Goal: Task Accomplishment & Management: Complete application form

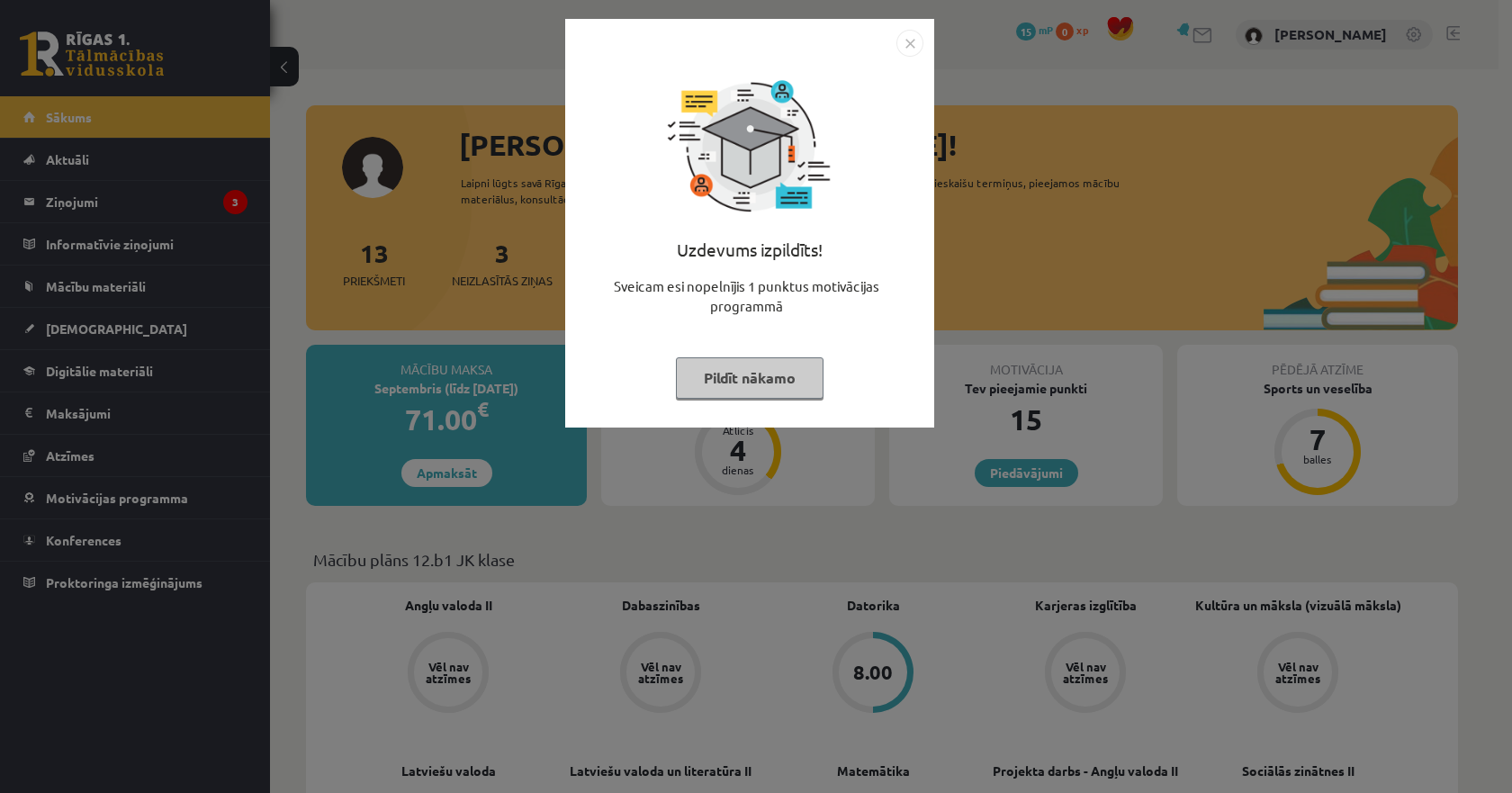
click at [901, 35] on img "Close" at bounding box center [910, 43] width 27 height 27
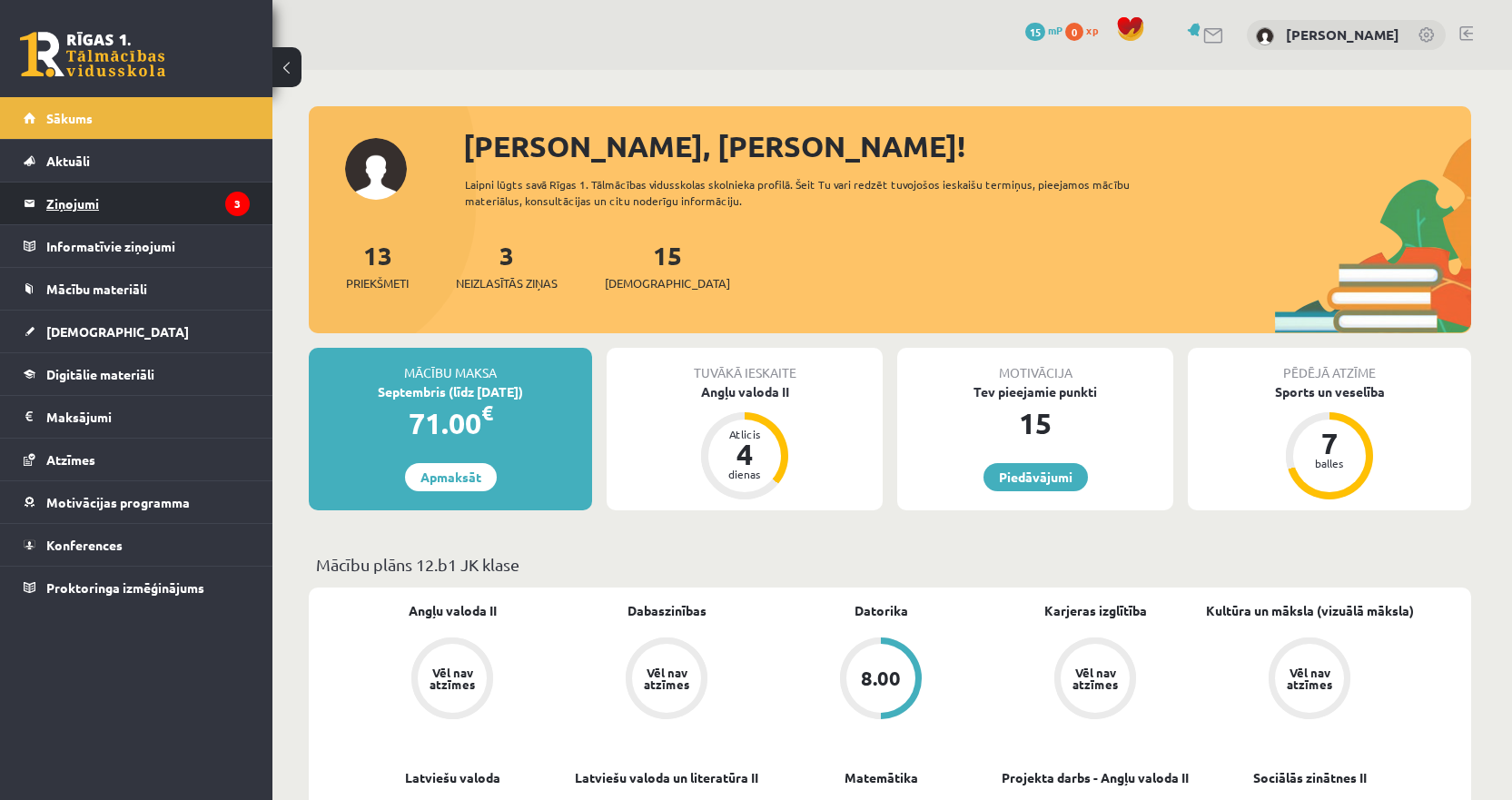
click at [180, 217] on legend "Ziņojumi 3" at bounding box center [148, 203] width 203 height 41
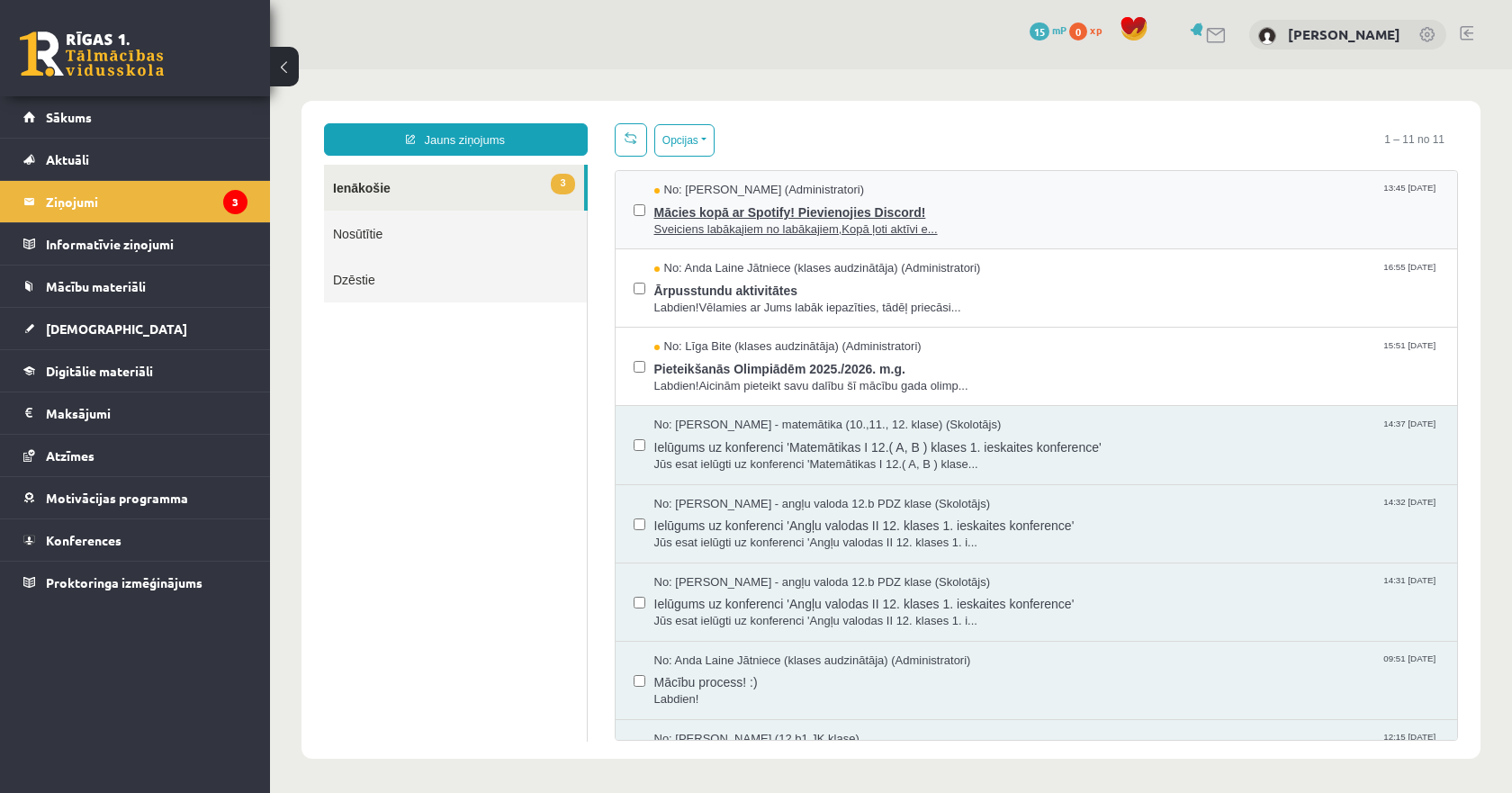
click at [773, 230] on span "Sveiciens labākajiem no labākajiem,Kopā ļoti aktīvi e..." at bounding box center [1047, 230] width 786 height 17
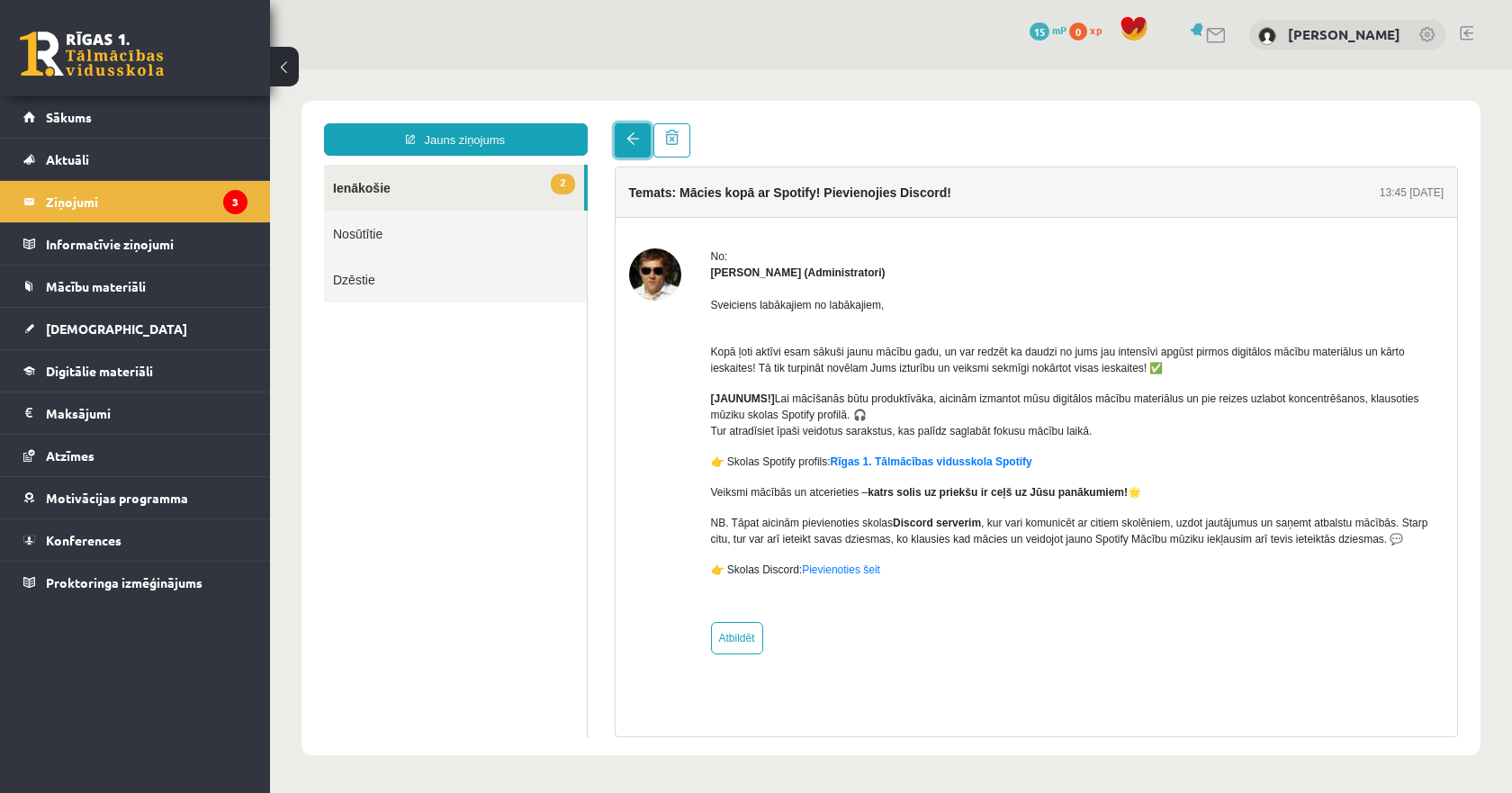
click at [635, 145] on span at bounding box center [633, 139] width 13 height 13
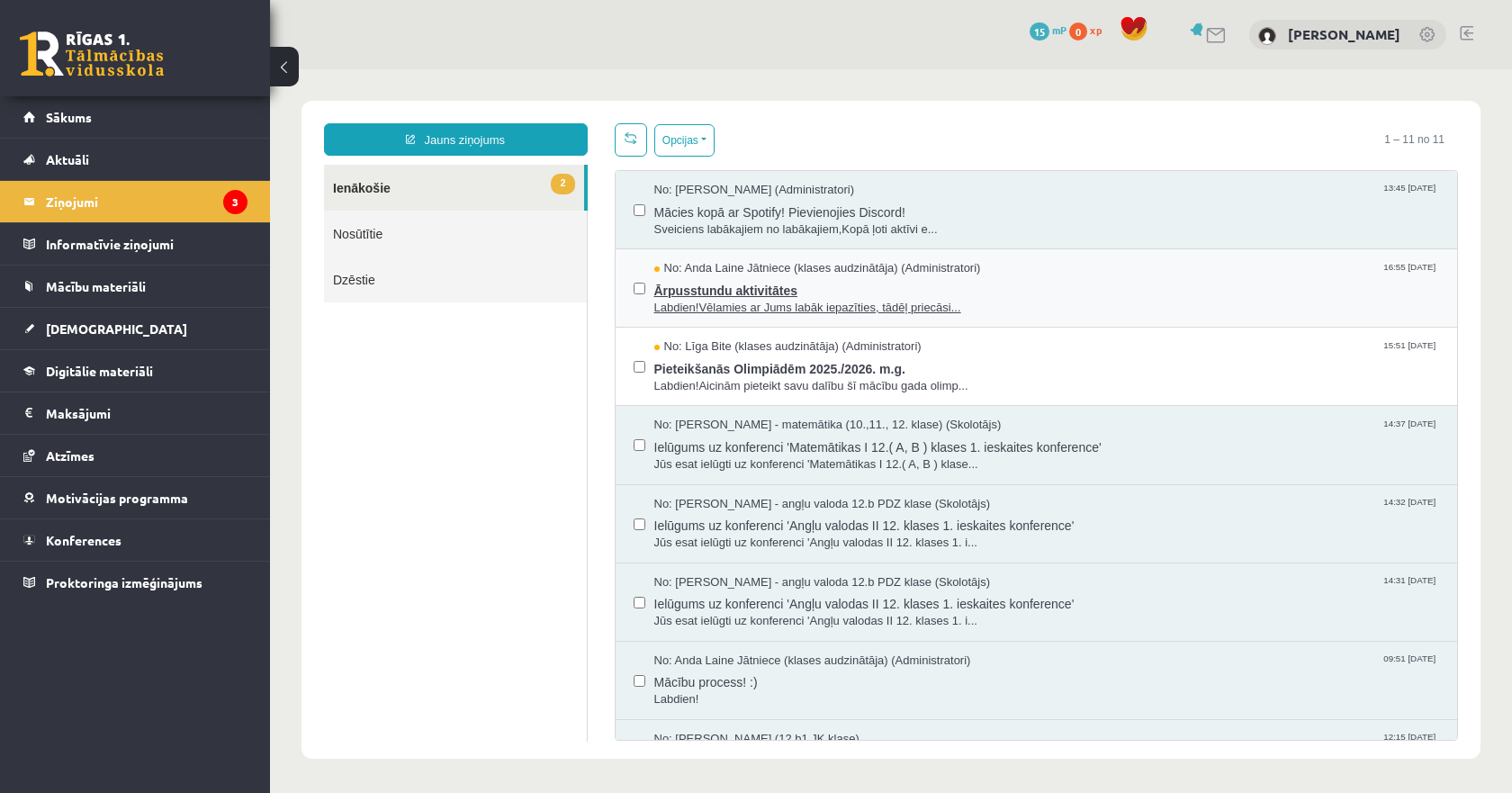
click at [805, 301] on span "Labdien!Vēlamies ar Jums labāk iepazīties, tādēļ priecāsi..." at bounding box center [1047, 308] width 786 height 17
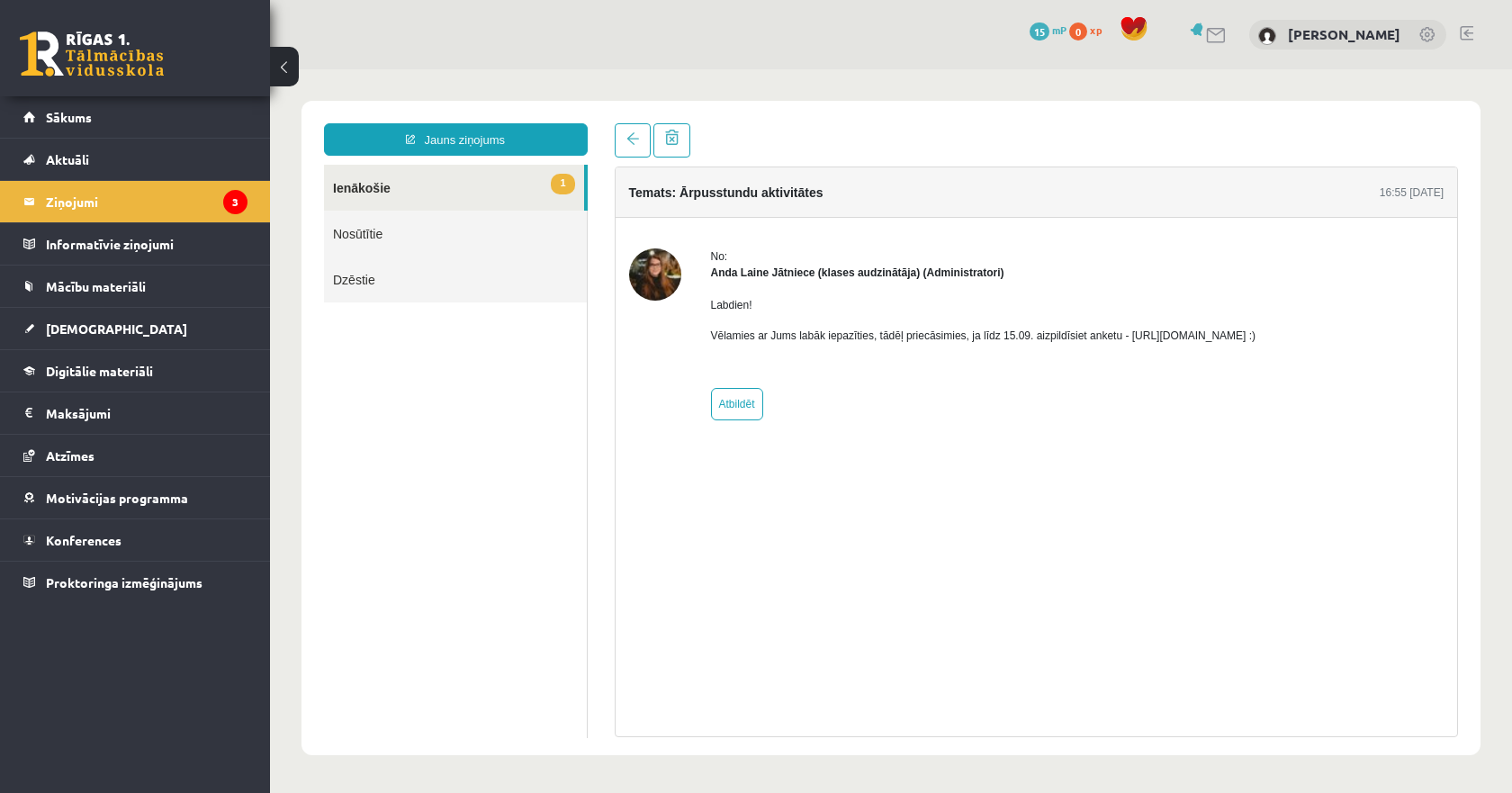
click at [1227, 341] on p "Vēlamies ar Jums labāk iepazīties, tādēļ priecāsimies, ja līdz 15.09. aizpildīs…" at bounding box center [984, 335] width 545 height 16
click at [1139, 337] on p "Vēlamies ar Jums labāk iepazīties, tādēļ priecāsimies, ja līdz 15.09. aizpildīs…" at bounding box center [984, 335] width 545 height 16
drag, startPoint x: 1118, startPoint y: 338, endPoint x: 1315, endPoint y: 339, distance: 197.0
click at [1256, 339] on p "Vēlamies ar Jums labāk iepazīties, tādēļ priecāsimies, ja līdz 15.09. aizpildīs…" at bounding box center [984, 335] width 545 height 16
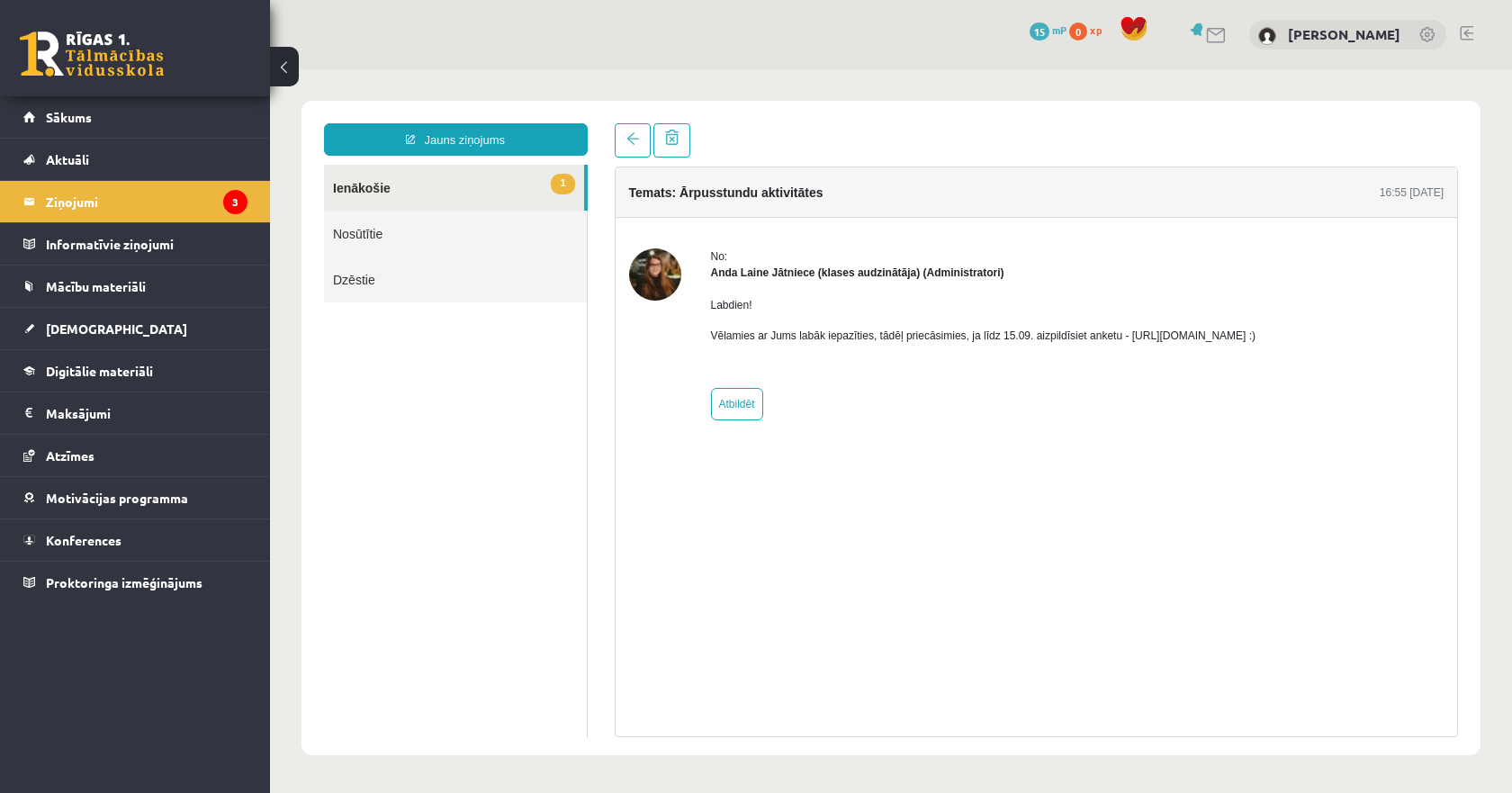
copy p "[URL][DOMAIN_NAME]"
click at [1196, 337] on p "Vēlamies ar Jums labāk iepazīties, tādēļ priecāsimies, ja līdz 15.09. aizpildīs…" at bounding box center [984, 335] width 545 height 16
click at [623, 149] on link at bounding box center [633, 140] width 36 height 35
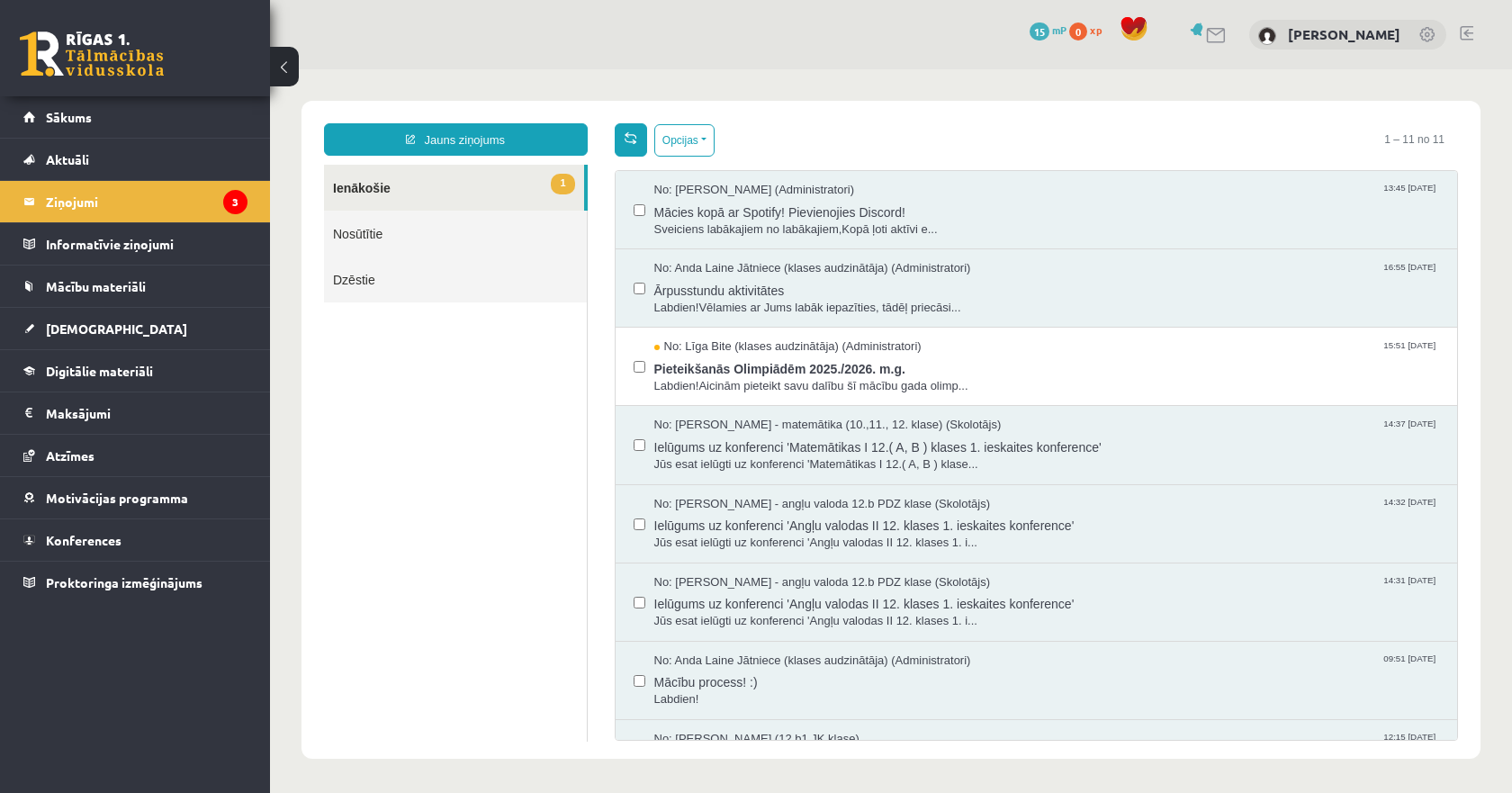
click at [630, 143] on span at bounding box center [631, 138] width 13 height 13
click at [775, 386] on span "Labdien!Aicinām pieteikt savu dalību šī mācību gada olimp..." at bounding box center [1047, 386] width 786 height 17
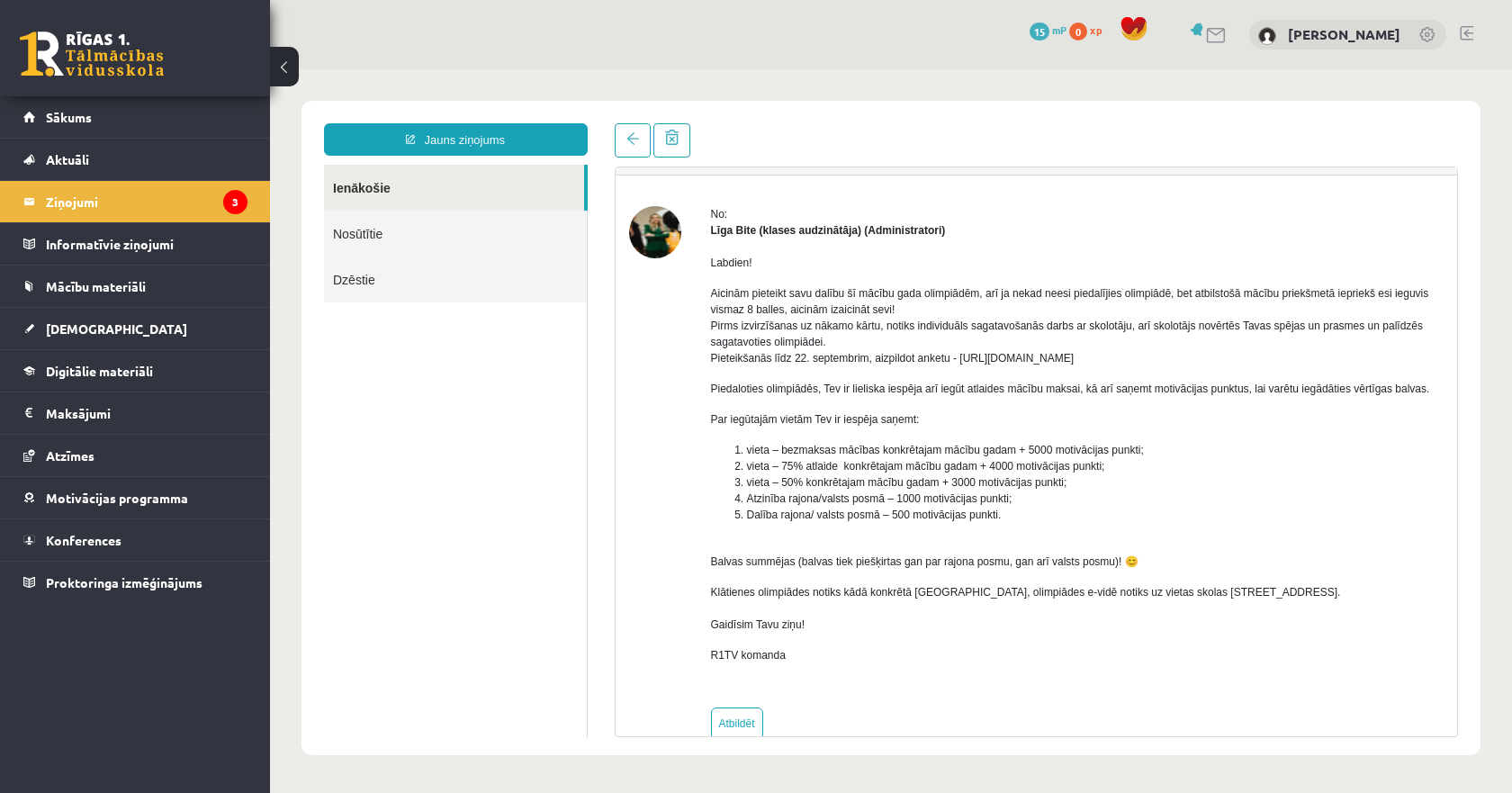
scroll to position [77, 0]
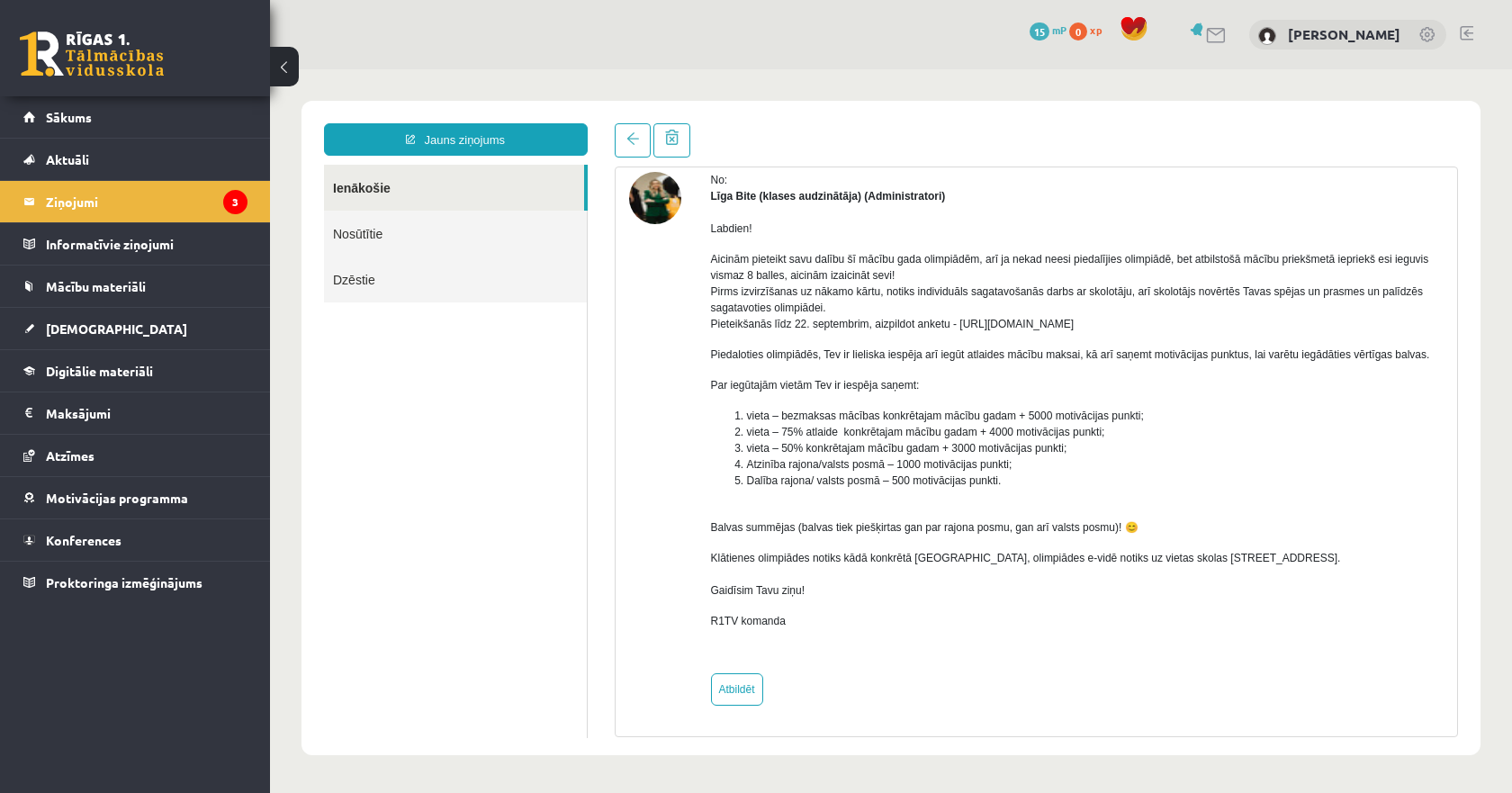
drag, startPoint x: 714, startPoint y: 257, endPoint x: 1221, endPoint y: 320, distance: 510.9
click at [1221, 320] on p "Aicinām pieteikt savu dalību šī mācību gada olimpiādēm, arī ja nekad neesi pied…" at bounding box center [1078, 291] width 734 height 81
click at [1006, 239] on div "Labdien! Aicinām pieteikt savu dalību šī mācību gada olimpiādēm, arī ja nekad n…" at bounding box center [1078, 432] width 734 height 455
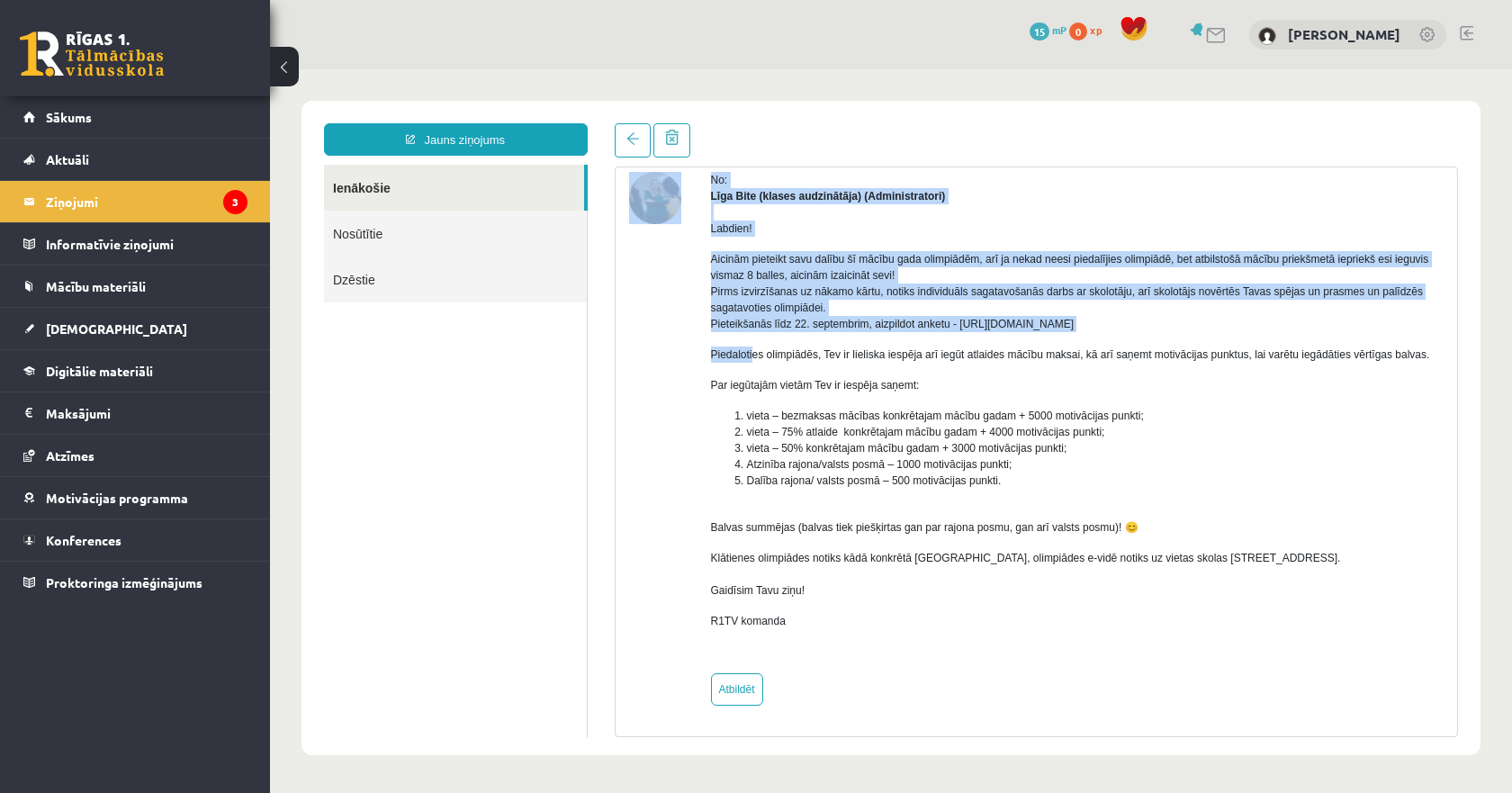
drag, startPoint x: 694, startPoint y: 354, endPoint x: 754, endPoint y: 355, distance: 60.0
click at [754, 355] on div "No: Līga Bite (klases audzinātāja) (Administratori) Labdien! Aicinām pieteikt s…" at bounding box center [1037, 438] width 816 height 534
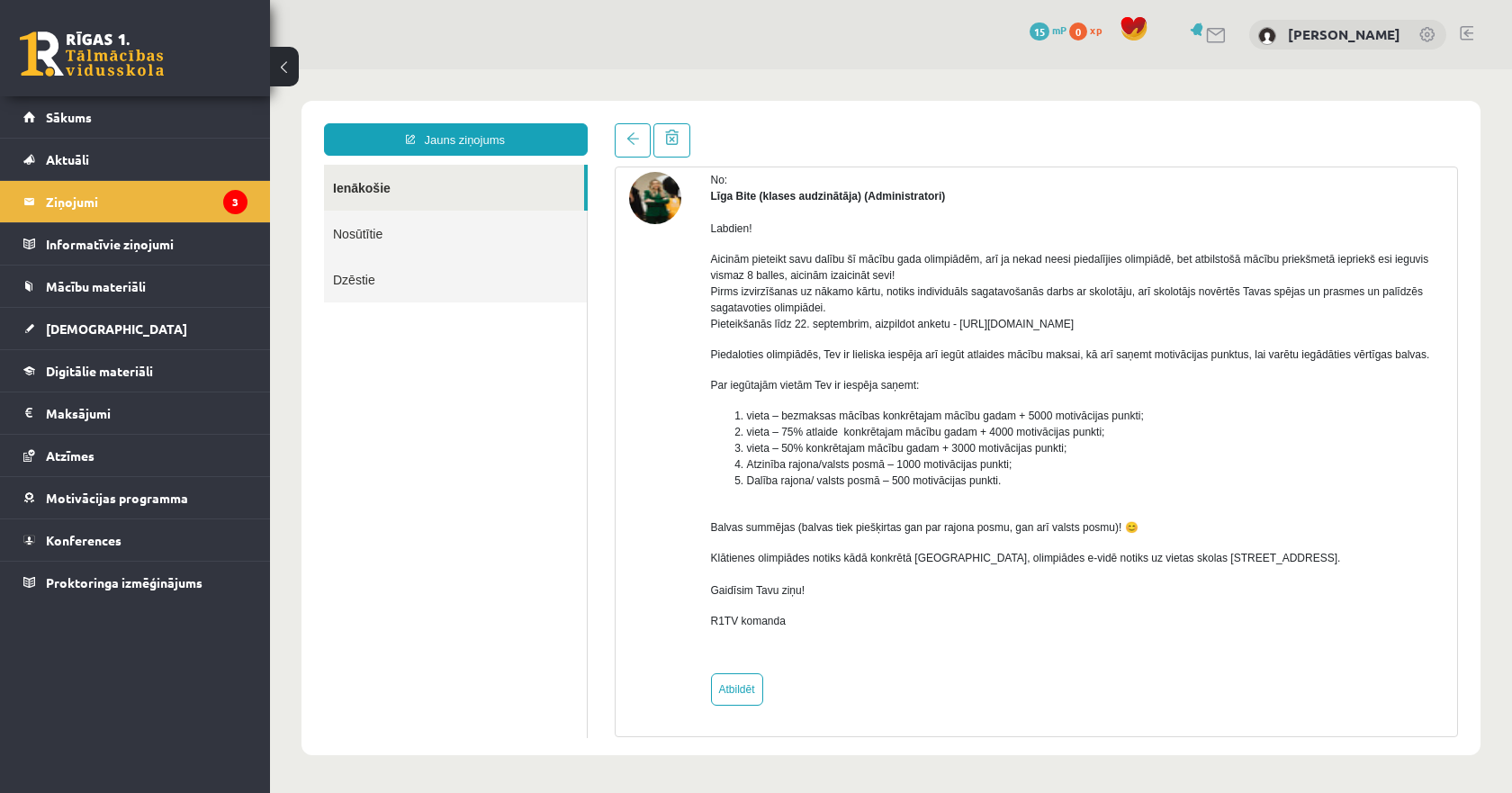
click at [866, 355] on p "Piedaloties olimpiādēs, Tev ir lieliska iespēja arī iegūt atlaides mācību maksa…" at bounding box center [1078, 354] width 734 height 16
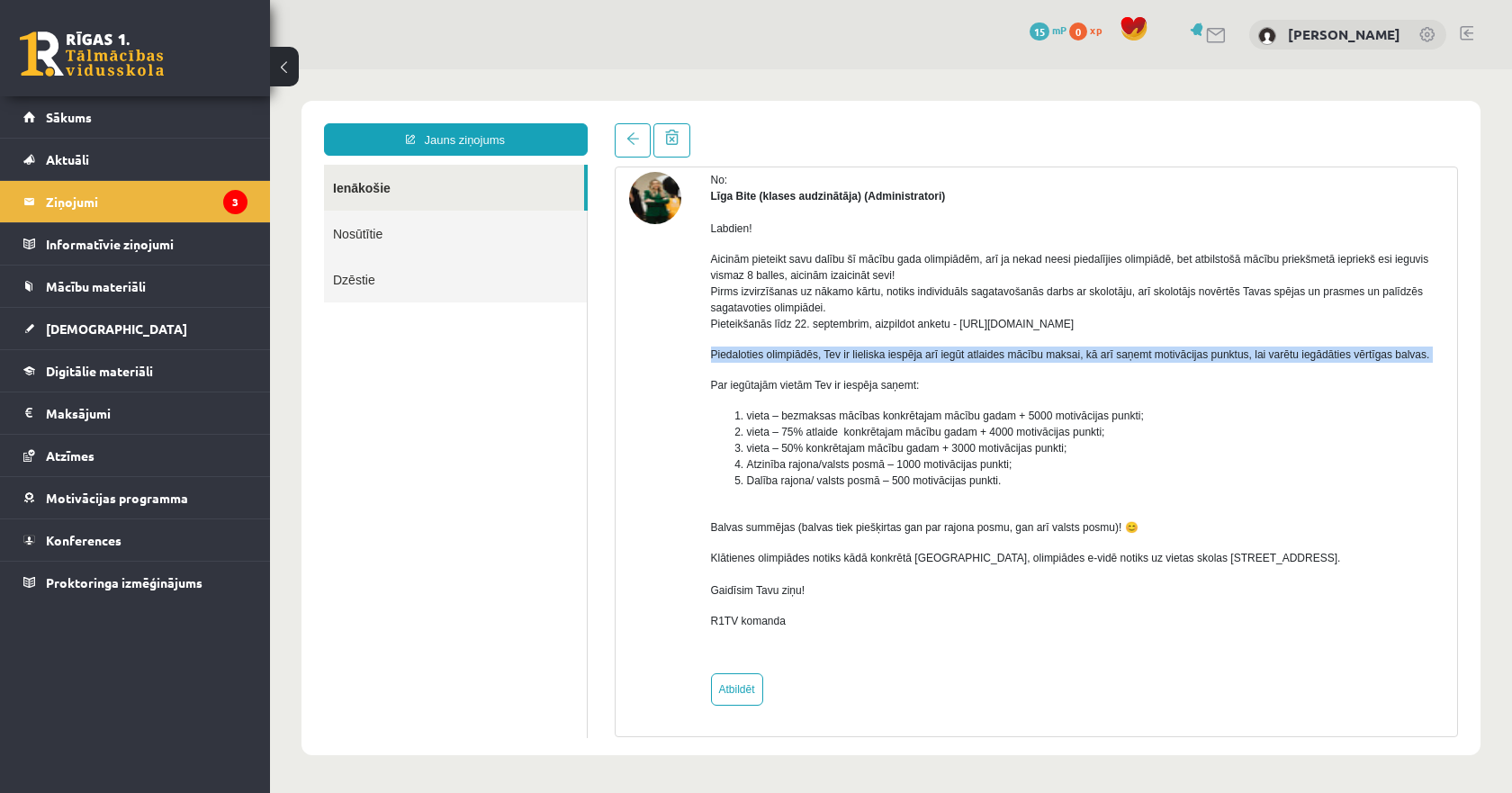
click at [866, 355] on p "Piedaloties olimpiādēs, Tev ir lieliska iespēja arī iegūt atlaides mācību maksa…" at bounding box center [1078, 354] width 734 height 16
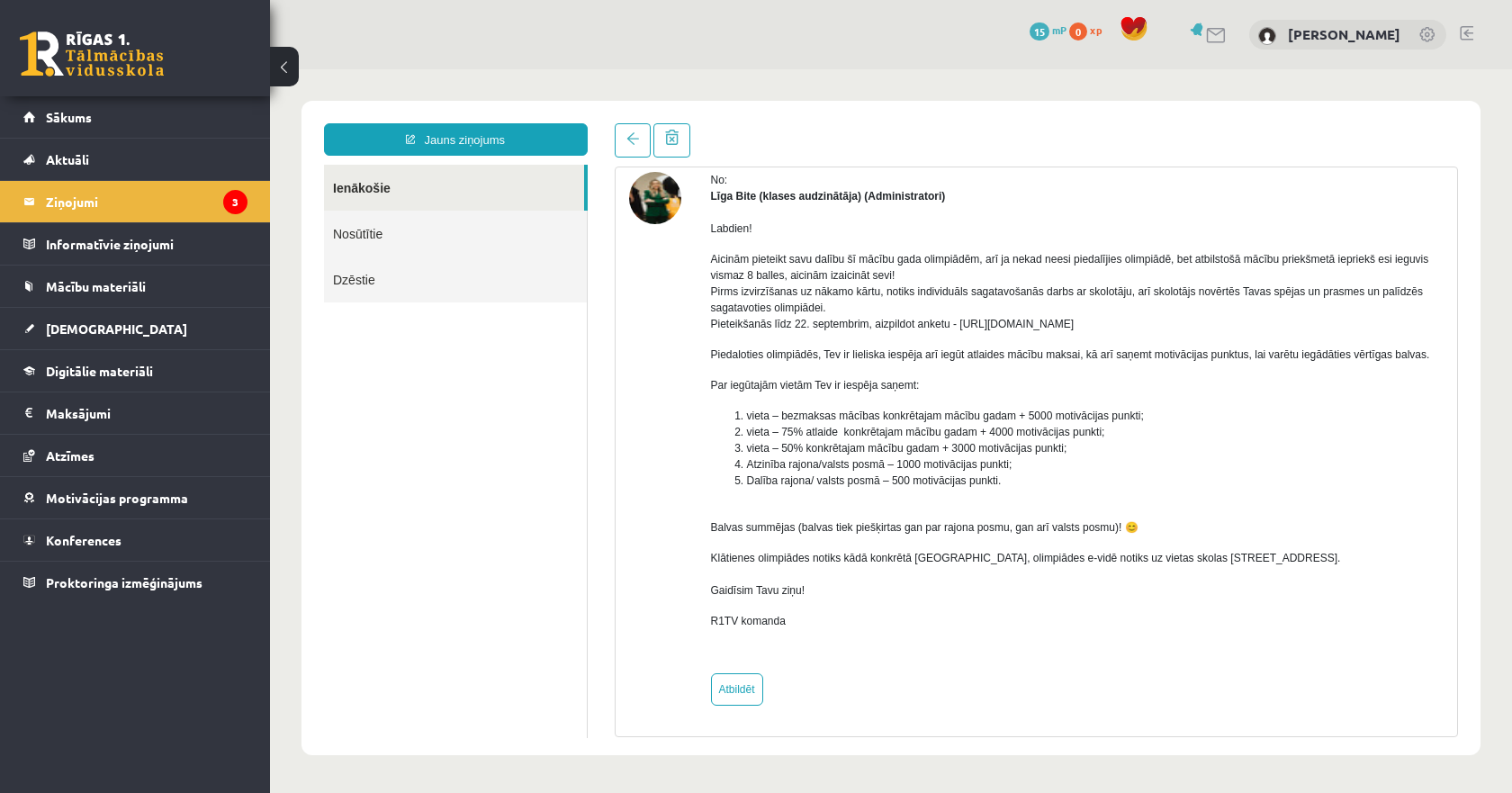
click at [977, 425] on li "vieta – 75% atlaide konkrētajam mācību gadam + 4000 motivācijas punkti;" at bounding box center [1096, 431] width 697 height 16
click at [633, 134] on span at bounding box center [633, 139] width 13 height 13
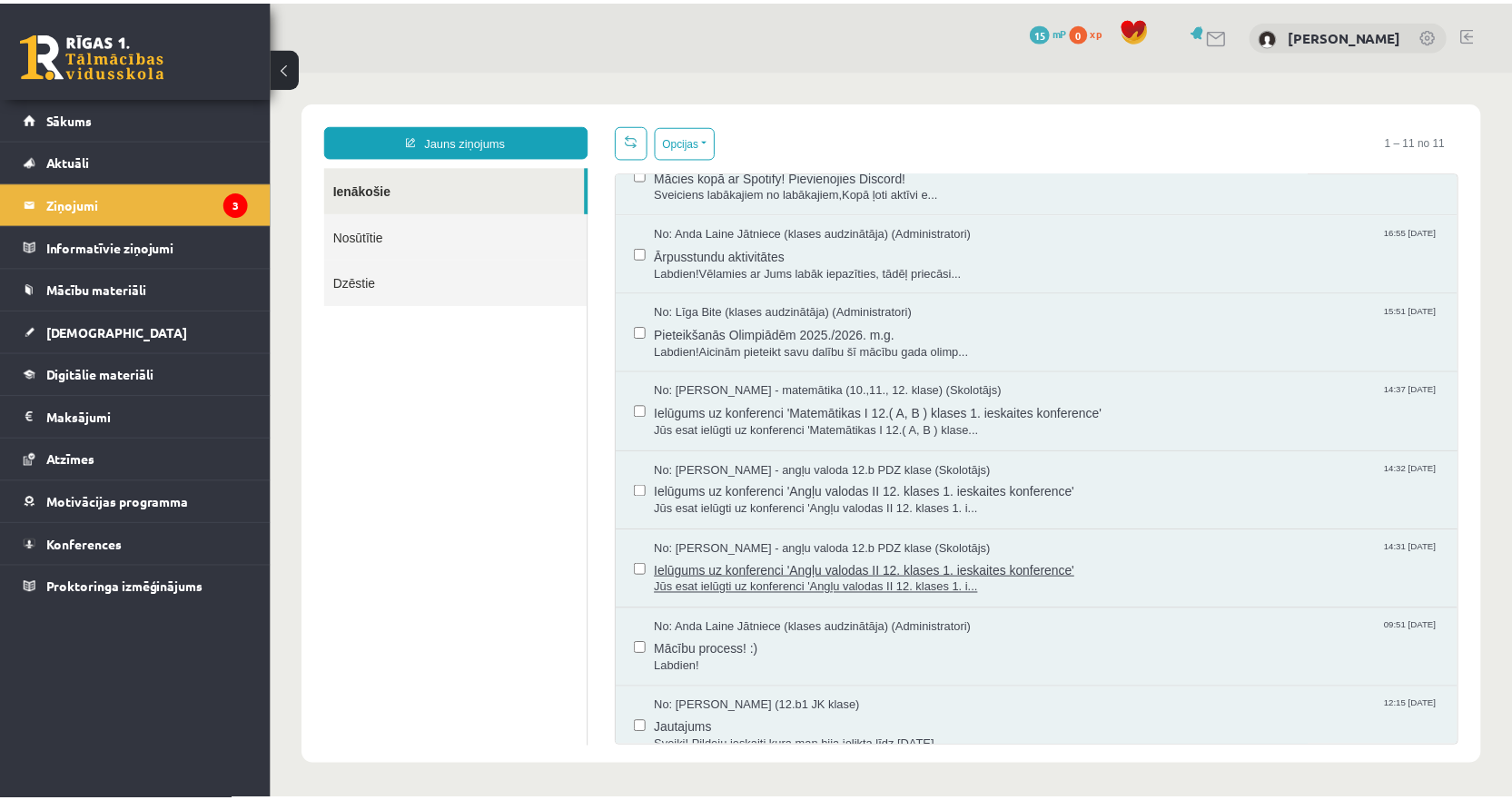
scroll to position [0, 0]
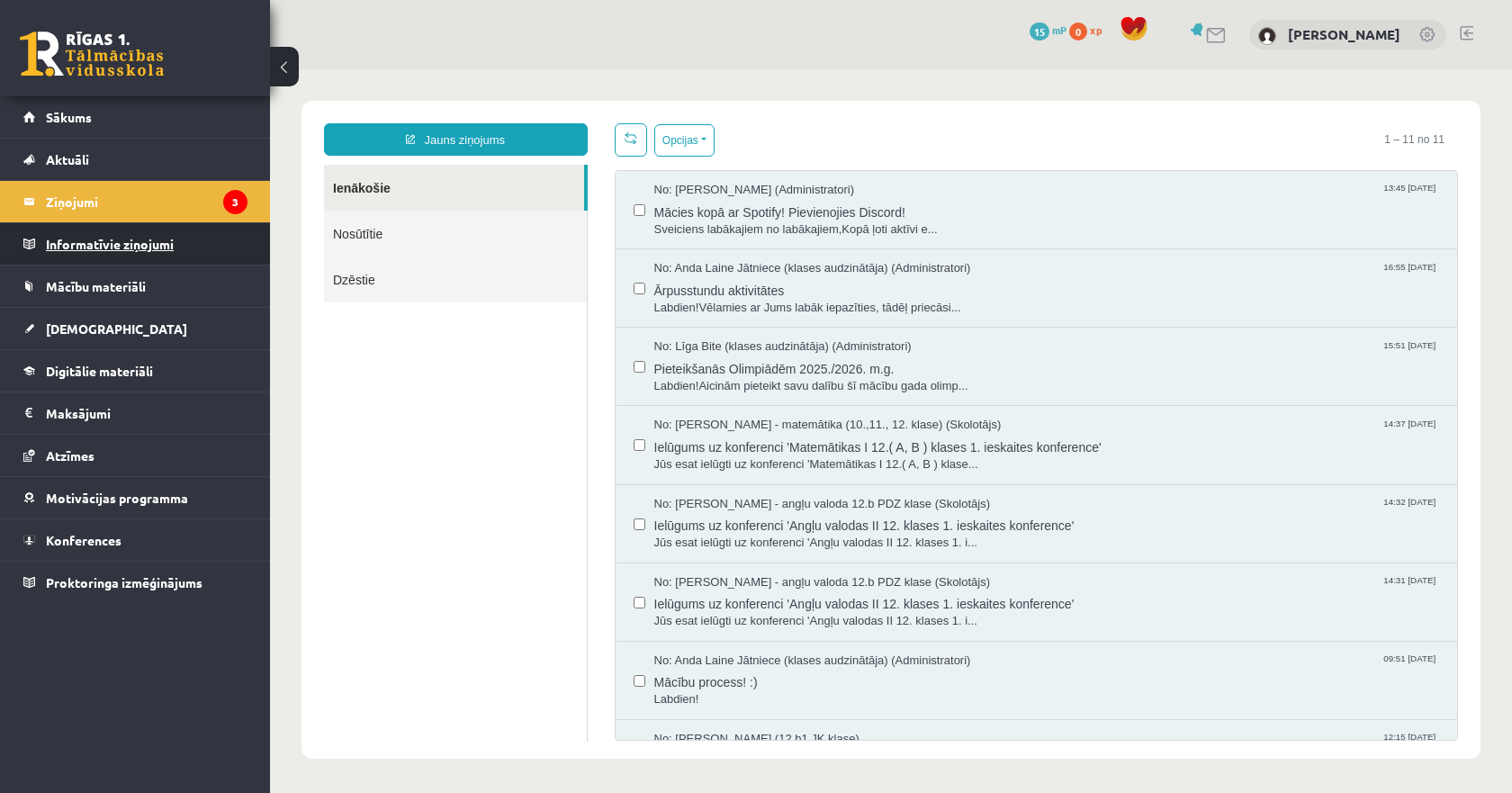
click at [170, 246] on legend "Informatīvie ziņojumi 0" at bounding box center [147, 243] width 202 height 41
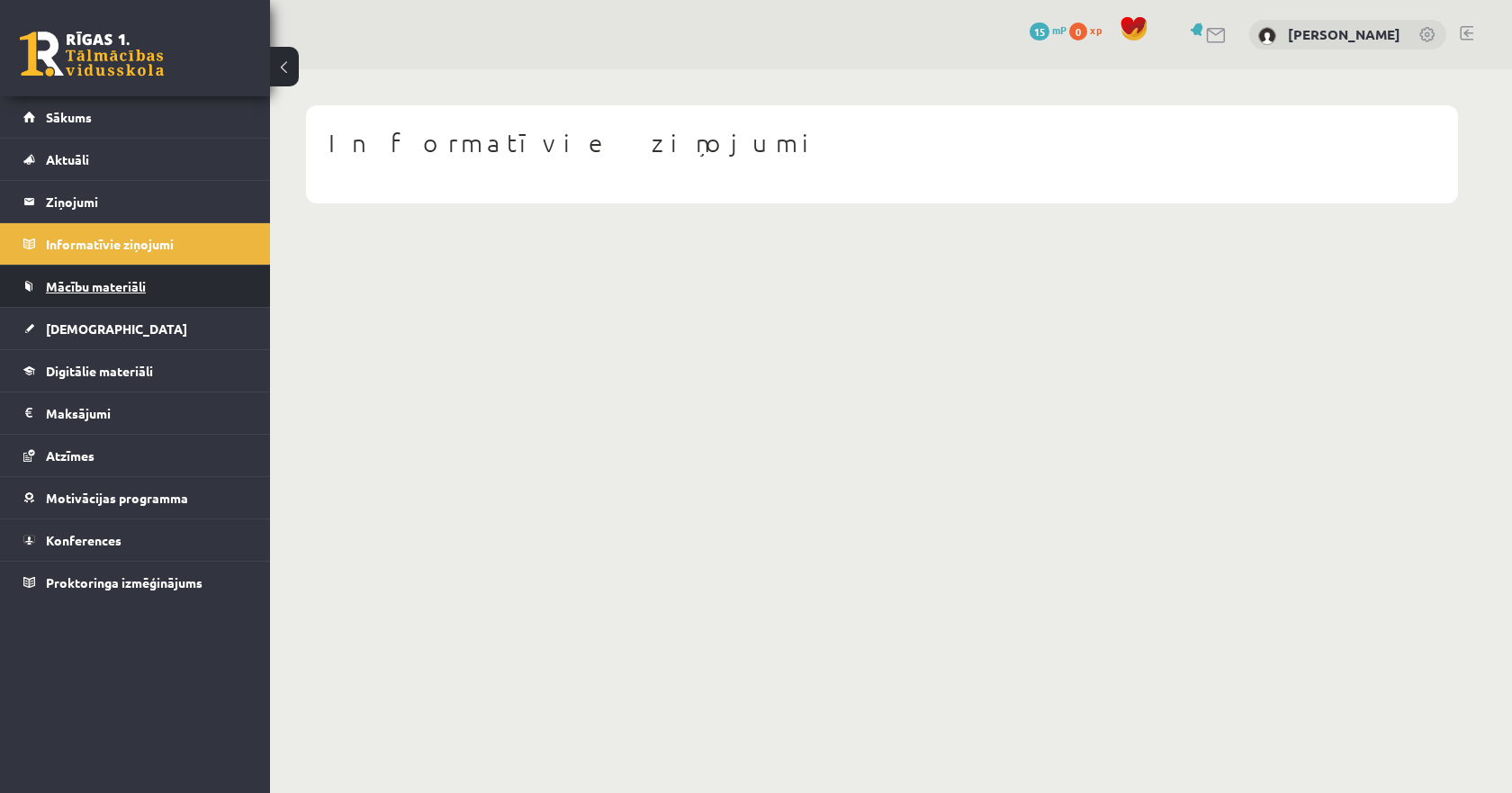
click at [136, 277] on link "Mācību materiāli" at bounding box center [135, 286] width 224 height 41
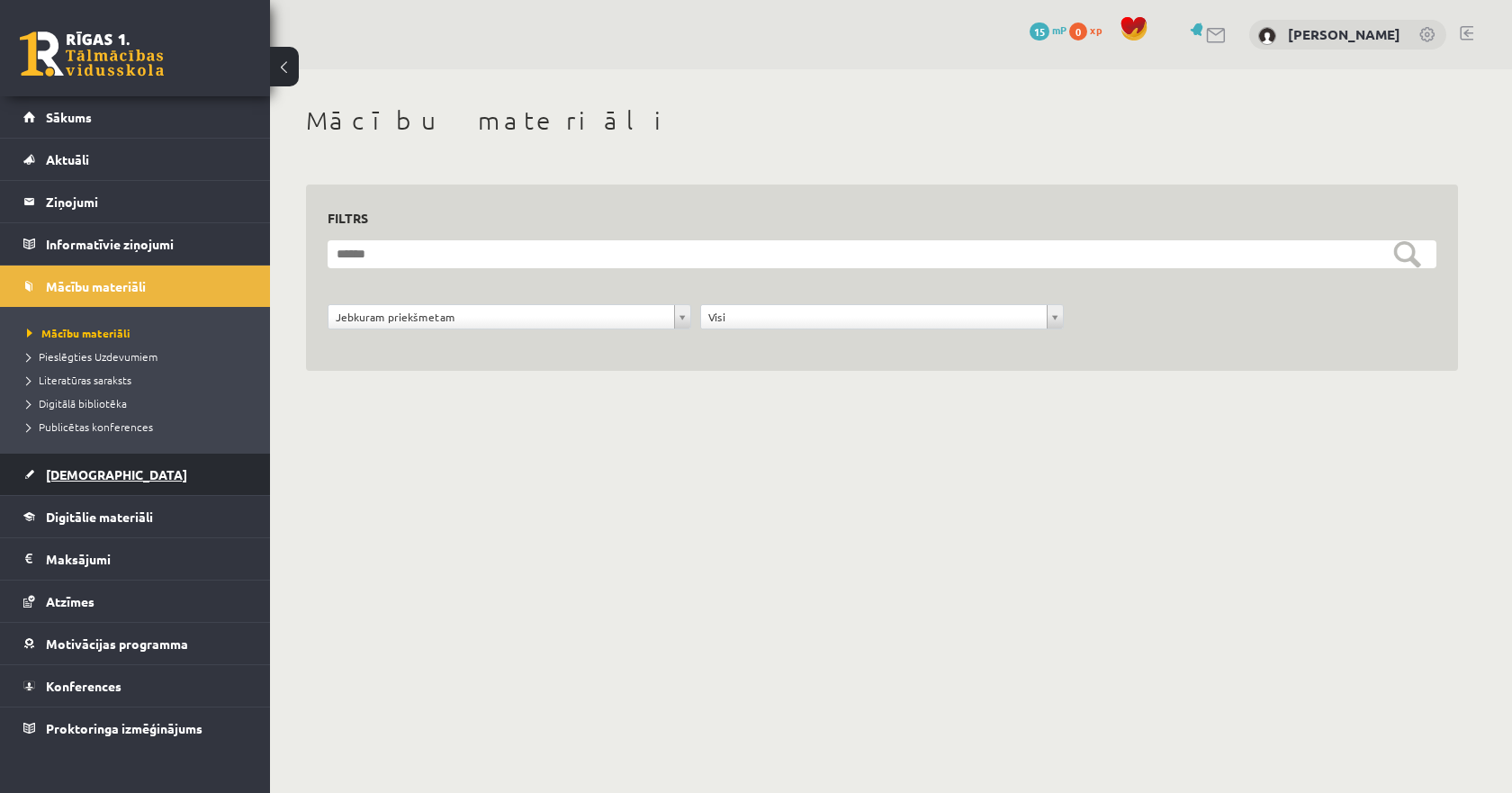
click at [98, 466] on link "[DEMOGRAPHIC_DATA]" at bounding box center [135, 474] width 224 height 41
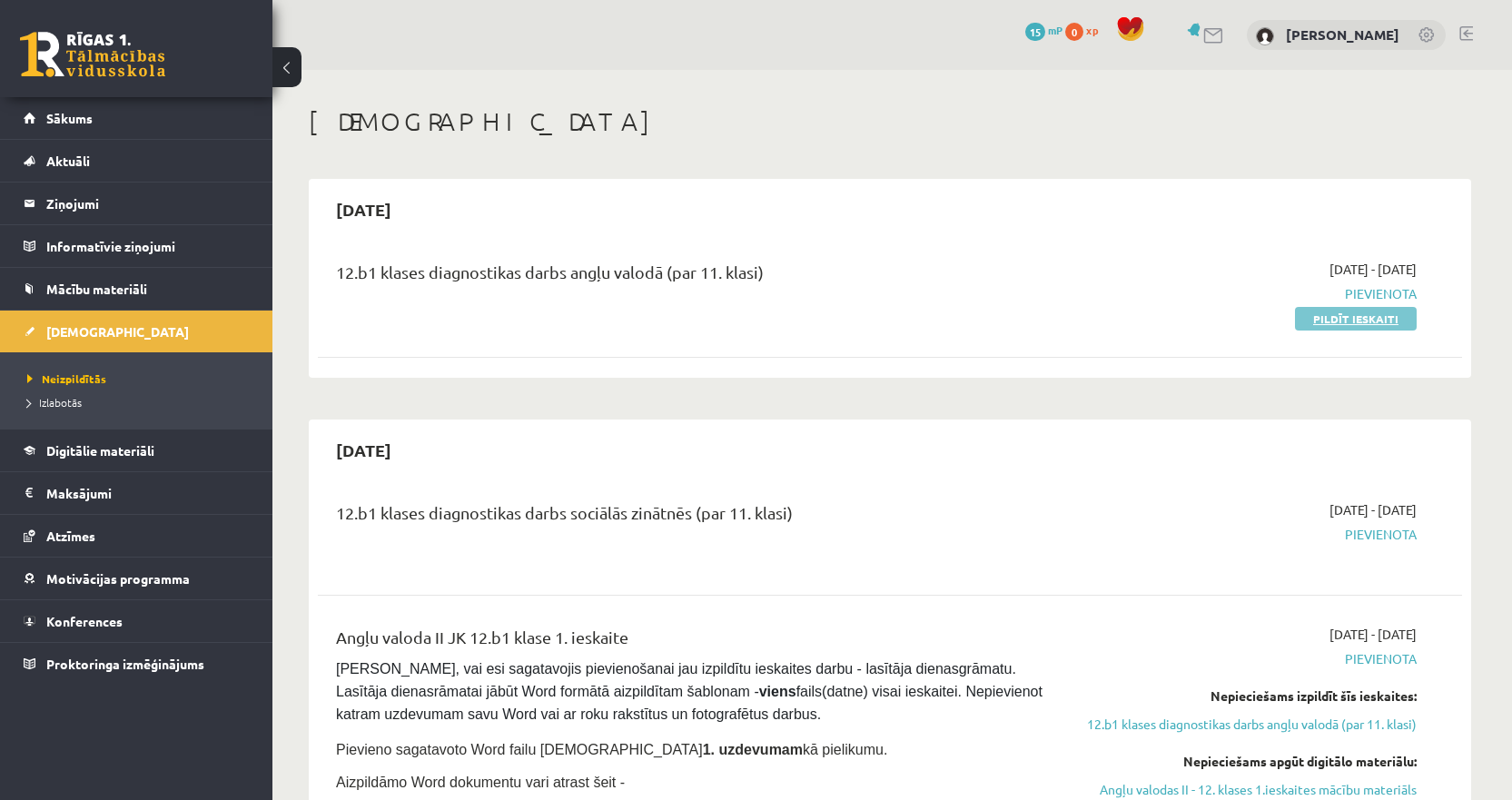
click at [1346, 320] on link "Pildīt ieskaiti" at bounding box center [1355, 318] width 121 height 24
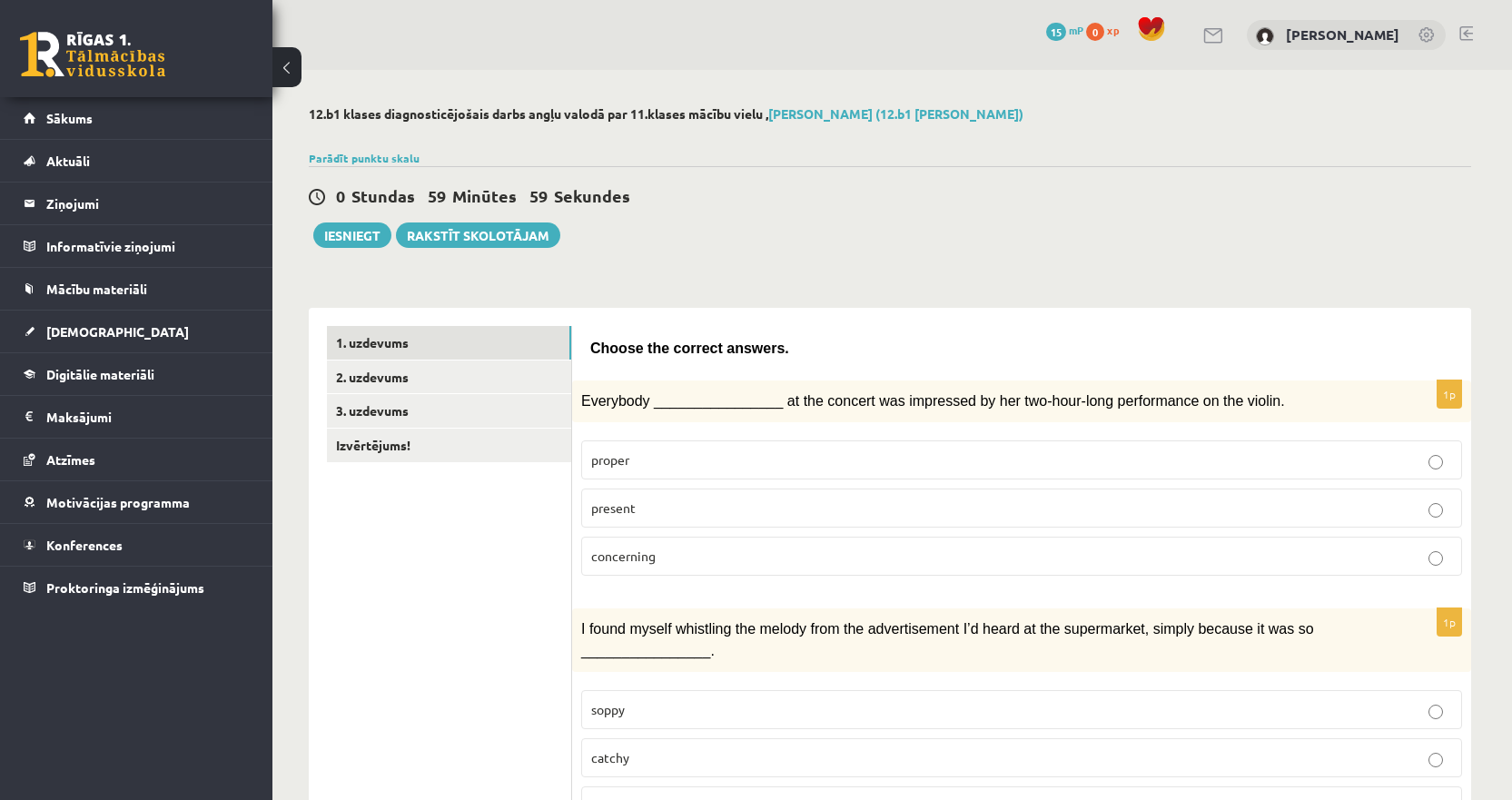
scroll to position [90, 0]
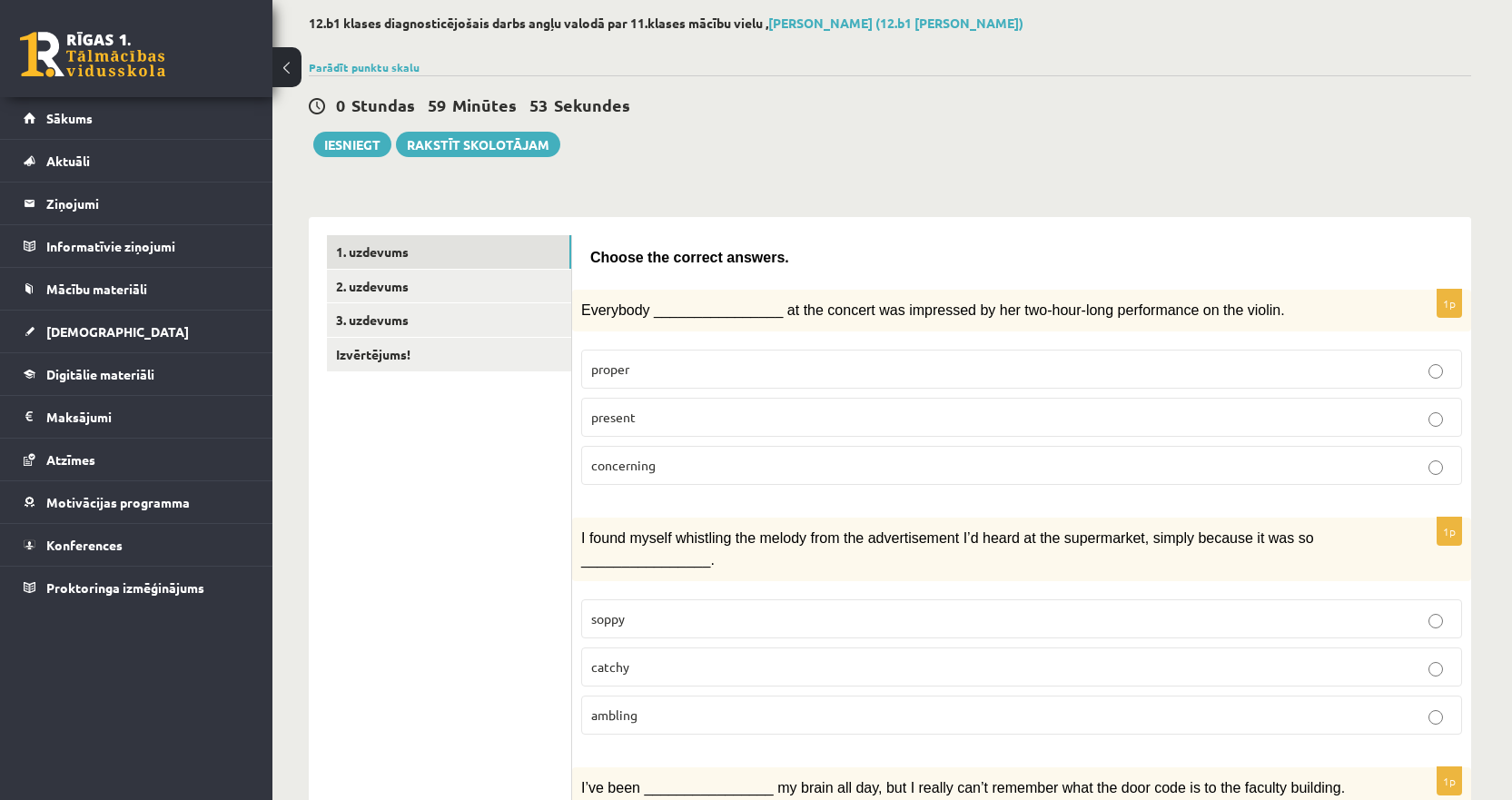
click at [675, 417] on p "present" at bounding box center [1021, 417] width 861 height 19
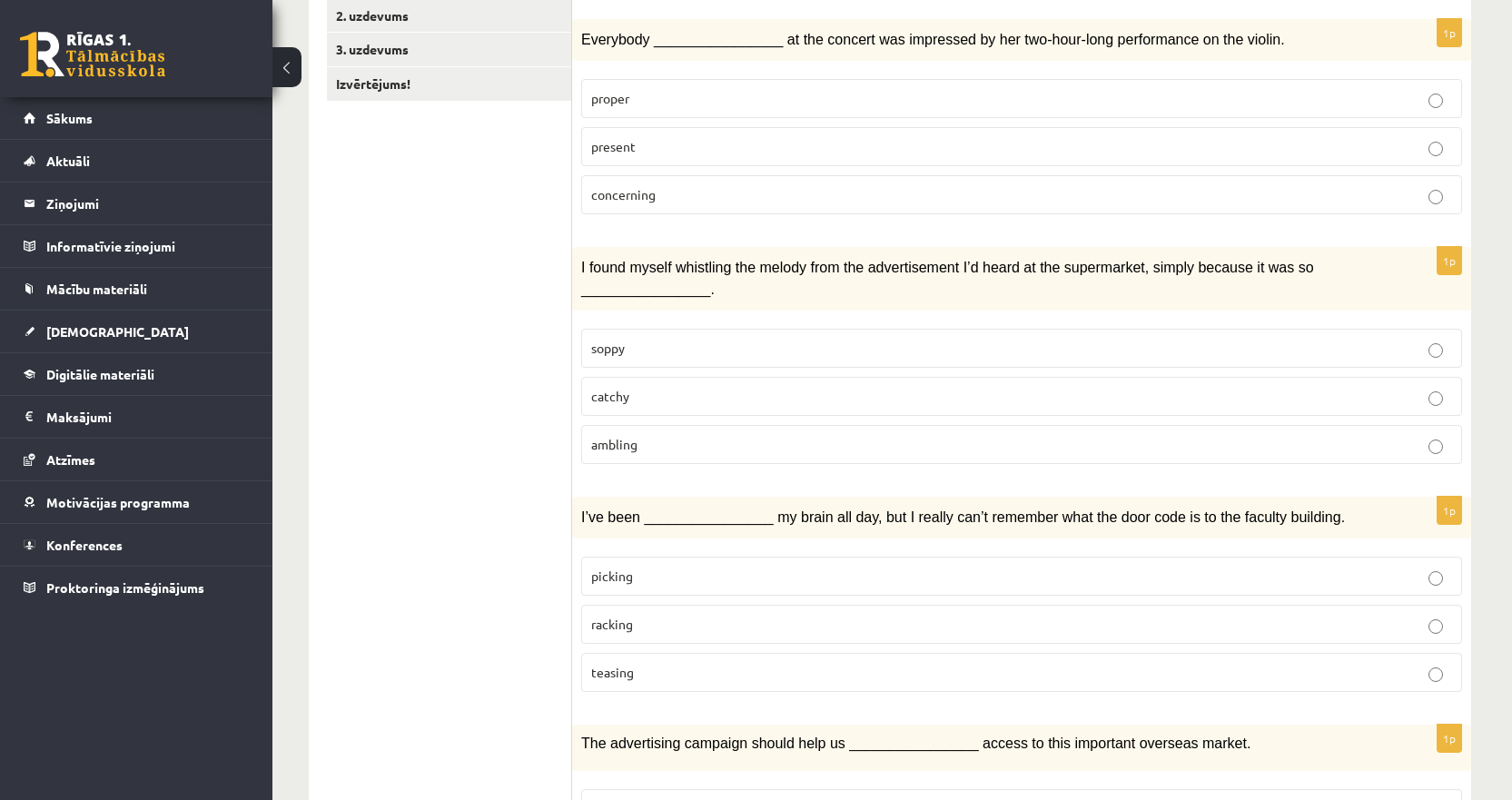
scroll to position [363, 0]
click at [682, 379] on label "catchy" at bounding box center [1021, 393] width 881 height 39
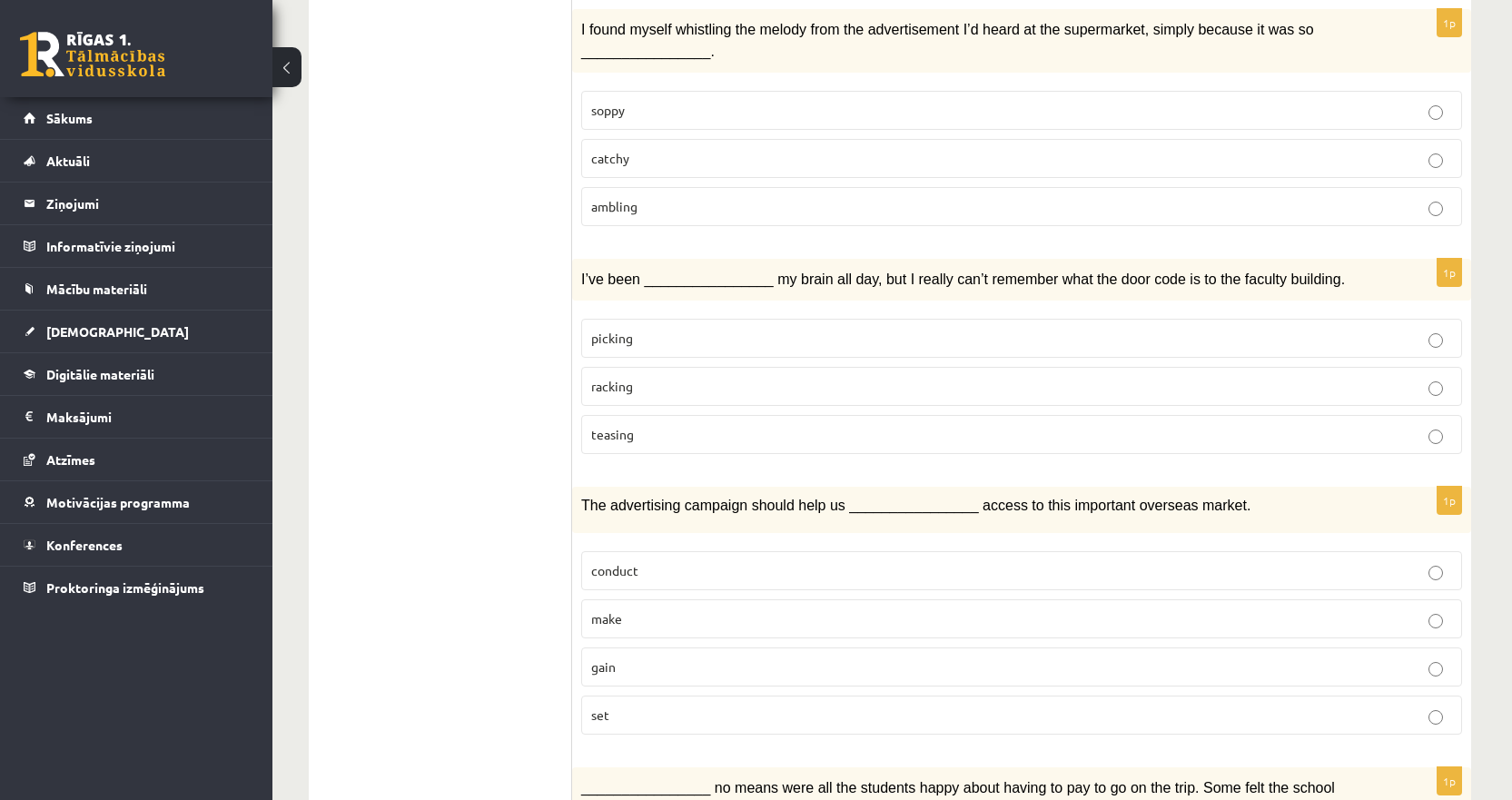
scroll to position [635, 0]
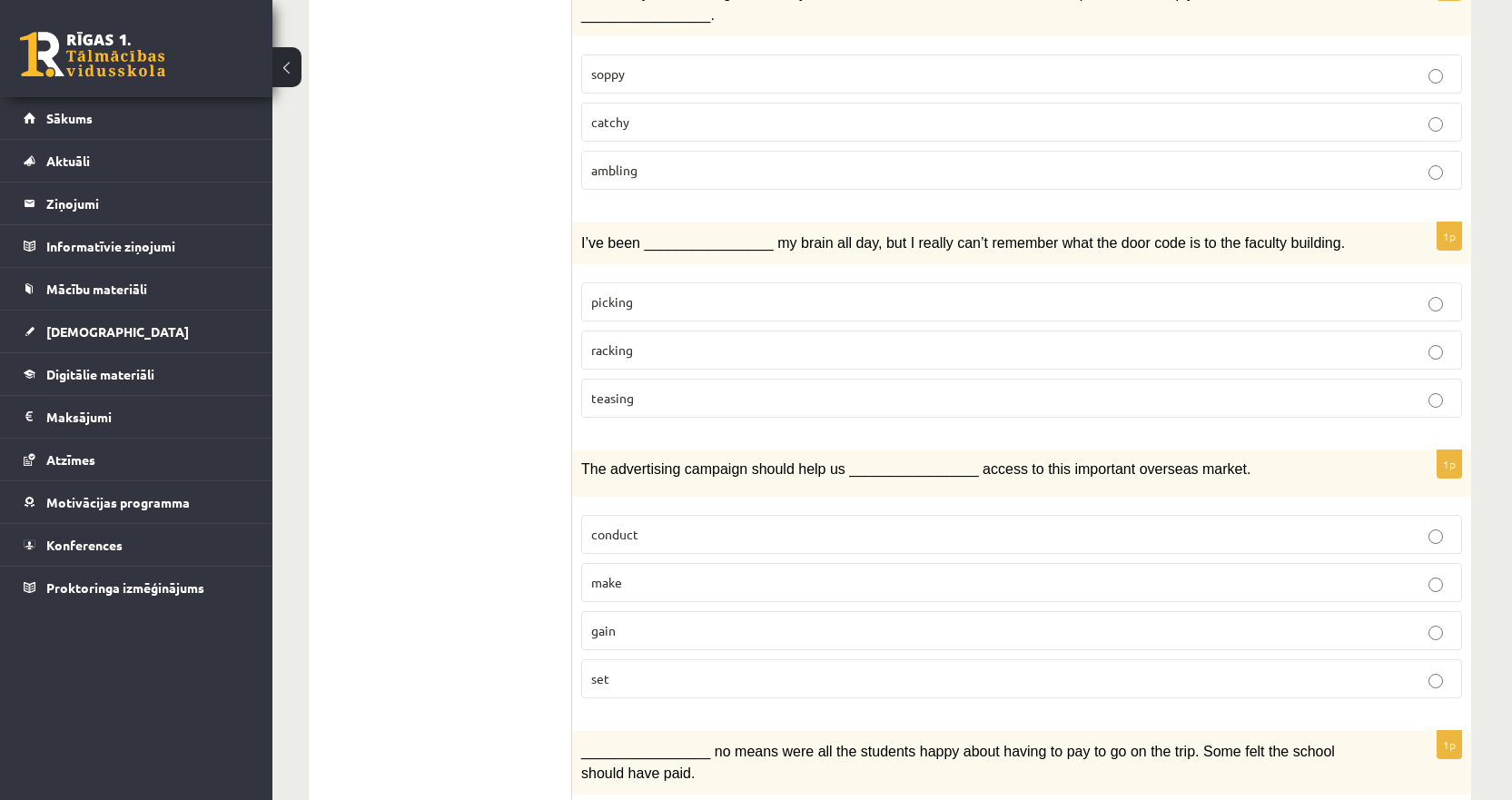
click at [723, 342] on p "racking" at bounding box center [1021, 350] width 861 height 19
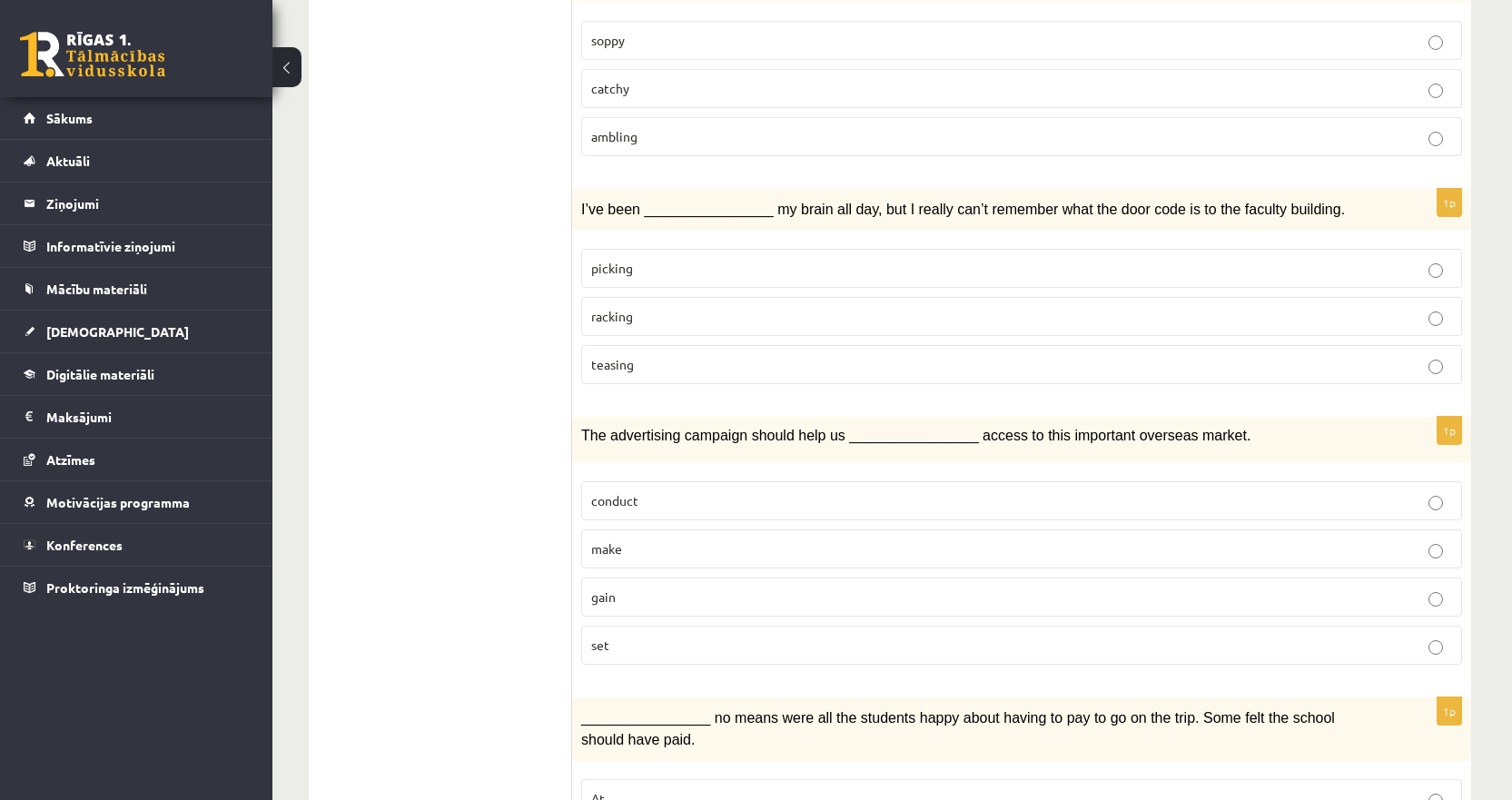
scroll to position [727, 0]
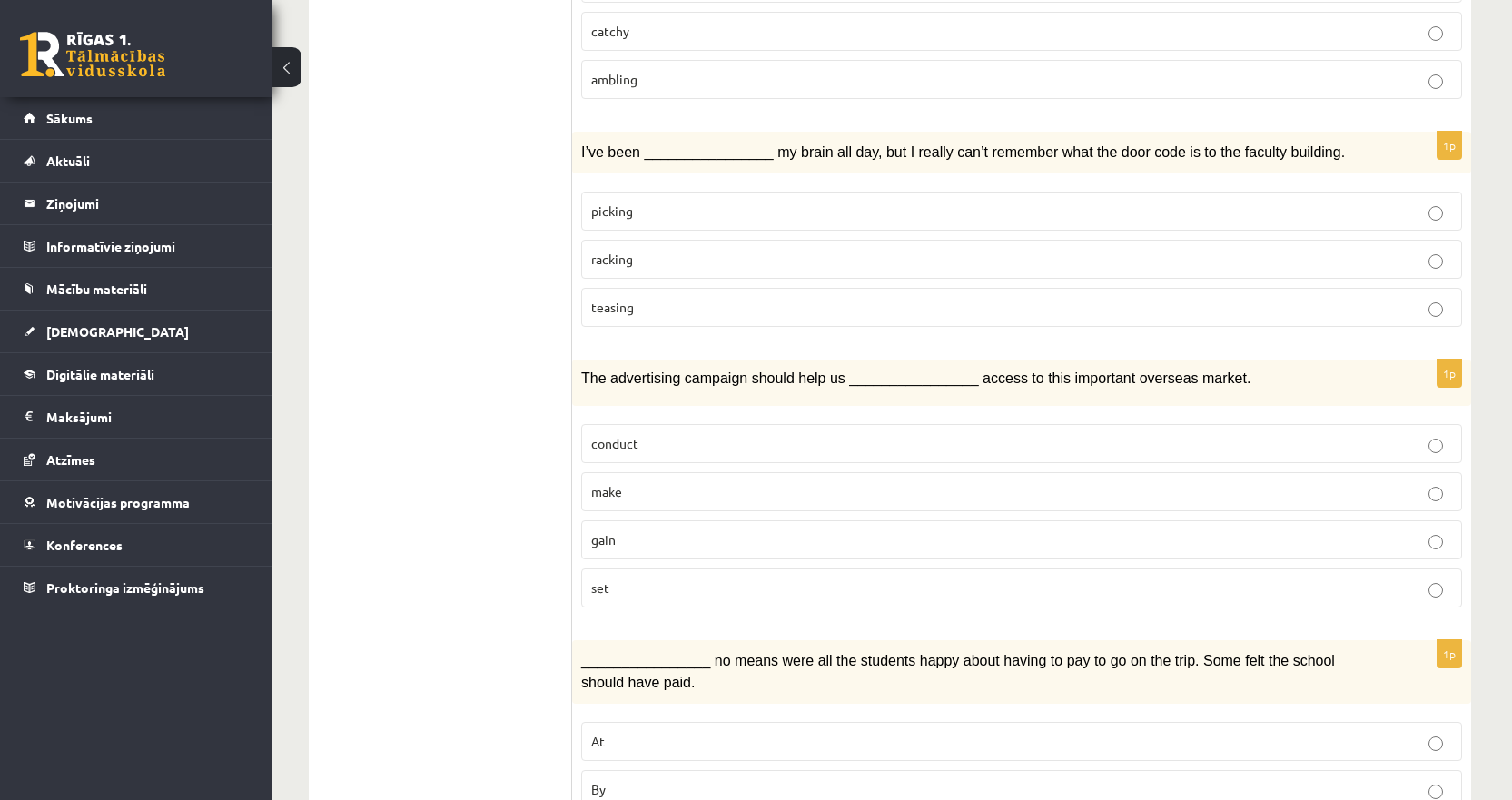
click at [659, 542] on p "gain" at bounding box center [1021, 539] width 861 height 19
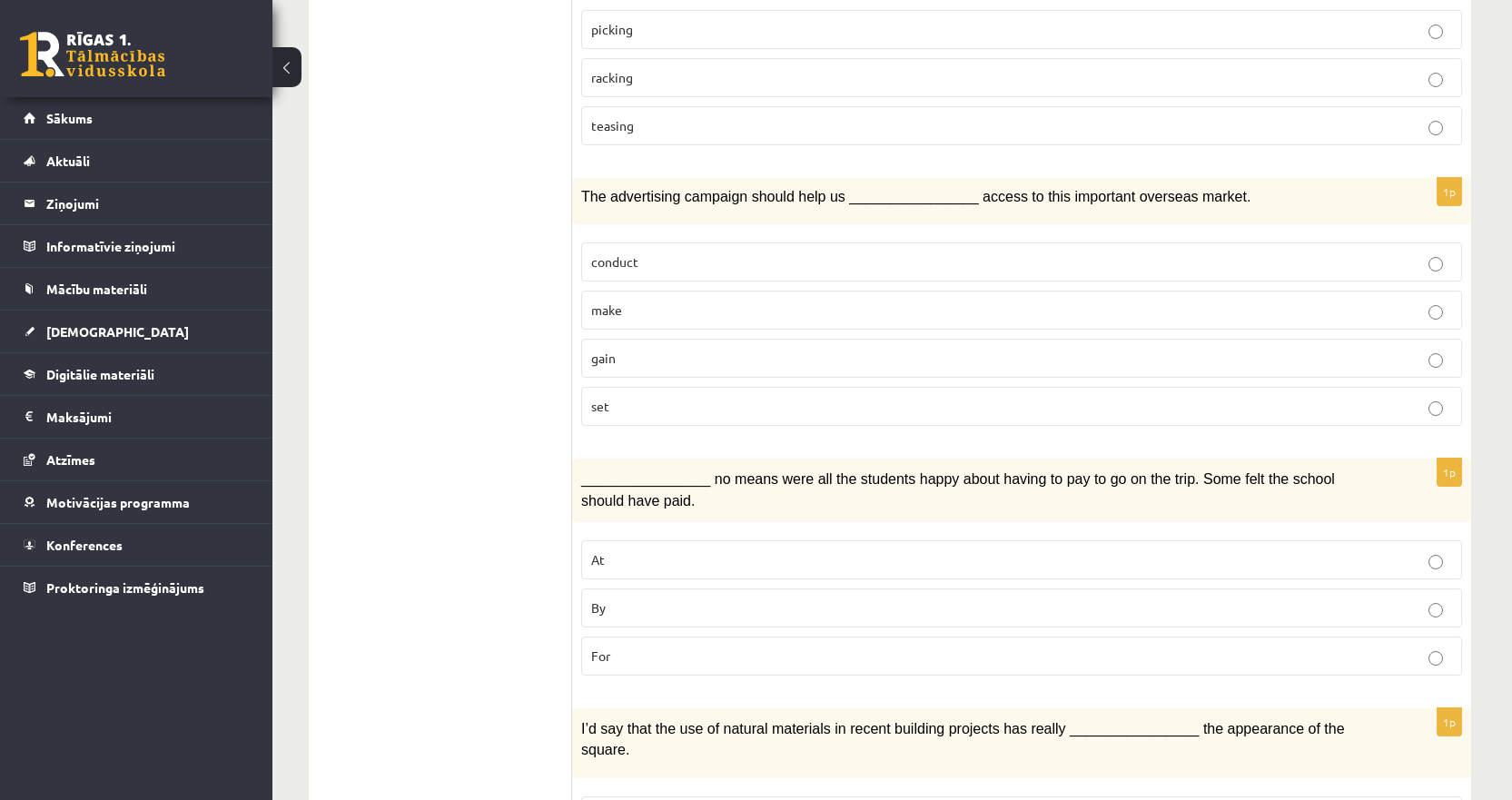
scroll to position [999, 0]
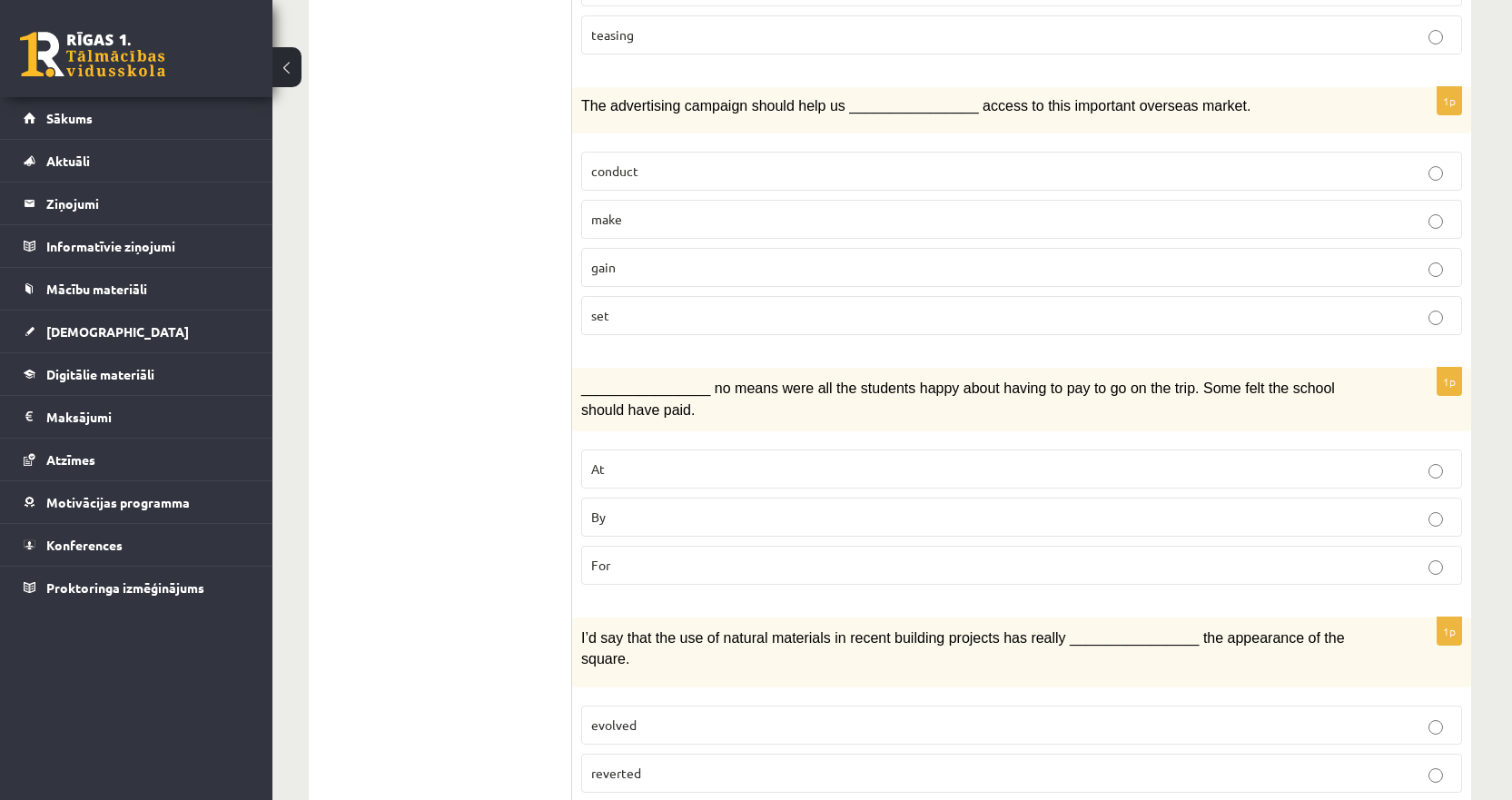
click at [664, 519] on p "By" at bounding box center [1021, 517] width 861 height 19
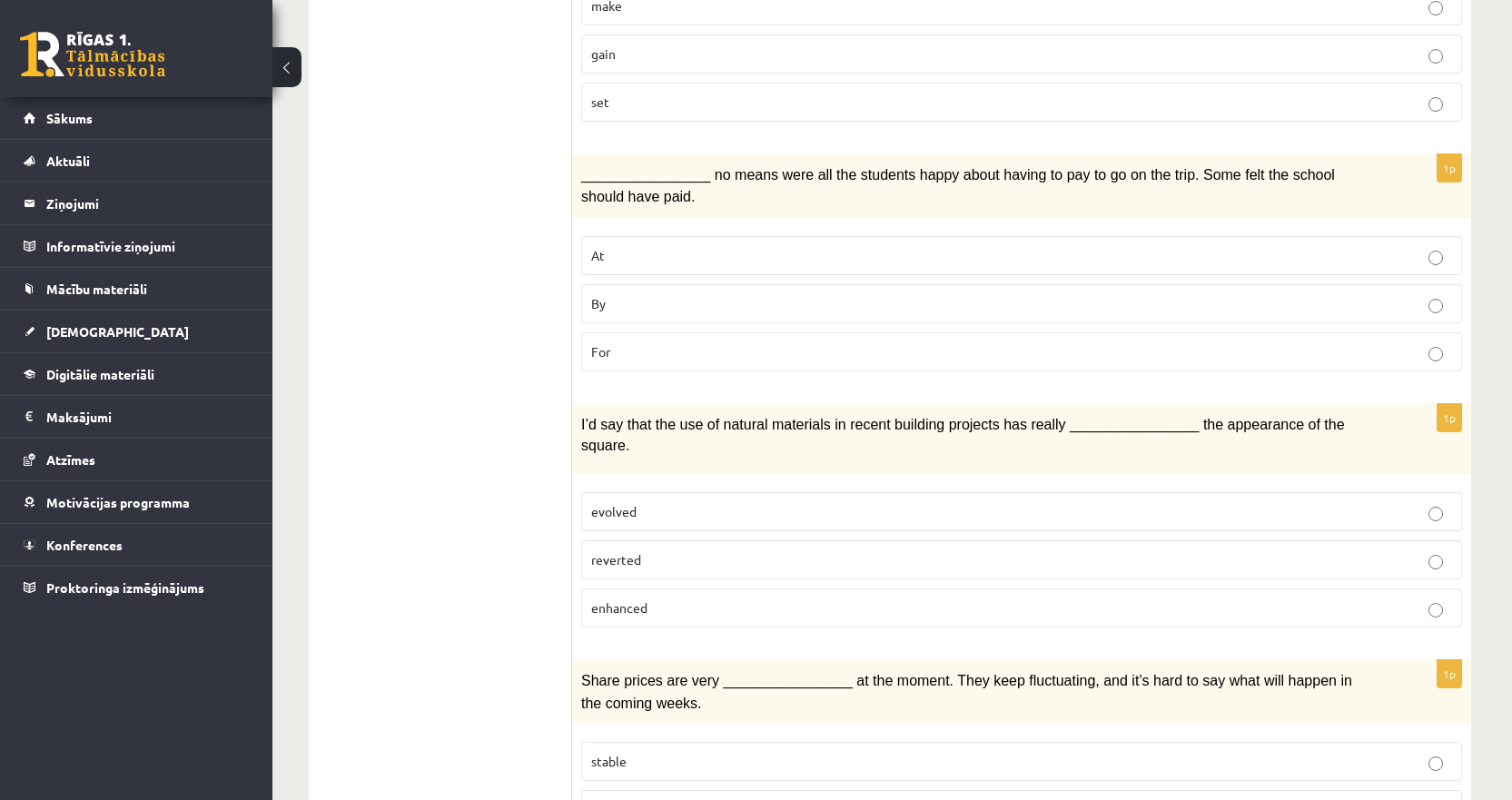
scroll to position [1180, 0]
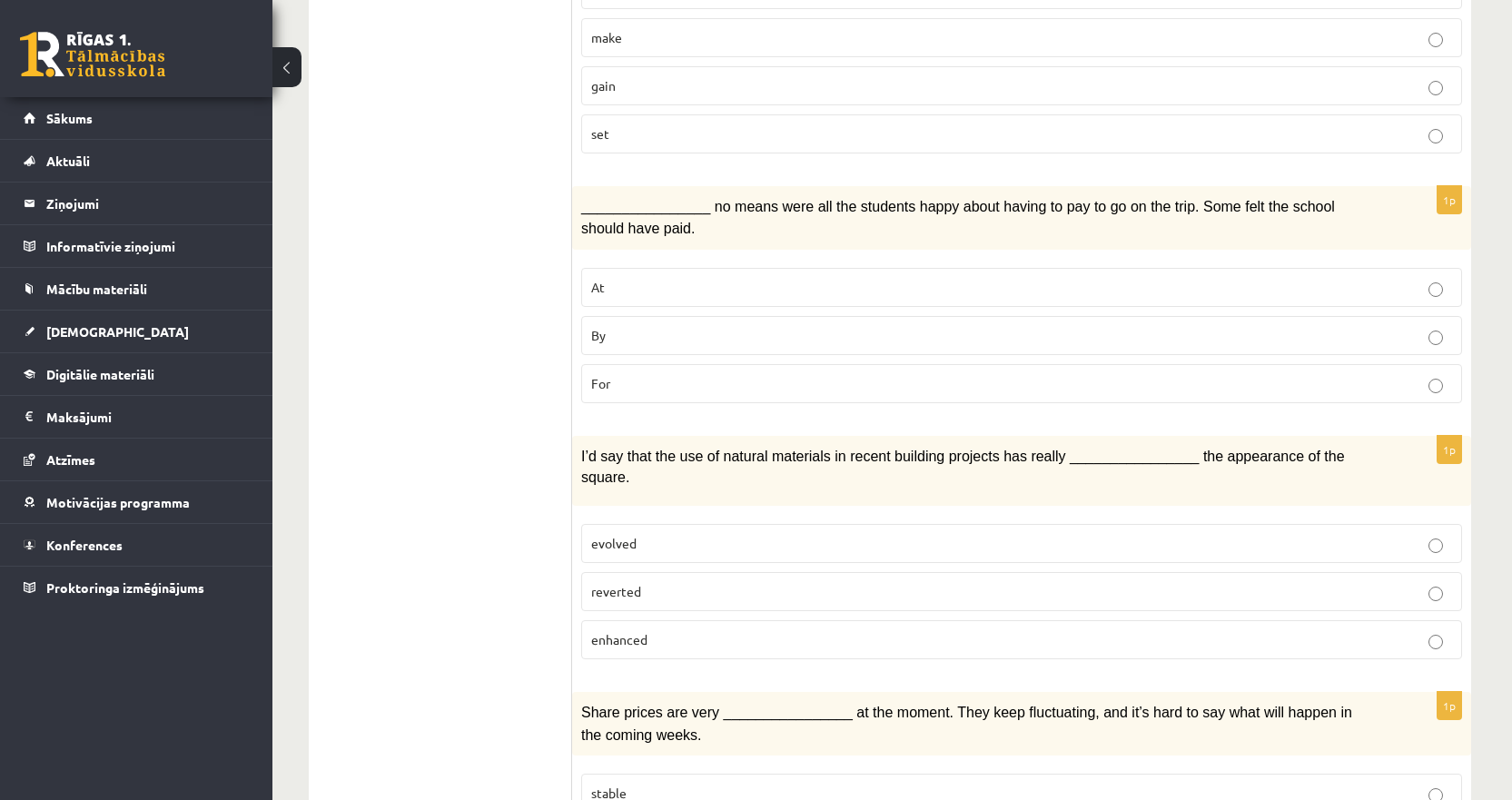
click at [459, 539] on ul "1. uzdevums 2. uzdevums 3. uzdevums Izvērtējums!" at bounding box center [449, 652] width 245 height 3014
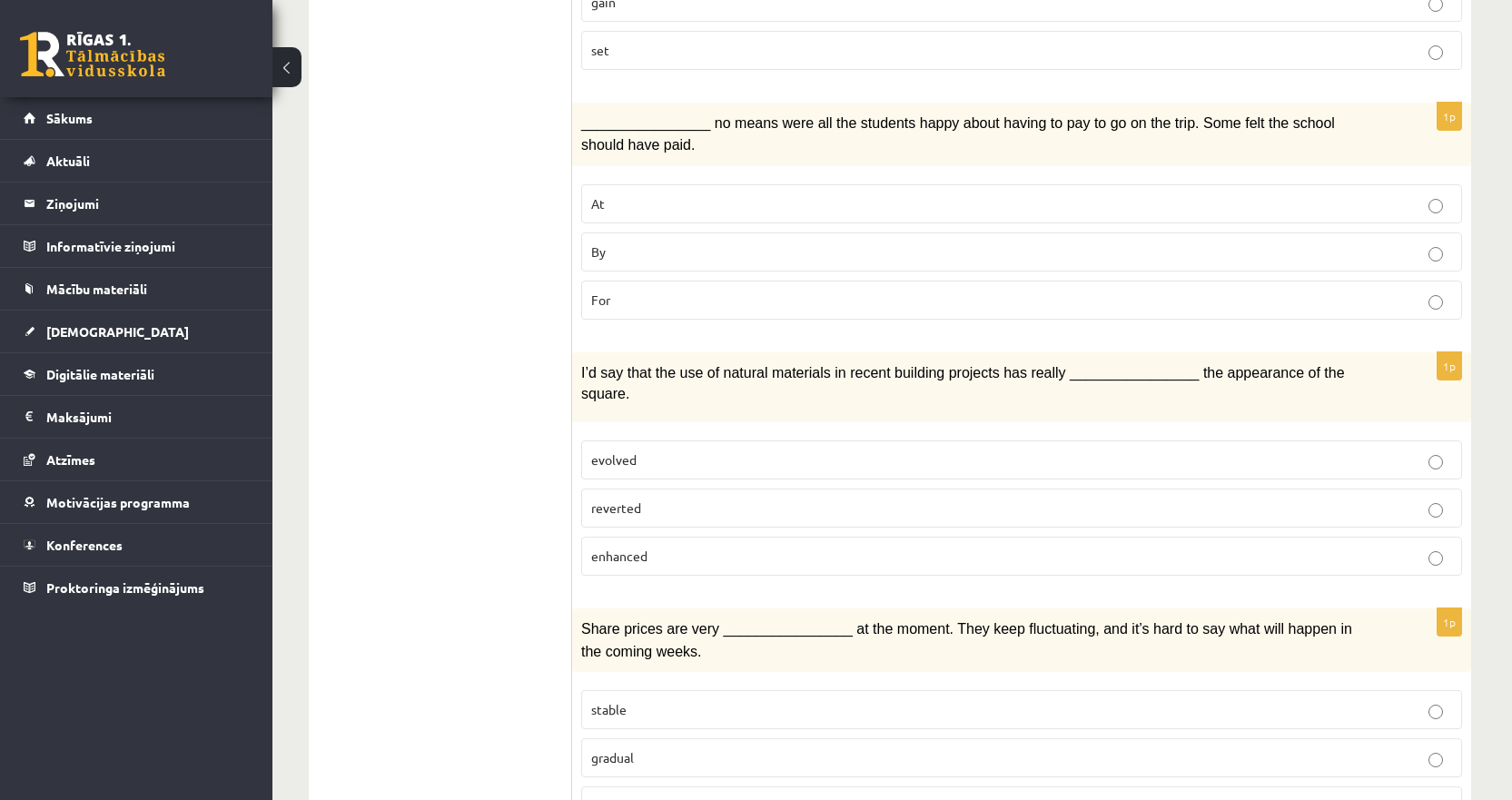
scroll to position [1362, 0]
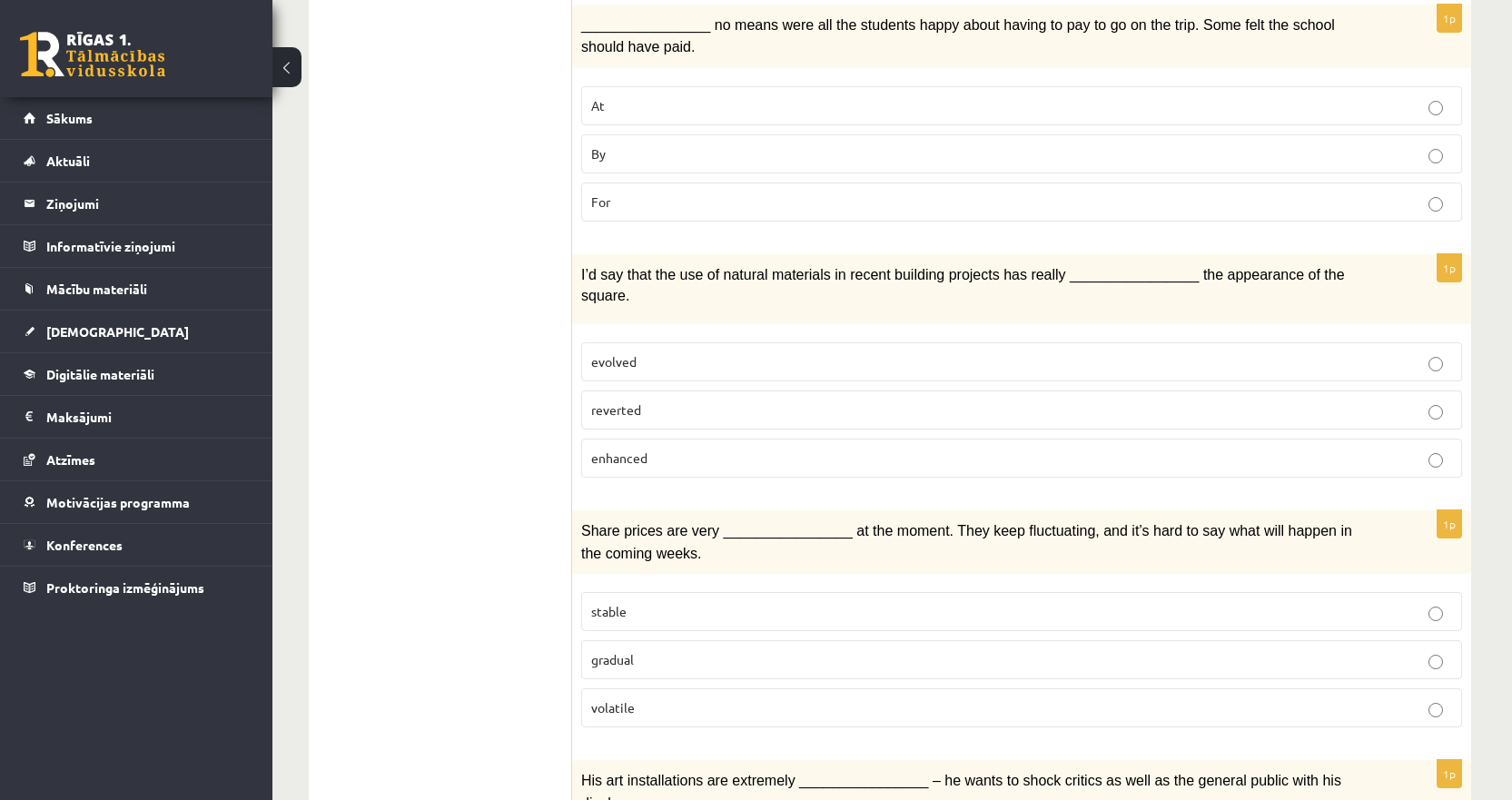
click at [732, 448] on p "enhanced" at bounding box center [1021, 457] width 861 height 19
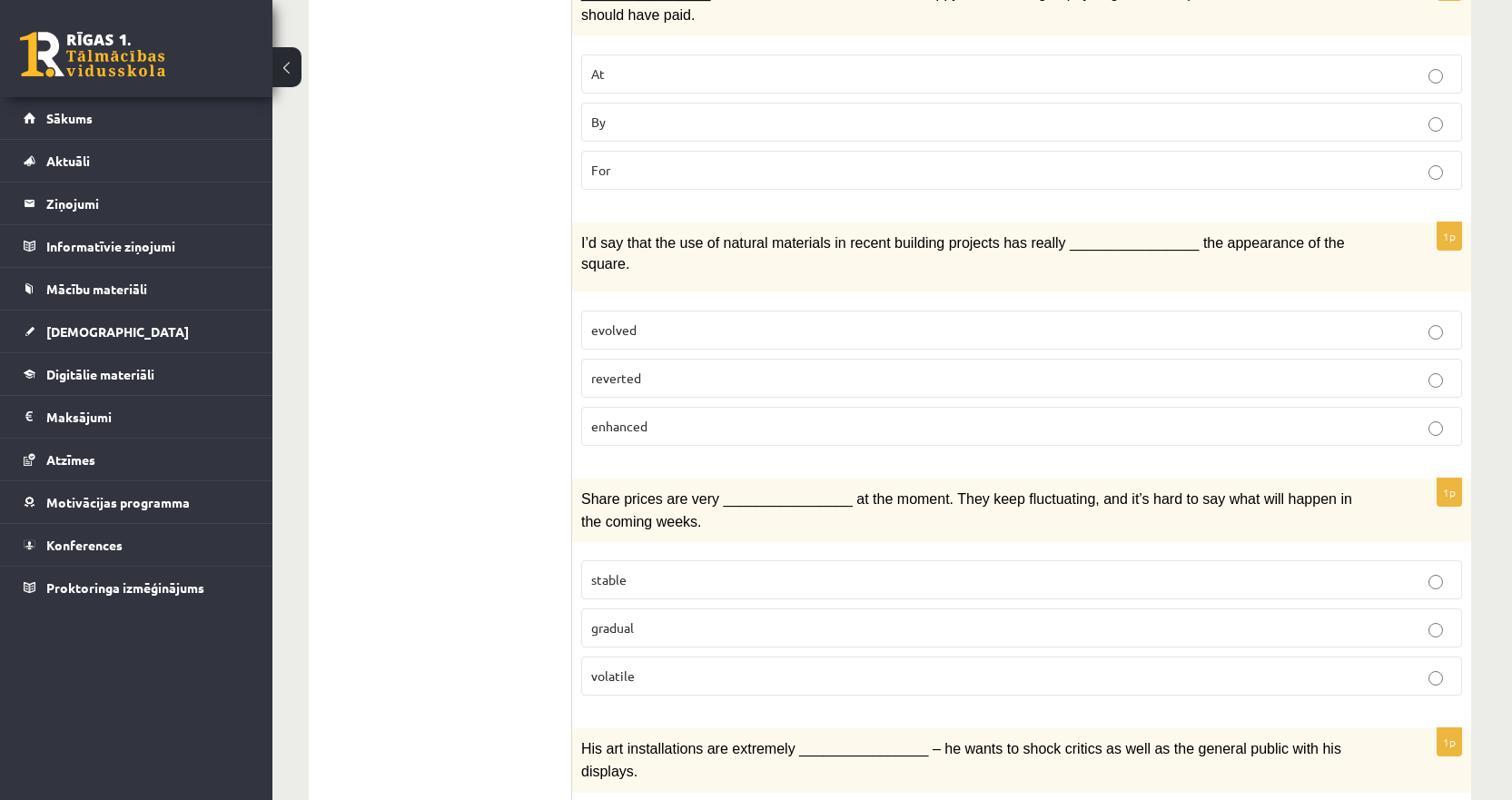
scroll to position [1634, 0]
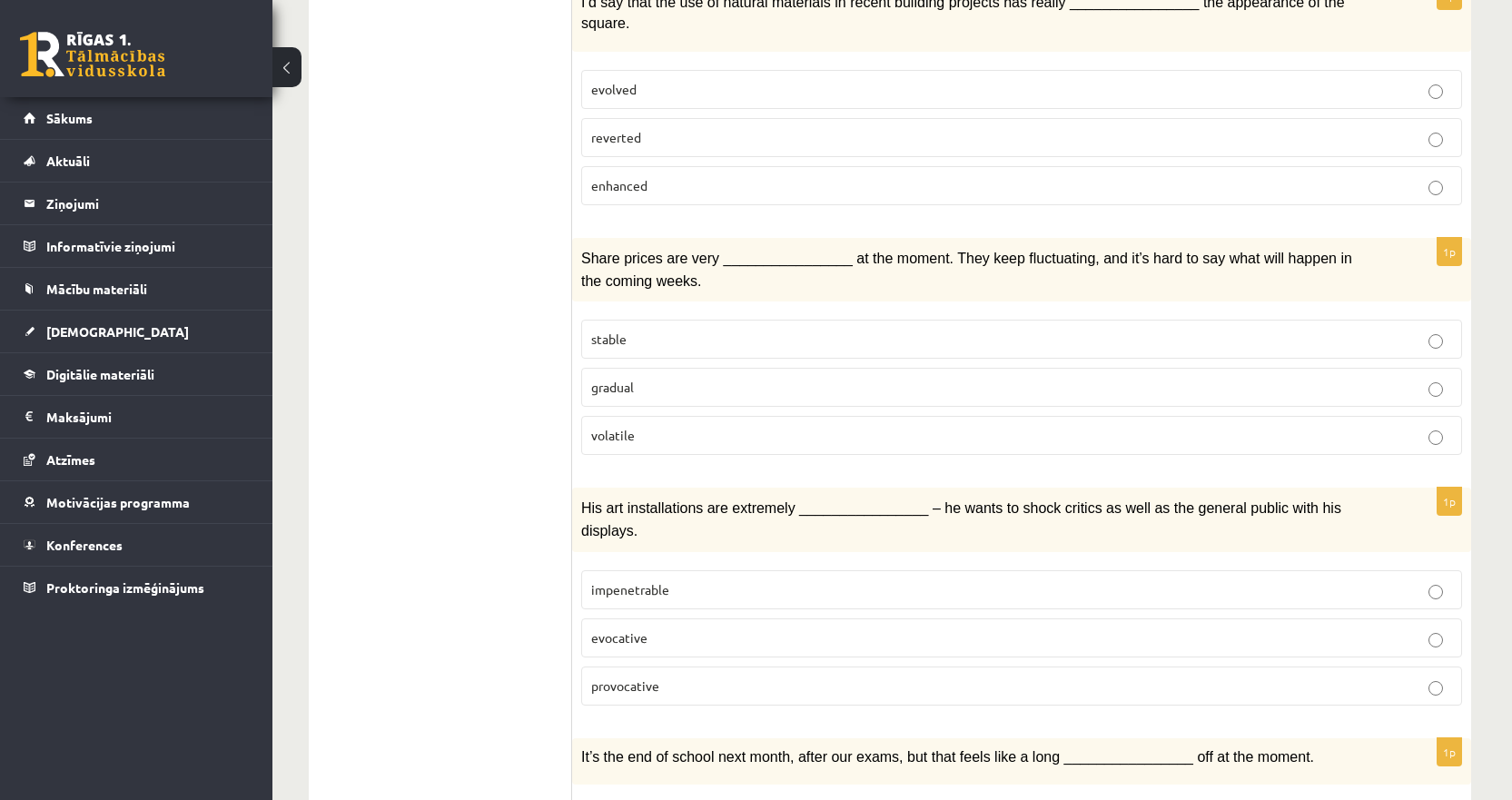
click at [1024, 250] on span "Share prices are very ________________ at the moment. They keep fluctuating, an…" at bounding box center [966, 269] width 771 height 38
copy span "fluctuating"
click at [708, 425] on p "volatile" at bounding box center [1021, 435] width 861 height 19
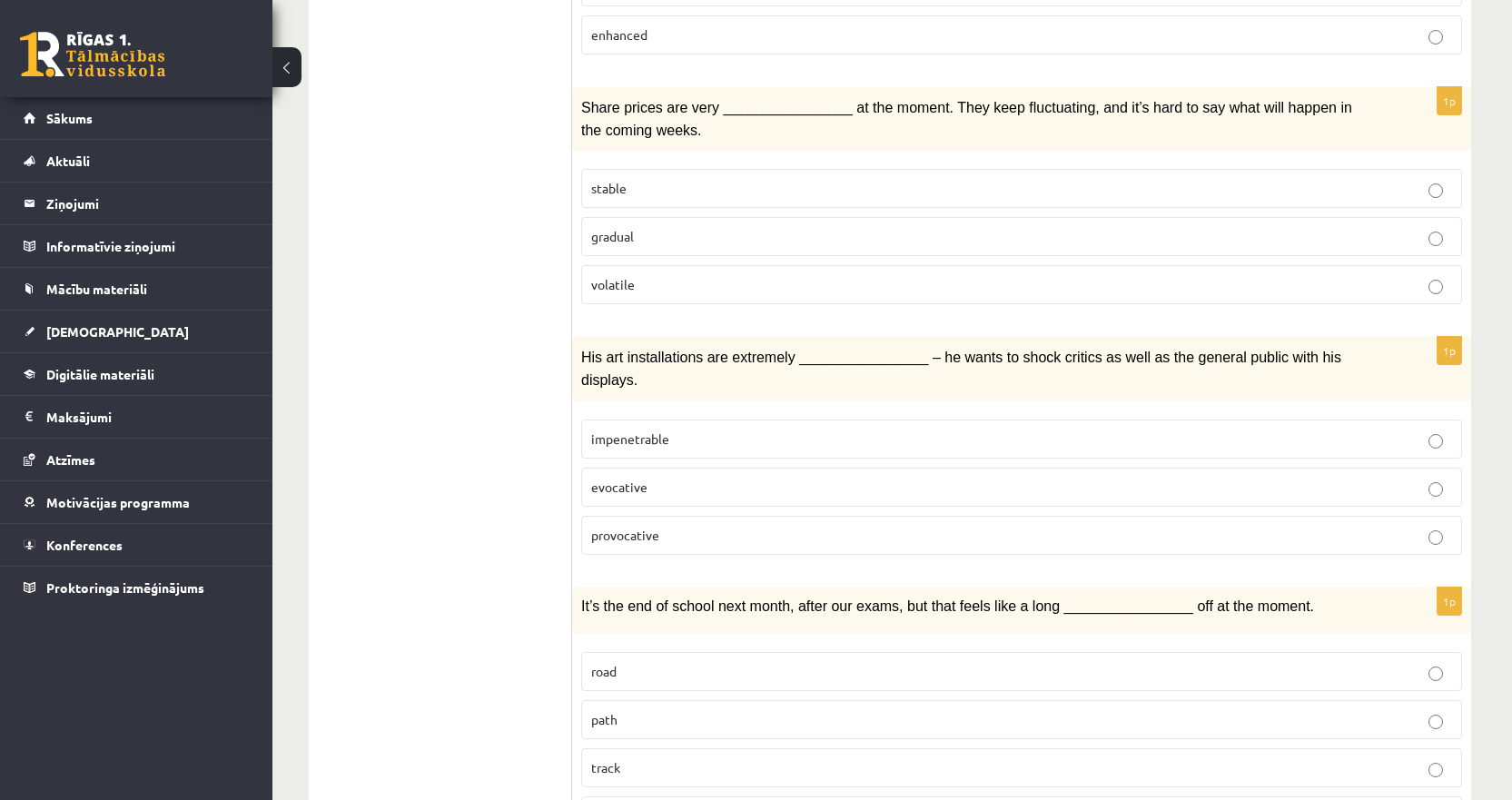
scroll to position [1816, 0]
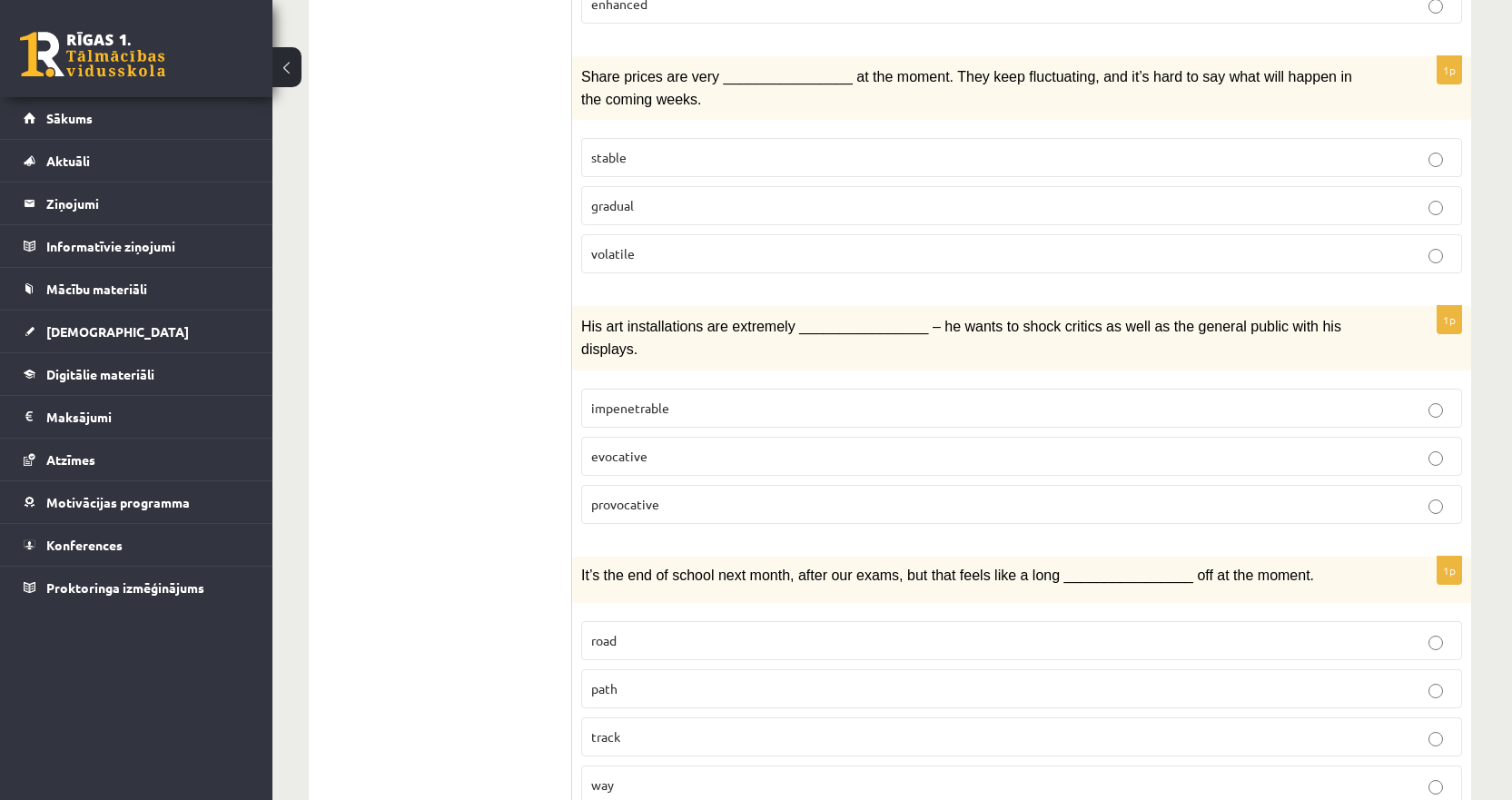
click at [677, 495] on p "provocative" at bounding box center [1021, 504] width 861 height 19
click at [658, 437] on label "evocative" at bounding box center [1021, 456] width 881 height 39
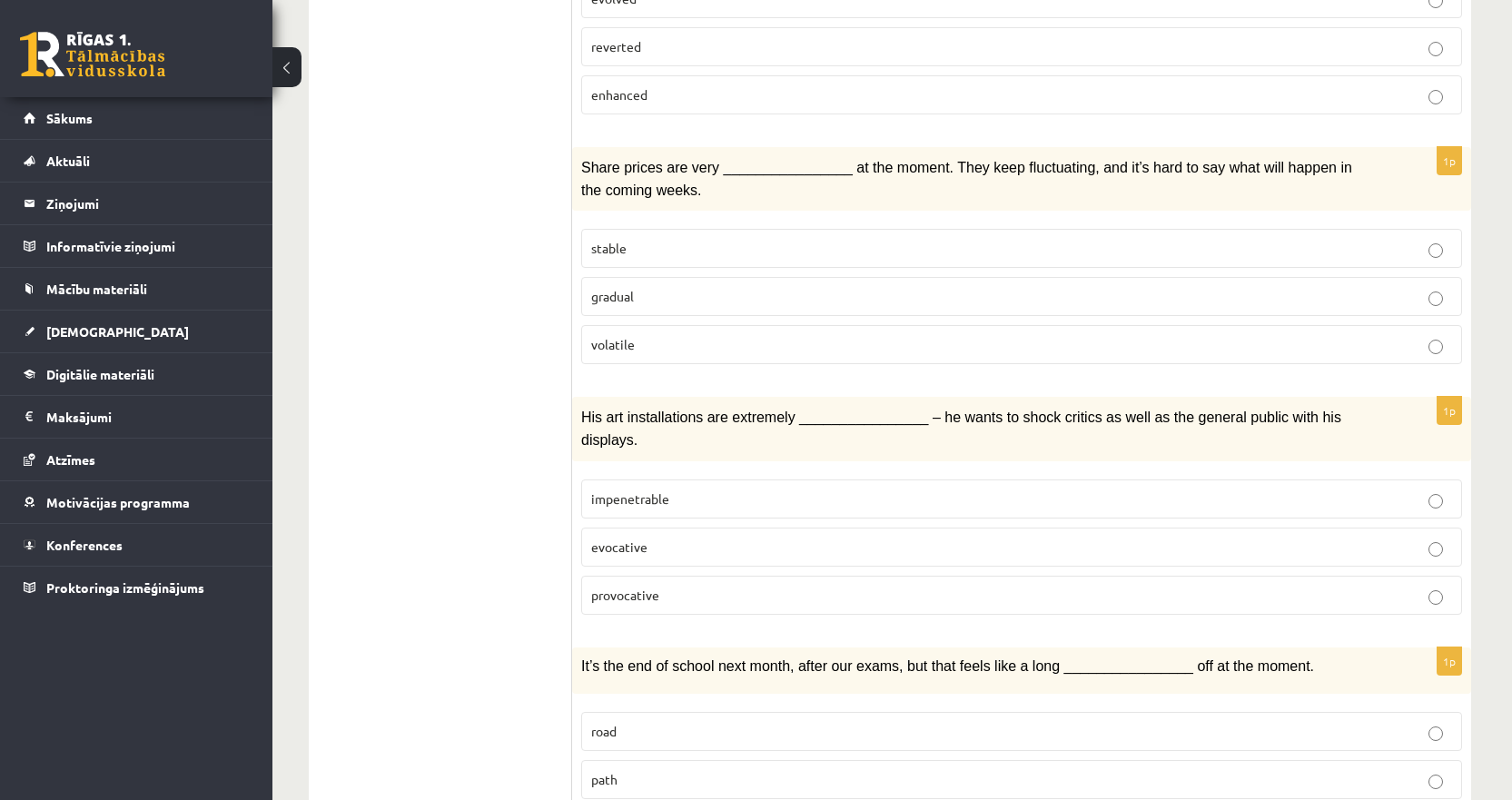
click at [644, 586] on span "provocative" at bounding box center [625, 594] width 68 height 16
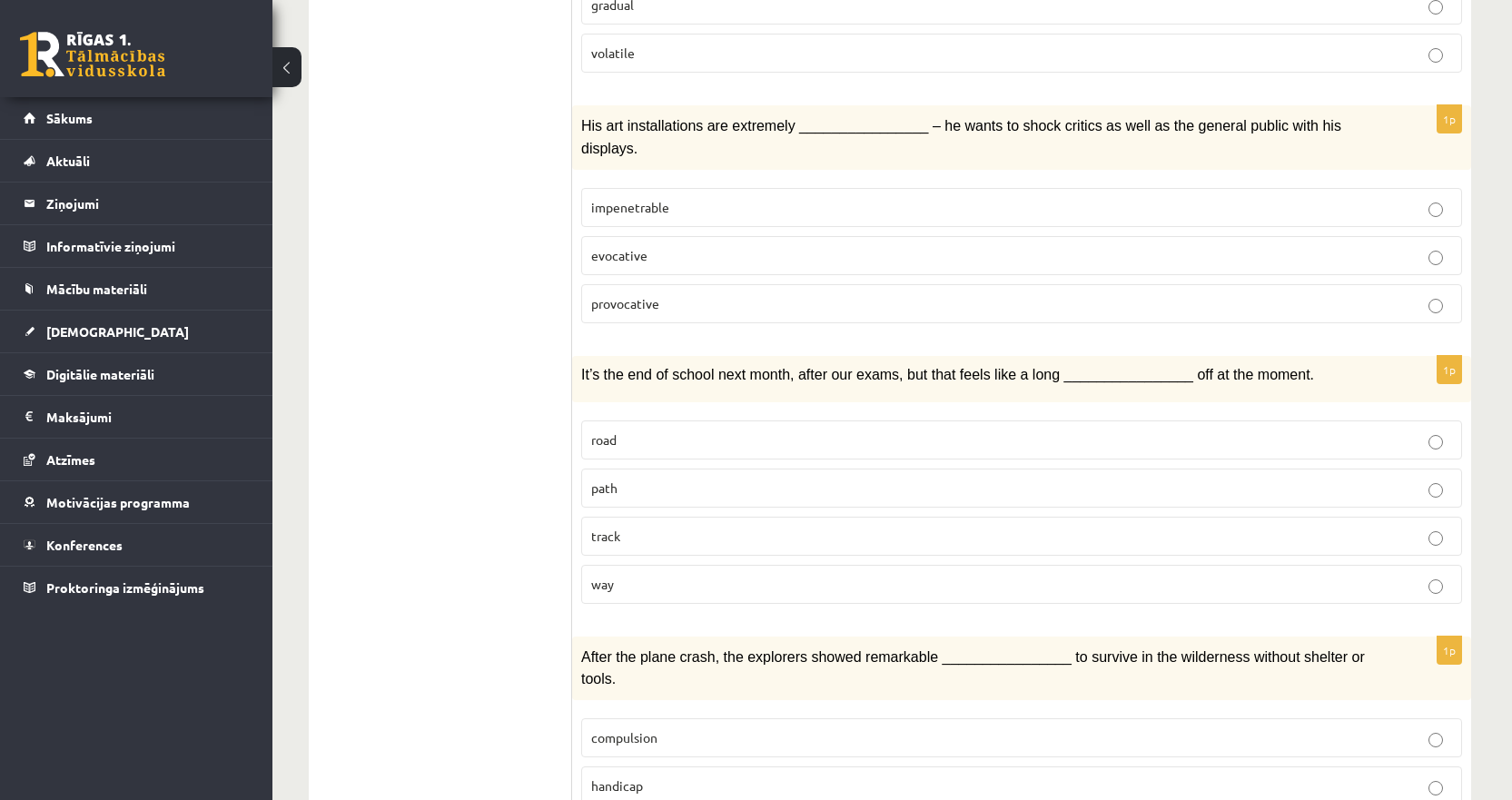
scroll to position [1792, 0]
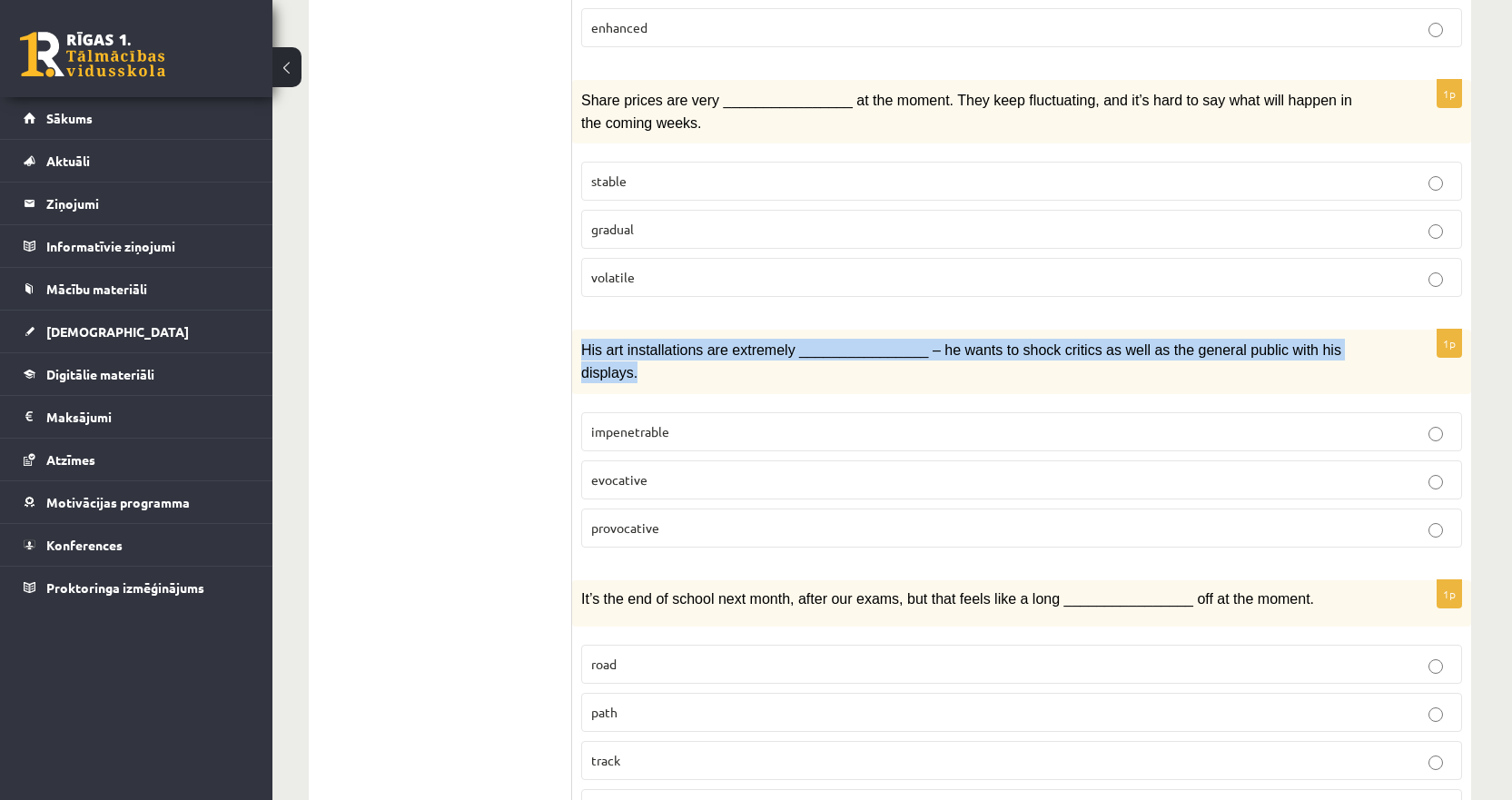
drag, startPoint x: 1340, startPoint y: 319, endPoint x: 581, endPoint y: 315, distance: 759.0
click at [581, 339] on p "His art installations are extremely ________________ – he wants to shock critic…" at bounding box center [975, 360] width 790 height 44
copy span "His art installations are extremely ________________ – he wants to shock critic…"
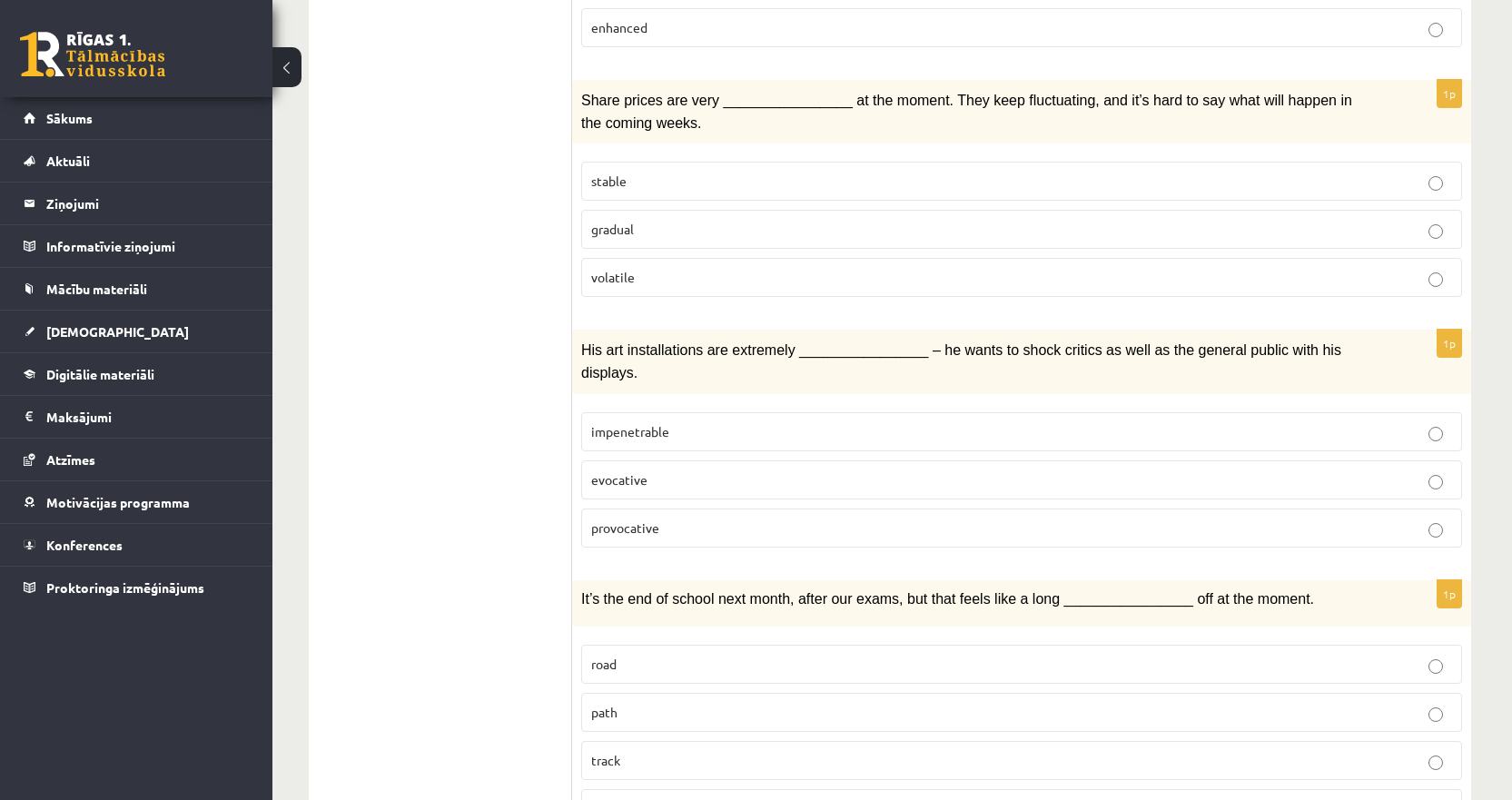
click at [688, 403] on fieldset "impenetrable evocative provocative" at bounding box center [1021, 477] width 881 height 150
drag, startPoint x: 541, startPoint y: 354, endPoint x: 716, endPoint y: 485, distance: 218.6
click at [716, 485] on div "**********" at bounding box center [890, 40] width 1163 height 3050
click at [580, 349] on div "1p His art installations are extremely ________________ – he wants to shock cri…" at bounding box center [1021, 445] width 899 height 232
drag, startPoint x: 579, startPoint y: 360, endPoint x: 666, endPoint y: 486, distance: 153.1
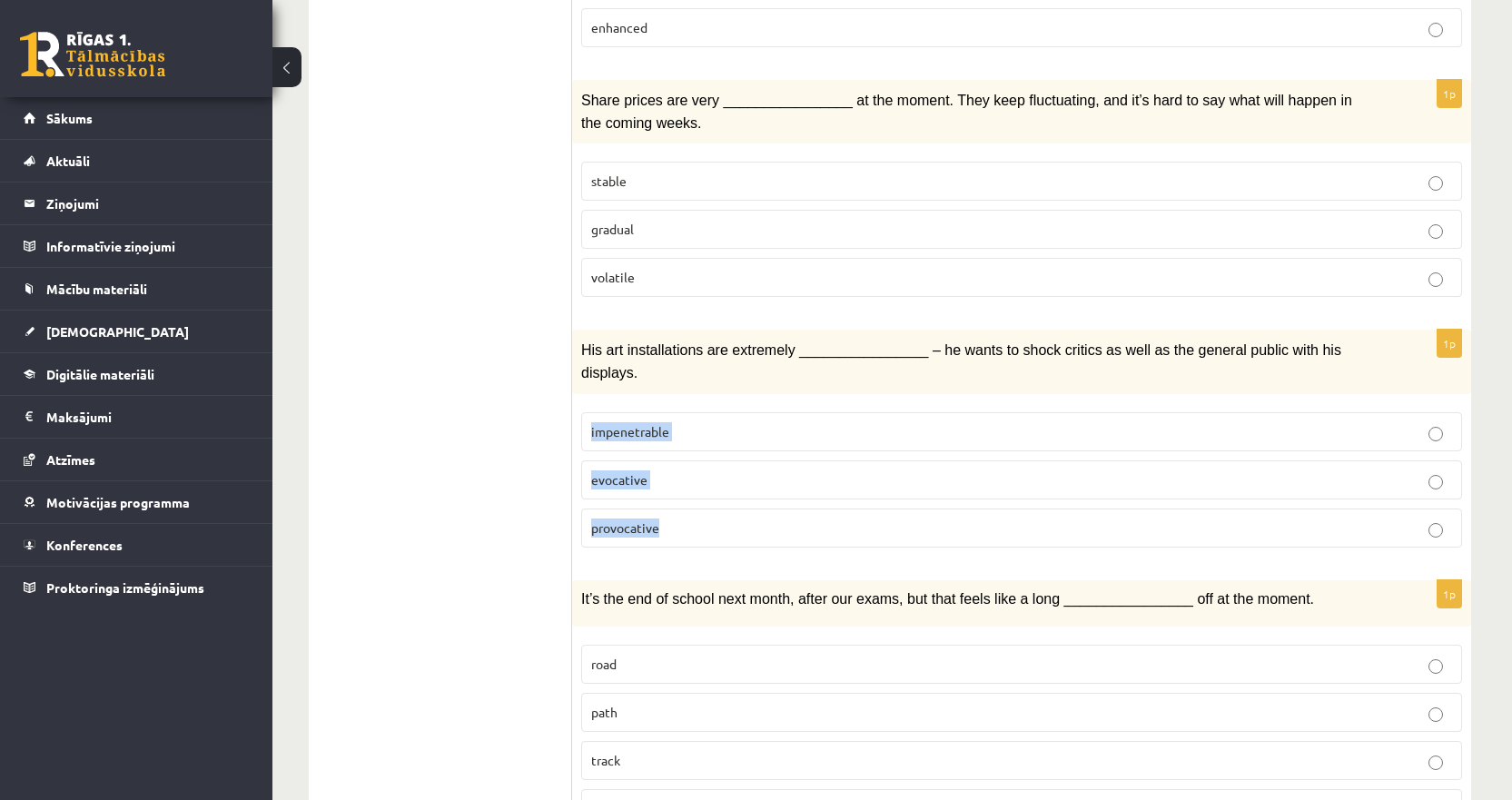
click at [666, 486] on div "1p His art installations are extremely ________________ – he wants to shock cri…" at bounding box center [1021, 445] width 899 height 232
copy fieldset "impenetrable evocative provocative"
click at [439, 493] on ul "1. uzdevums 2. uzdevums 3. uzdevums Izvērtējums!" at bounding box center [449, 40] width 245 height 3014
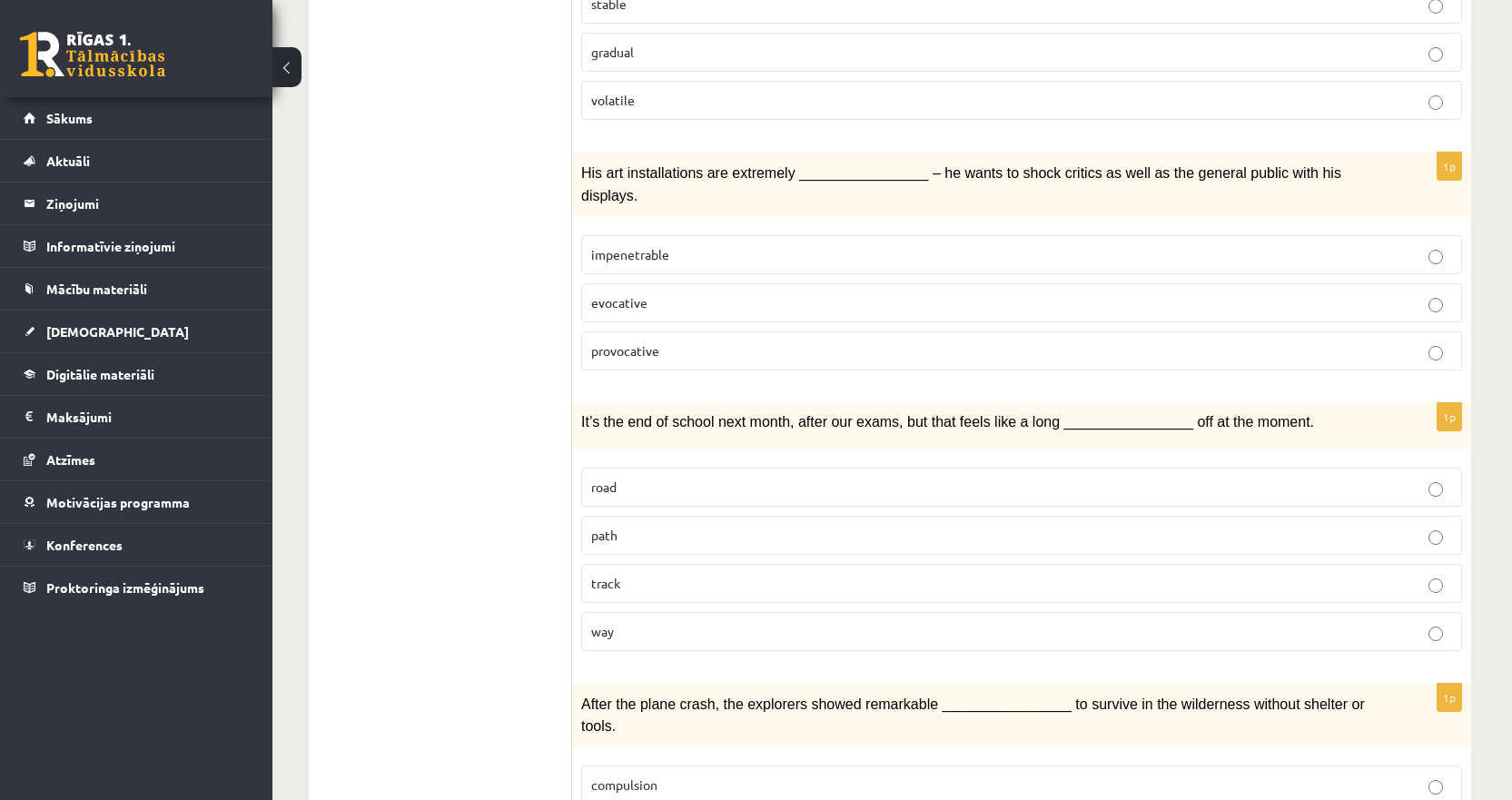
scroll to position [1974, 0]
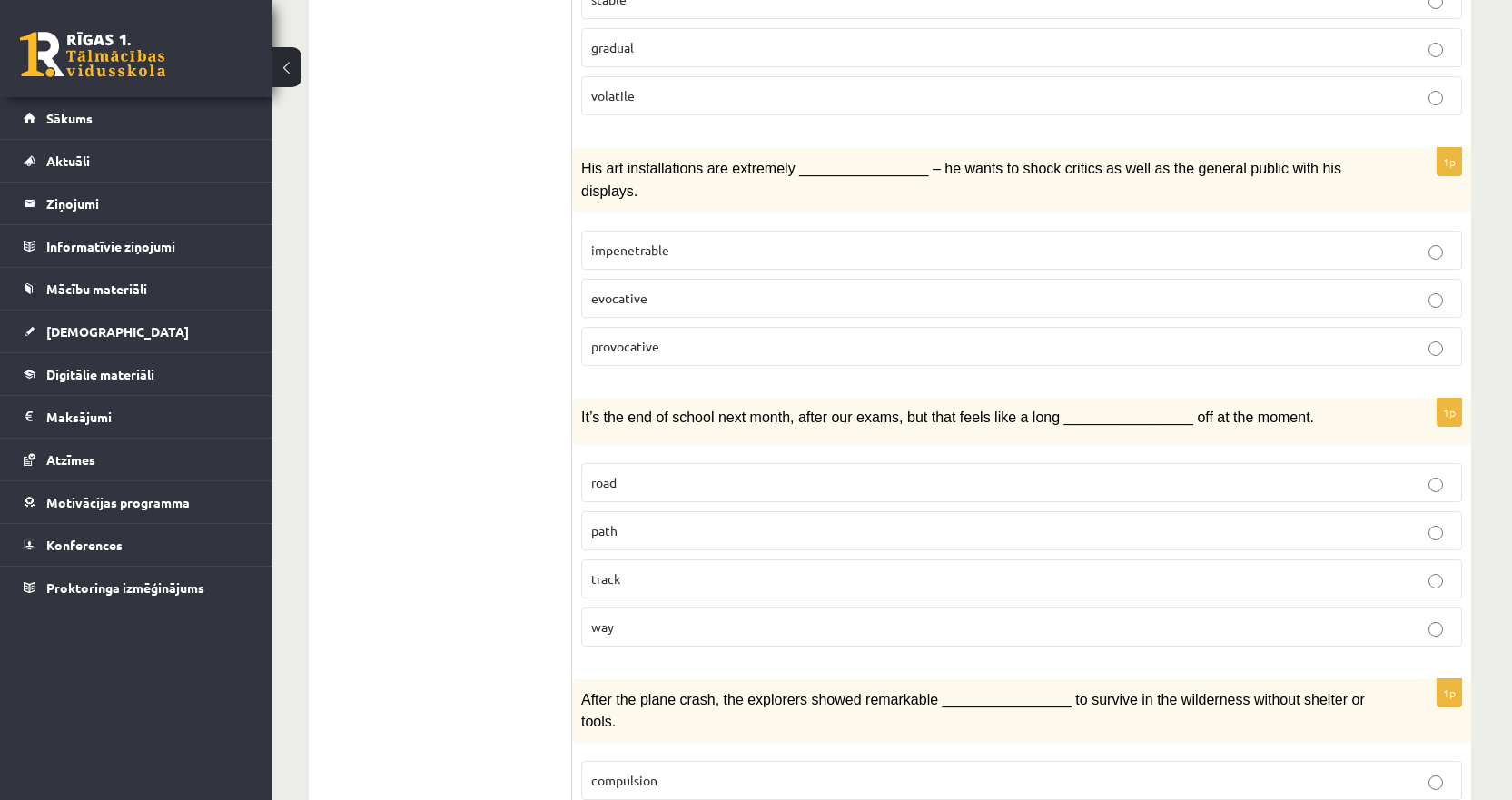
click at [911, 409] on span "It’s the end of school next month, after our exams, but that feels like a long …" at bounding box center [947, 417] width 732 height 15
click at [1010, 398] on div "It’s the end of school next month, after our exams, but that feels like a long …" at bounding box center [1021, 421] width 899 height 46
click at [668, 521] on p "path" at bounding box center [1021, 531] width 861 height 19
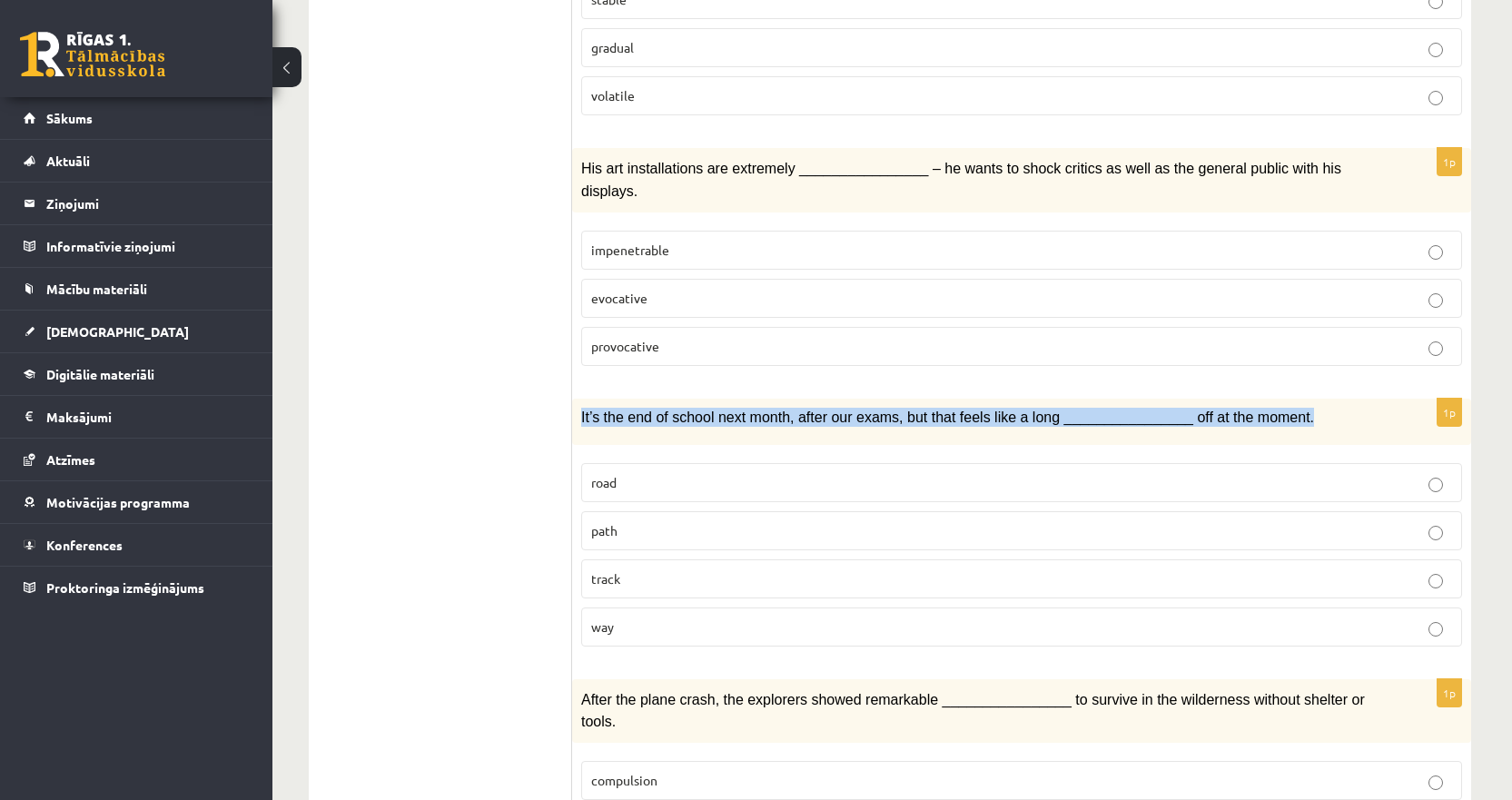
drag, startPoint x: 1291, startPoint y: 361, endPoint x: 582, endPoint y: 371, distance: 709.1
click at [582, 408] on p "It’s the end of school next month, after our exams, but that feels like a long …" at bounding box center [975, 417] width 790 height 19
copy span "It’s the end of school next month, after our exams, but that feels like a long …"
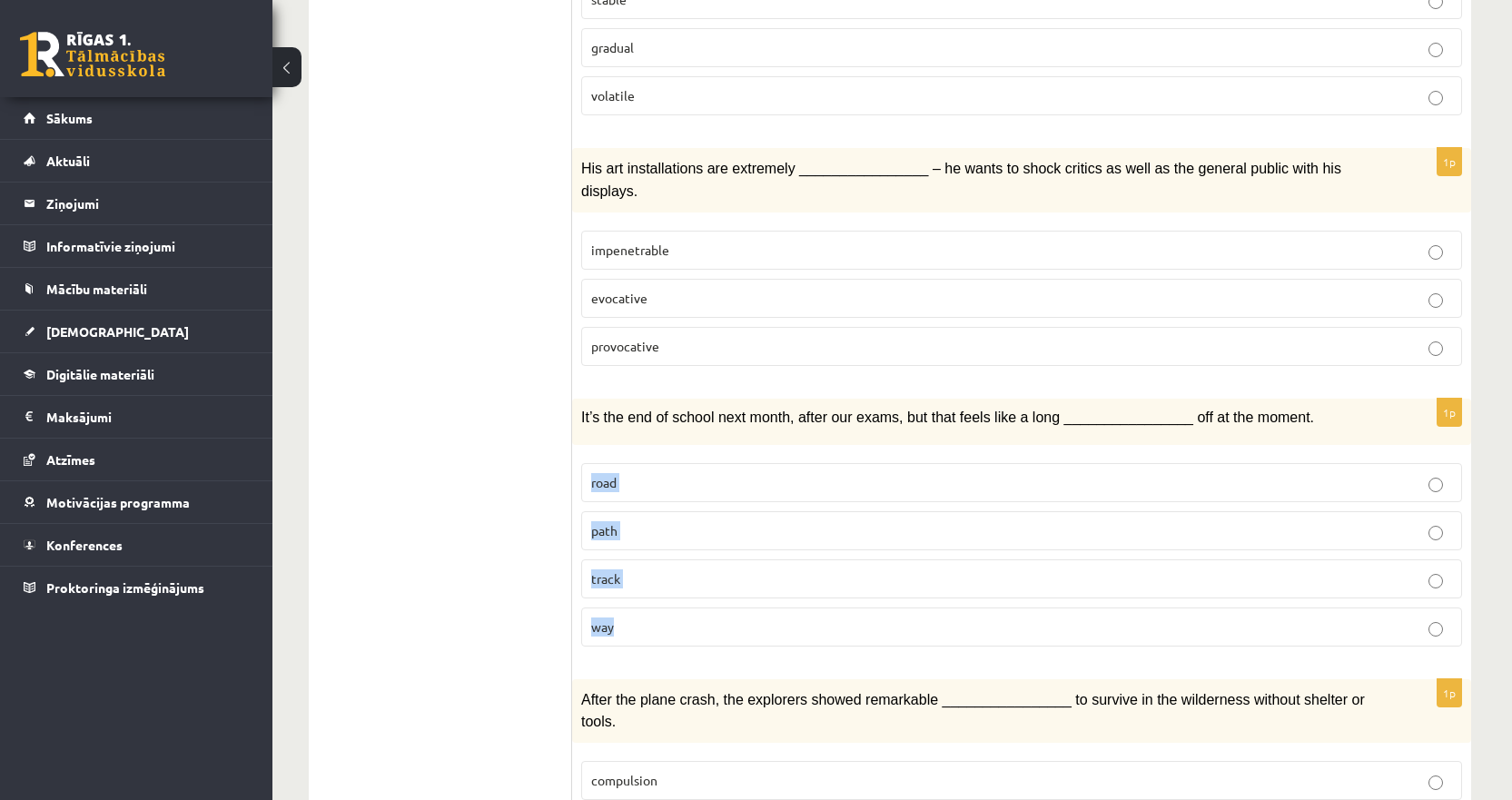
drag, startPoint x: 580, startPoint y: 422, endPoint x: 631, endPoint y: 585, distance: 170.8
click at [631, 585] on div "1p It’s the end of school next month, after our exams, but that feels like a lo…" at bounding box center [1021, 529] width 899 height 263
copy fieldset "road path track way"
click at [767, 501] on fieldset "road path track way" at bounding box center [1021, 552] width 881 height 198
click at [752, 607] on label "way" at bounding box center [1021, 626] width 881 height 39
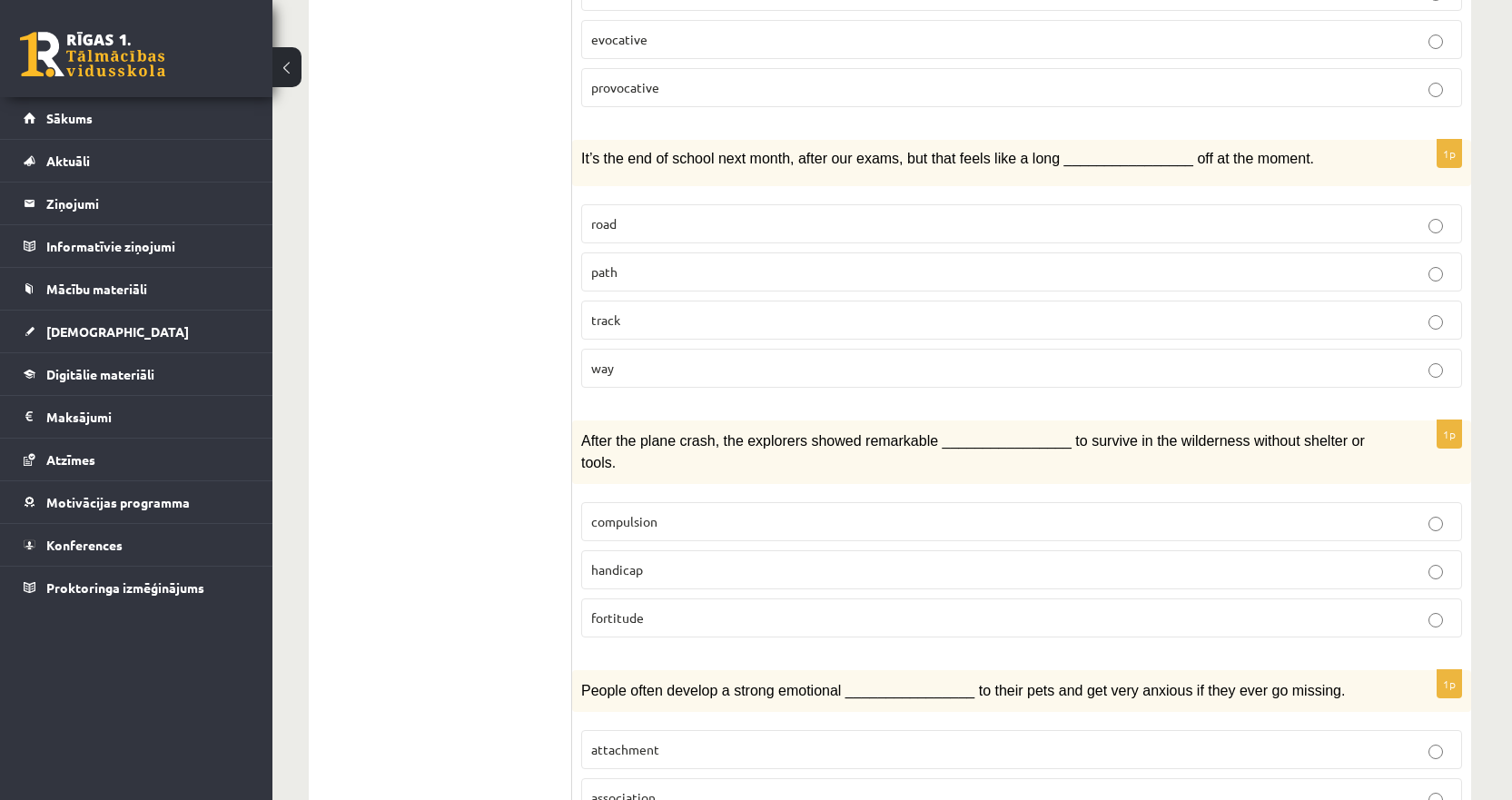
scroll to position [2337, 0]
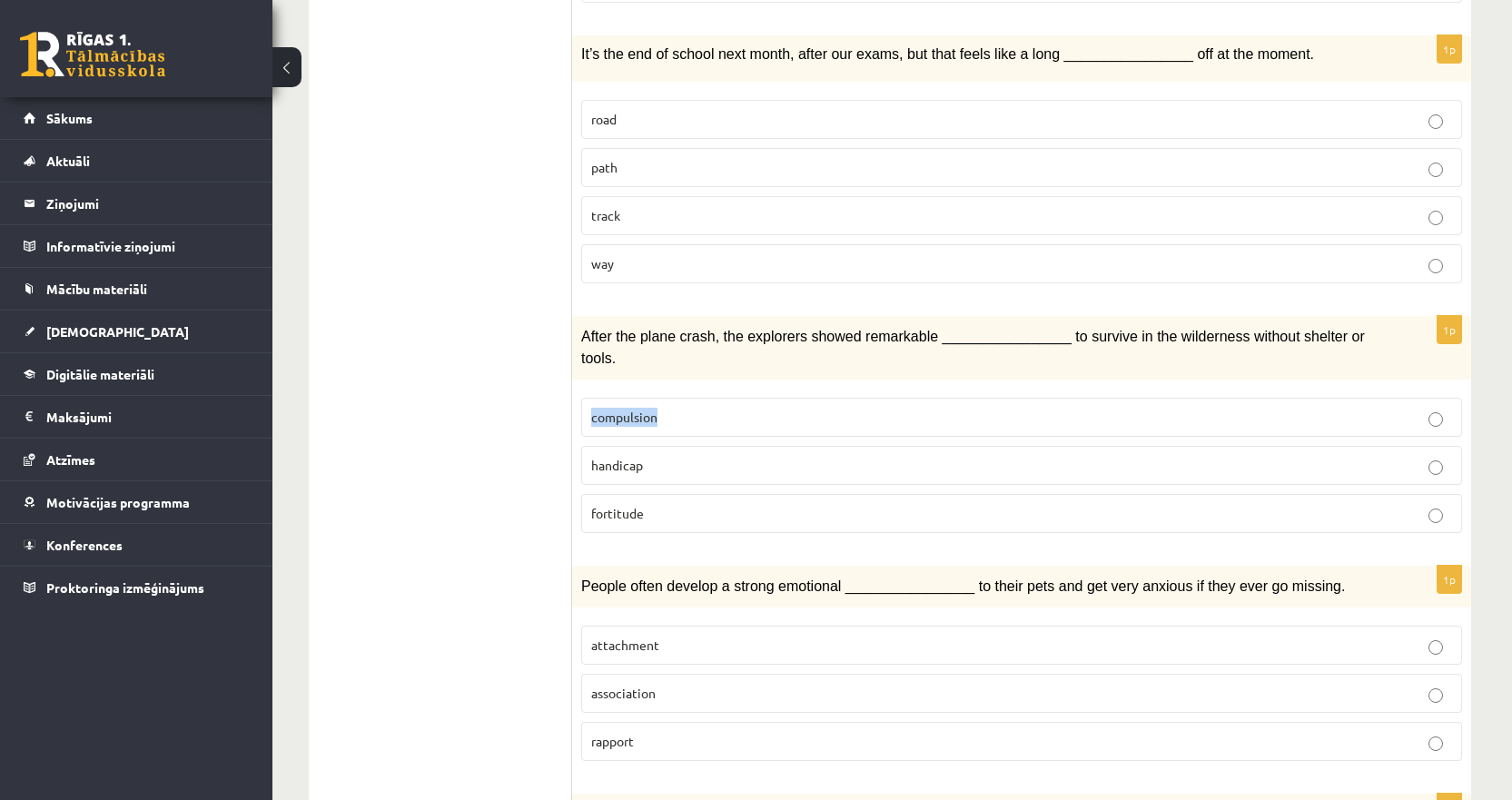
drag, startPoint x: 577, startPoint y: 320, endPoint x: 729, endPoint y: 344, distance: 153.9
click at [729, 344] on div "1p After the plane crash, the explorers showed remarkable ________________ to s…" at bounding box center [1021, 432] width 899 height 232
copy span "compulsion"
drag, startPoint x: 555, startPoint y: 384, endPoint x: 656, endPoint y: 401, distance: 102.4
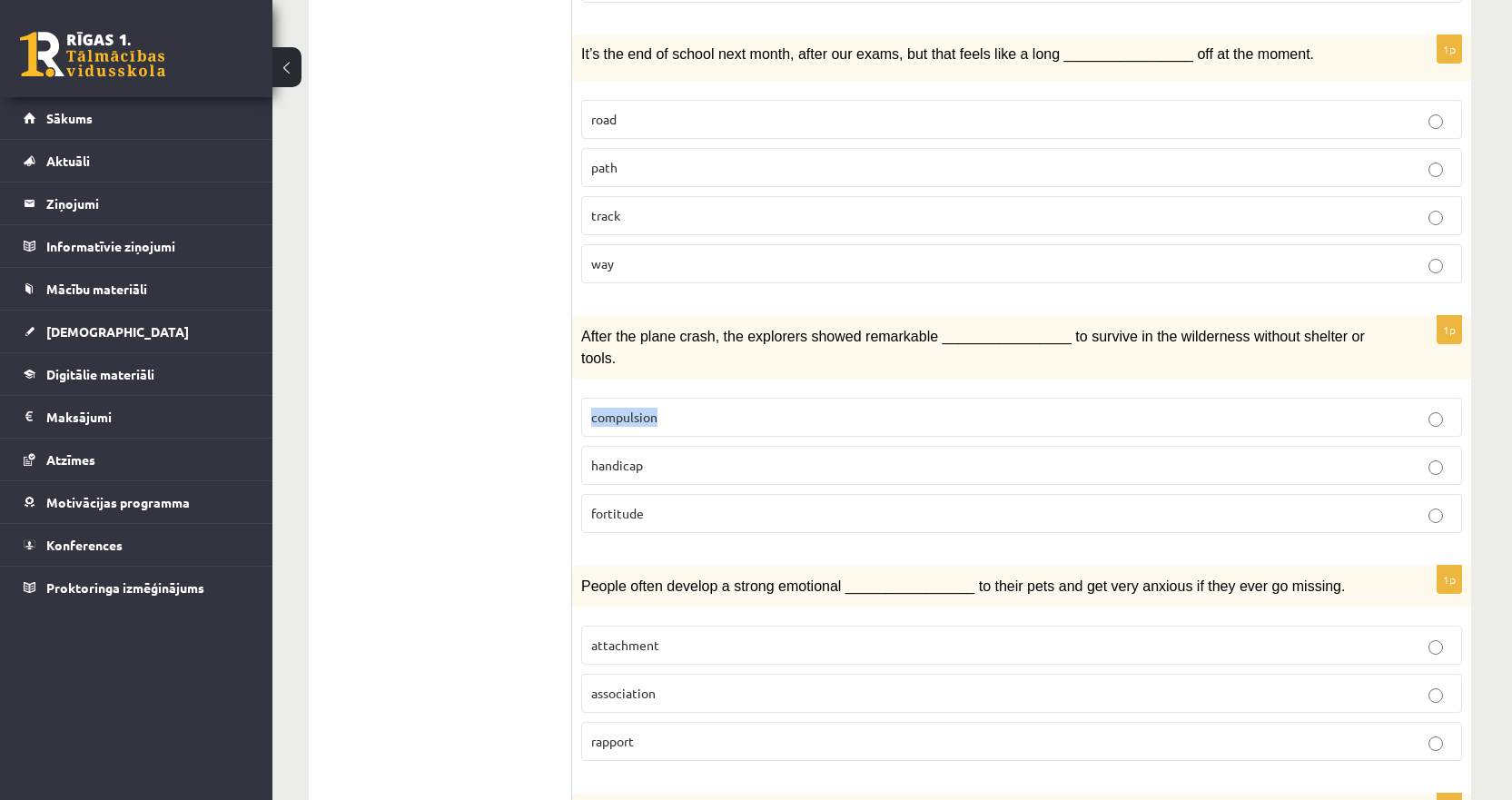
drag, startPoint x: 660, startPoint y: 393, endPoint x: 578, endPoint y: 393, distance: 82.0
click at [578, 393] on div "1p After the plane crash, the explorers showed remarkable ________________ to s…" at bounding box center [1021, 432] width 899 height 232
copy span "handicap"
drag, startPoint x: 574, startPoint y: 447, endPoint x: 671, endPoint y: 445, distance: 97.0
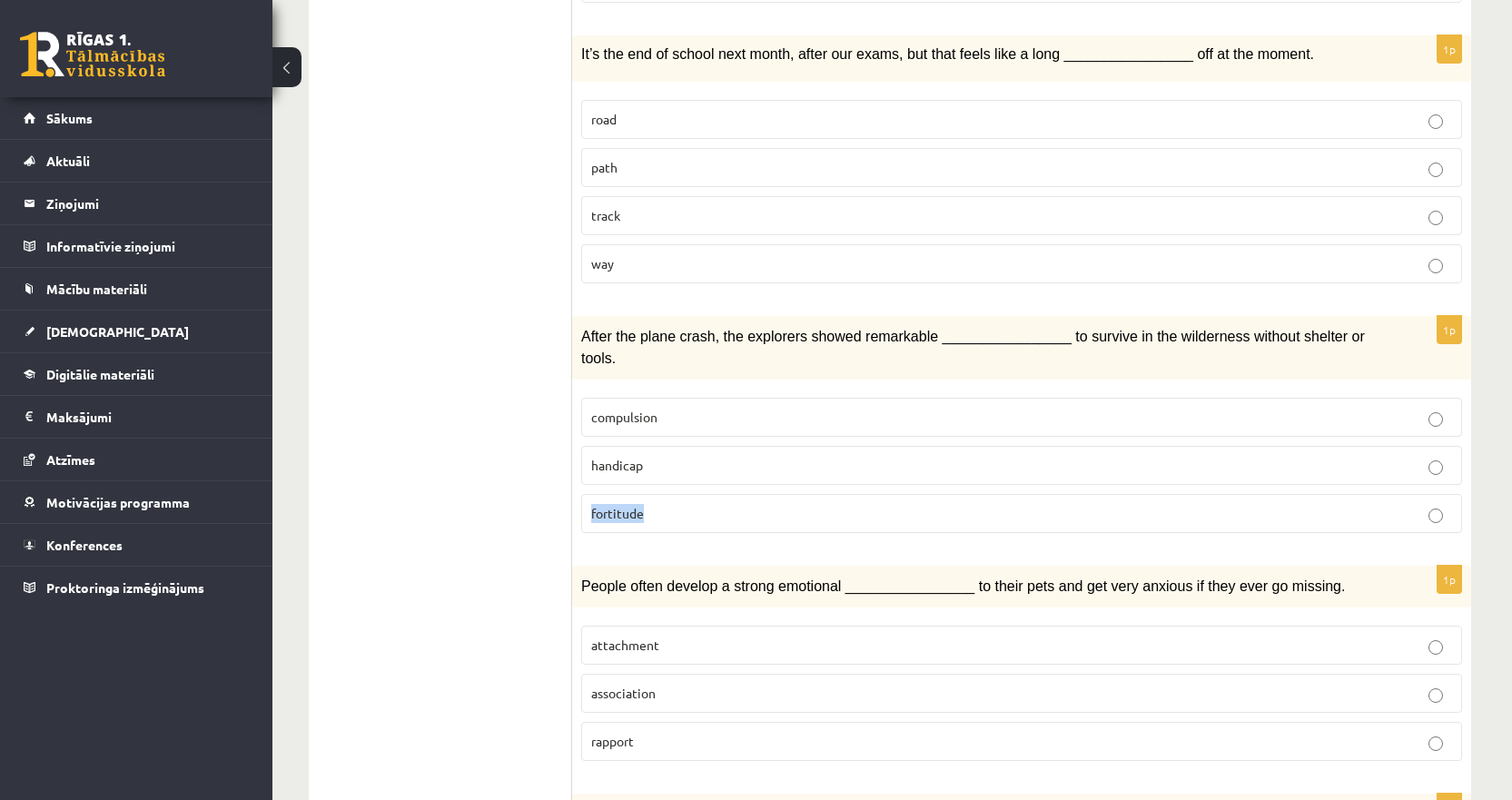
click at [671, 445] on div "1p After the plane crash, the explorers showed remarkable ________________ to s…" at bounding box center [1021, 432] width 899 height 232
copy span "fortitude"
click at [703, 504] on p "fortitude" at bounding box center [1021, 513] width 861 height 19
click at [931, 328] on span "After the plane crash, the explorers showed remarkable ________________ to surv…" at bounding box center [973, 347] width 783 height 38
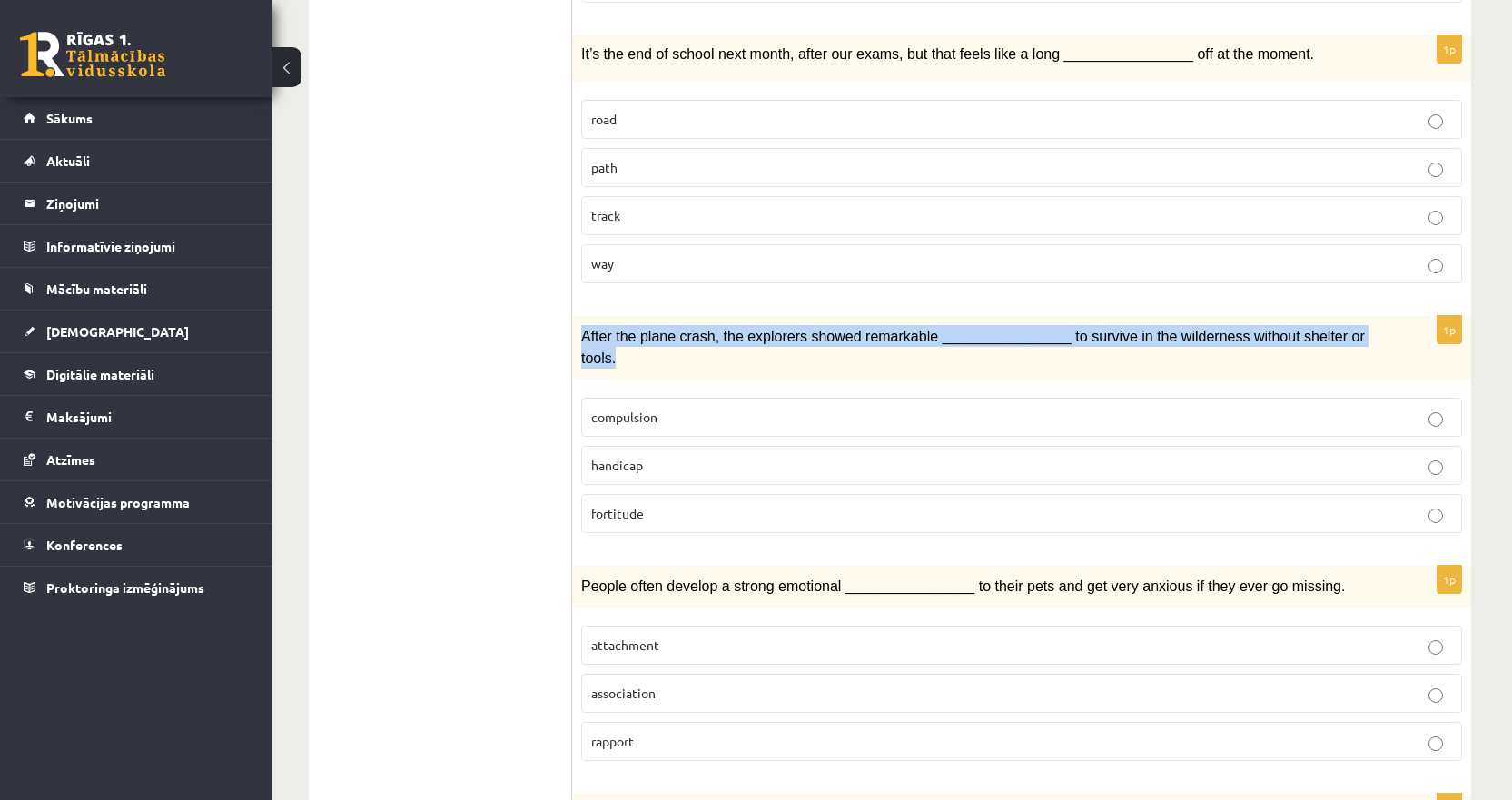
click at [931, 328] on span "After the plane crash, the explorers showed remarkable ________________ to surv…" at bounding box center [973, 347] width 783 height 38
copy div "After the plane crash, the explorers showed remarkable ________________ to surv…"
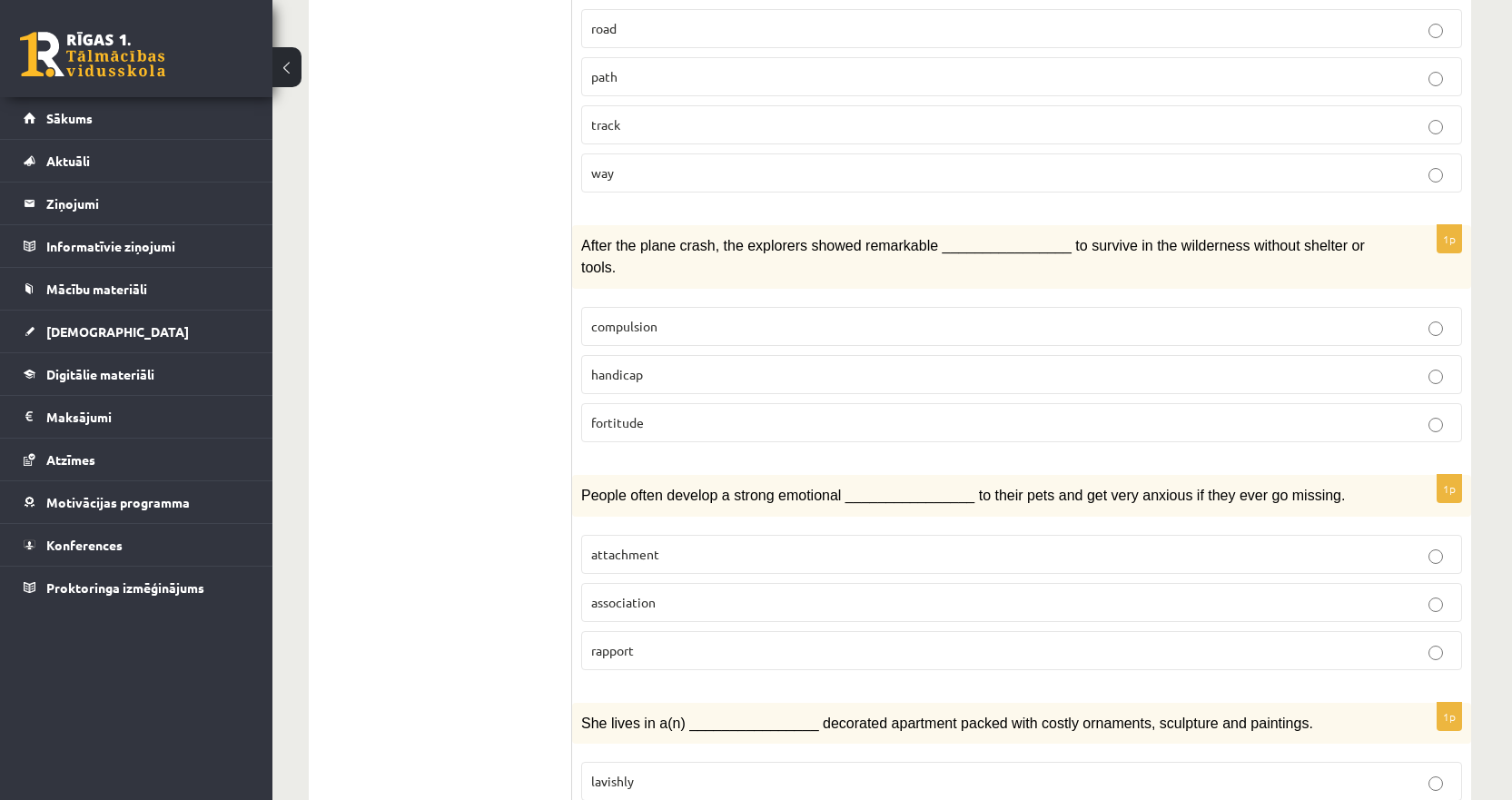
scroll to position [2518, 0]
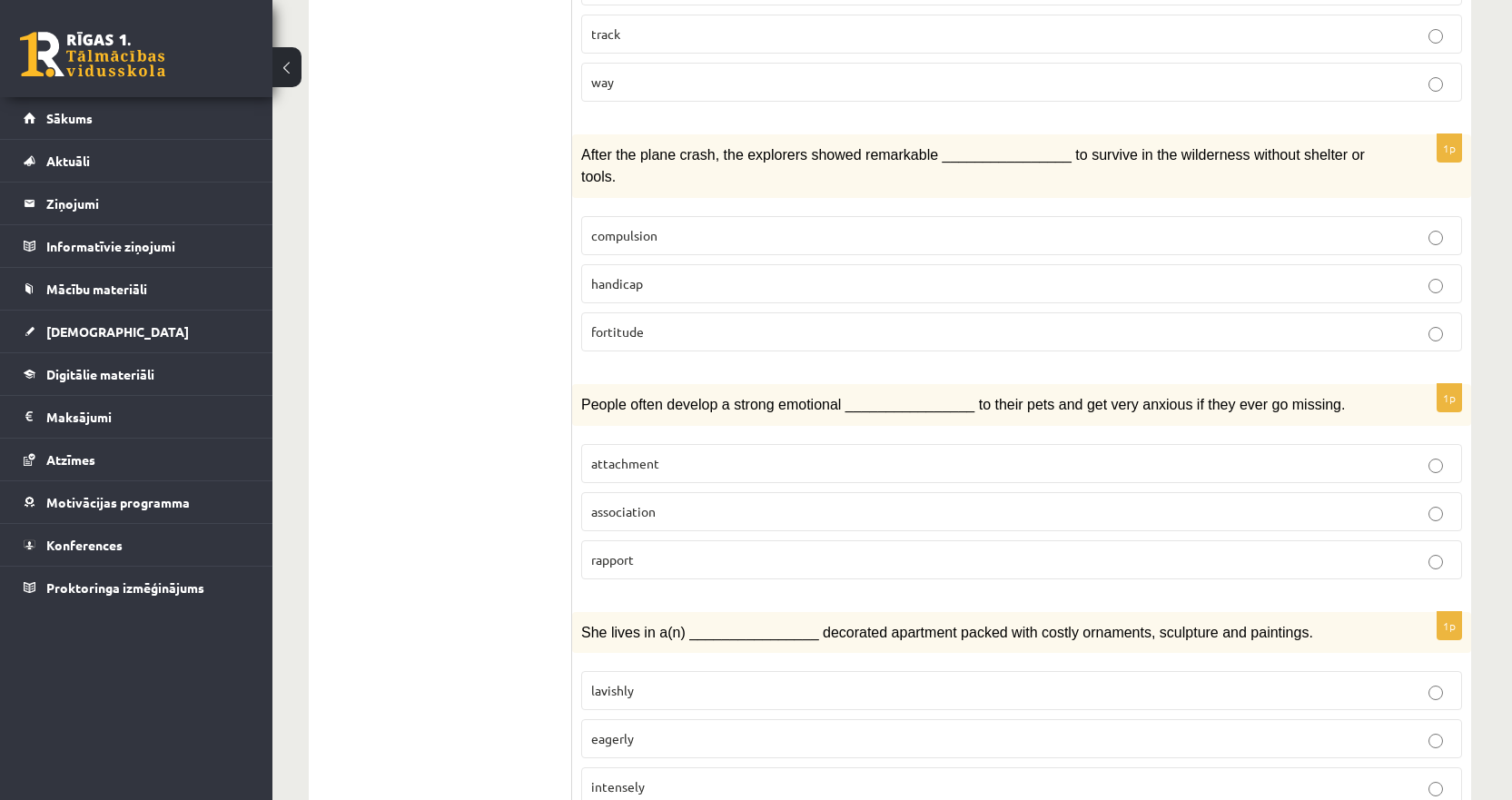
click at [688, 454] on p "attachment" at bounding box center [1021, 463] width 861 height 19
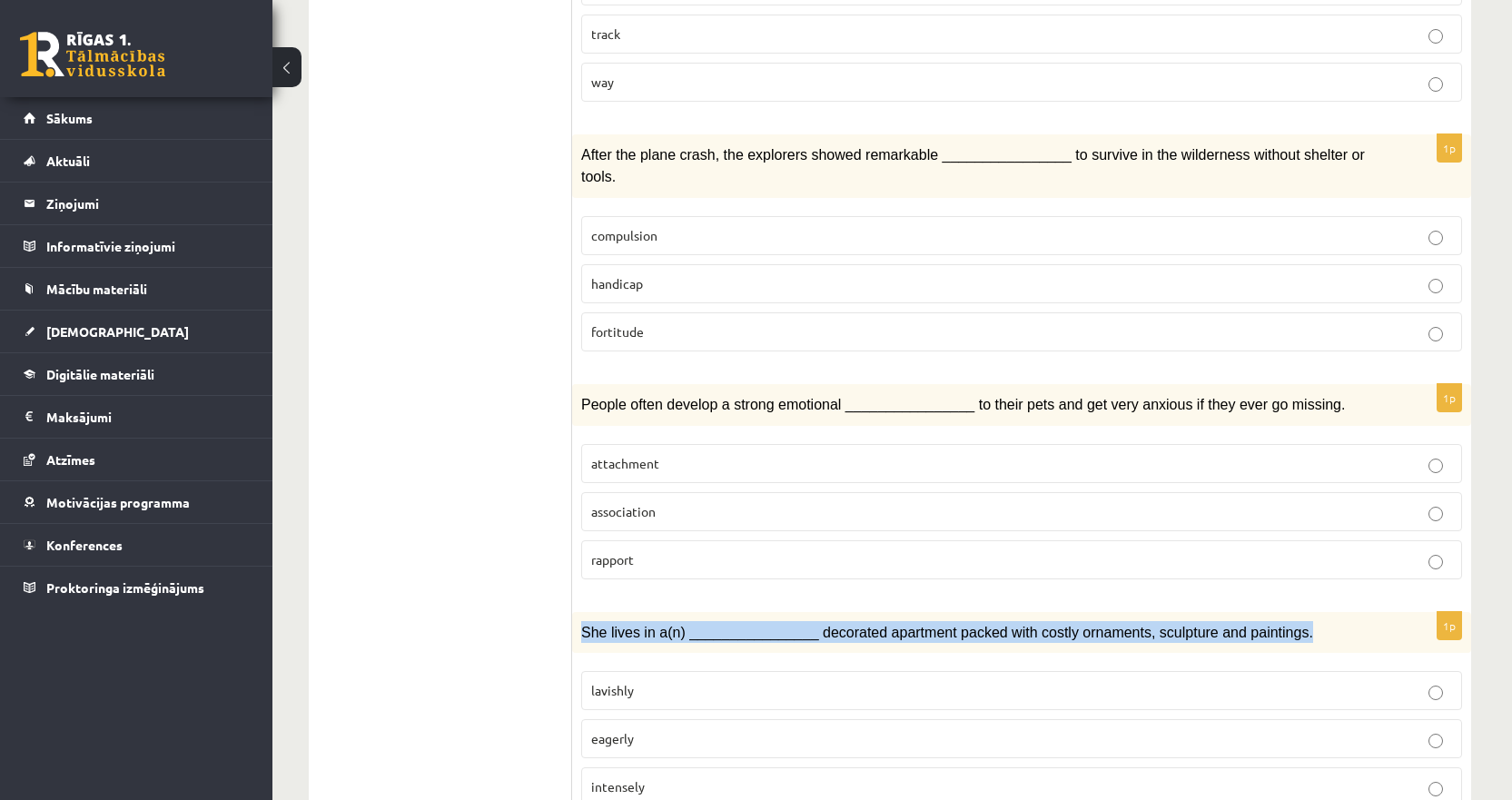
drag, startPoint x: 582, startPoint y: 552, endPoint x: 1291, endPoint y: 552, distance: 709.0
click at [1291, 621] on p "She lives in a(n) ________________ decorated apartment packed with costly ornam…" at bounding box center [975, 632] width 790 height 22
copy span "She lives in a(n) ________________ decorated apartment packed with costly ornam…"
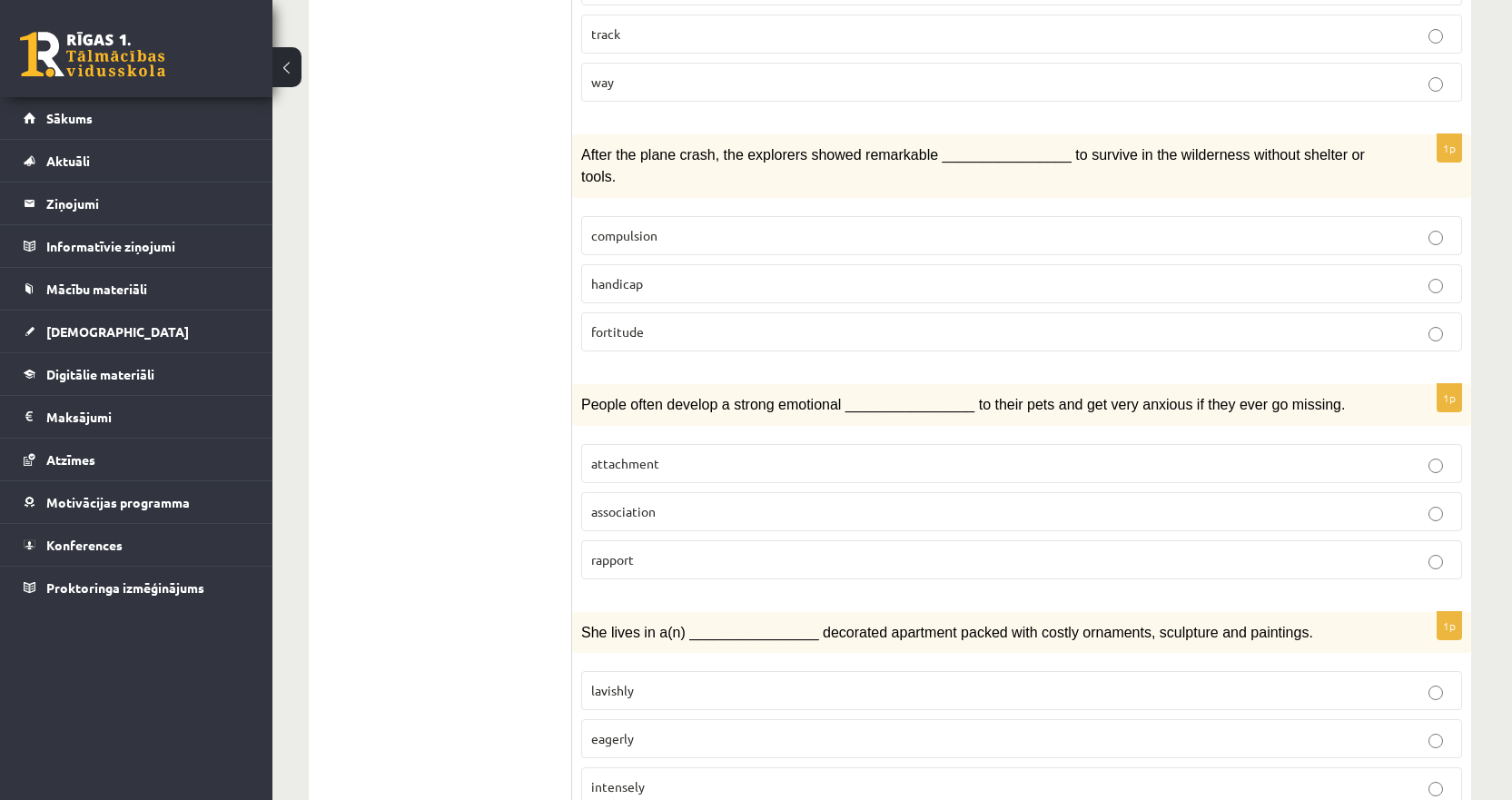
click at [617, 681] on span "lavishly" at bounding box center [612, 689] width 42 height 16
drag, startPoint x: 651, startPoint y: 668, endPoint x: 577, endPoint y: 663, distance: 74.2
click at [577, 663] on div "1p She lives in a(n) ________________ decorated apartment packed with costly or…" at bounding box center [1021, 716] width 899 height 210
drag, startPoint x: 681, startPoint y: 712, endPoint x: 589, endPoint y: 716, distance: 92.1
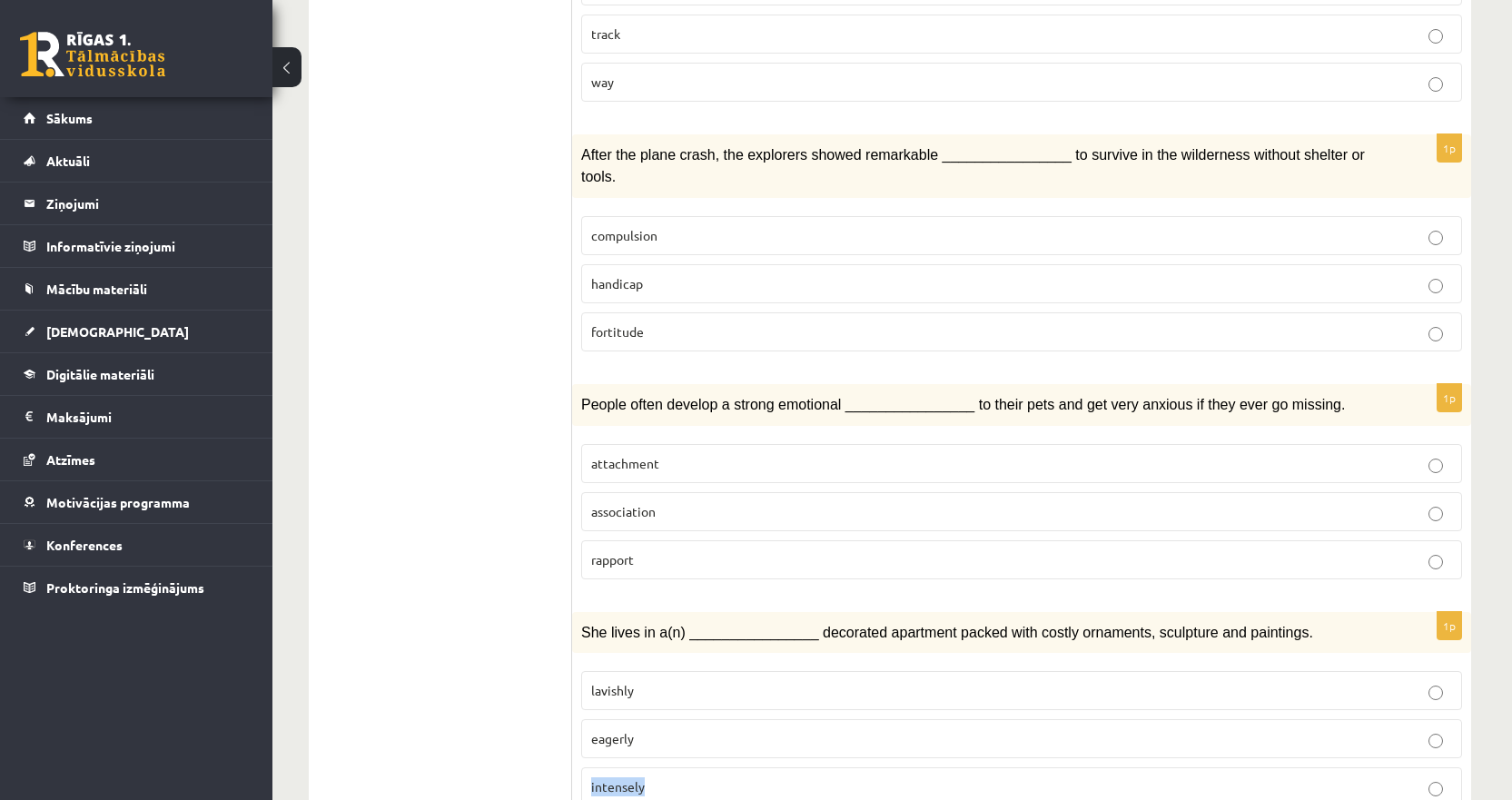
click at [589, 767] on label "intensely" at bounding box center [1021, 786] width 881 height 39
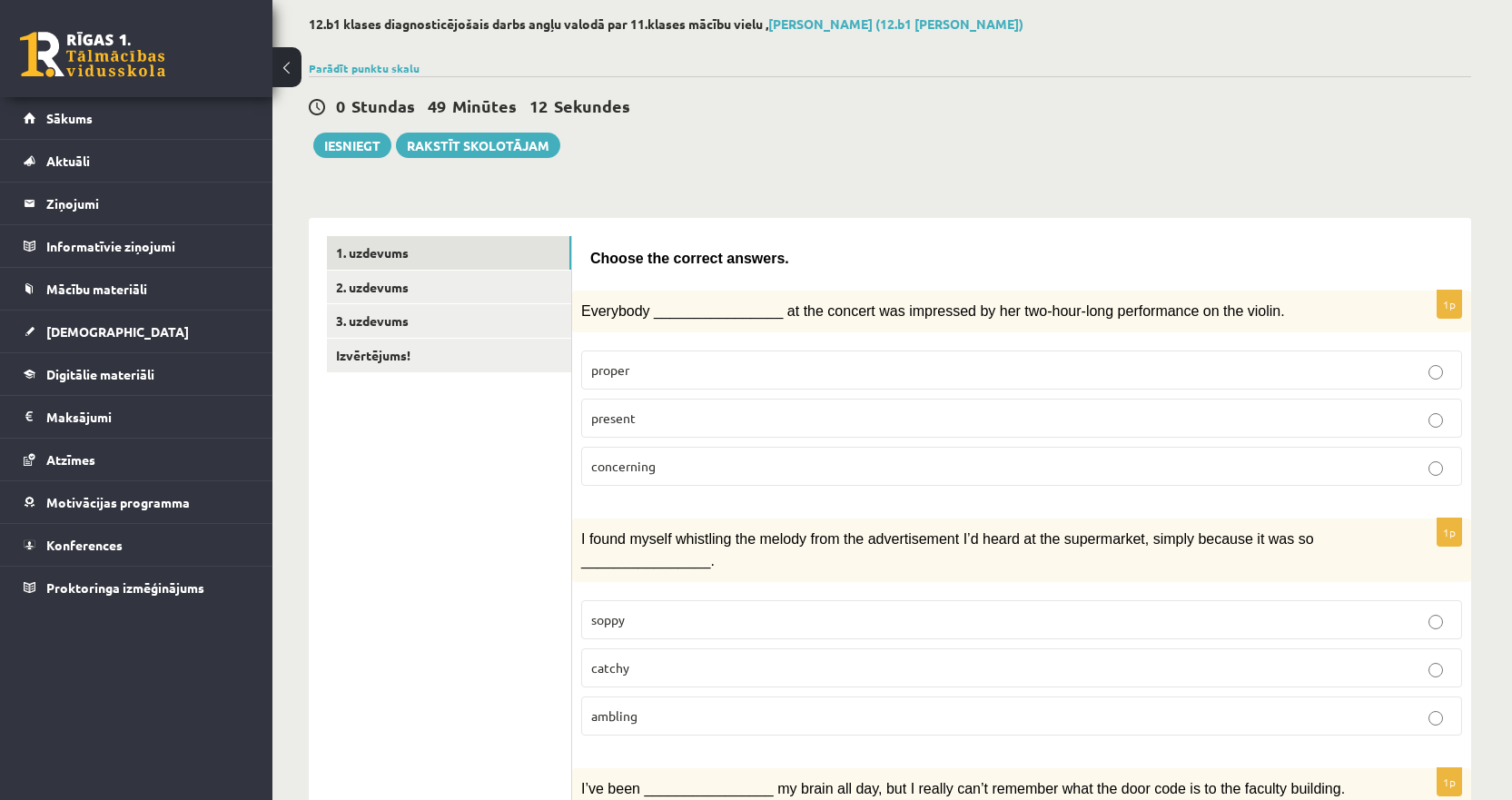
scroll to position [0, 0]
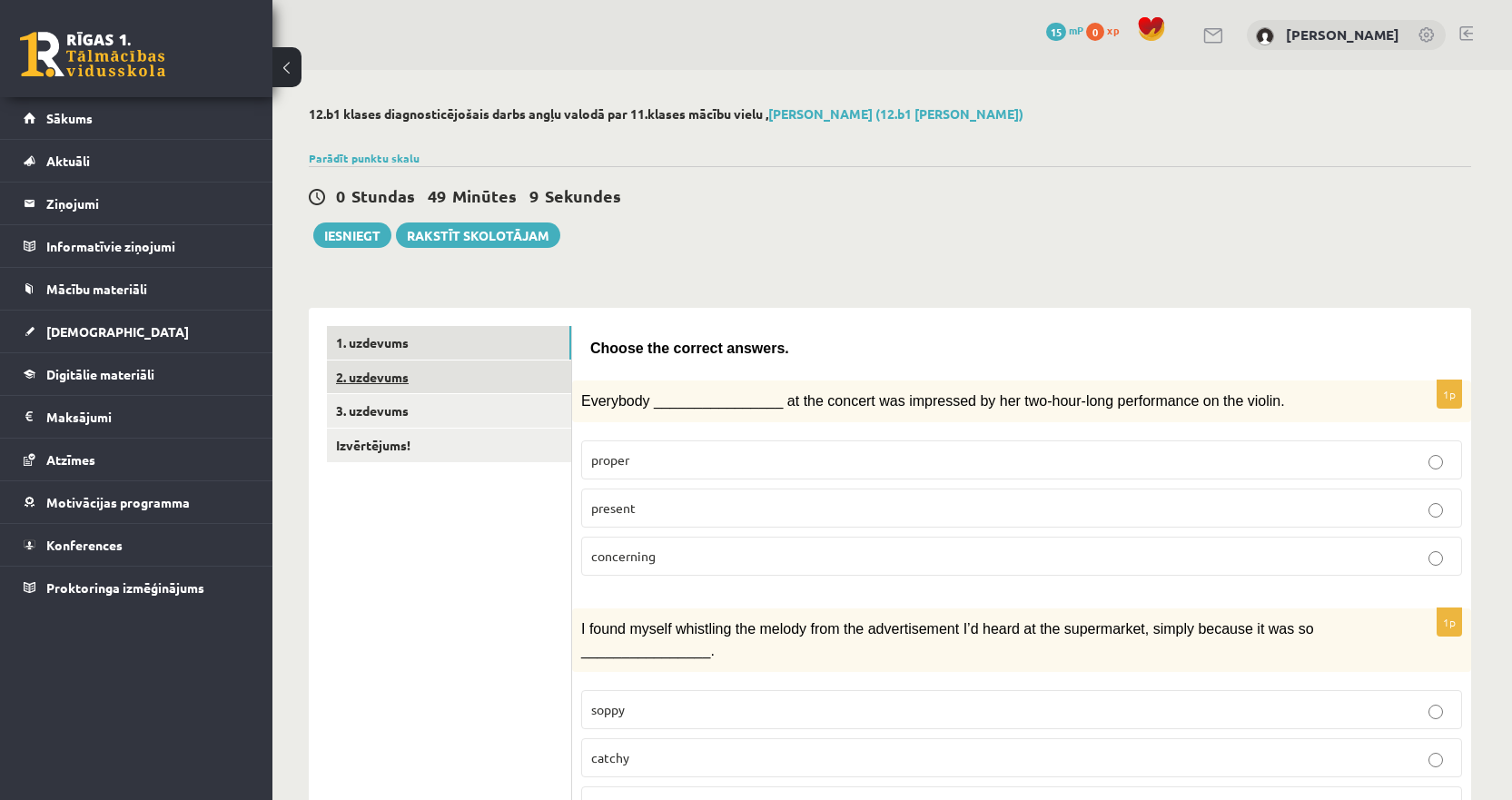
click at [409, 367] on link "2. uzdevums" at bounding box center [448, 377] width 244 height 34
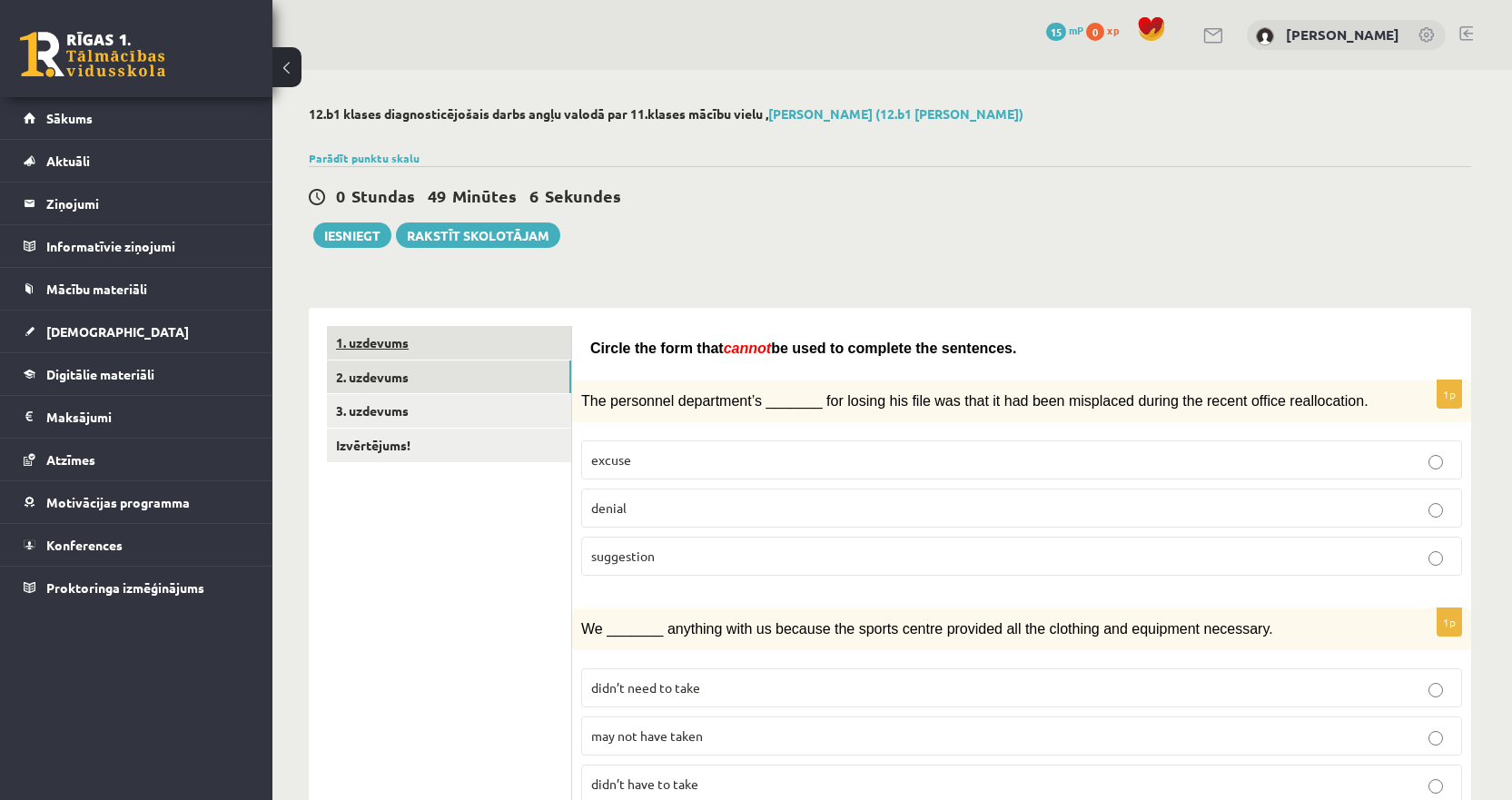
click at [417, 348] on link "1. uzdevums" at bounding box center [448, 343] width 244 height 34
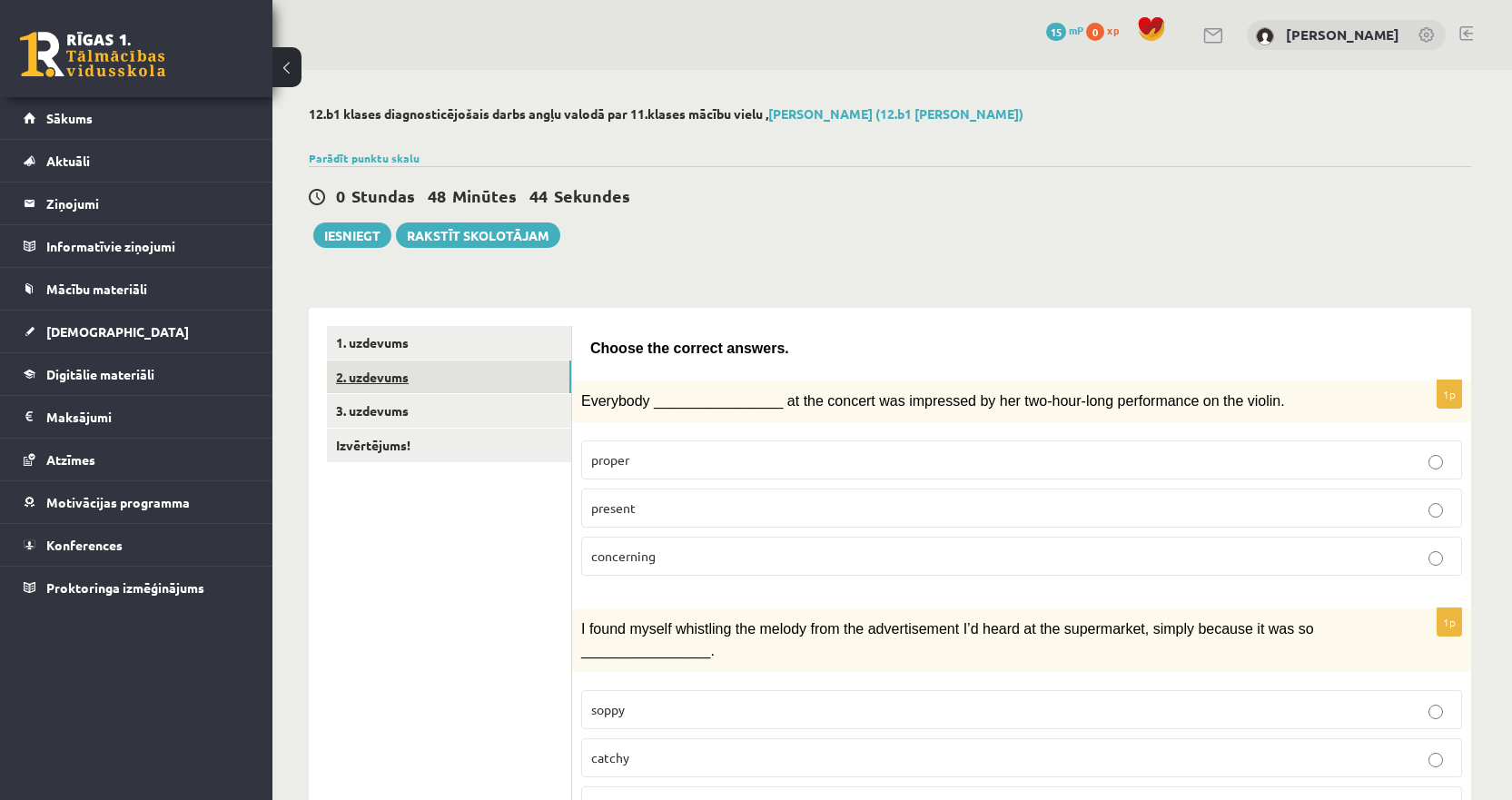
click at [399, 375] on link "2. uzdevums" at bounding box center [448, 377] width 244 height 34
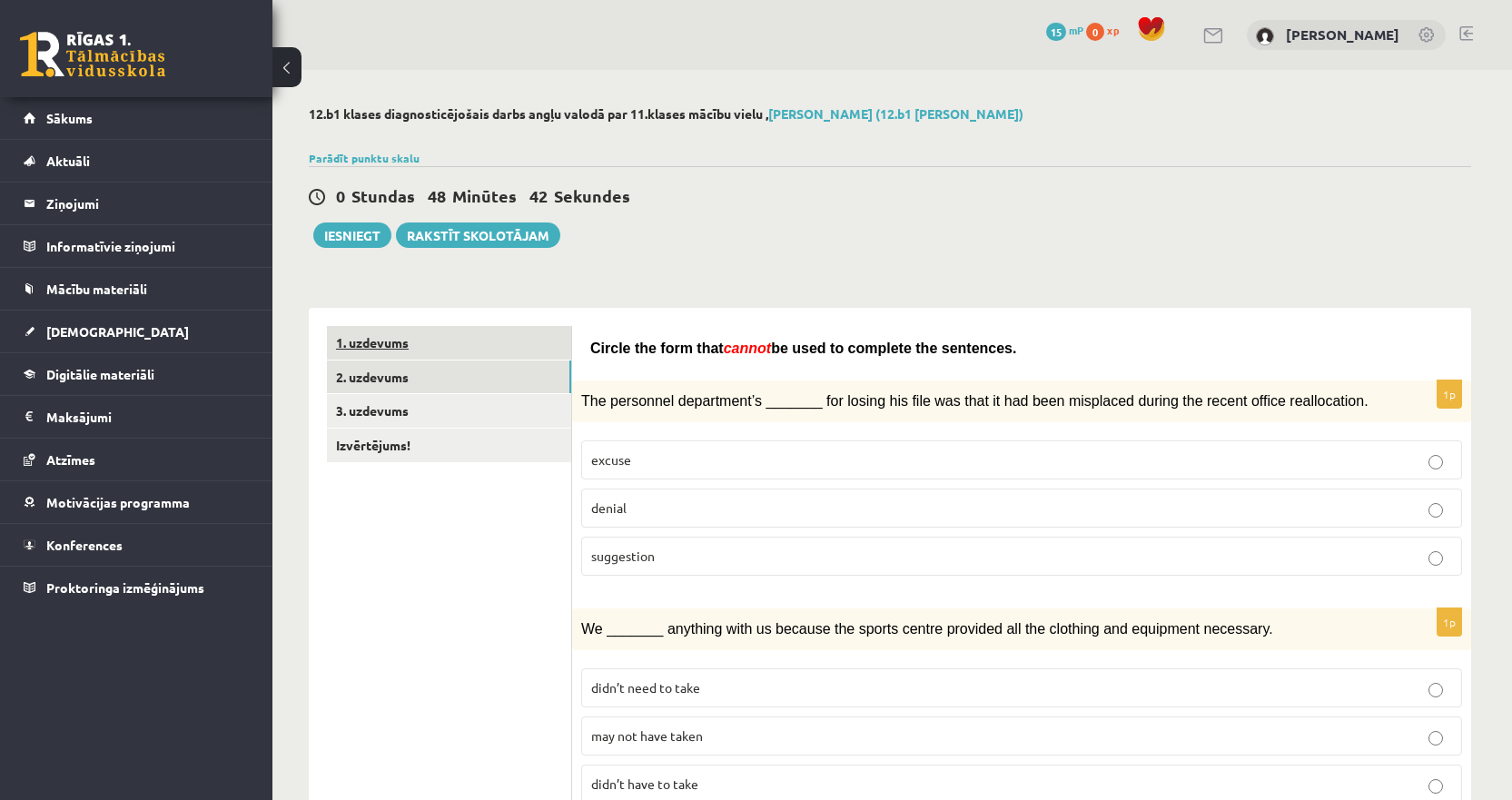
click at [463, 341] on link "1. uzdevums" at bounding box center [448, 343] width 244 height 34
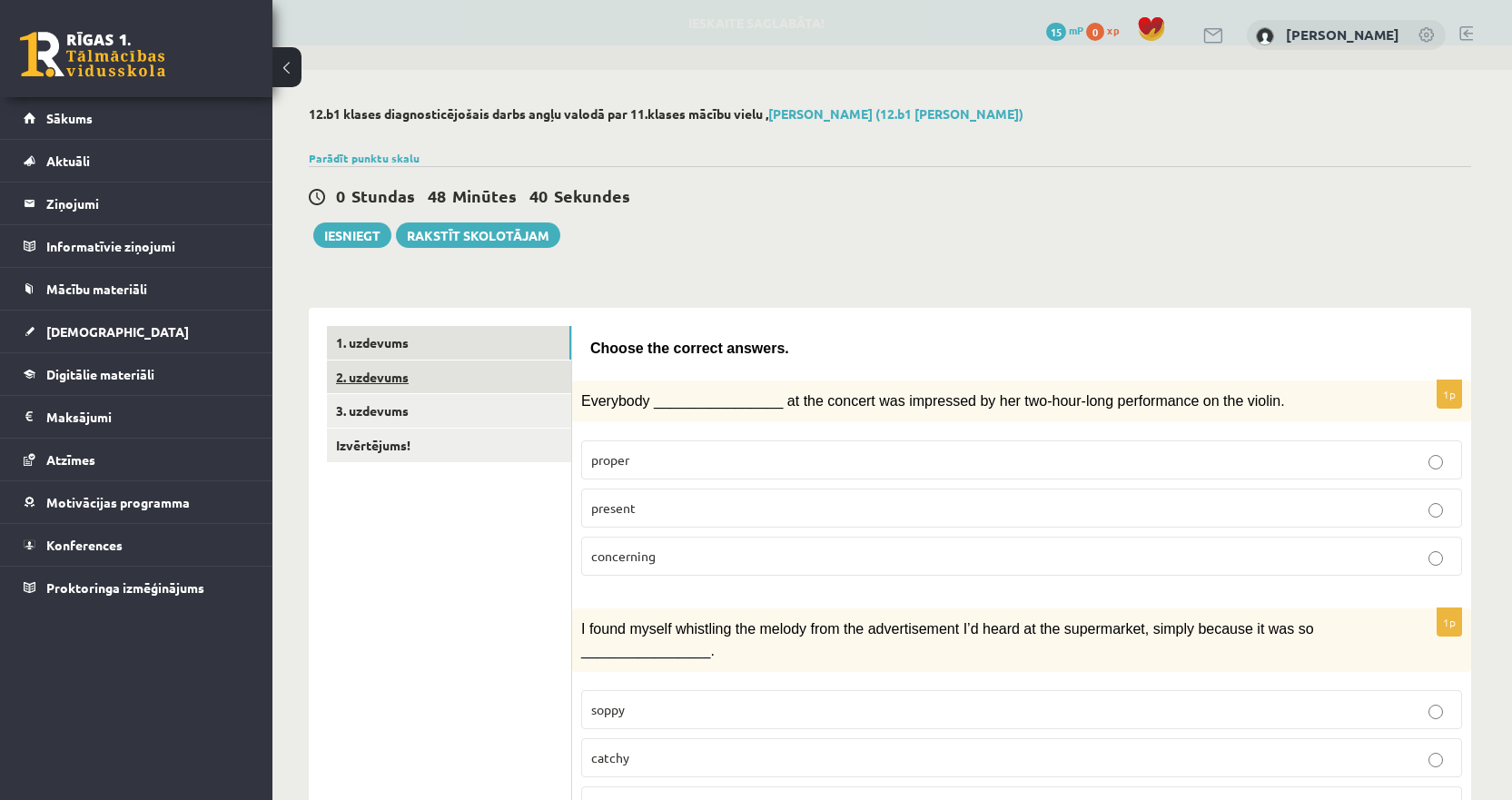
click at [426, 372] on link "2. uzdevums" at bounding box center [448, 377] width 244 height 34
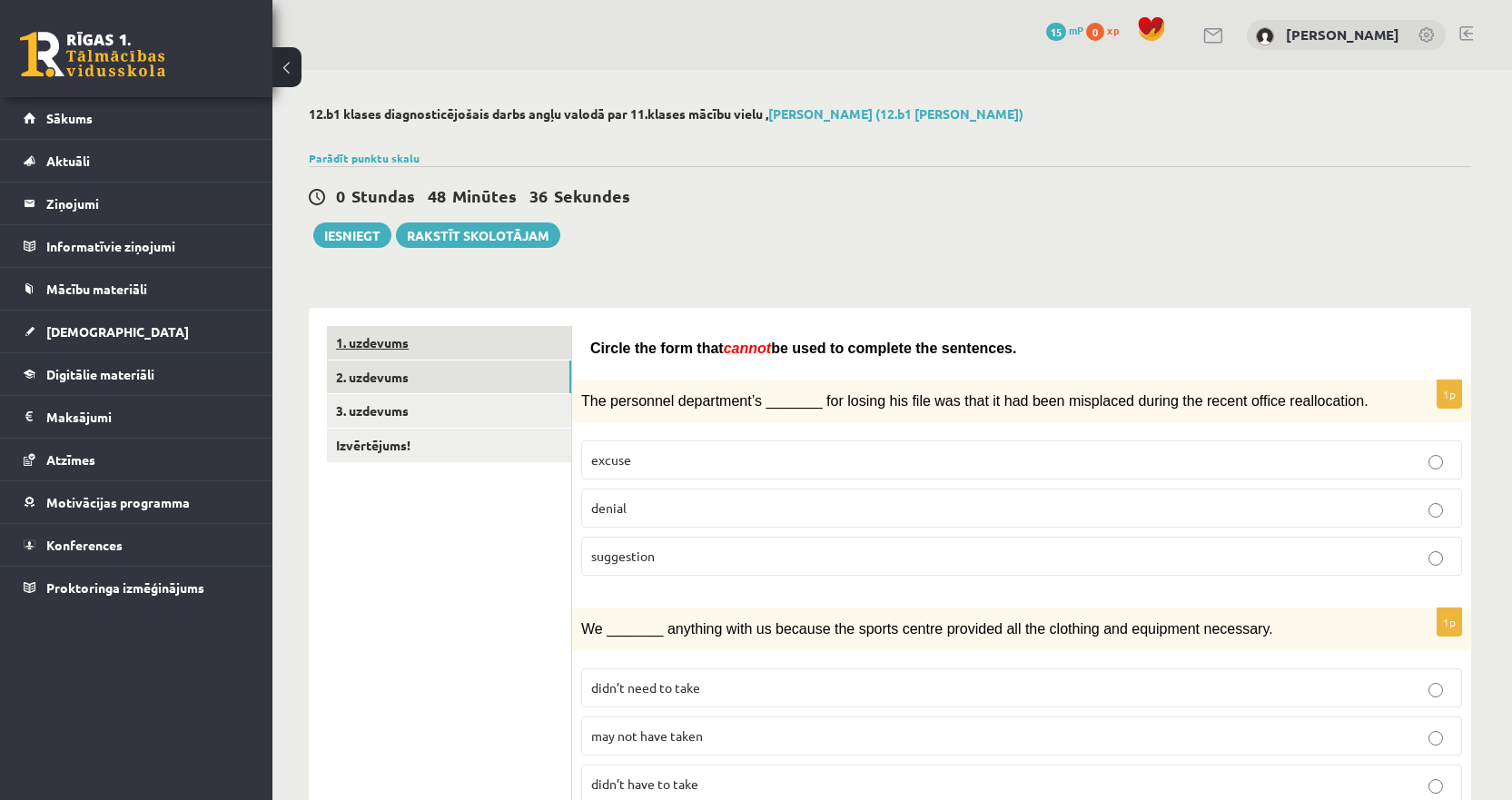
click at [439, 344] on link "1. uzdevums" at bounding box center [448, 343] width 244 height 34
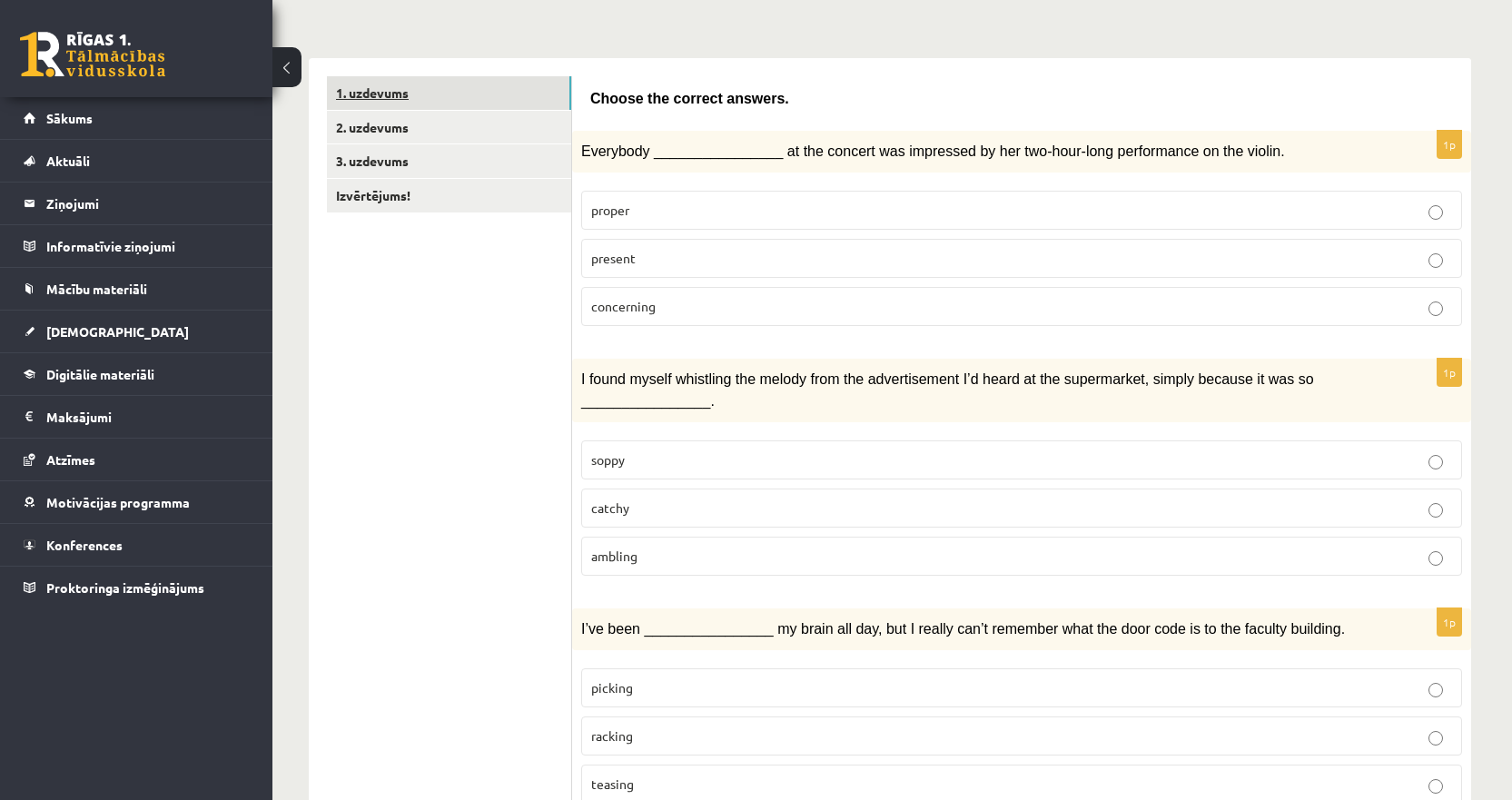
scroll to position [67, 0]
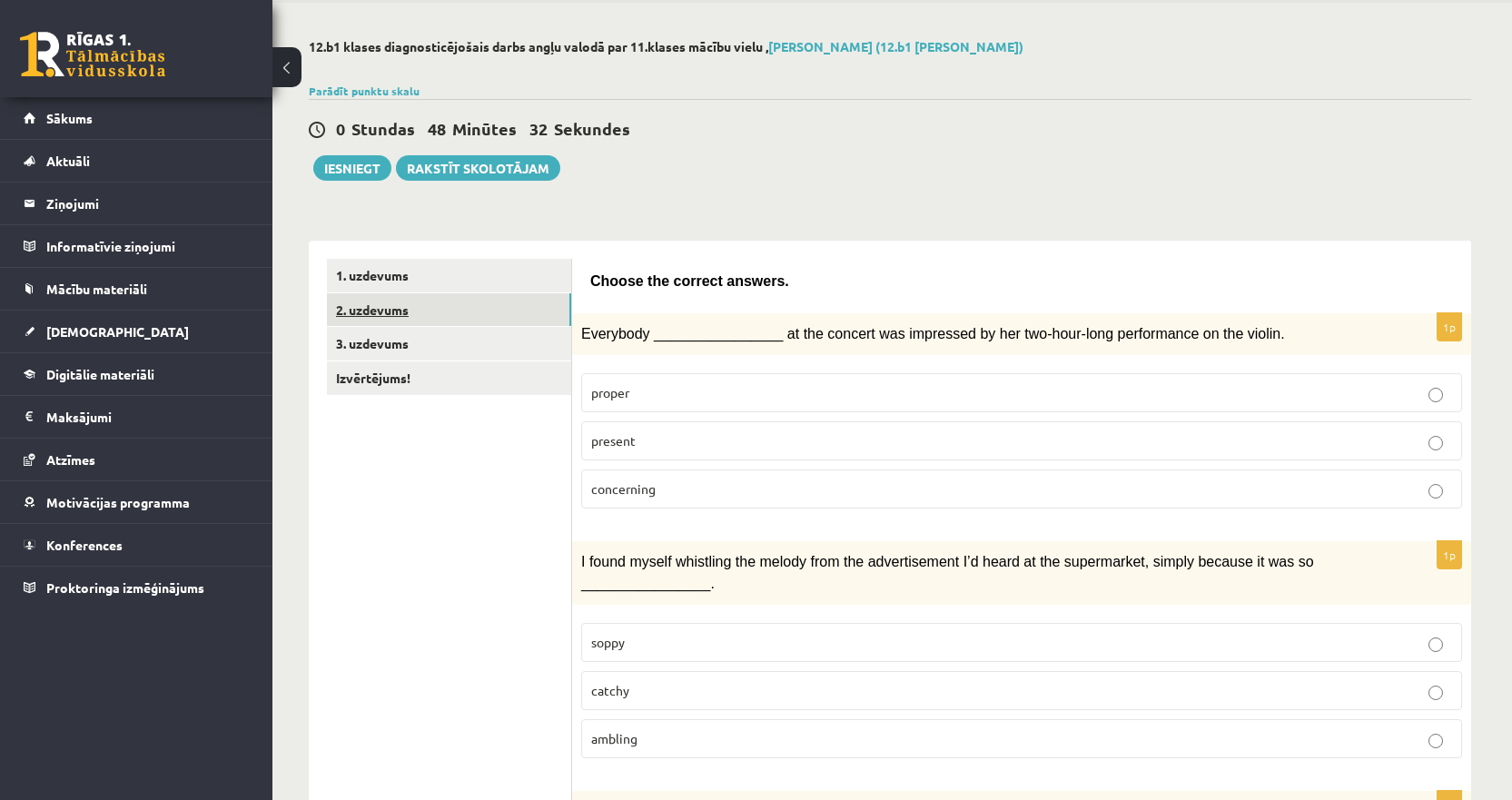
click at [399, 303] on link "2. uzdevums" at bounding box center [448, 311] width 244 height 34
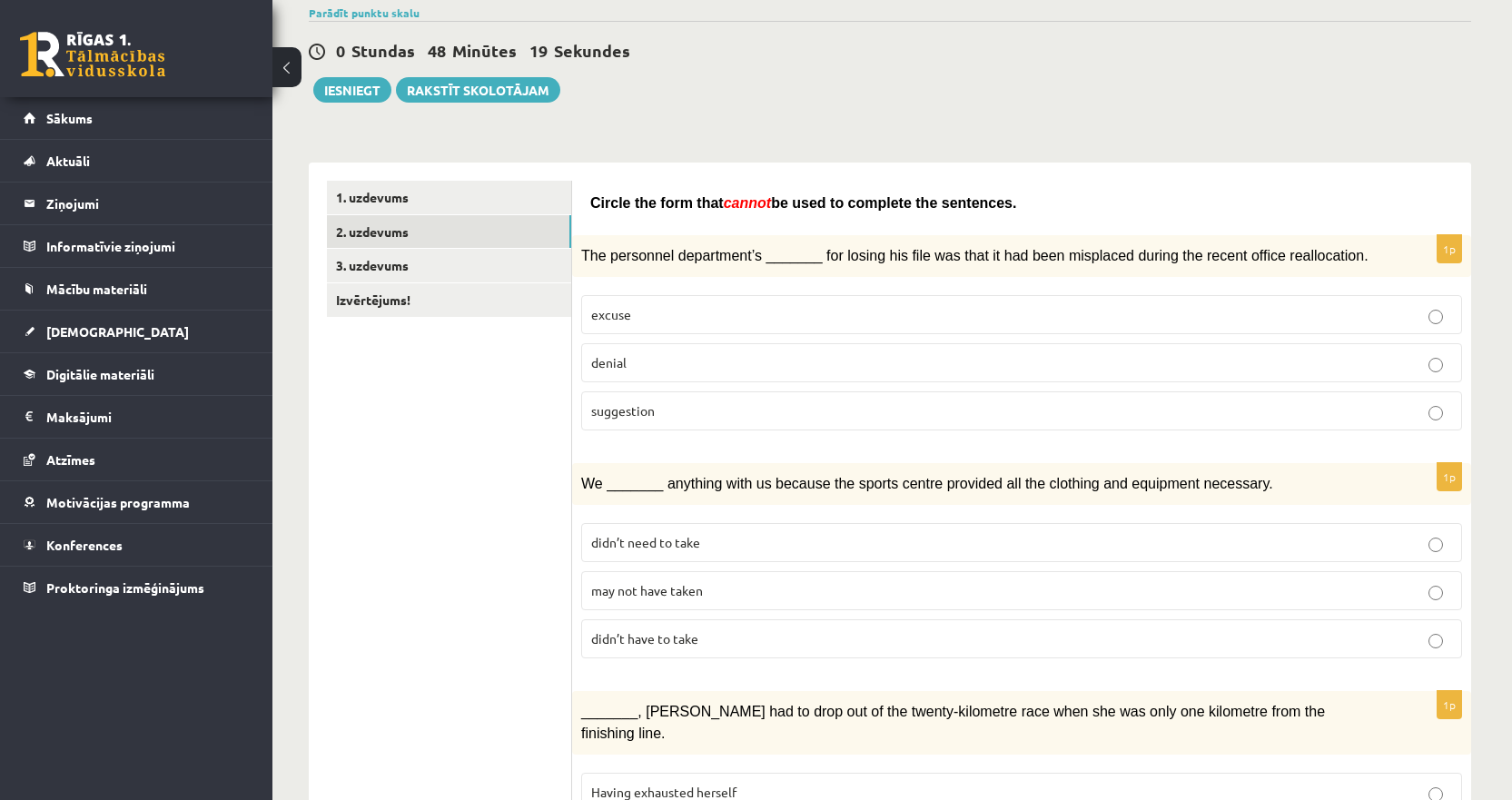
scroll to position [340, 0]
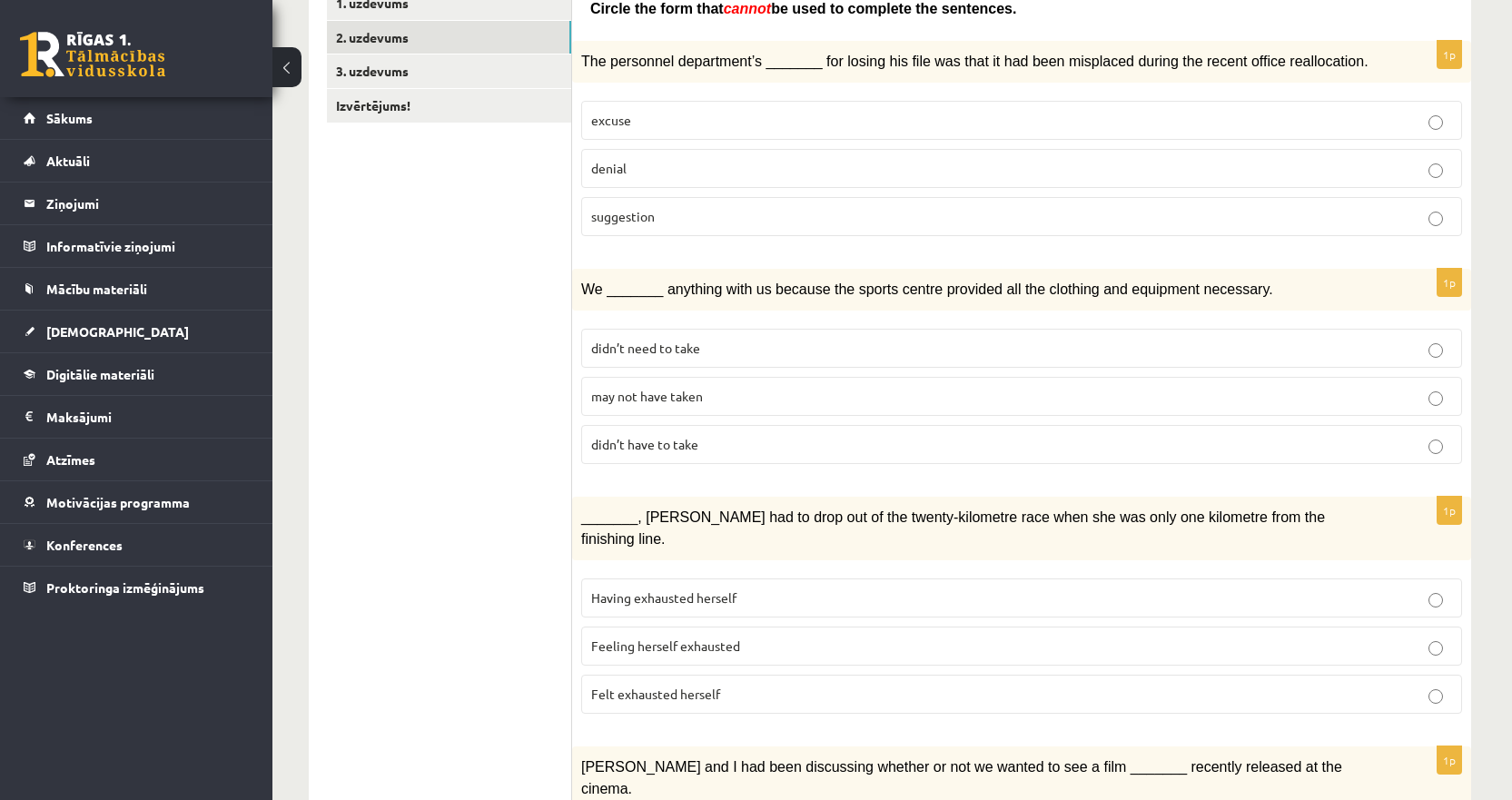
click at [722, 396] on p "may not have taken" at bounding box center [1021, 396] width 861 height 19
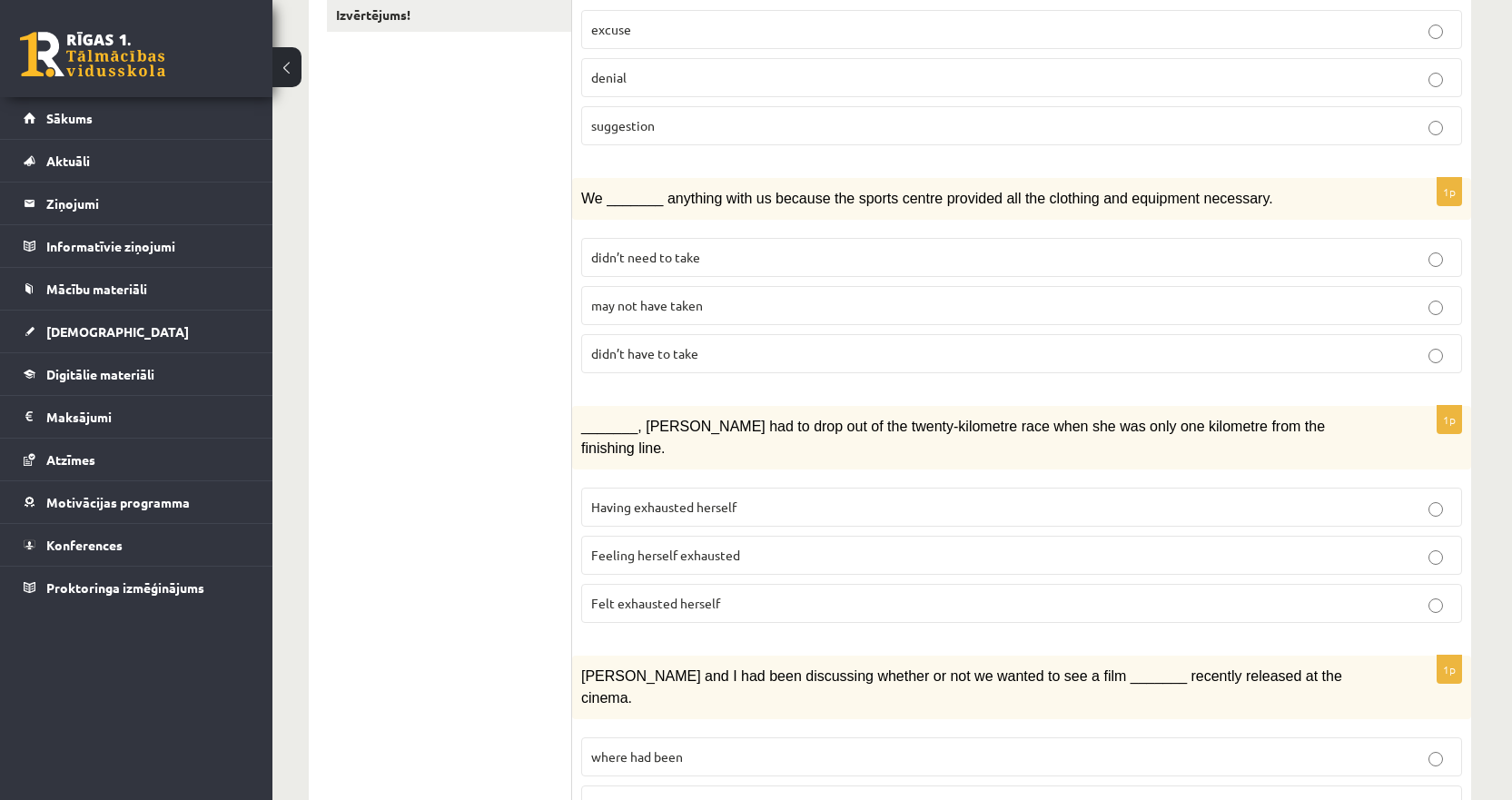
click at [739, 546] on p "Feeling herself exhausted" at bounding box center [1021, 555] width 861 height 19
click at [711, 595] on span "Felt exhausted herself" at bounding box center [655, 602] width 129 height 16
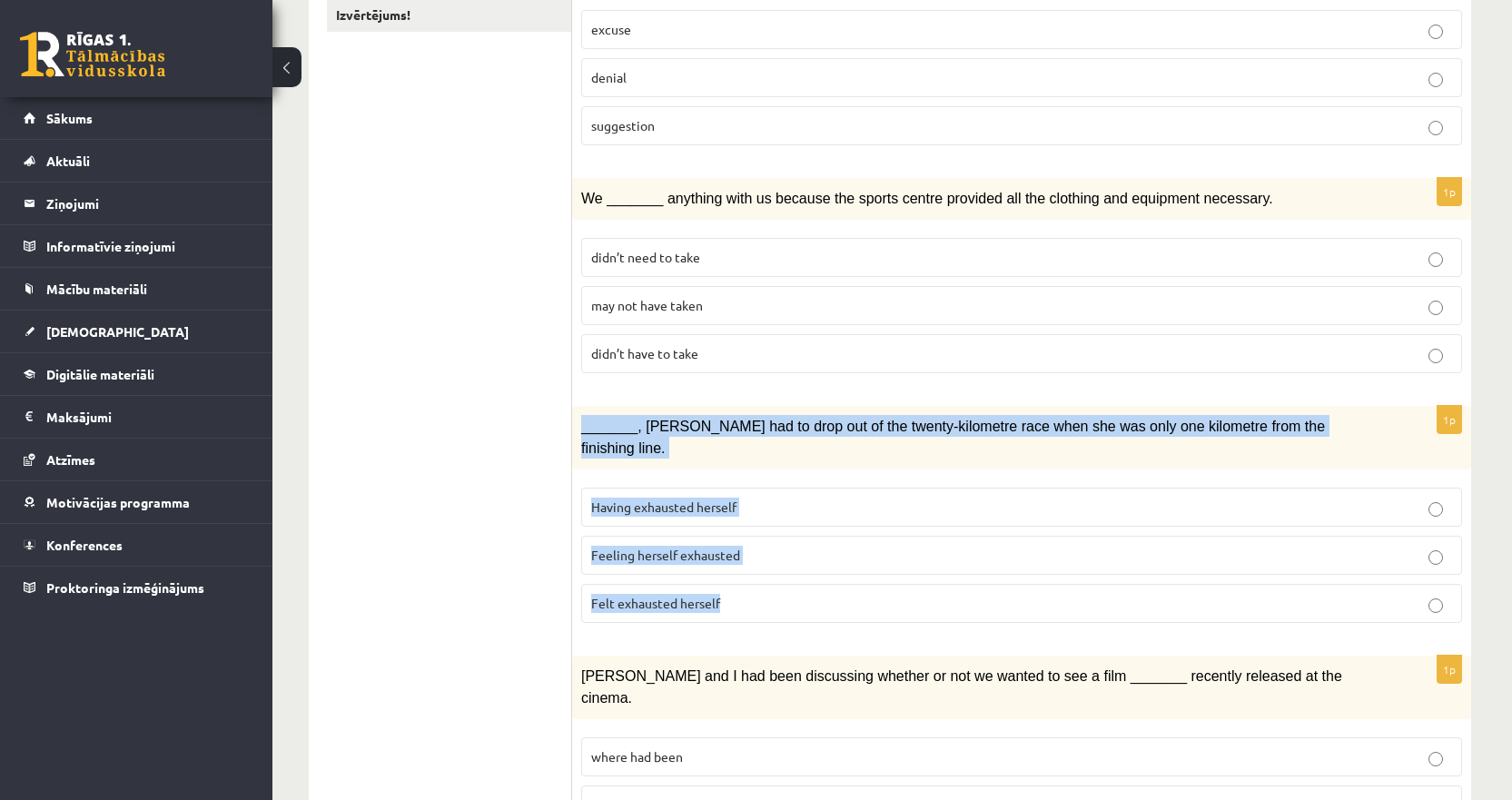
drag, startPoint x: 578, startPoint y: 417, endPoint x: 1161, endPoint y: 555, distance: 599.1
click at [1161, 555] on div "1p _______, Judy had to drop out of the twenty-kilometre race when she was only…" at bounding box center [1021, 521] width 899 height 232
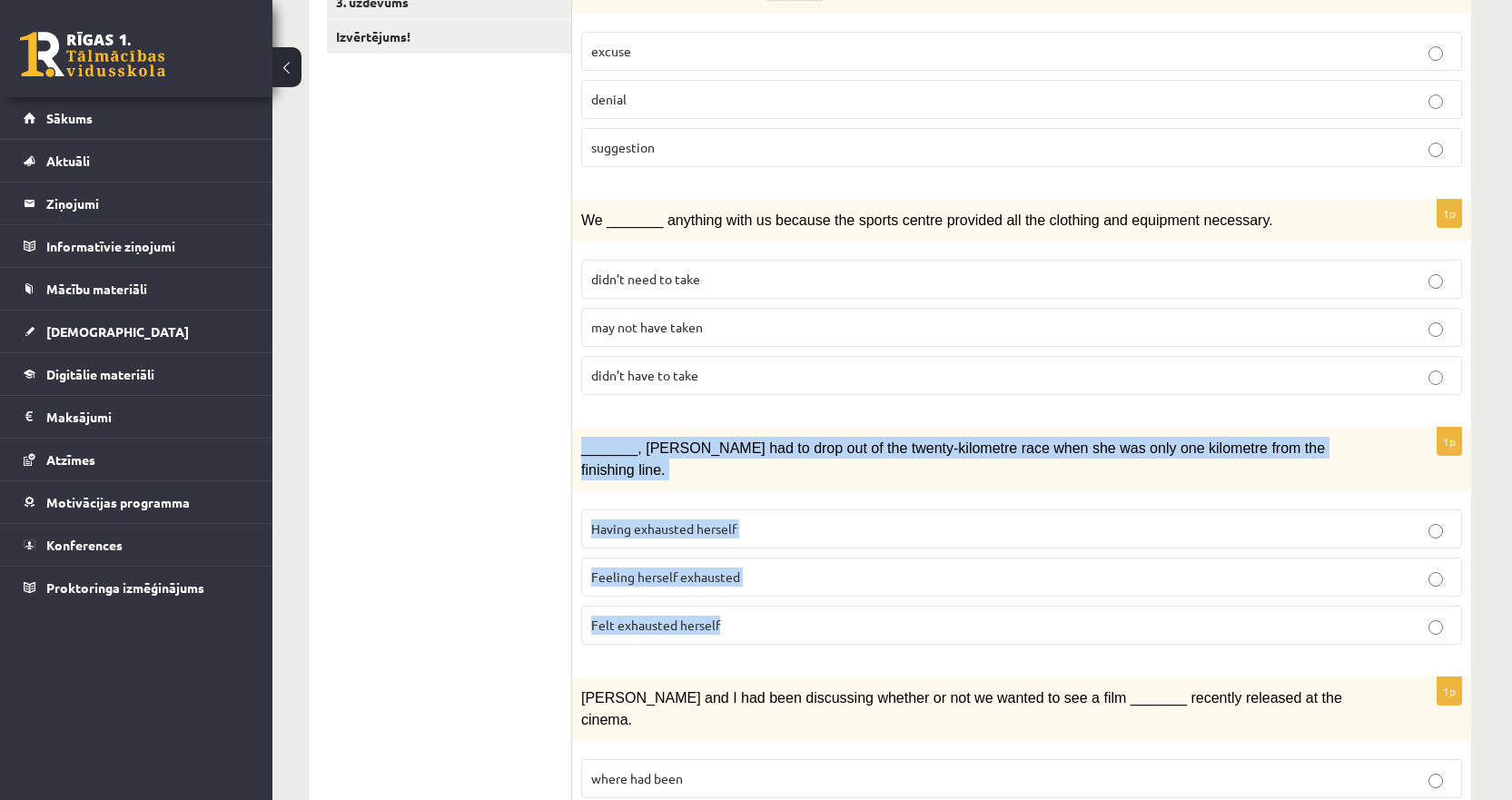
scroll to position [454, 0]
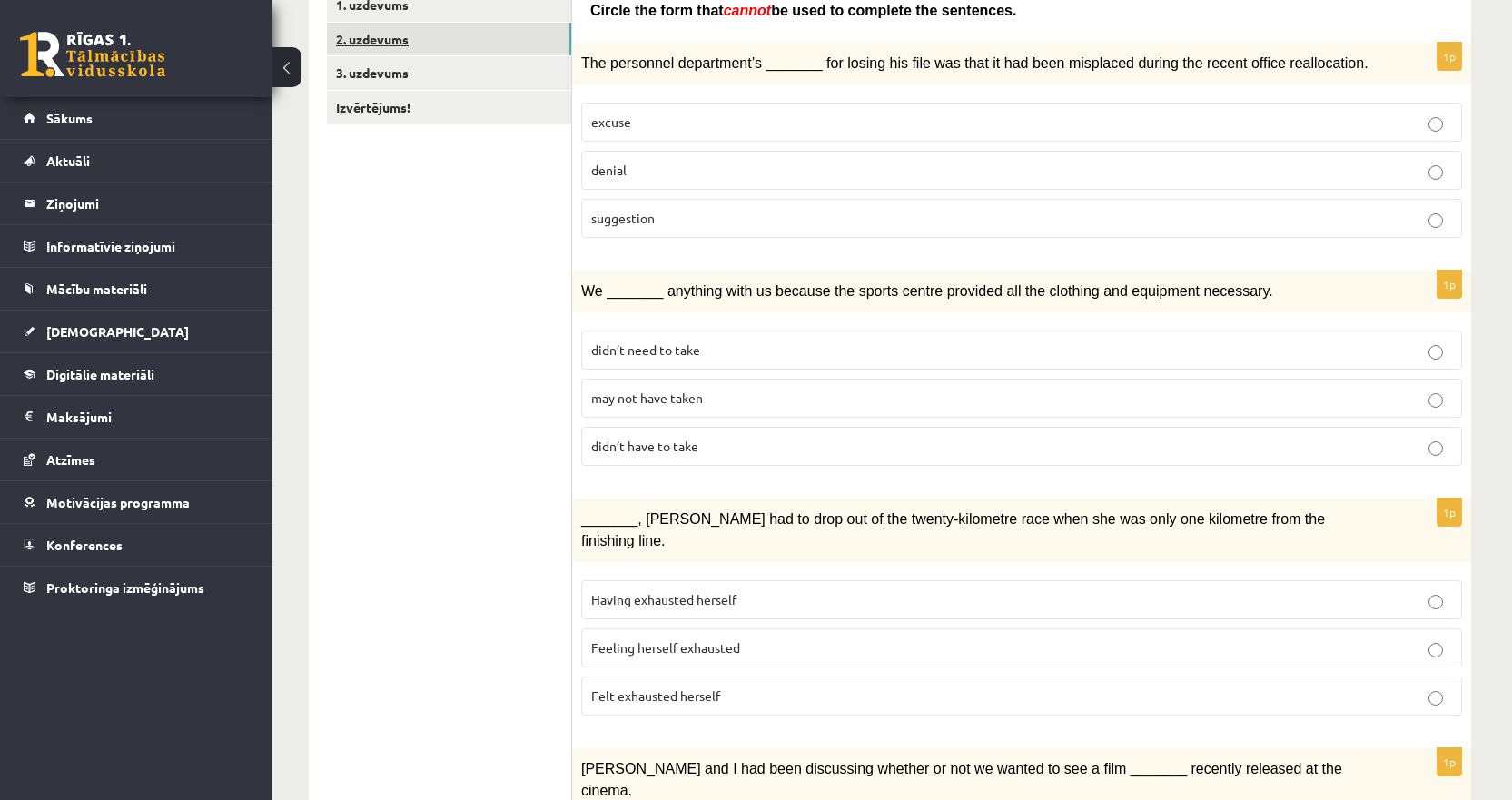
scroll to position [182, 0]
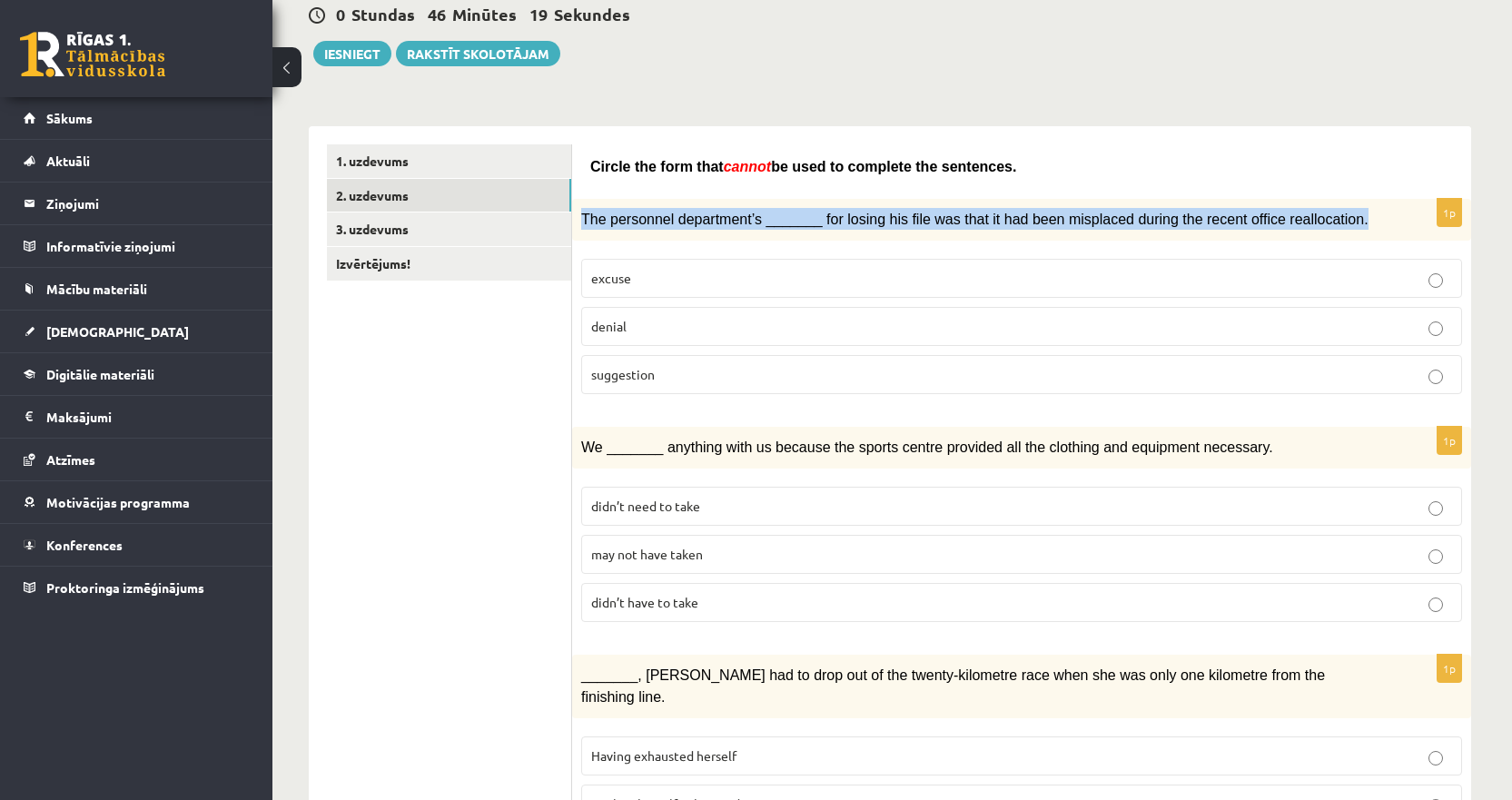
drag, startPoint x: 581, startPoint y: 213, endPoint x: 1309, endPoint y: 200, distance: 728.1
click at [1309, 200] on div "The personnel department’s _______ for losing his file was that it had been mis…" at bounding box center [1021, 219] width 899 height 41
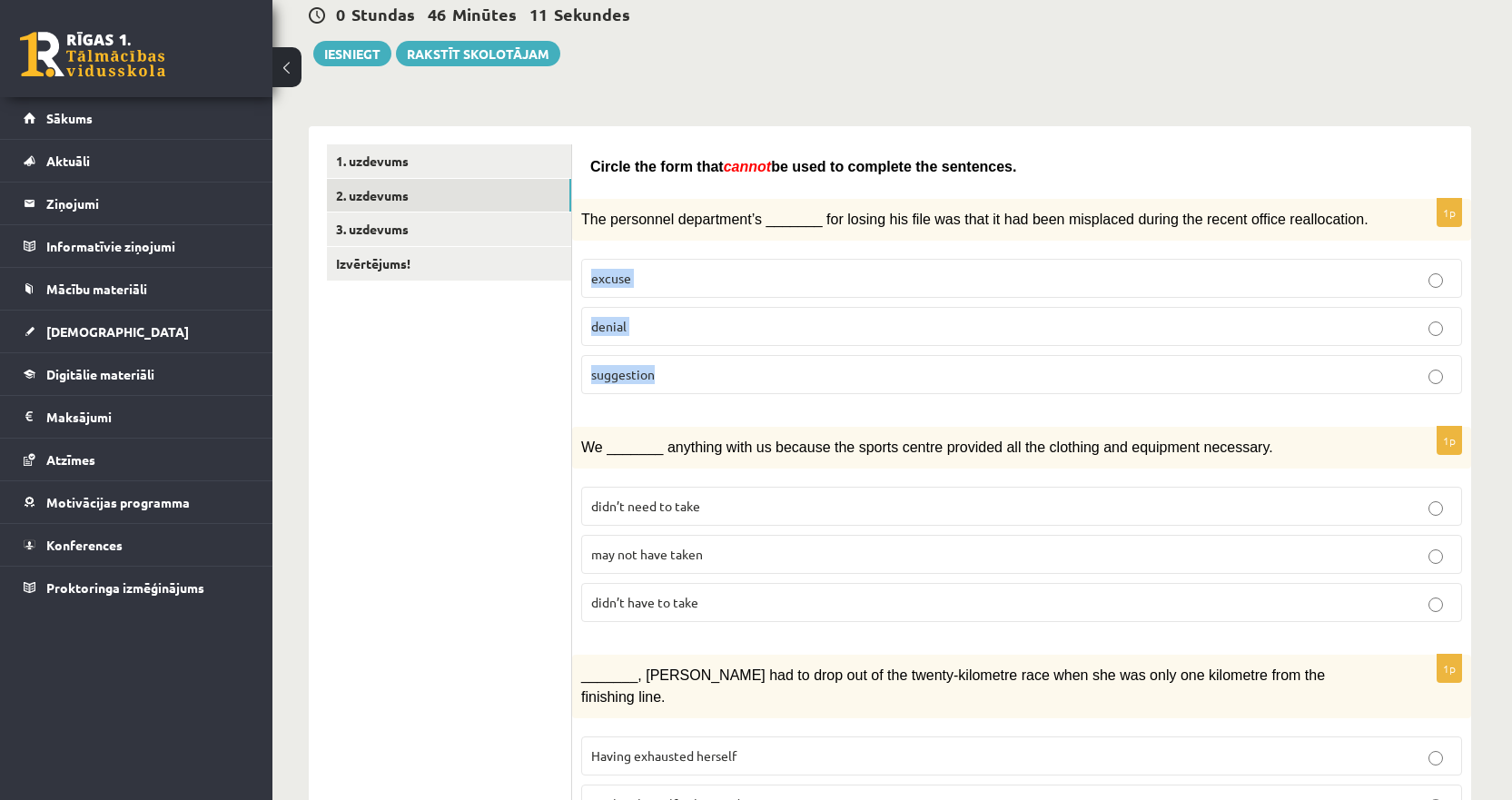
drag, startPoint x: 580, startPoint y: 264, endPoint x: 701, endPoint y: 392, distance: 176.1
click at [701, 392] on div "1p The personnel department’s _______ for losing his file was that it had been …" at bounding box center [1021, 303] width 899 height 210
click at [640, 329] on p "denial" at bounding box center [1021, 327] width 861 height 19
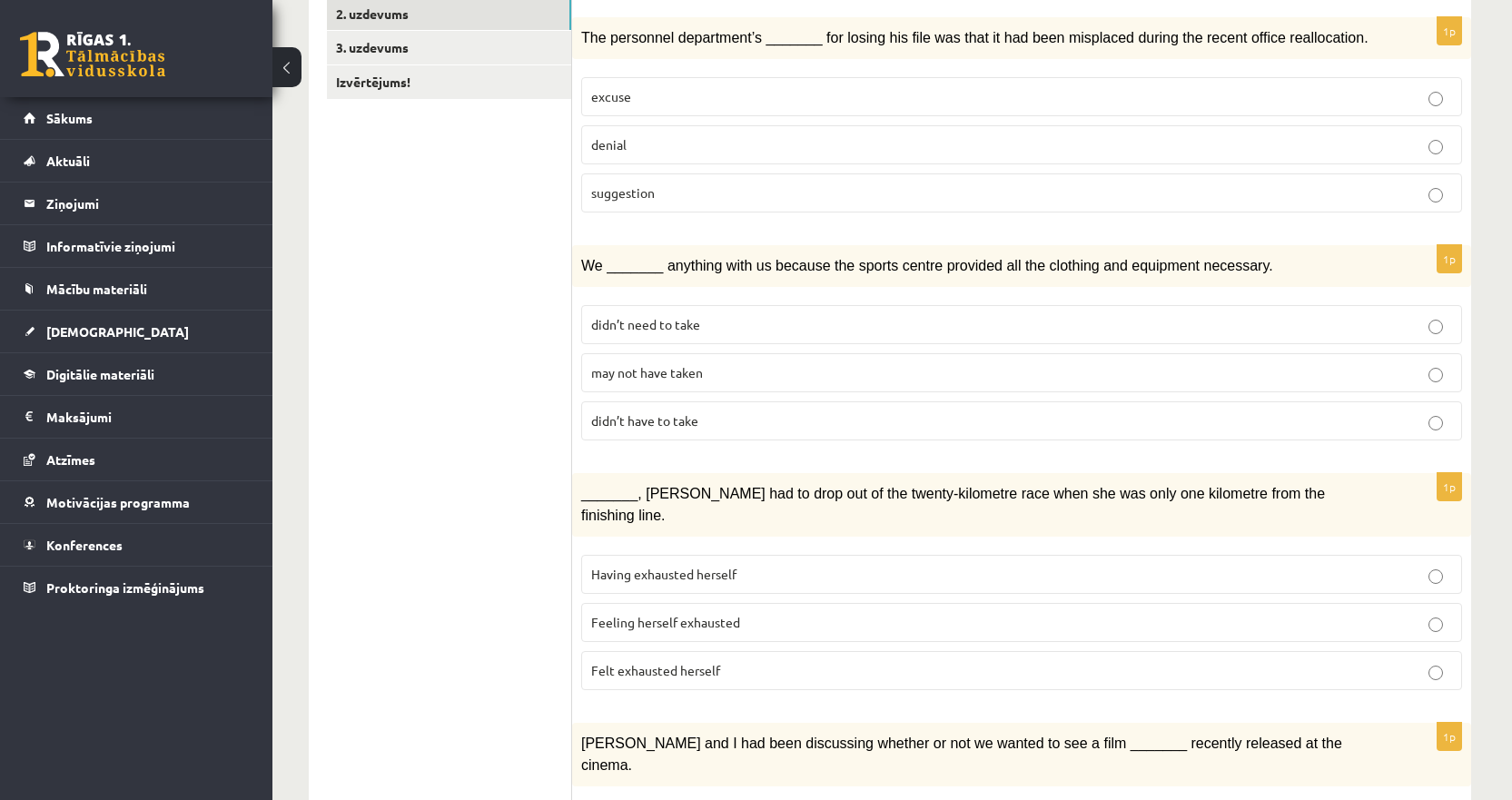
scroll to position [454, 0]
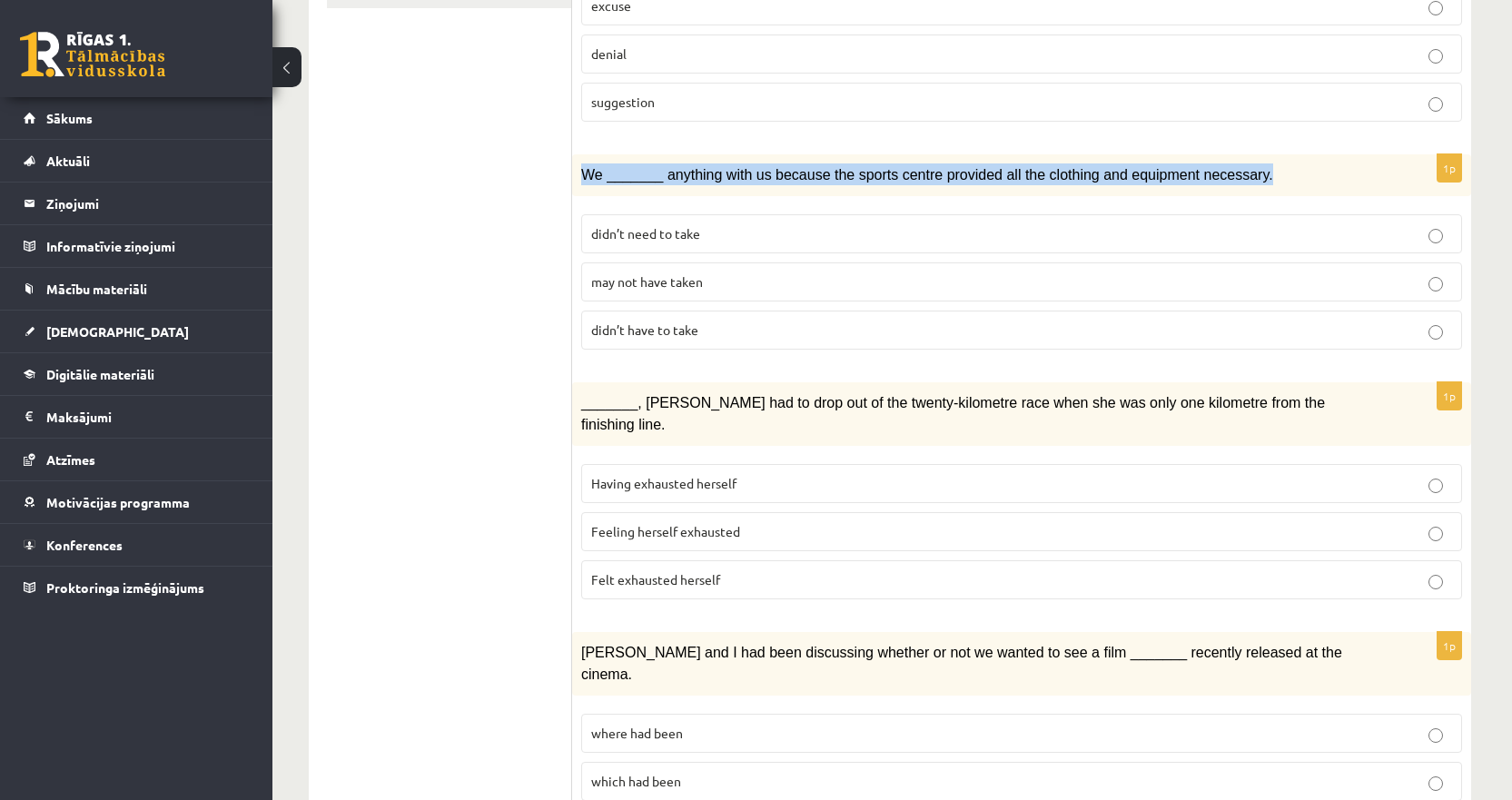
drag, startPoint x: 579, startPoint y: 164, endPoint x: 1312, endPoint y: 168, distance: 733.0
click at [1312, 168] on div "We _______ anything with us because the sports centre provided all the clothing…" at bounding box center [1021, 175] width 899 height 41
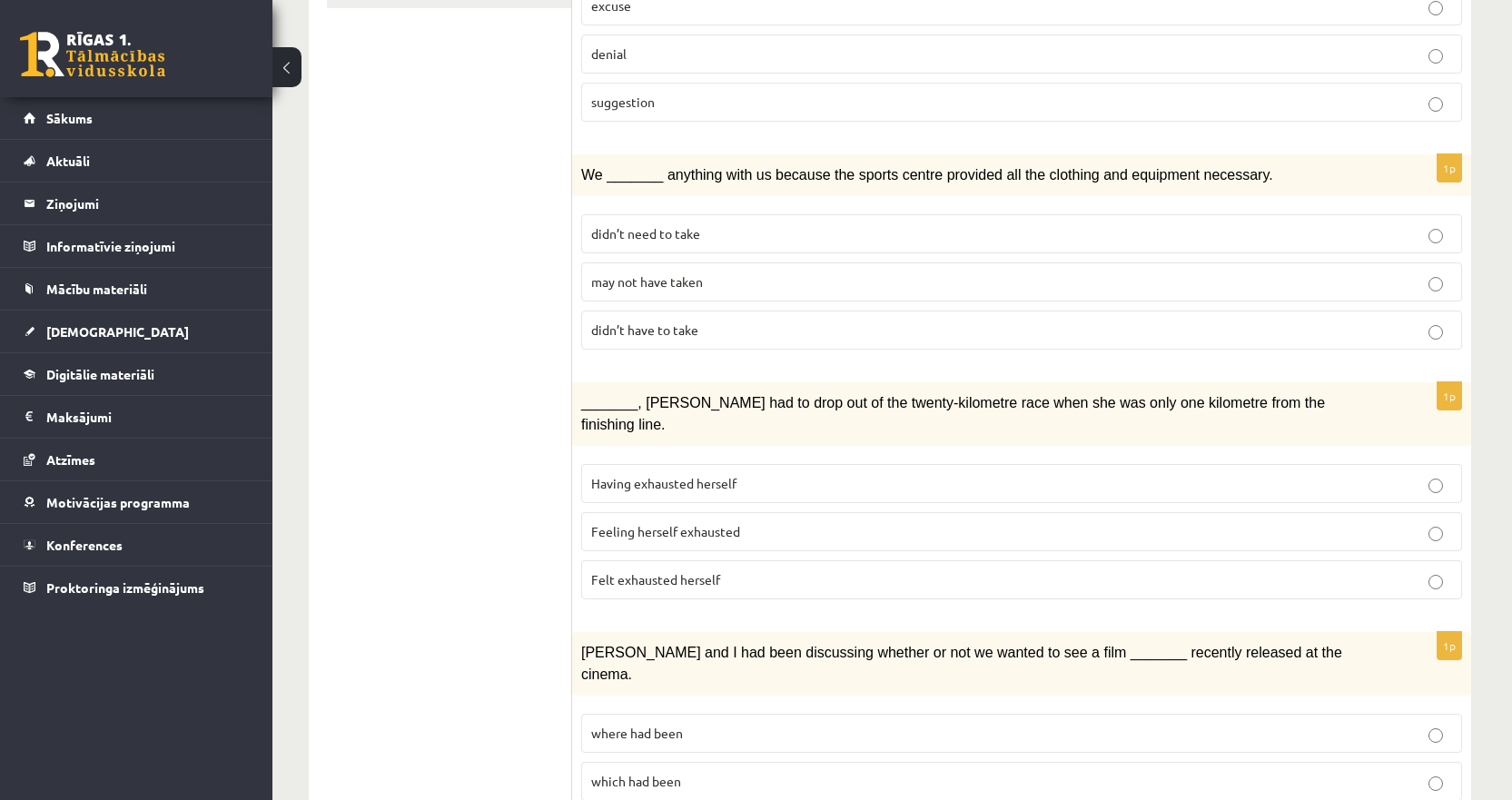
click at [575, 274] on div "1p We _______ anything with us because the sports centre provided all the cloth…" at bounding box center [1021, 259] width 899 height 210
drag, startPoint x: 575, startPoint y: 226, endPoint x: 728, endPoint y: 353, distance: 198.8
click at [728, 353] on div "1p We _______ anything with us because the sports centre provided all the cloth…" at bounding box center [1021, 259] width 899 height 210
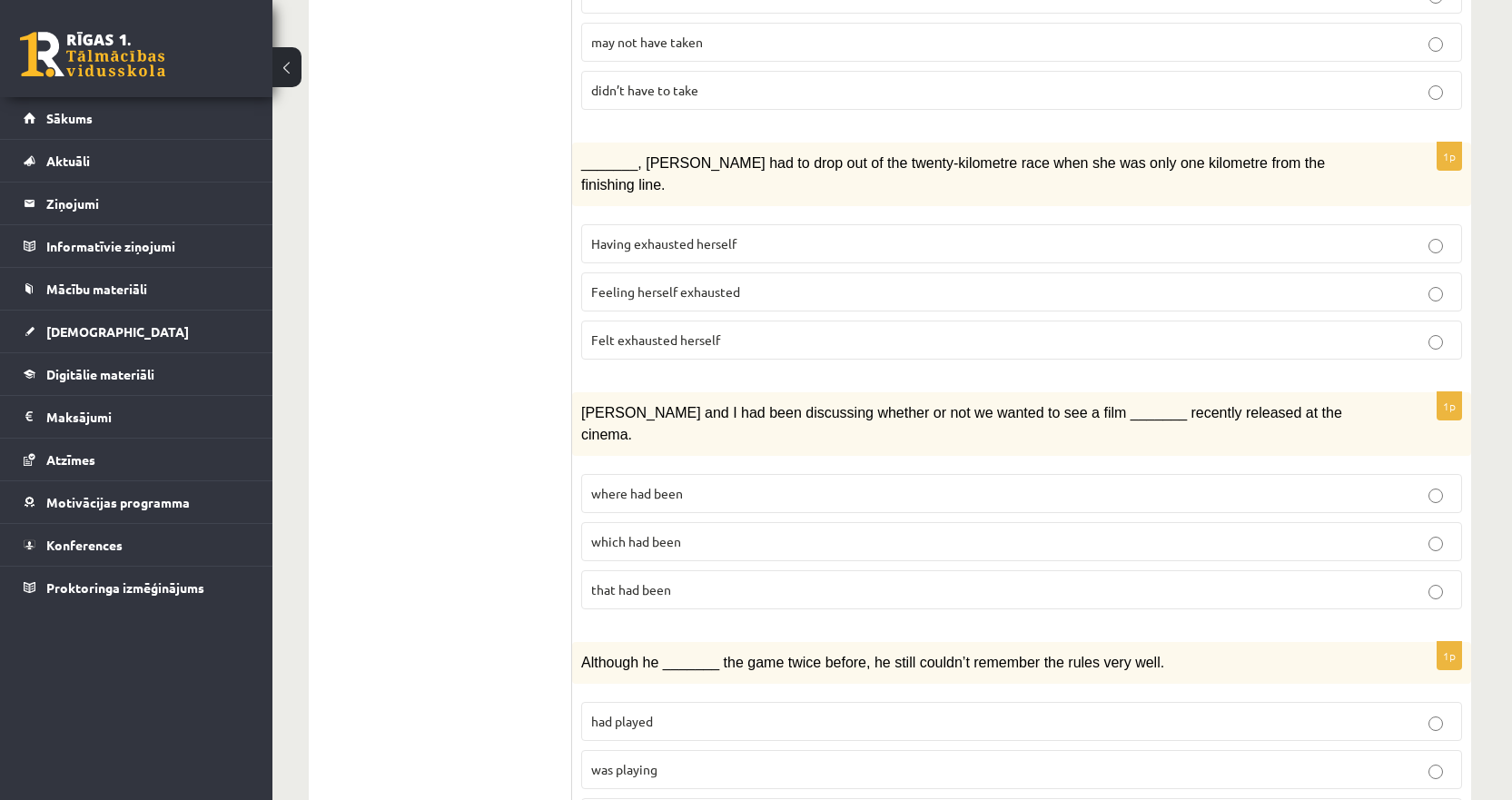
scroll to position [727, 0]
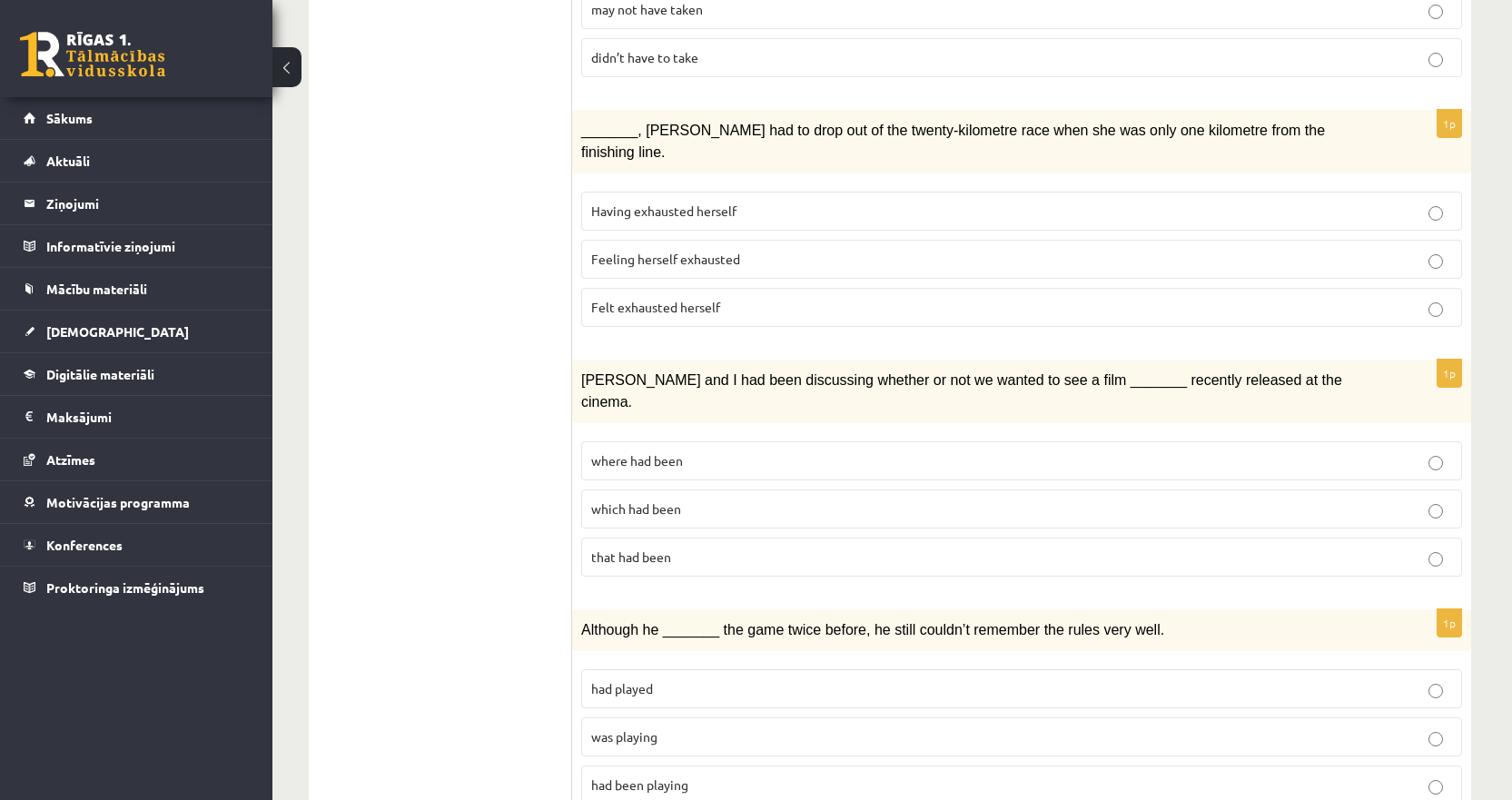
click at [682, 441] on label "where had been" at bounding box center [1021, 460] width 881 height 39
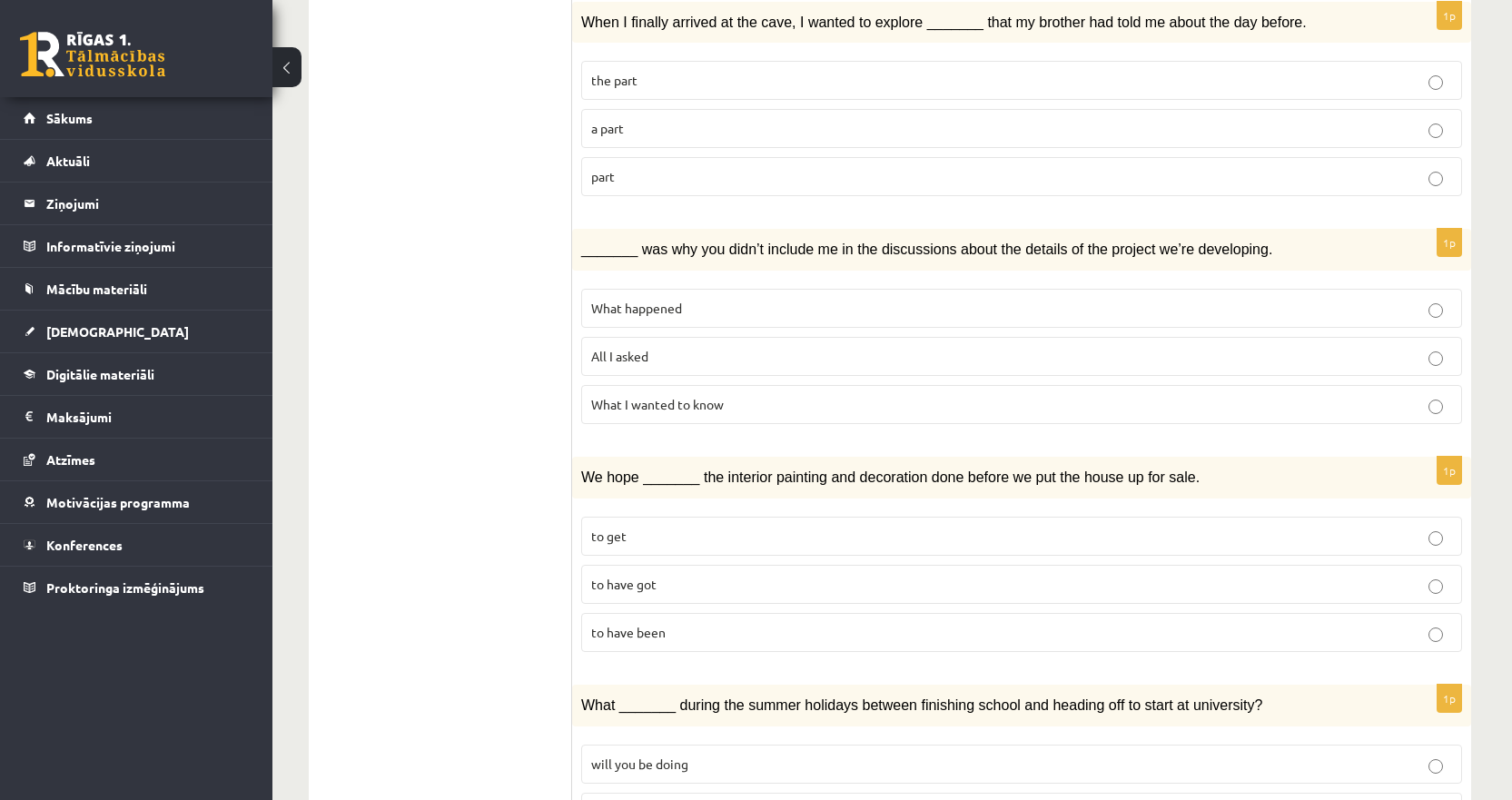
scroll to position [1883, 0]
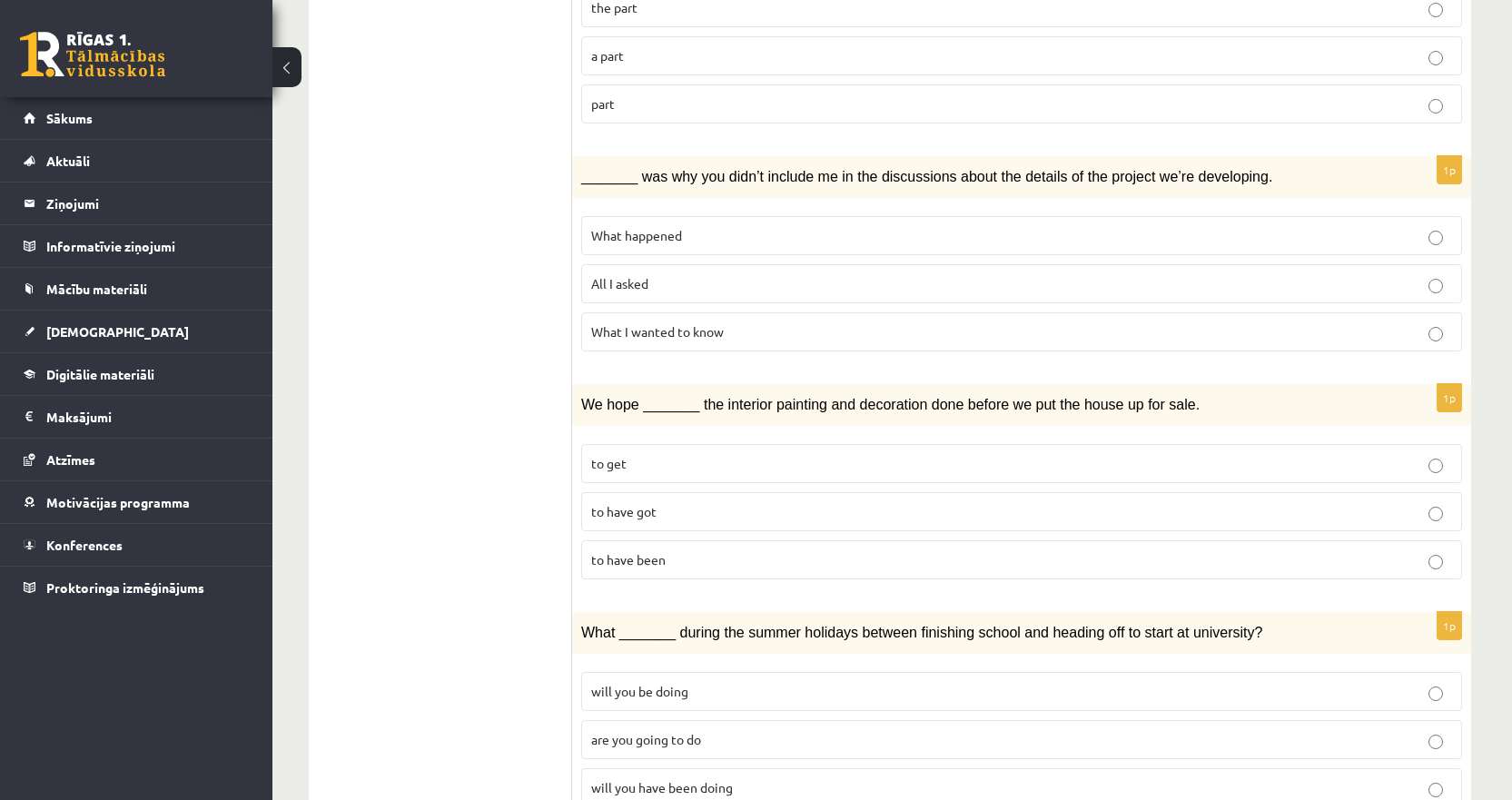
click at [727, 779] on span "will you have been doing" at bounding box center [662, 787] width 141 height 16
click at [667, 550] on p "to have been" at bounding box center [1021, 559] width 861 height 19
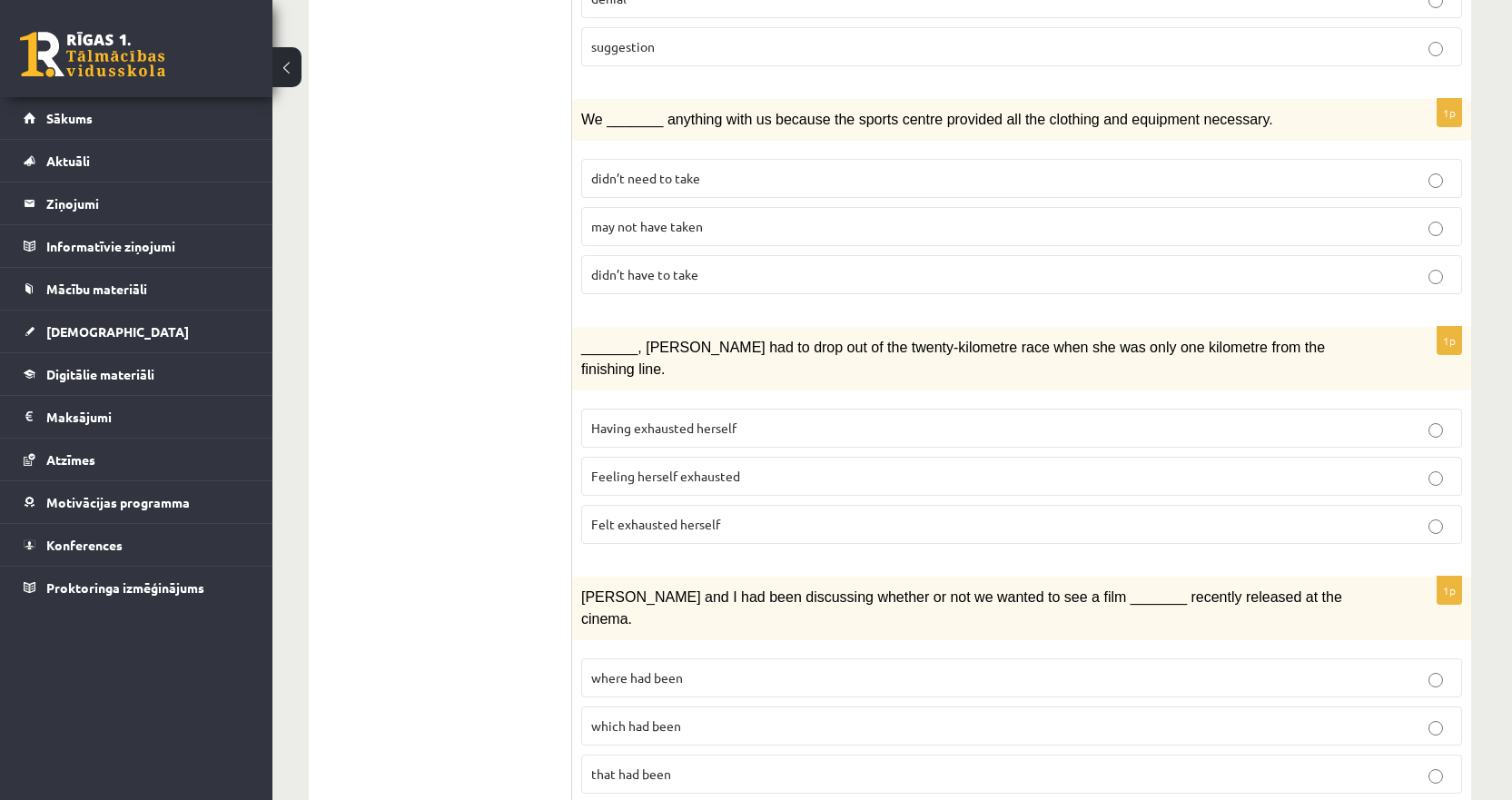
scroll to position [522, 0]
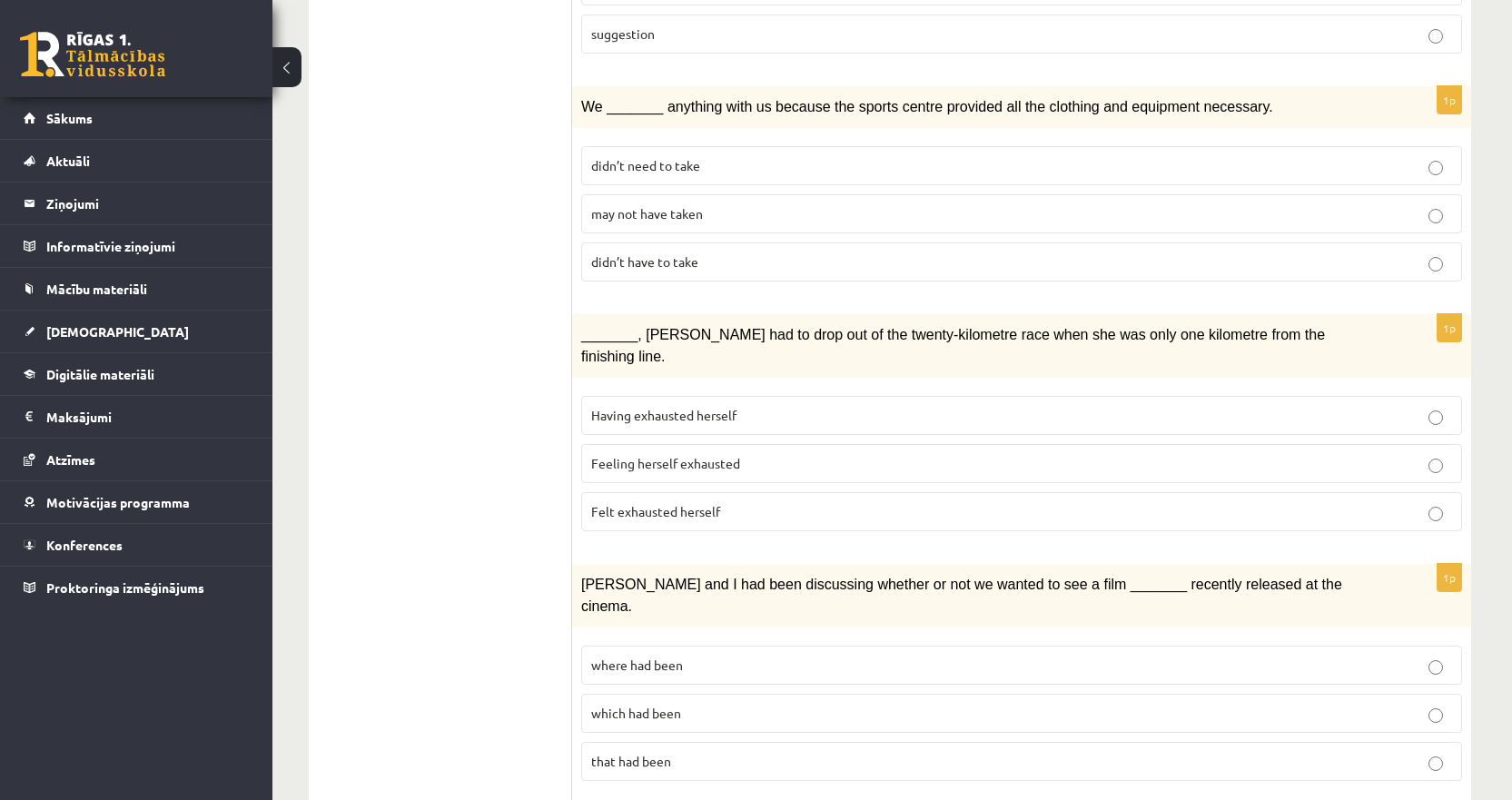
click at [747, 328] on span "_______, Judy had to drop out of the twenty-kilometre race when she was only on…" at bounding box center [953, 345] width 744 height 38
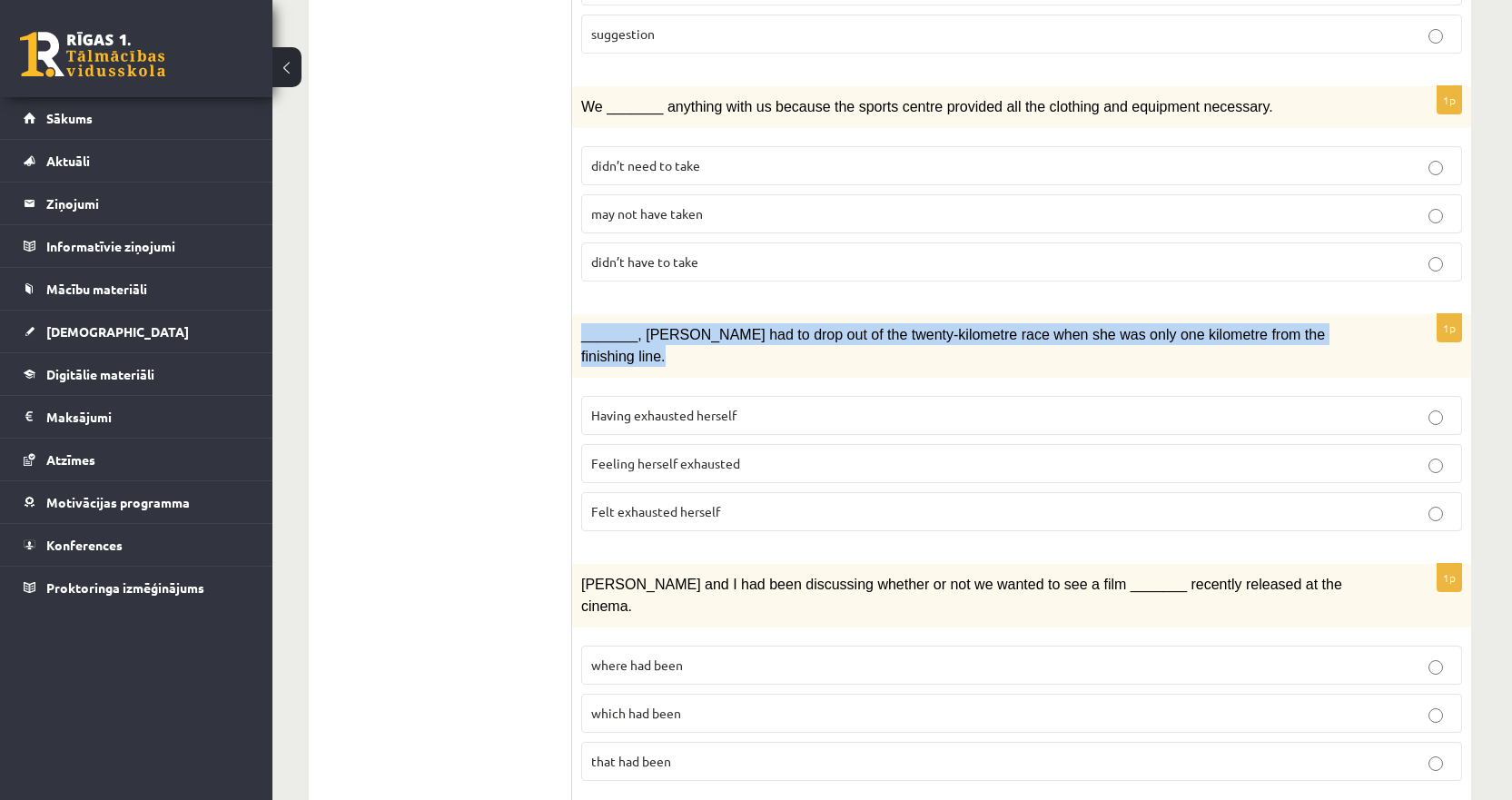
click at [747, 328] on span "_______, Judy had to drop out of the twenty-kilometre race when she was only on…" at bounding box center [953, 345] width 744 height 38
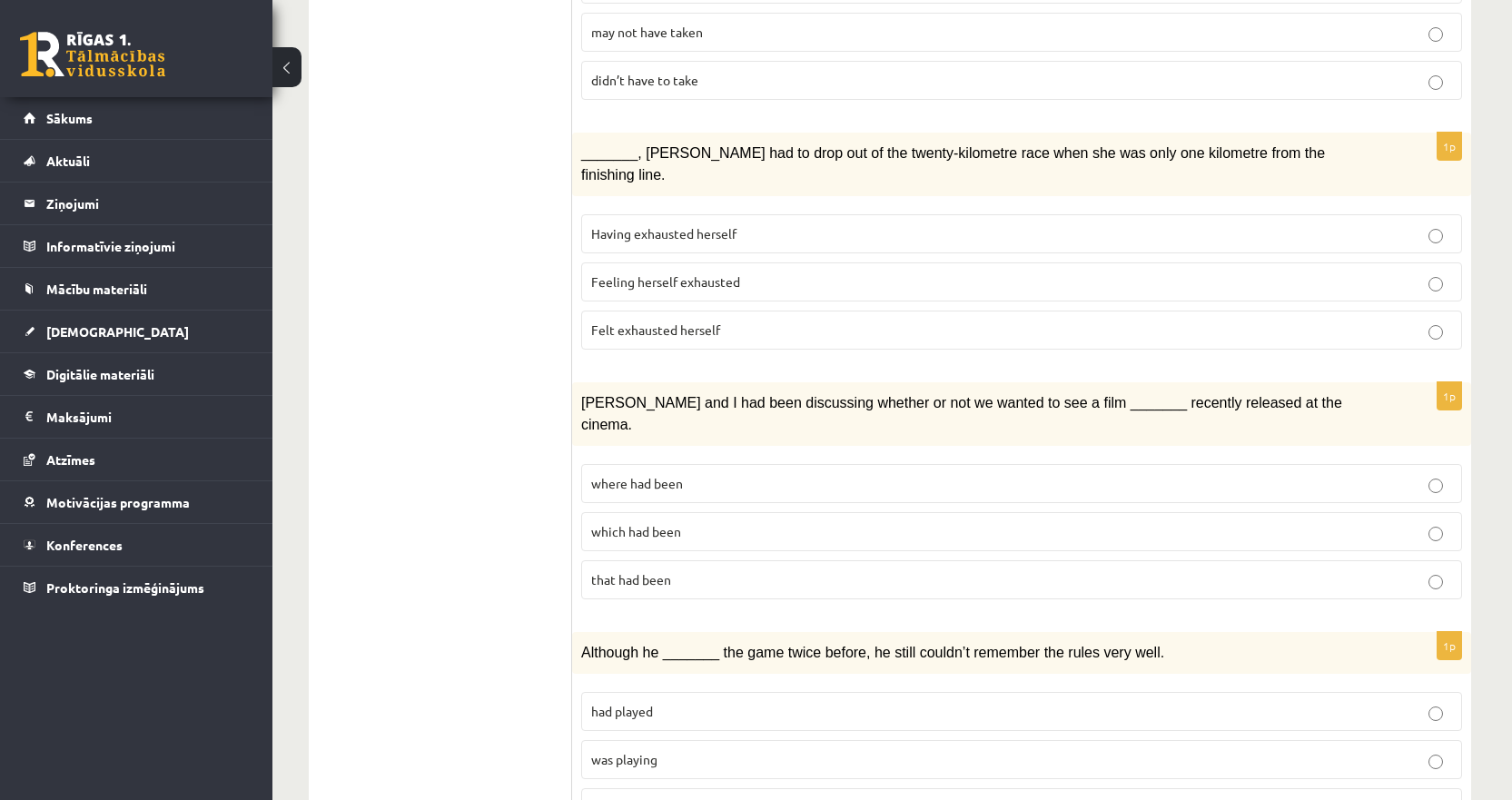
click at [779, 645] on span "Although he _______ the game twice before, he still couldn’t remember the rules…" at bounding box center [872, 652] width 583 height 15
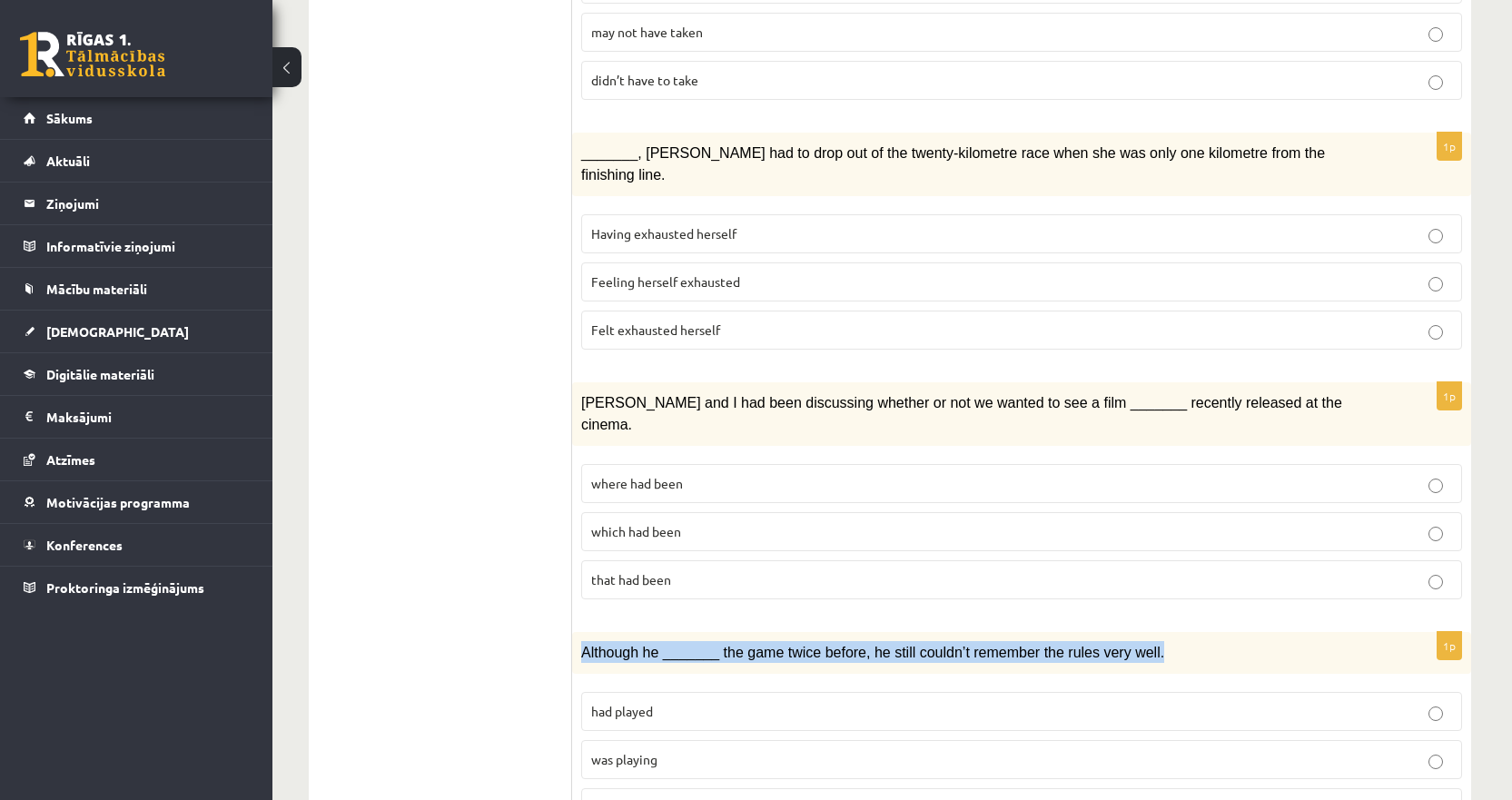
click at [779, 645] on span "Although he _______ the game twice before, he still couldn’t remember the rules…" at bounding box center [872, 652] width 583 height 15
click at [842, 645] on span "Although he _______ the game twice before, he still couldn’t remember the rules…" at bounding box center [872, 652] width 583 height 15
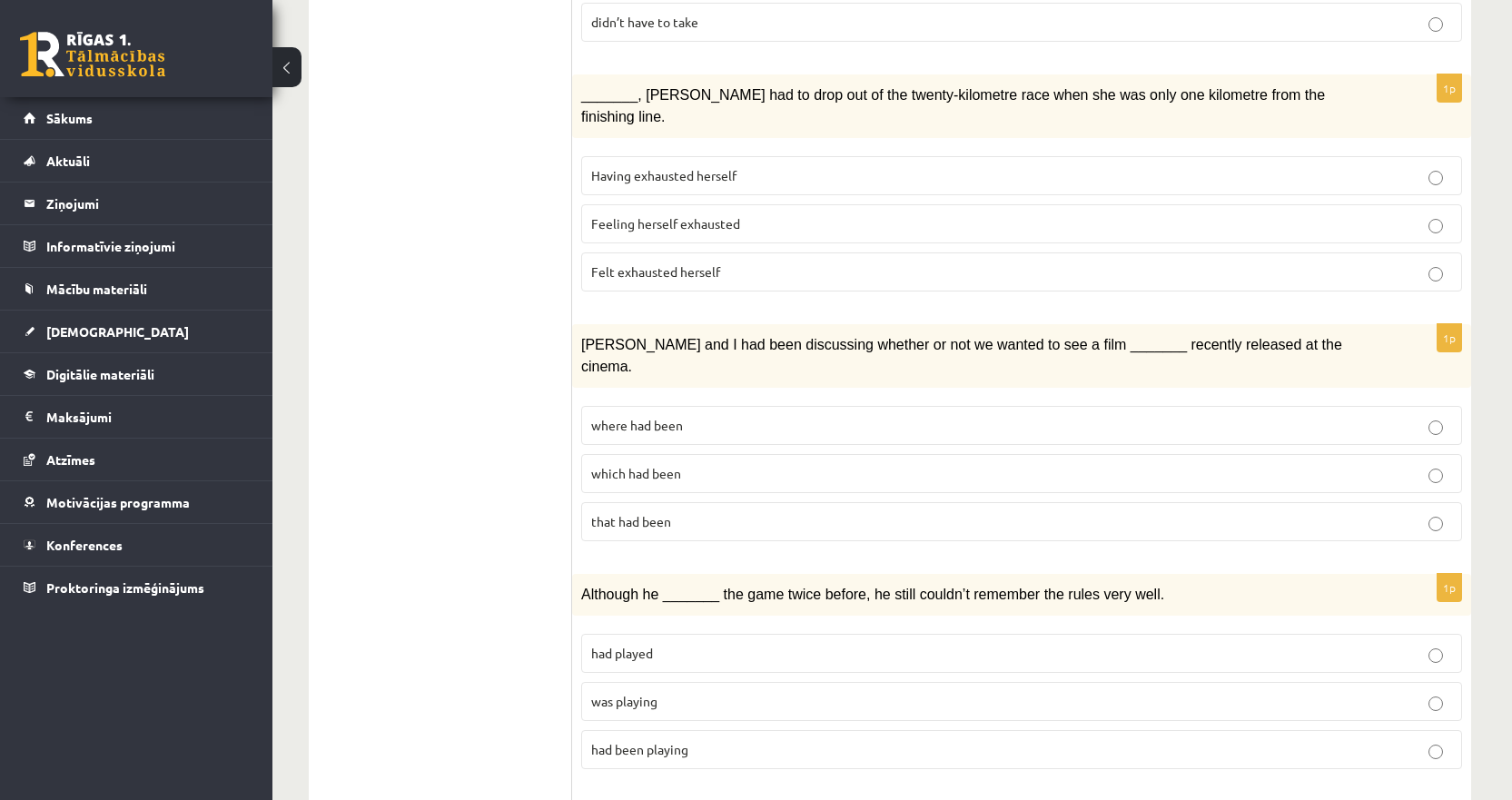
scroll to position [794, 0]
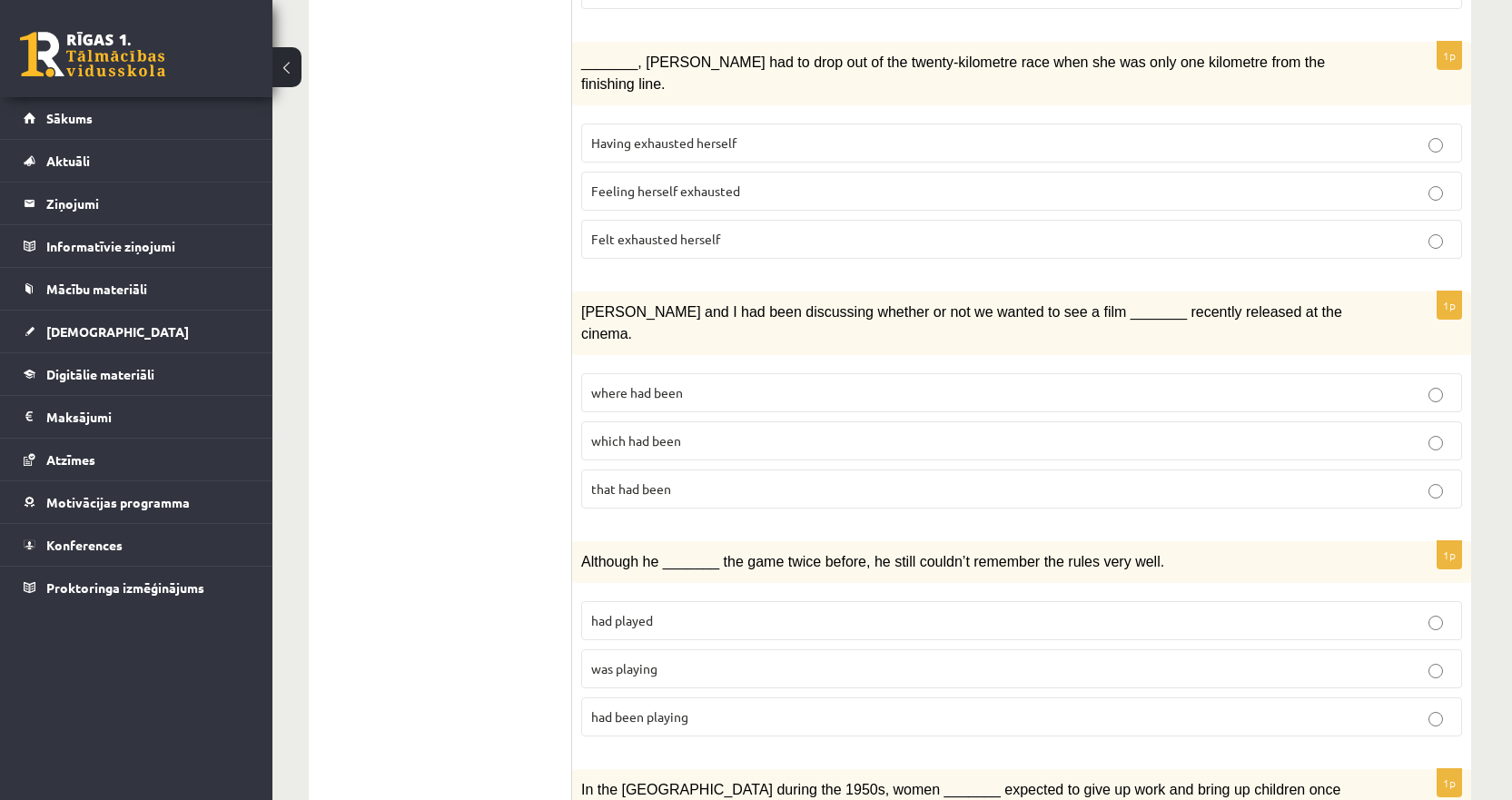
drag, startPoint x: 570, startPoint y: 550, endPoint x: 650, endPoint y: 637, distance: 118.2
click at [695, 681] on div "**********" at bounding box center [890, 721] width 1163 height 2415
click at [516, 521] on ul "1. uzdevums 2. uzdevums 3. uzdevums Izvērtējums!" at bounding box center [449, 721] width 245 height 2379
drag, startPoint x: 580, startPoint y: 563, endPoint x: 716, endPoint y: 676, distance: 176.8
click at [716, 676] on div "1p Although he _______ the game twice before, he still couldn’t remember the ru…" at bounding box center [1021, 646] width 899 height 210
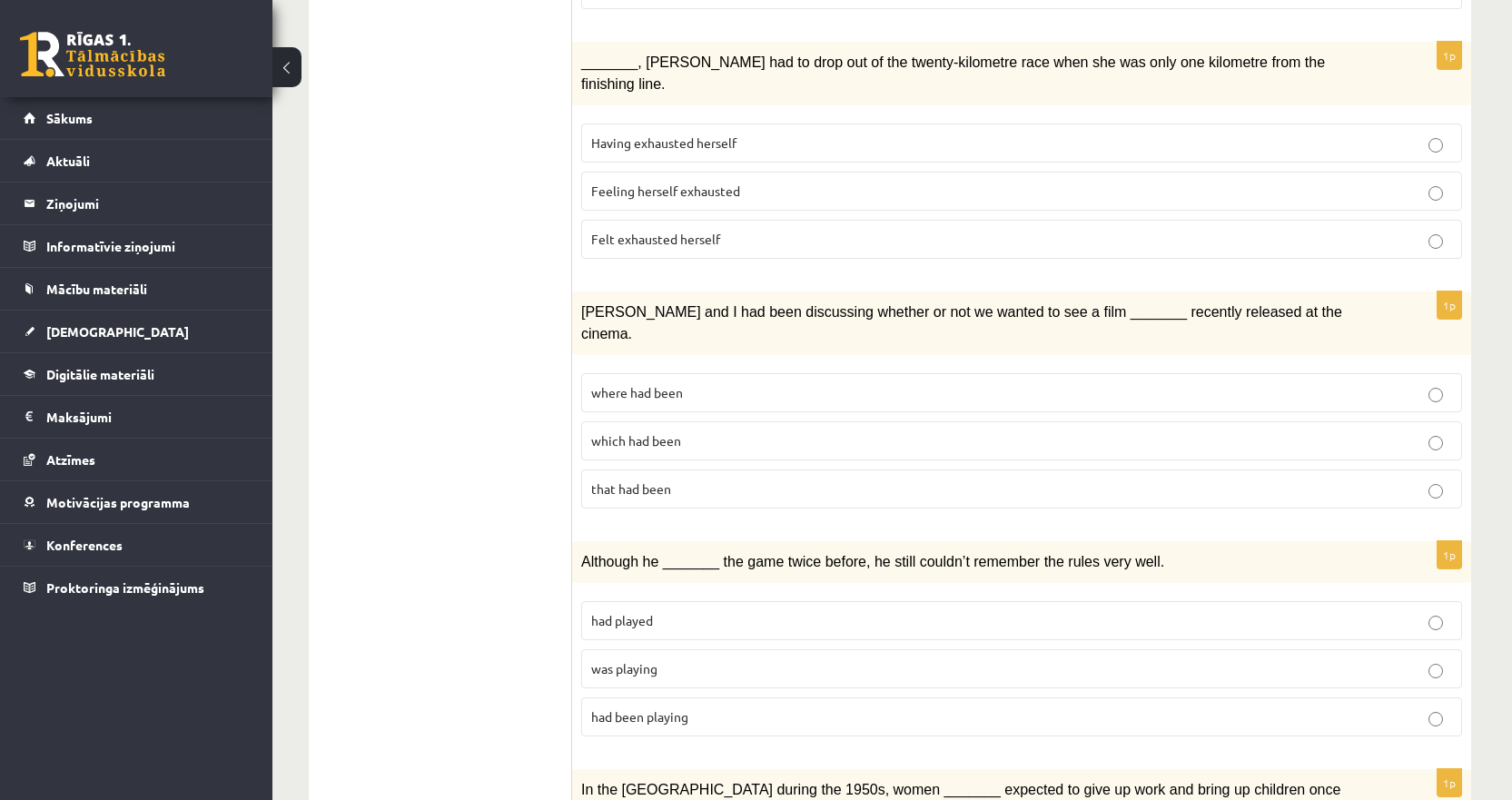
click at [453, 536] on ul "1. uzdevums 2. uzdevums 3. uzdevums Izvērtējums!" at bounding box center [449, 721] width 245 height 2379
click at [680, 649] on label "was playing" at bounding box center [1021, 668] width 881 height 39
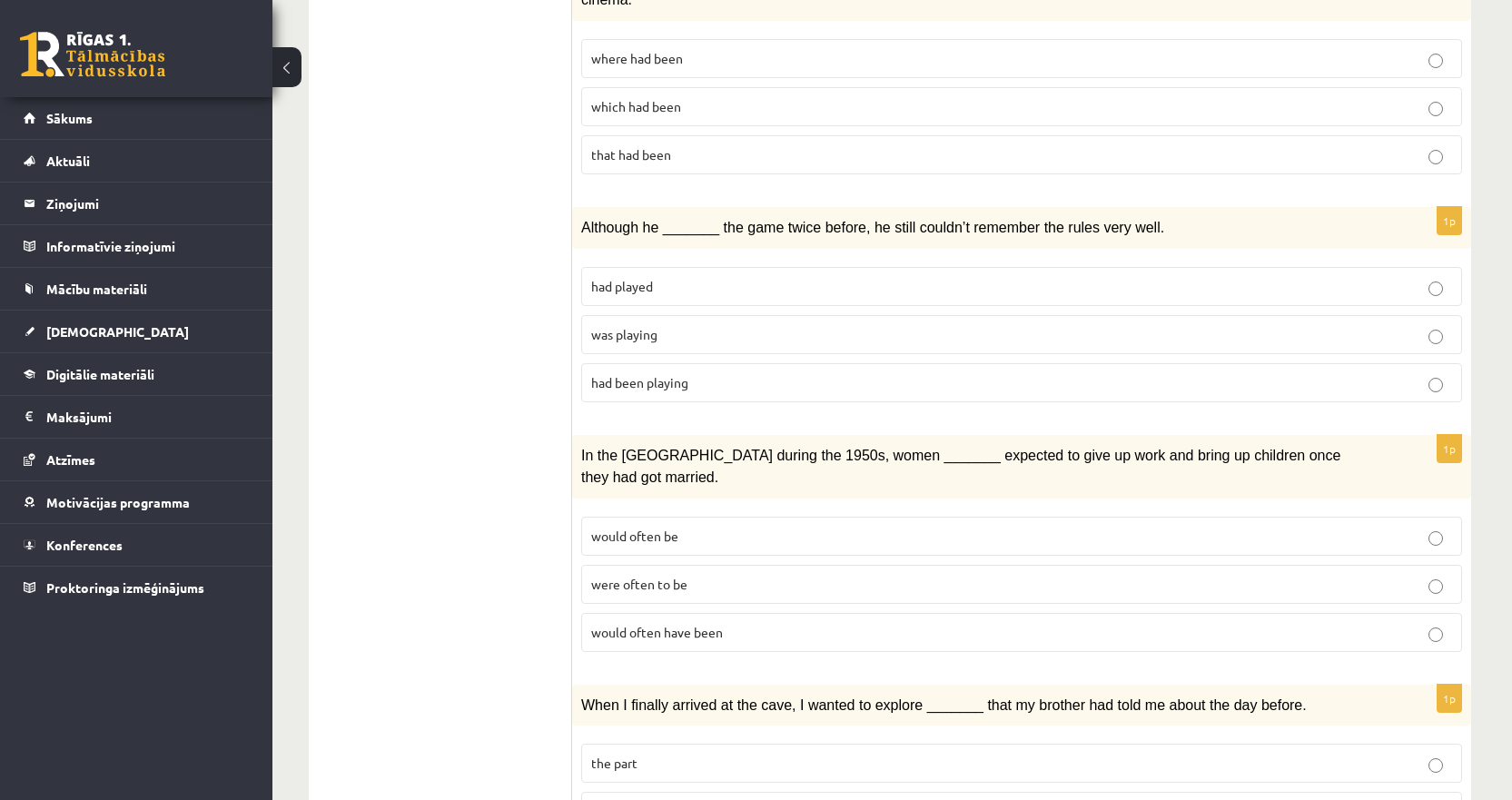
scroll to position [1158, 0]
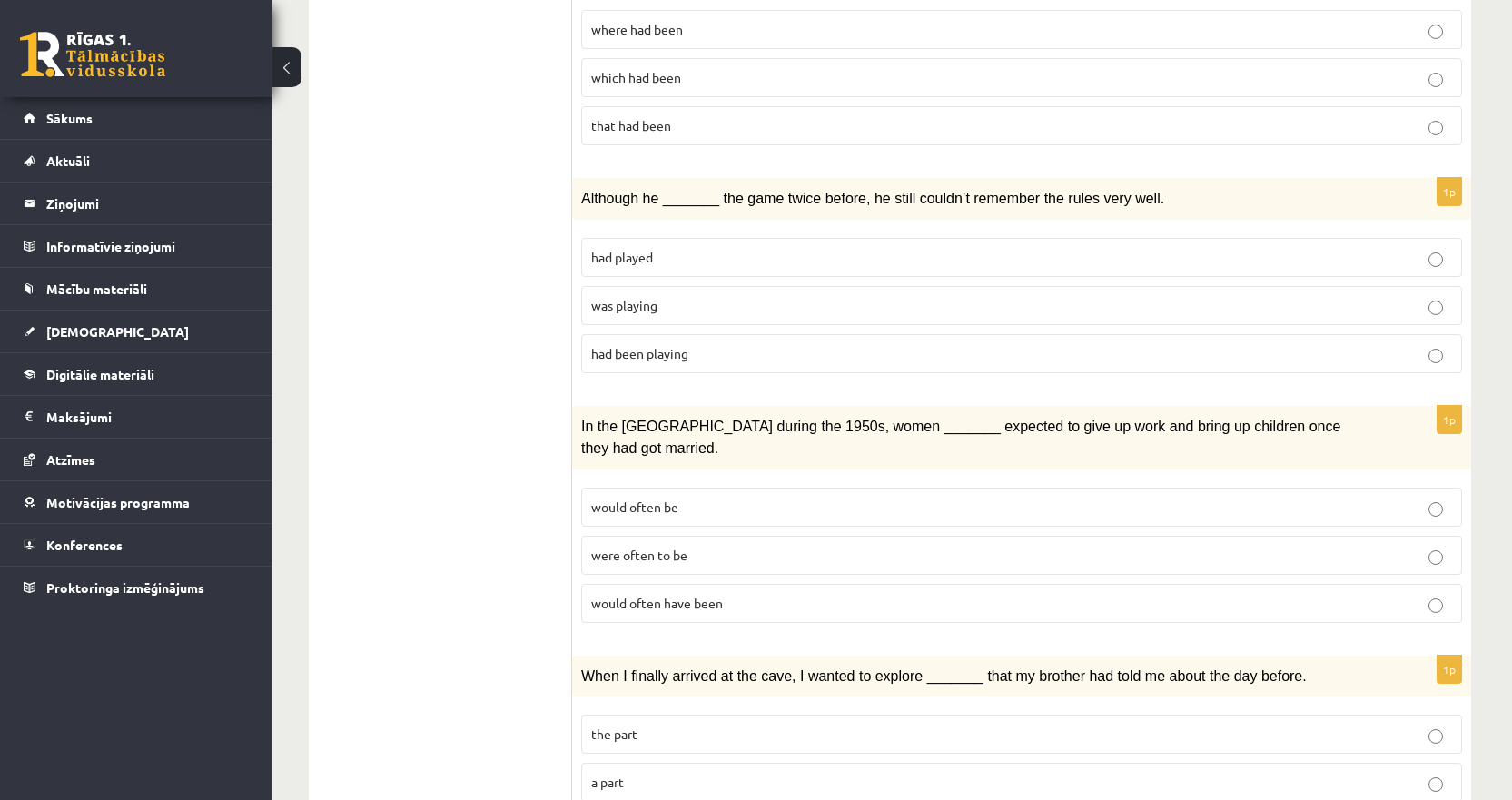
click at [701, 546] on p "were often to be" at bounding box center [1021, 555] width 861 height 19
click at [902, 419] on span "In the USA during the 1950s, women _______ expected to give up work and bring u…" at bounding box center [960, 438] width 759 height 38
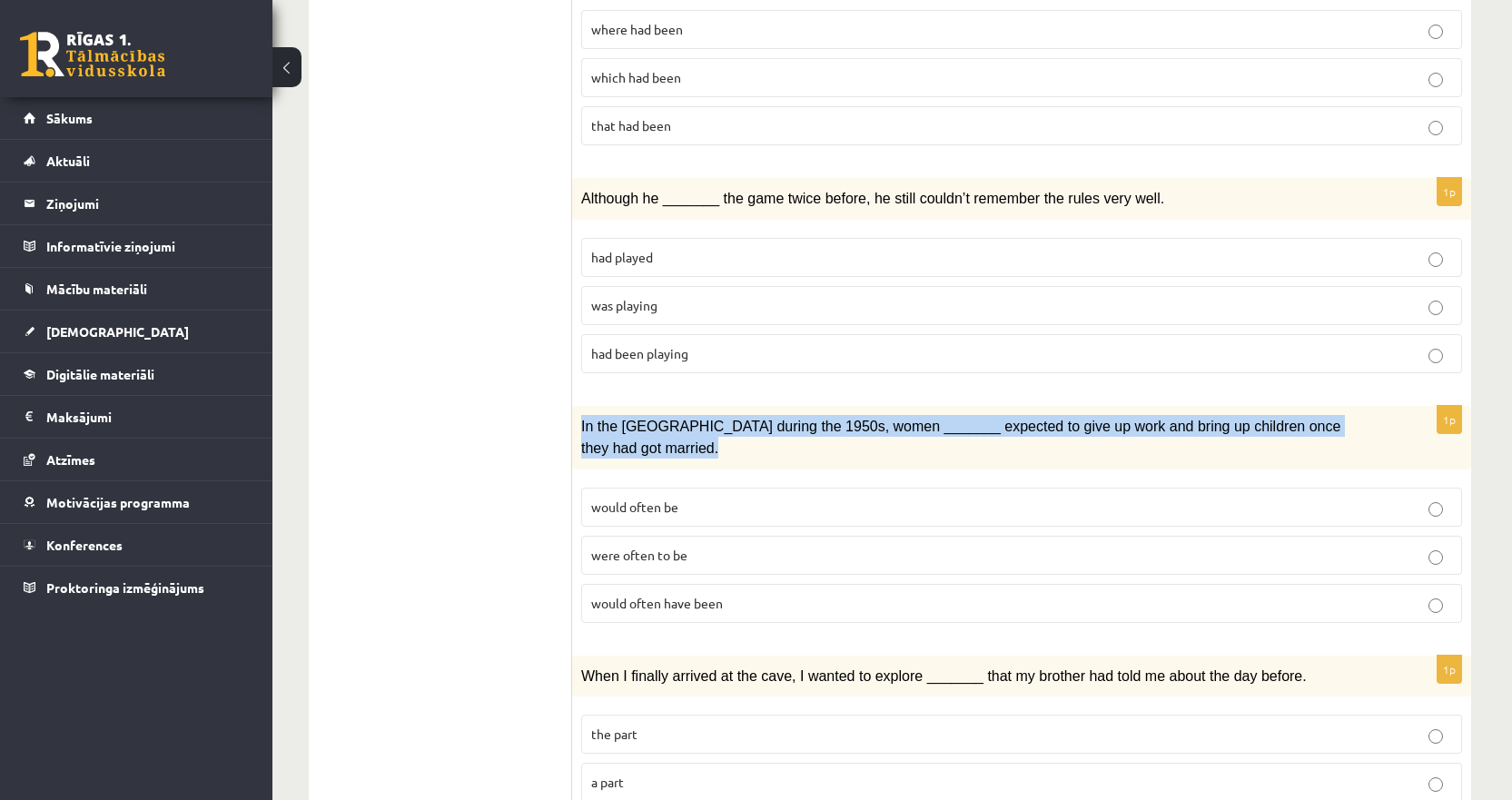
click at [902, 419] on span "In the USA during the 1950s, women _______ expected to give up work and bring u…" at bounding box center [960, 438] width 759 height 38
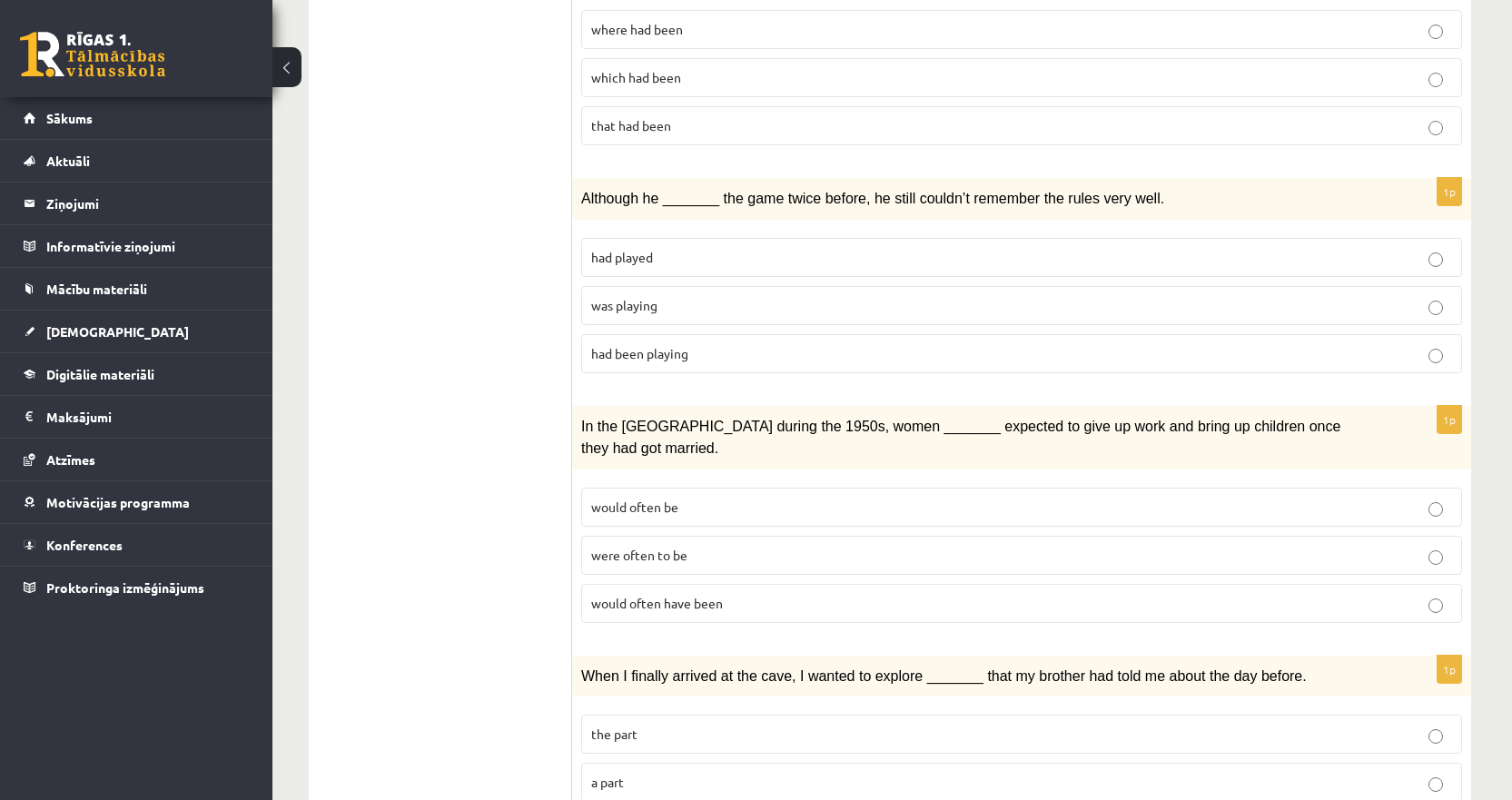
click at [559, 408] on ul "1. uzdevums 2. uzdevums 3. uzdevums Izvērtējums!" at bounding box center [449, 359] width 245 height 2379
drag, startPoint x: 558, startPoint y: 408, endPoint x: 724, endPoint y: 535, distance: 209.0
click at [724, 535] on div "**********" at bounding box center [890, 358] width 1163 height 2415
click at [461, 414] on ul "1. uzdevums 2. uzdevums 3. uzdevums Izvērtējums!" at bounding box center [449, 359] width 245 height 2379
drag, startPoint x: 575, startPoint y: 446, endPoint x: 748, endPoint y: 556, distance: 205.0
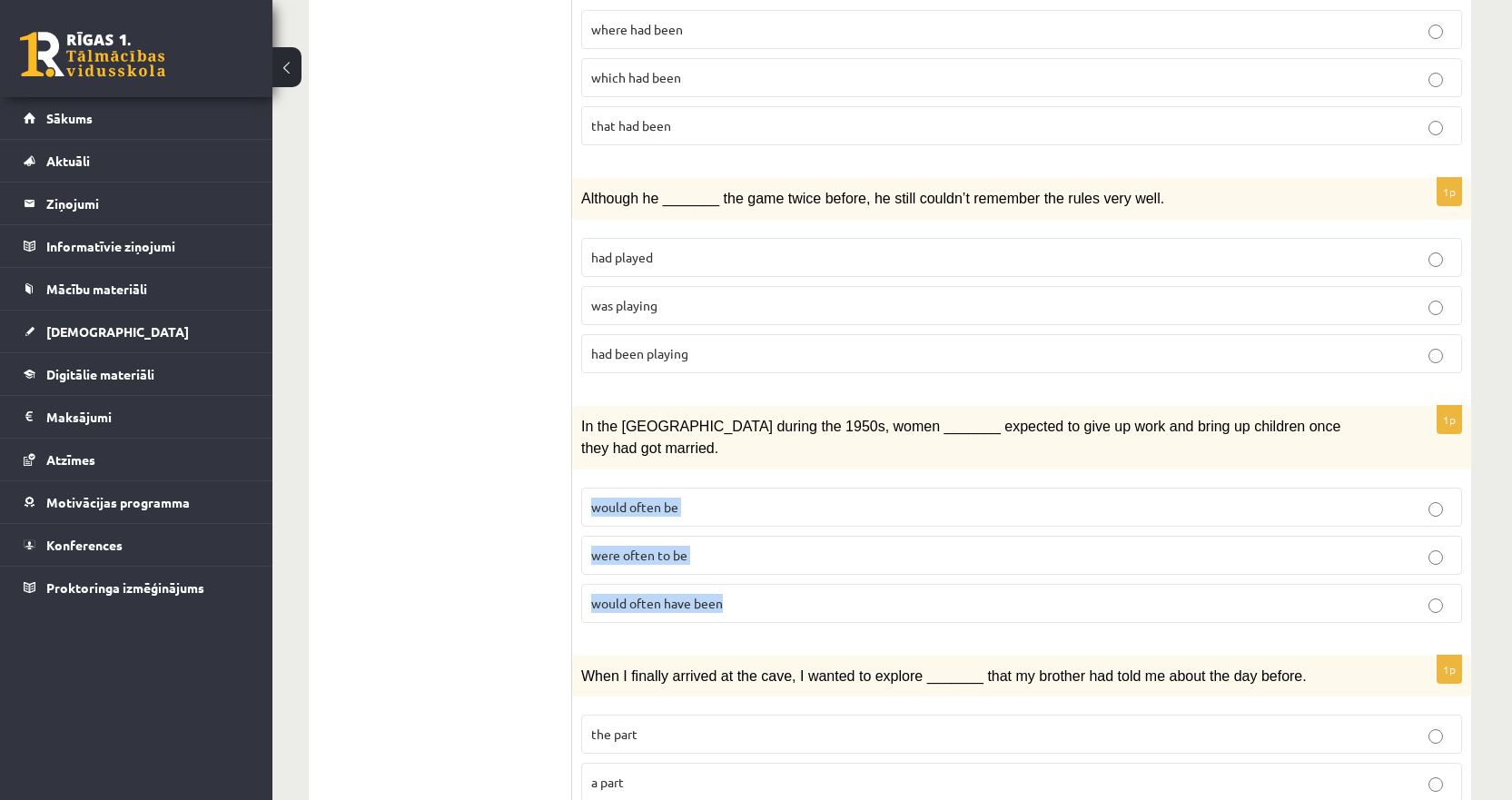
click at [748, 556] on div "1p In the USA during the 1950s, women _______ expected to give up work and brin…" at bounding box center [1021, 521] width 899 height 232
click at [457, 544] on ul "1. uzdevums 2. uzdevums 3. uzdevums Izvērtējums!" at bounding box center [449, 359] width 245 height 2379
click at [736, 584] on label "would often have been" at bounding box center [1021, 602] width 881 height 39
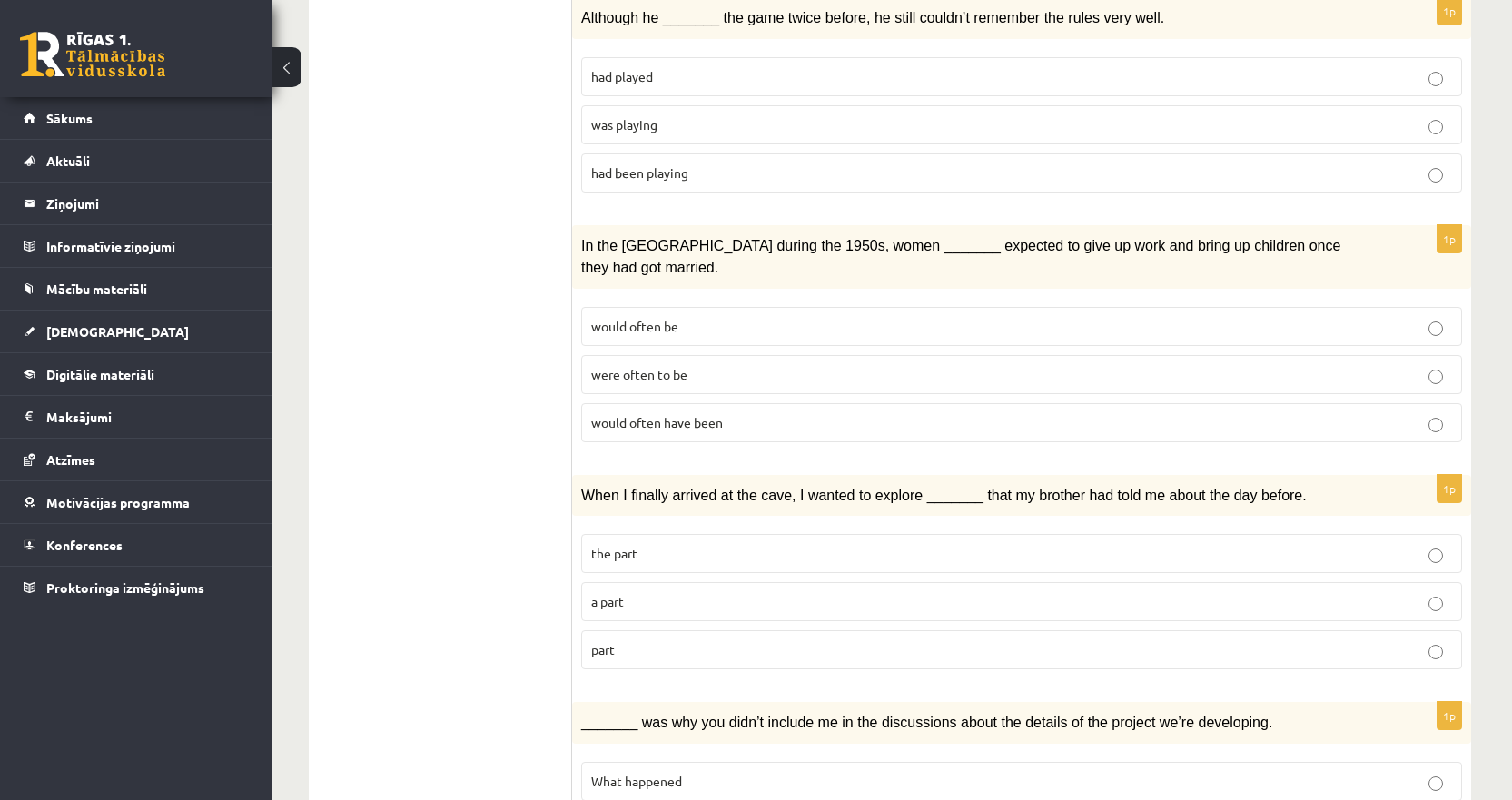
scroll to position [1339, 0]
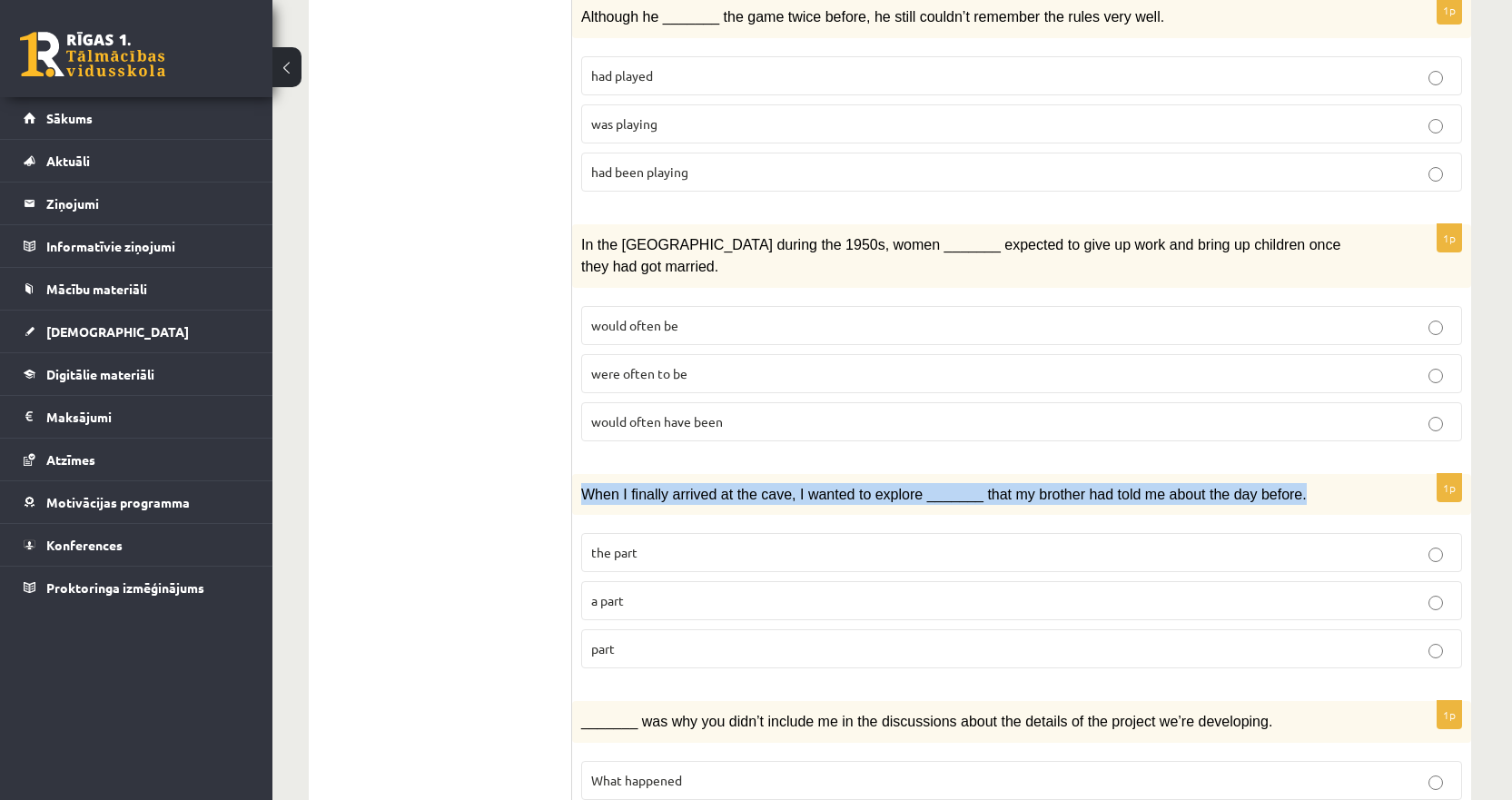
drag, startPoint x: 597, startPoint y: 425, endPoint x: 1297, endPoint y: 424, distance: 700.0
click at [1297, 473] on div "When I finally arrived at the cave, I wanted to explore _______ that my brother…" at bounding box center [1021, 494] width 899 height 41
click at [1188, 487] on span "When I finally arrived at the cave, I wanted to explore _______ that my brother…" at bounding box center [943, 494] width 726 height 15
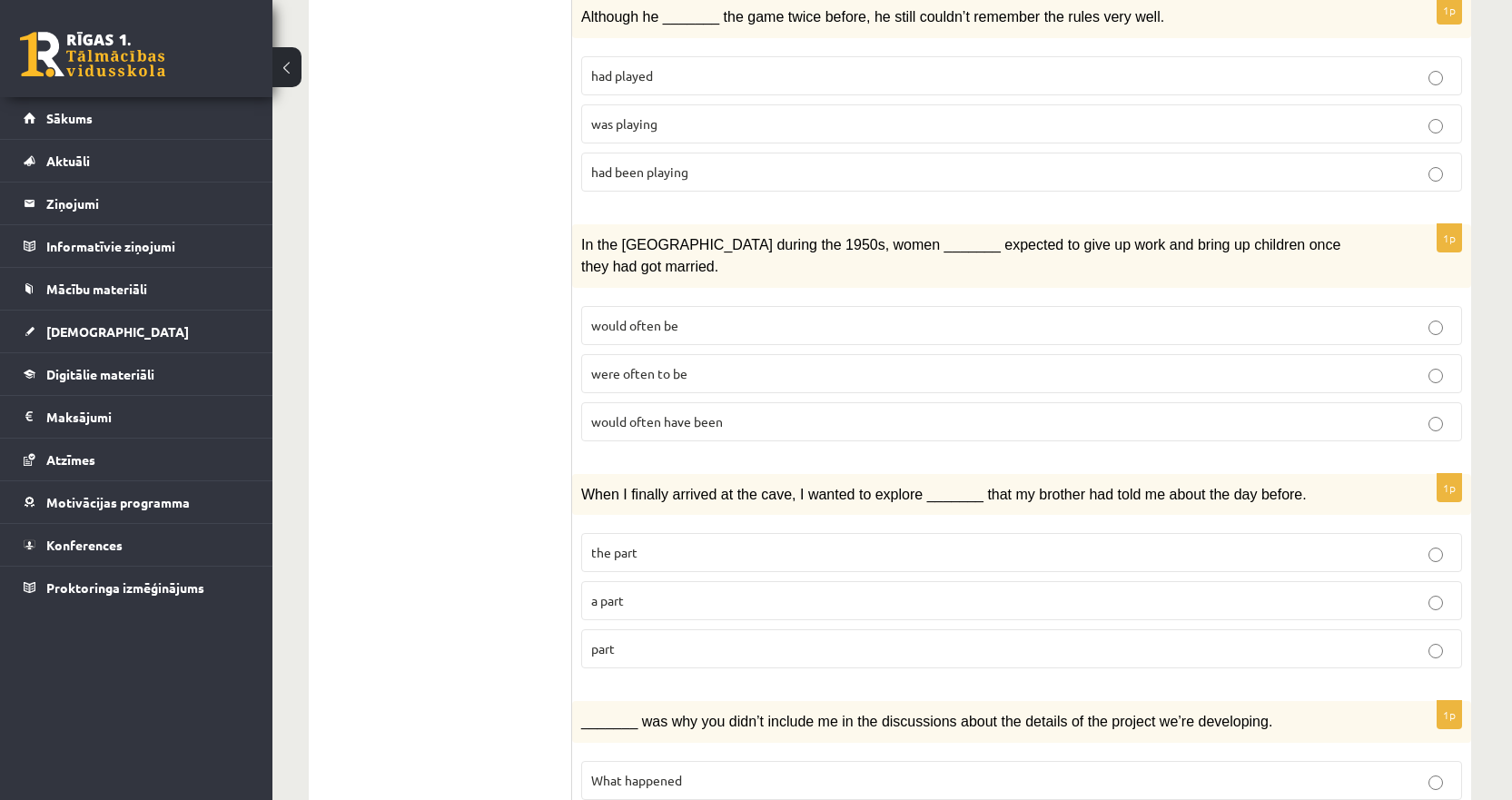
click at [637, 639] on p "part" at bounding box center [1021, 648] width 861 height 19
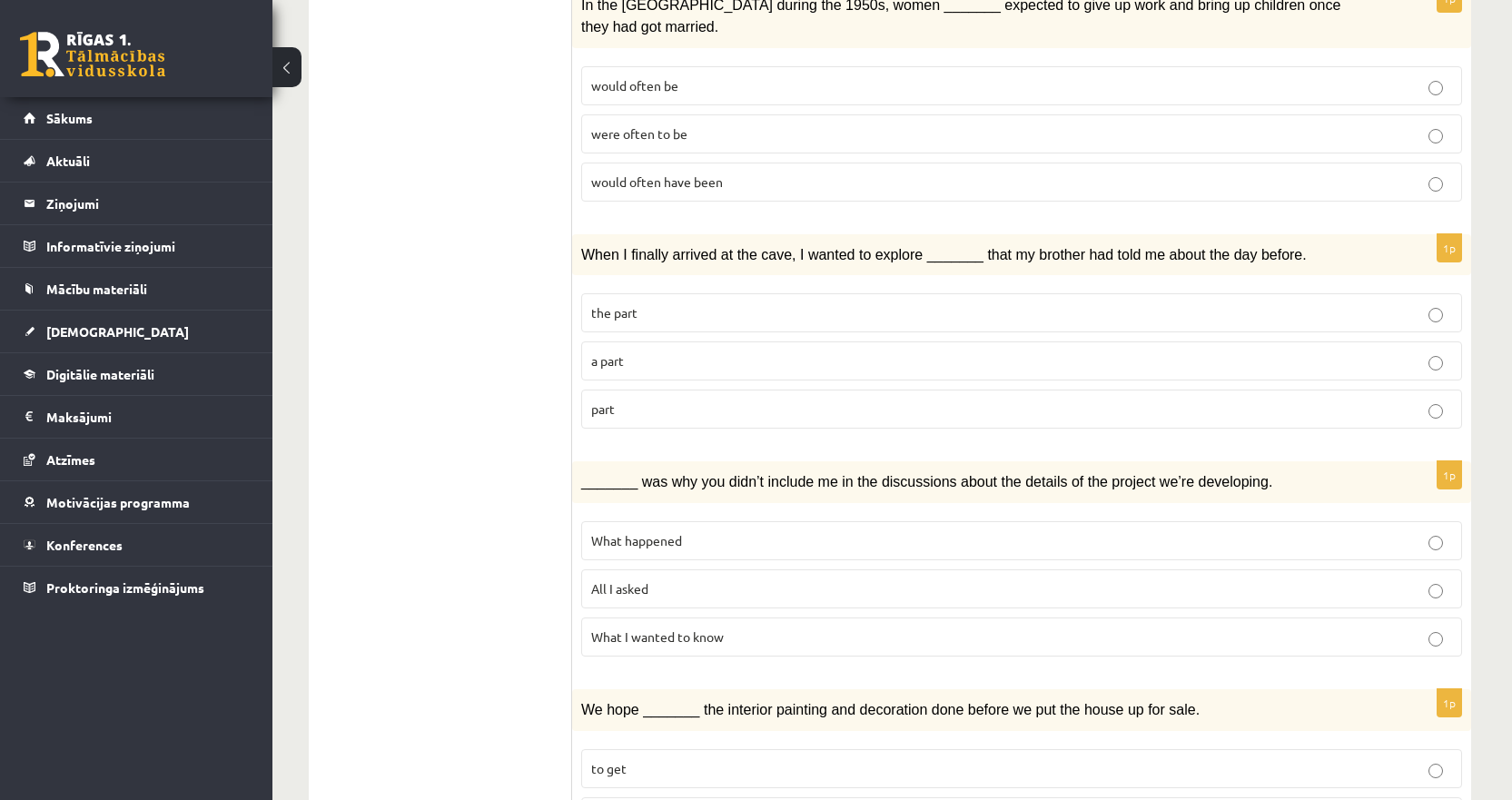
scroll to position [1611, 0]
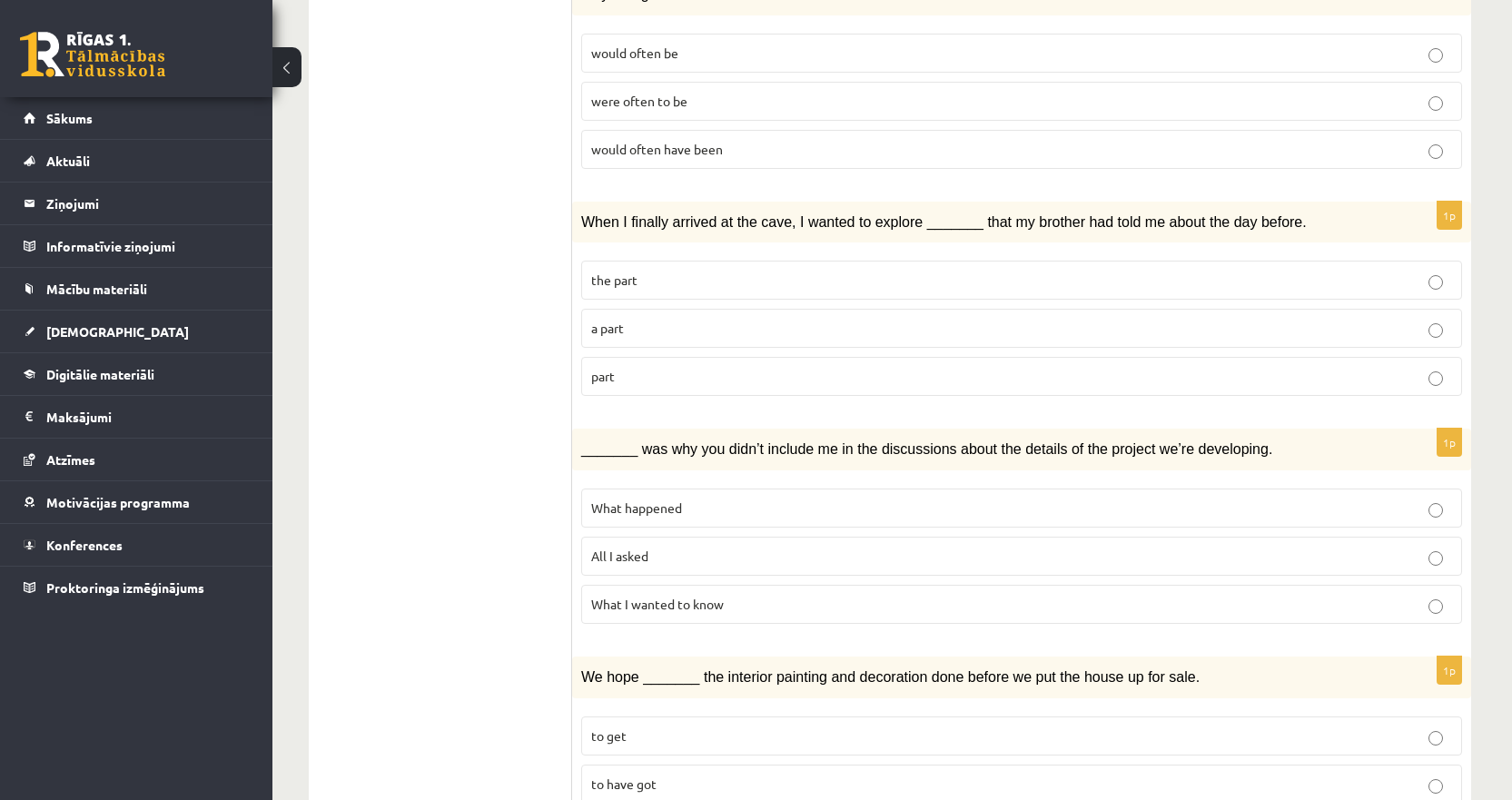
click at [721, 498] on p "What happened" at bounding box center [1021, 507] width 861 height 19
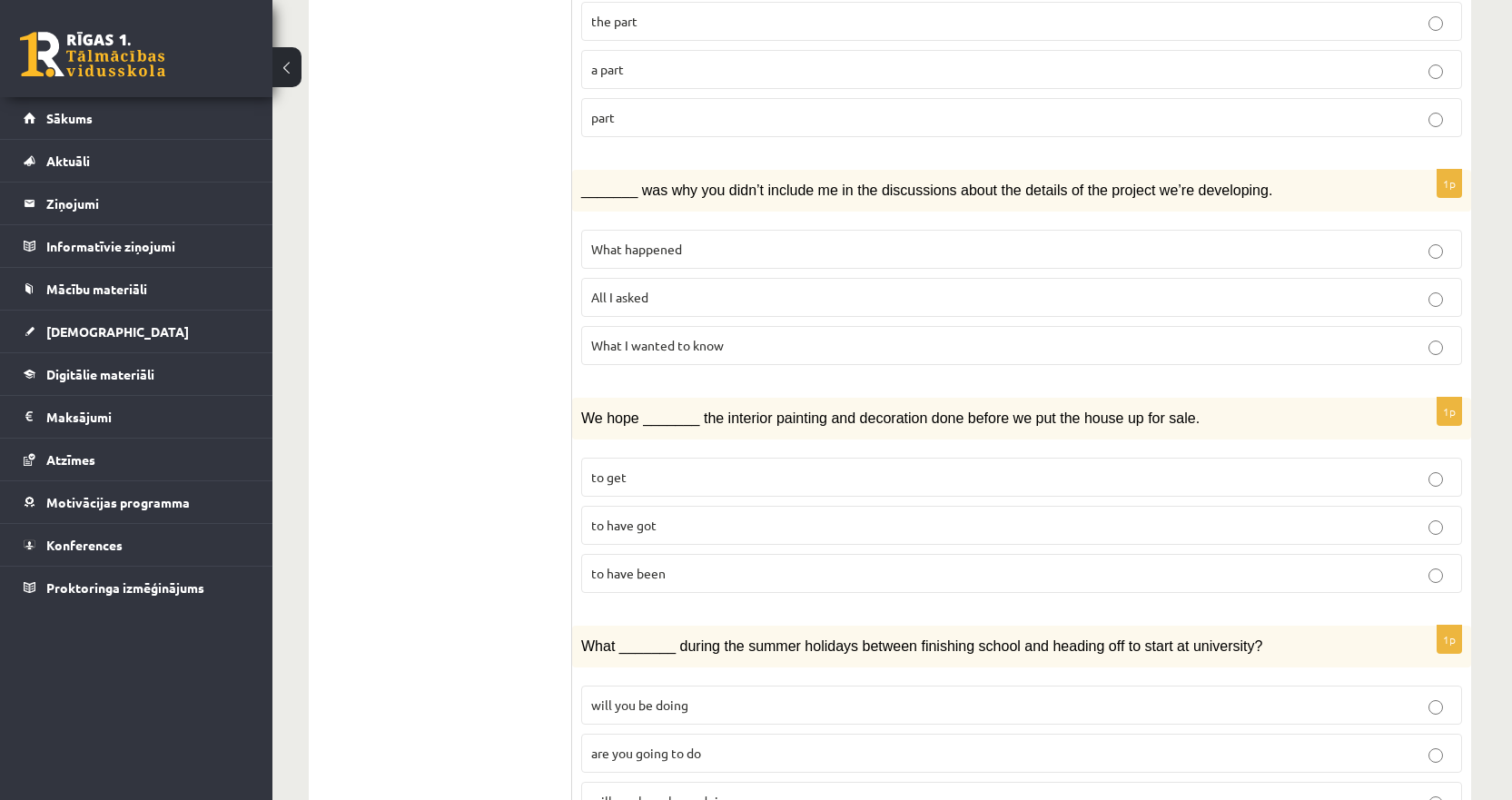
scroll to position [1883, 0]
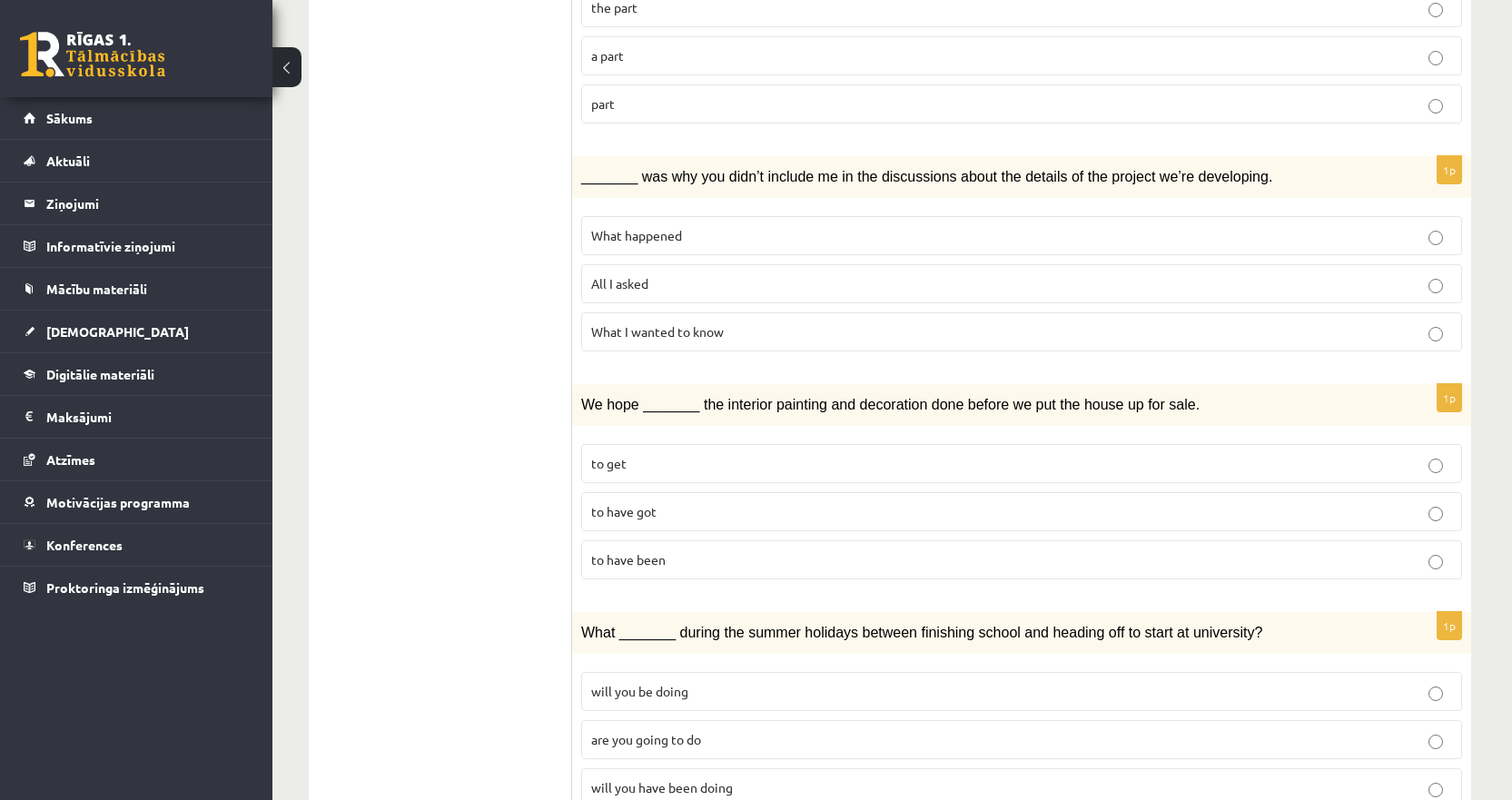
click at [762, 396] on span "We hope _______ the interior painting and decoration done before we put the hou…" at bounding box center [890, 404] width 619 height 15
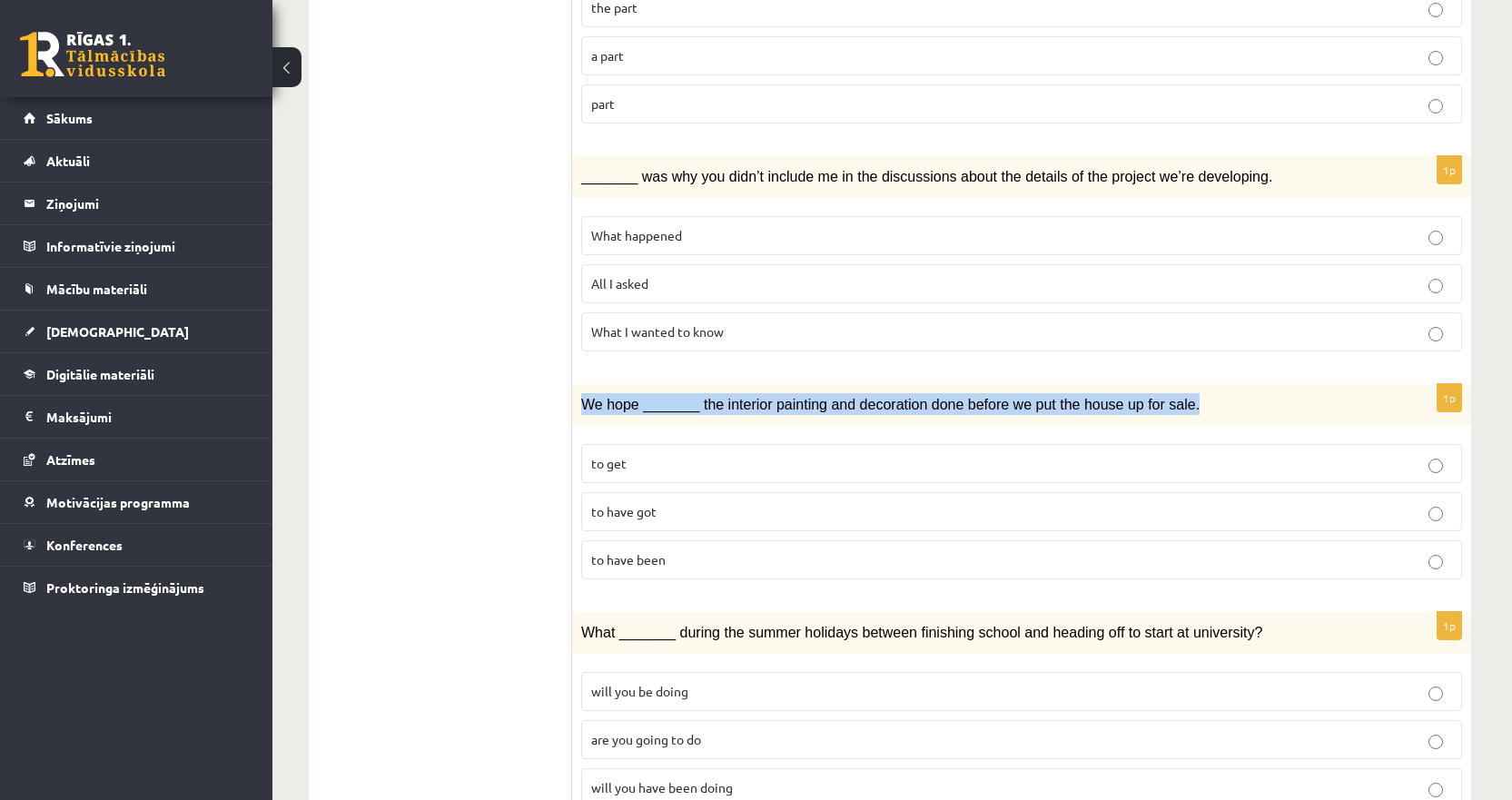
click at [762, 396] on span "We hope _______ the interior painting and decoration done before we put the hou…" at bounding box center [890, 404] width 619 height 15
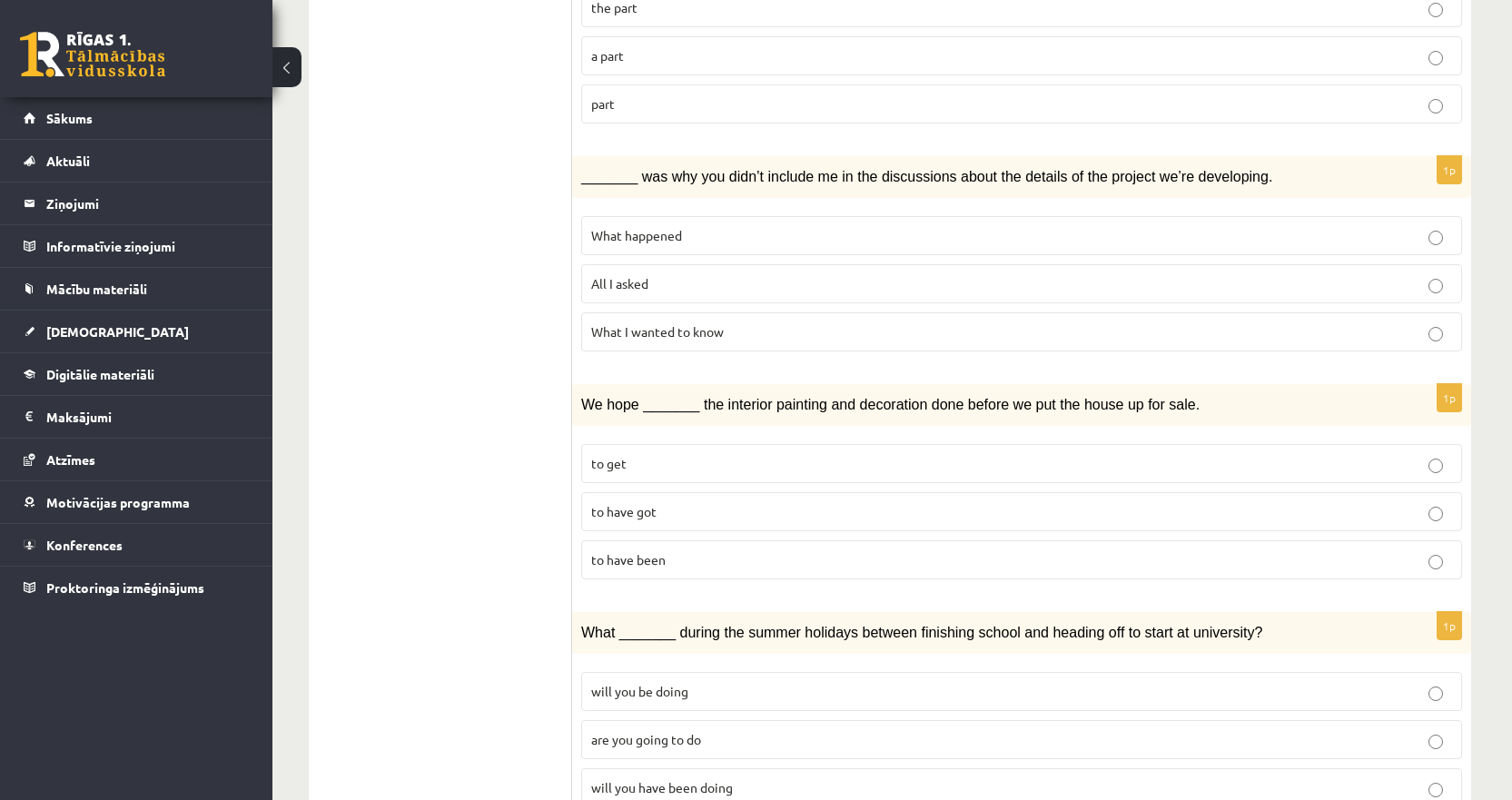
click at [806, 168] on span "_______ was why you didn’t include me in the discussions about the details of t…" at bounding box center [926, 176] width 691 height 15
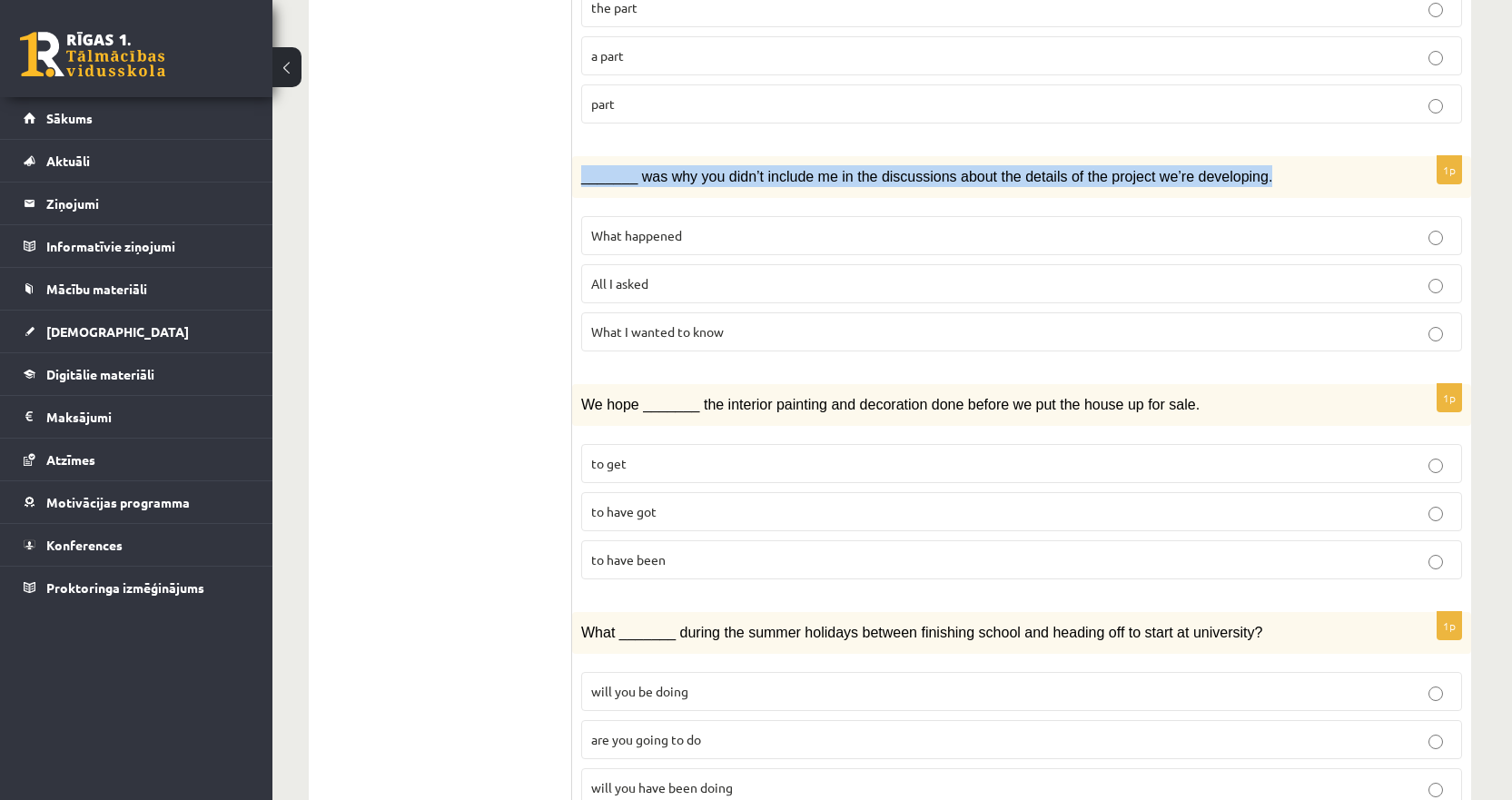
click at [806, 168] on span "_______ was why you didn’t include me in the discussions about the details of t…" at bounding box center [926, 176] width 691 height 15
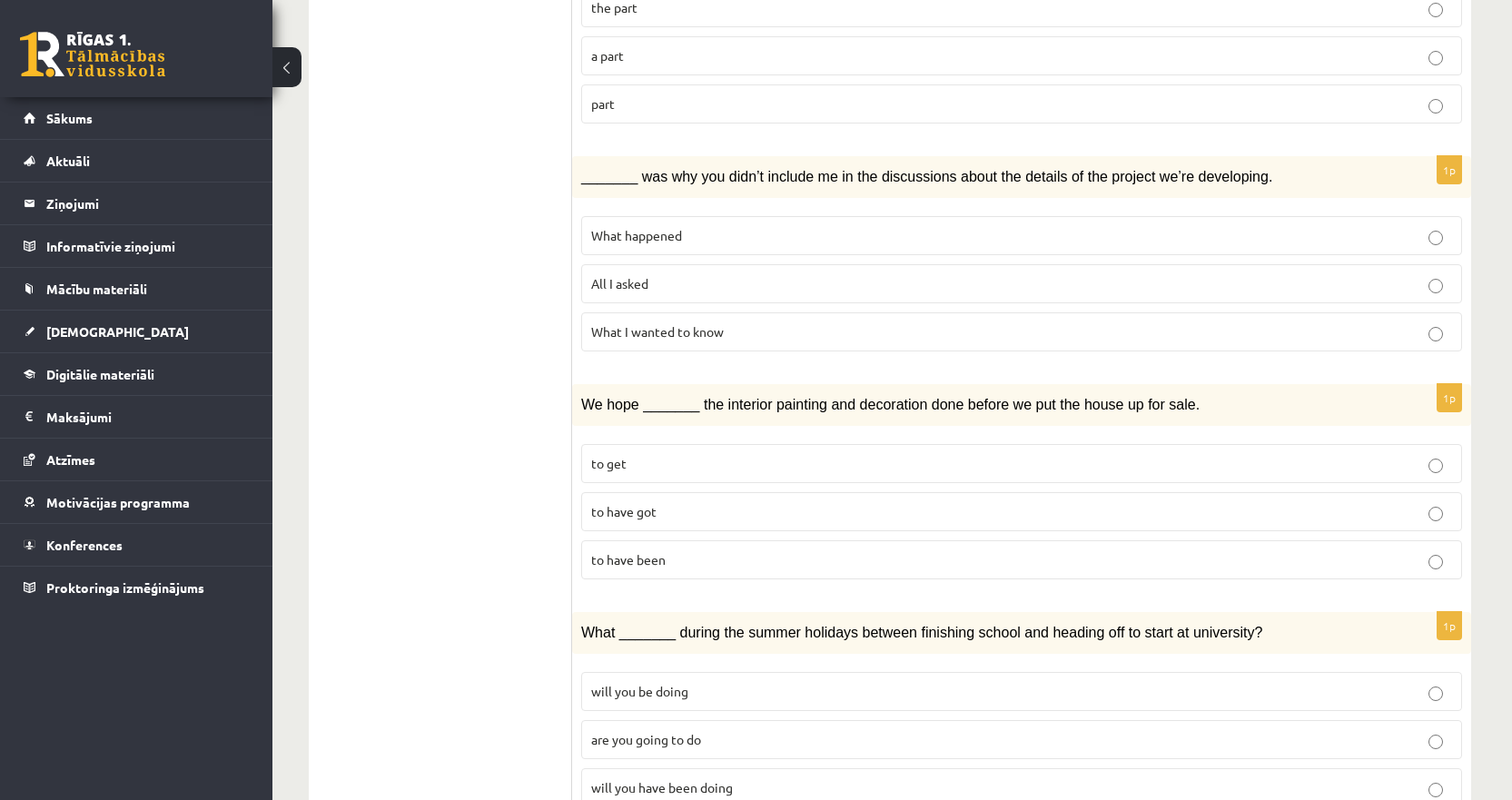
drag, startPoint x: 570, startPoint y: 134, endPoint x: 575, endPoint y: 144, distance: 11.2
drag, startPoint x: 579, startPoint y: 146, endPoint x: 743, endPoint y: 292, distance: 219.6
click at [743, 292] on div "1p _______ was why you didn’t include me in the discussions about the details o…" at bounding box center [1021, 261] width 899 height 210
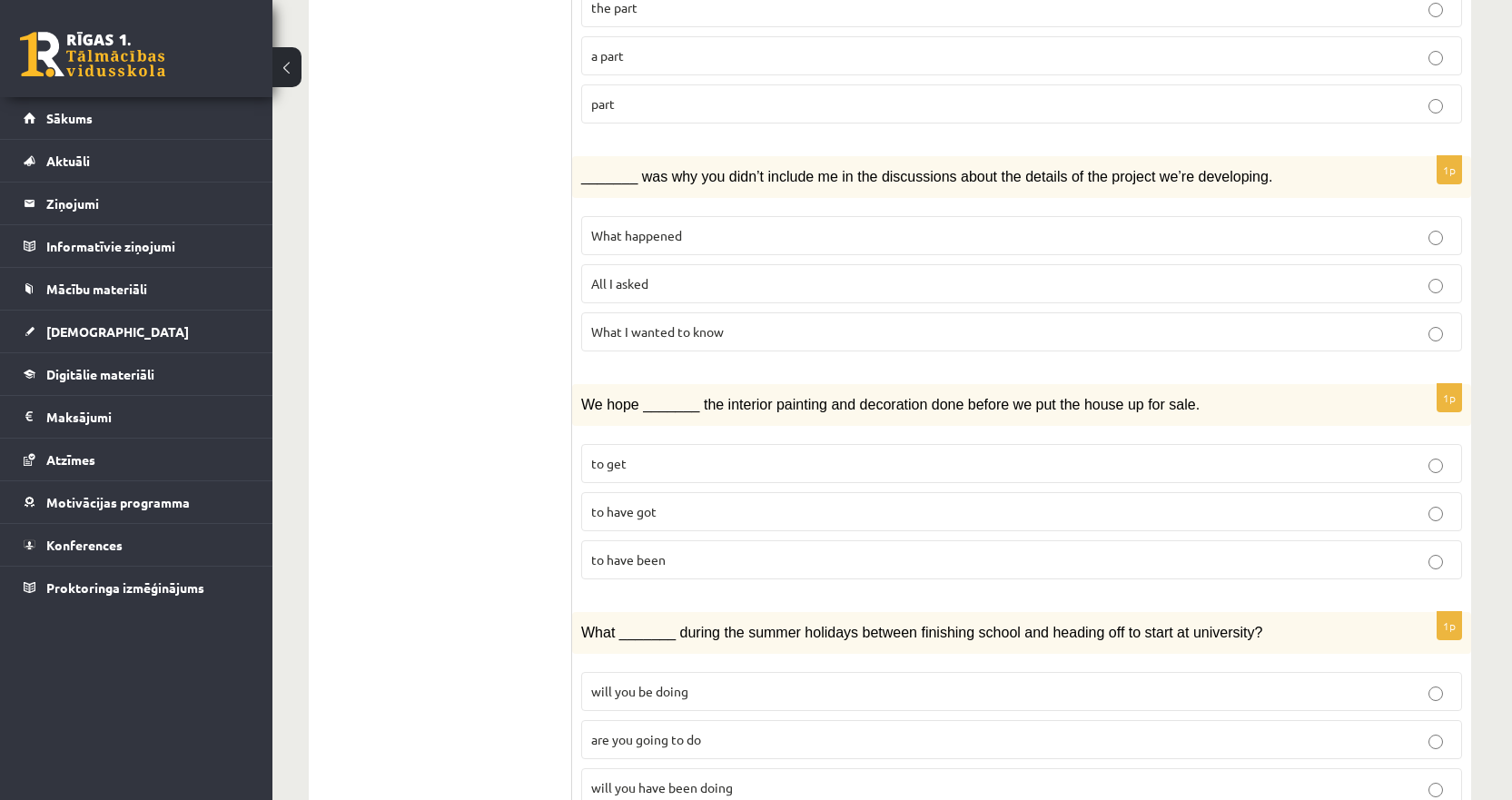
click at [778, 274] on p "All I asked" at bounding box center [1021, 283] width 861 height 19
click at [602, 396] on span "We hope _______ the interior painting and decoration done before we put the hou…" at bounding box center [890, 404] width 619 height 15
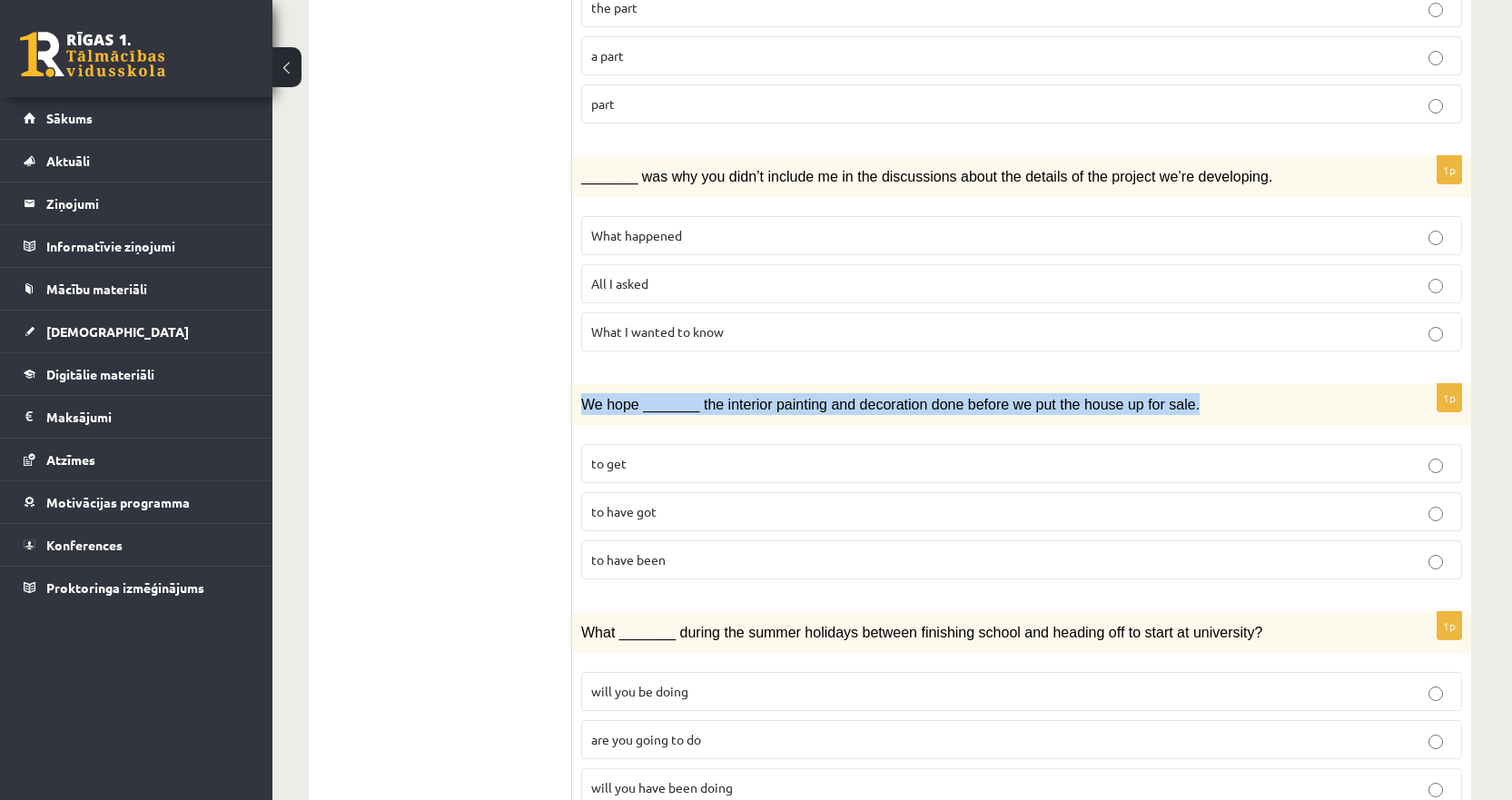
click at [602, 396] on span "We hope _______ the interior painting and decoration done before we put the hou…" at bounding box center [890, 404] width 619 height 15
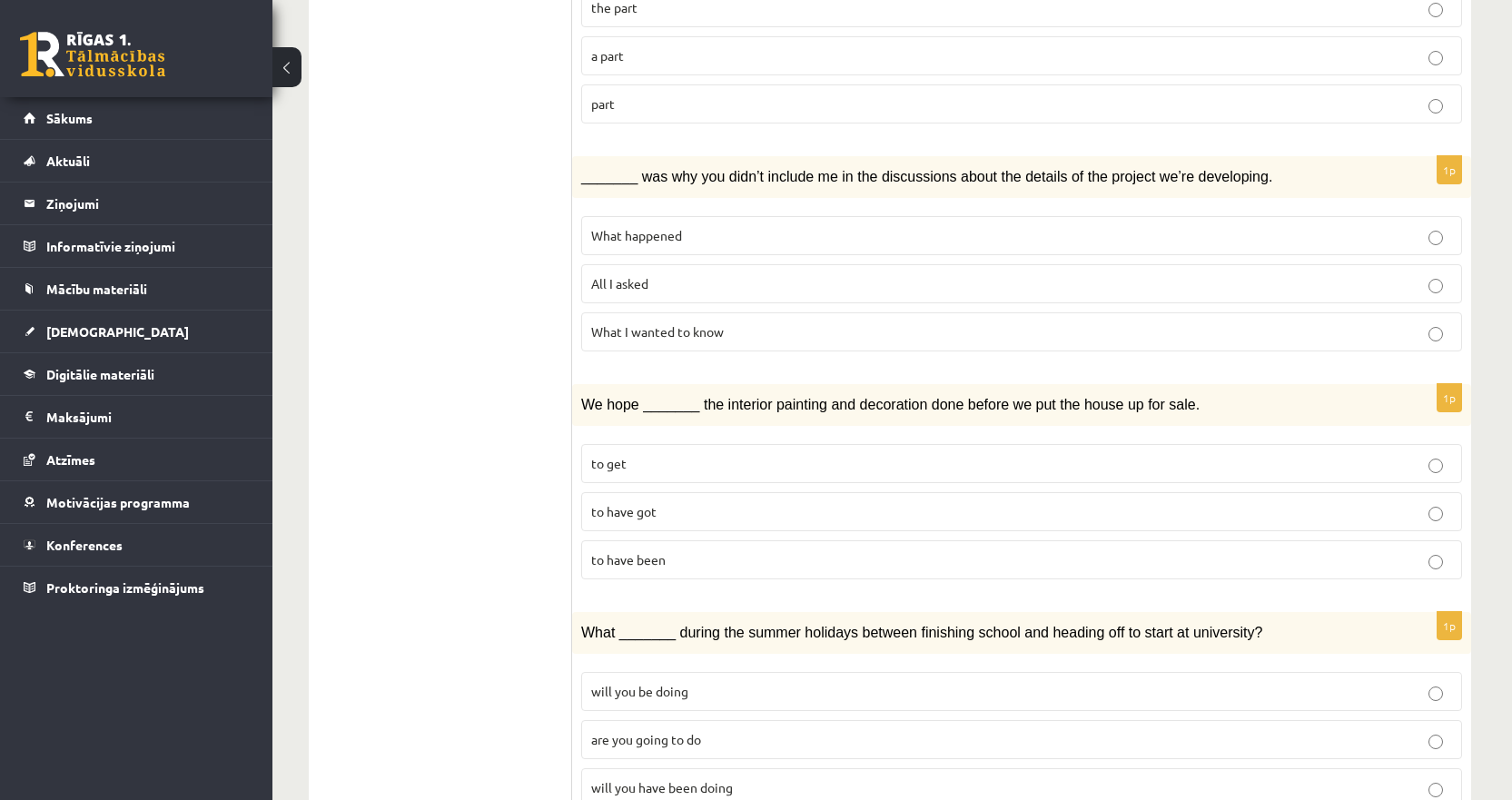
drag, startPoint x: 568, startPoint y: 369, endPoint x: 702, endPoint y: 481, distance: 174.6
drag, startPoint x: 558, startPoint y: 384, endPoint x: 621, endPoint y: 445, distance: 87.7
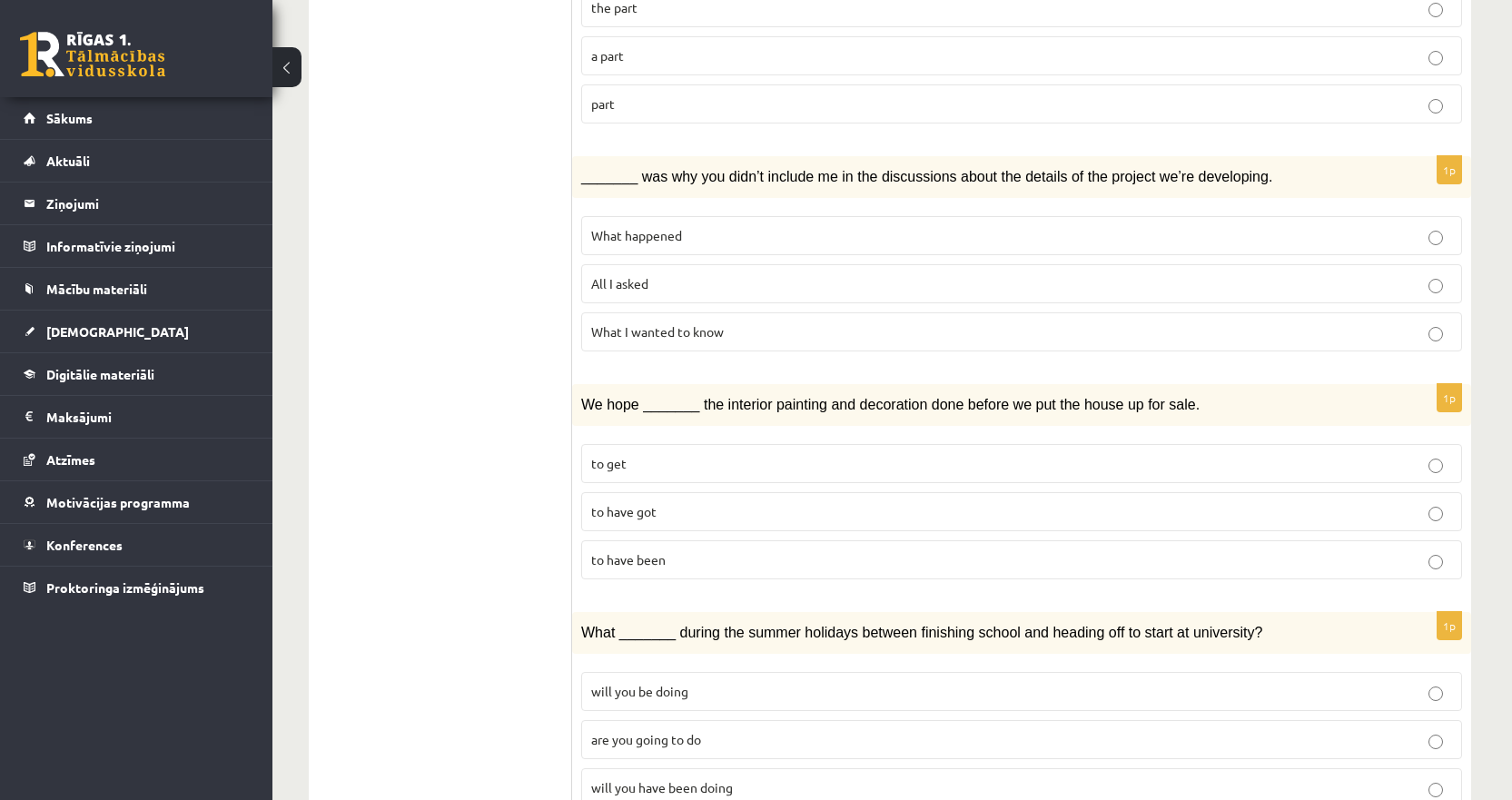
drag, startPoint x: 535, startPoint y: 441, endPoint x: 542, endPoint y: 461, distance: 21.2
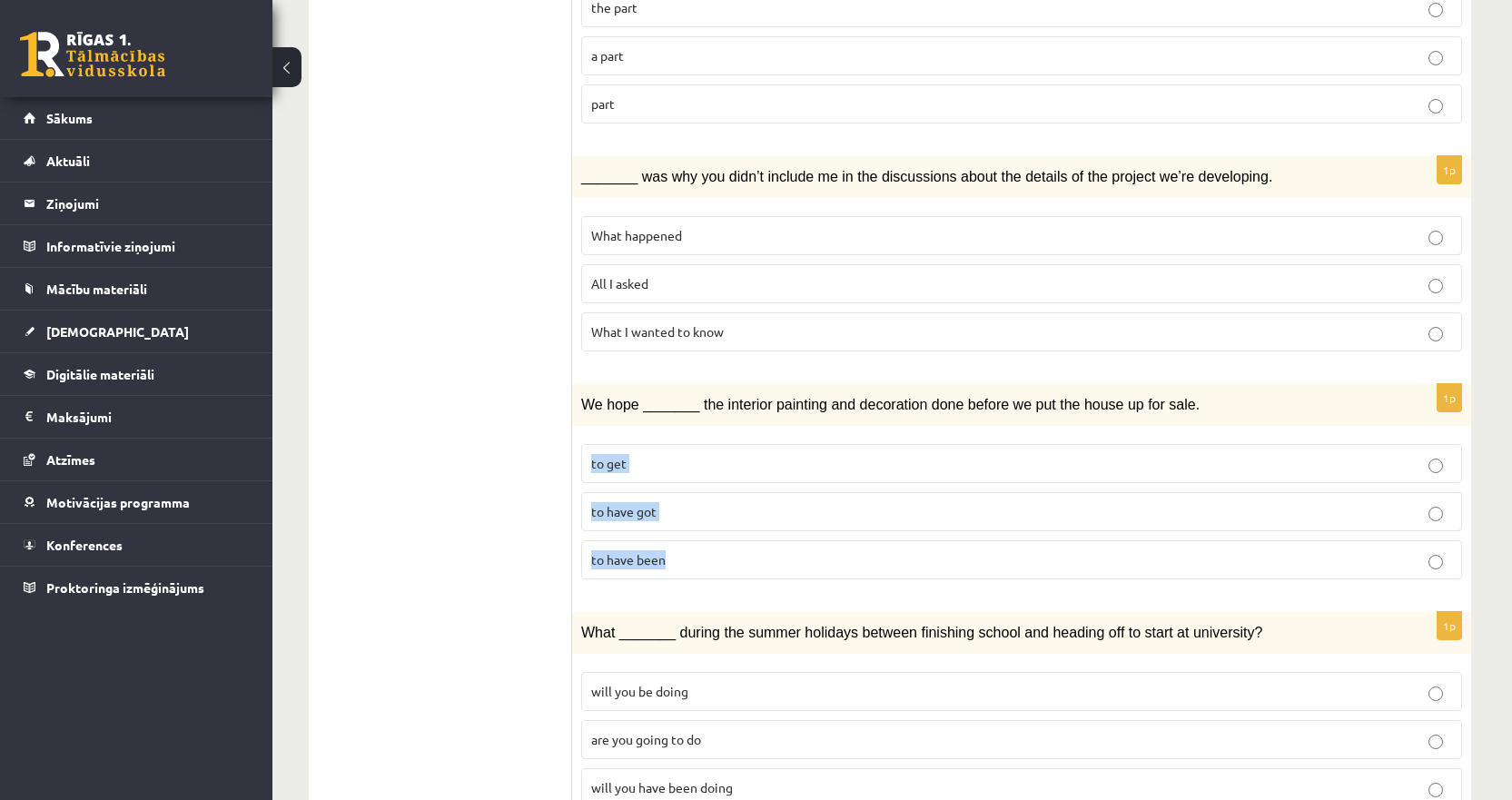
drag, startPoint x: 575, startPoint y: 398, endPoint x: 673, endPoint y: 492, distance: 135.8
click at [673, 492] on div "1p We hope _______ the interior painting and decoration done before we put the …" at bounding box center [1021, 488] width 899 height 210
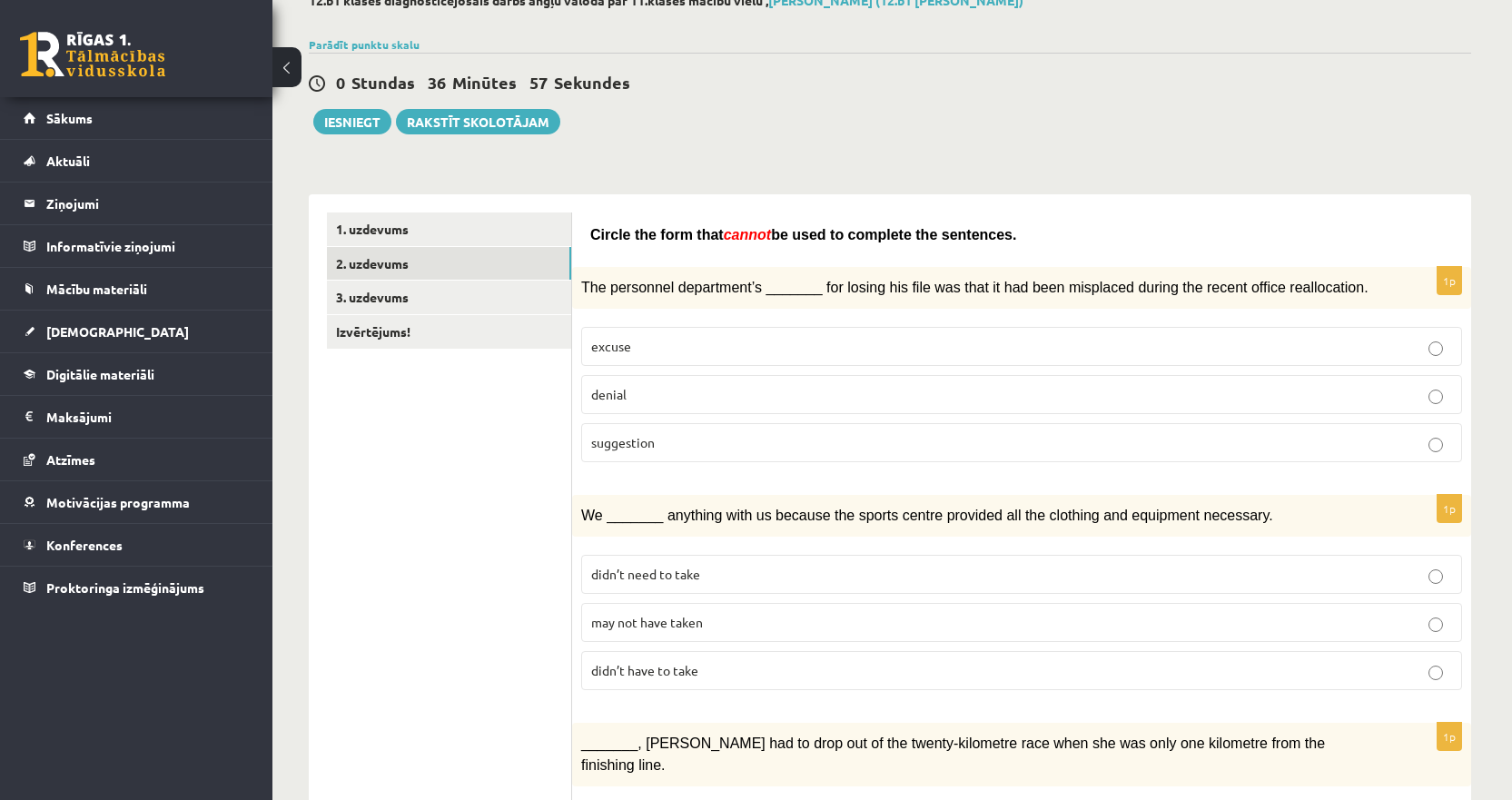
scroll to position [0, 0]
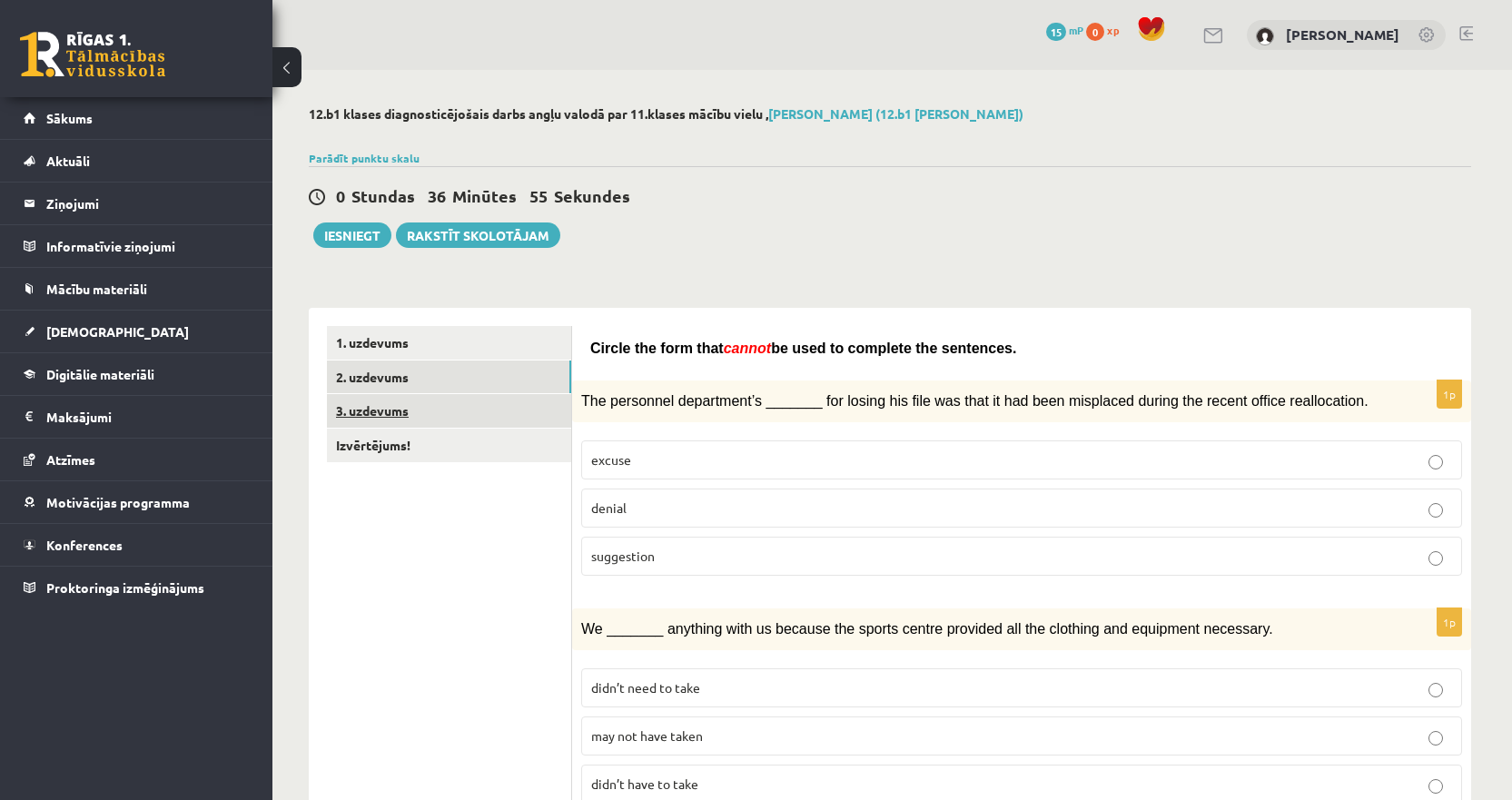
click at [450, 409] on link "3. uzdevums" at bounding box center [448, 411] width 244 height 34
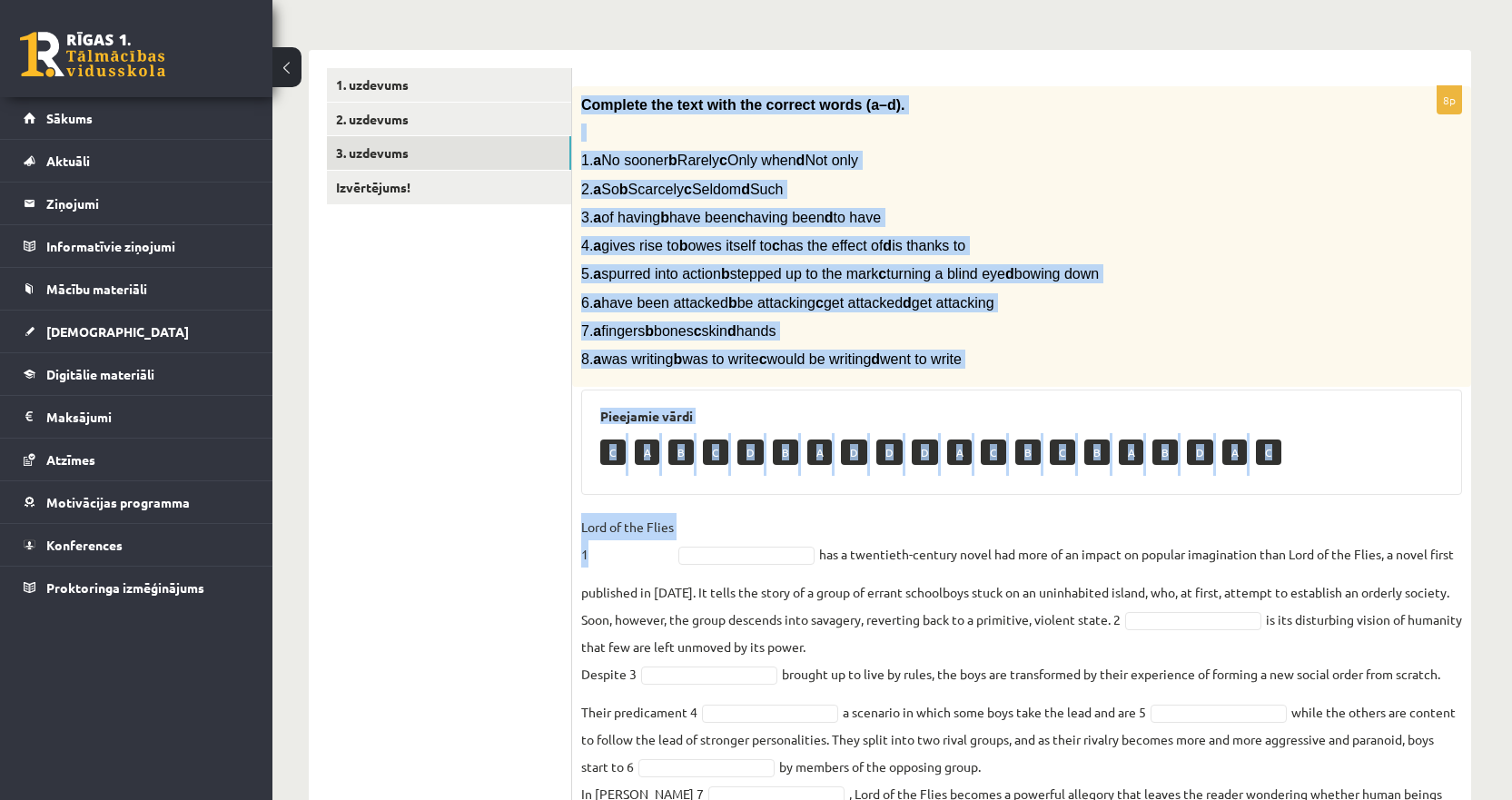
scroll to position [395, 0]
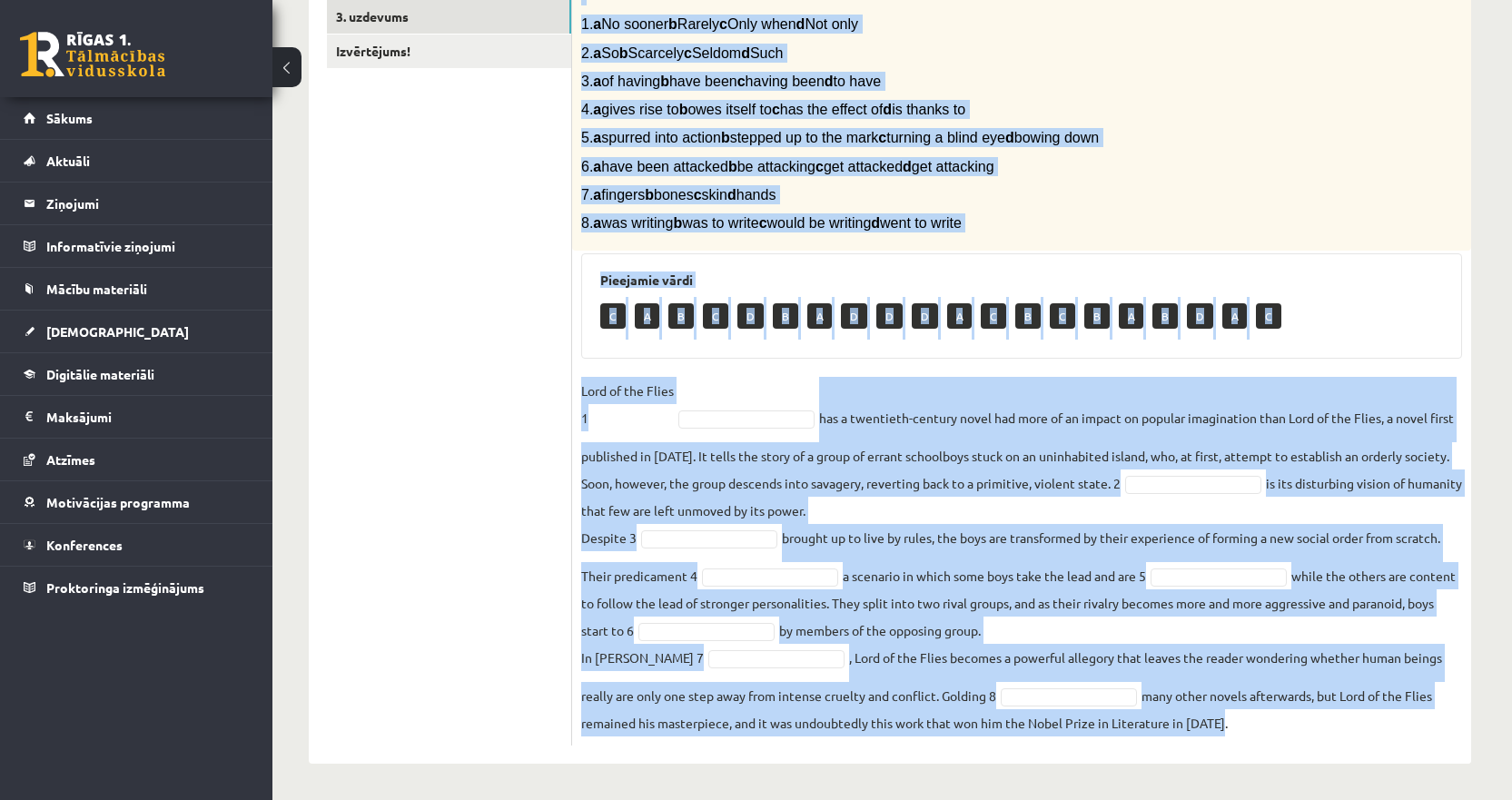
drag, startPoint x: 583, startPoint y: 234, endPoint x: 1240, endPoint y: 720, distance: 817.2
click at [1240, 720] on div "8p Complete the text with the correct words (a–d). 1. a No sooner b Rarely c On…" at bounding box center [1021, 347] width 899 height 795
click at [856, 485] on fieldset "Lord of the Flies 1 has a twentieth-century novel had more of an impact on popu…" at bounding box center [1021, 556] width 881 height 360
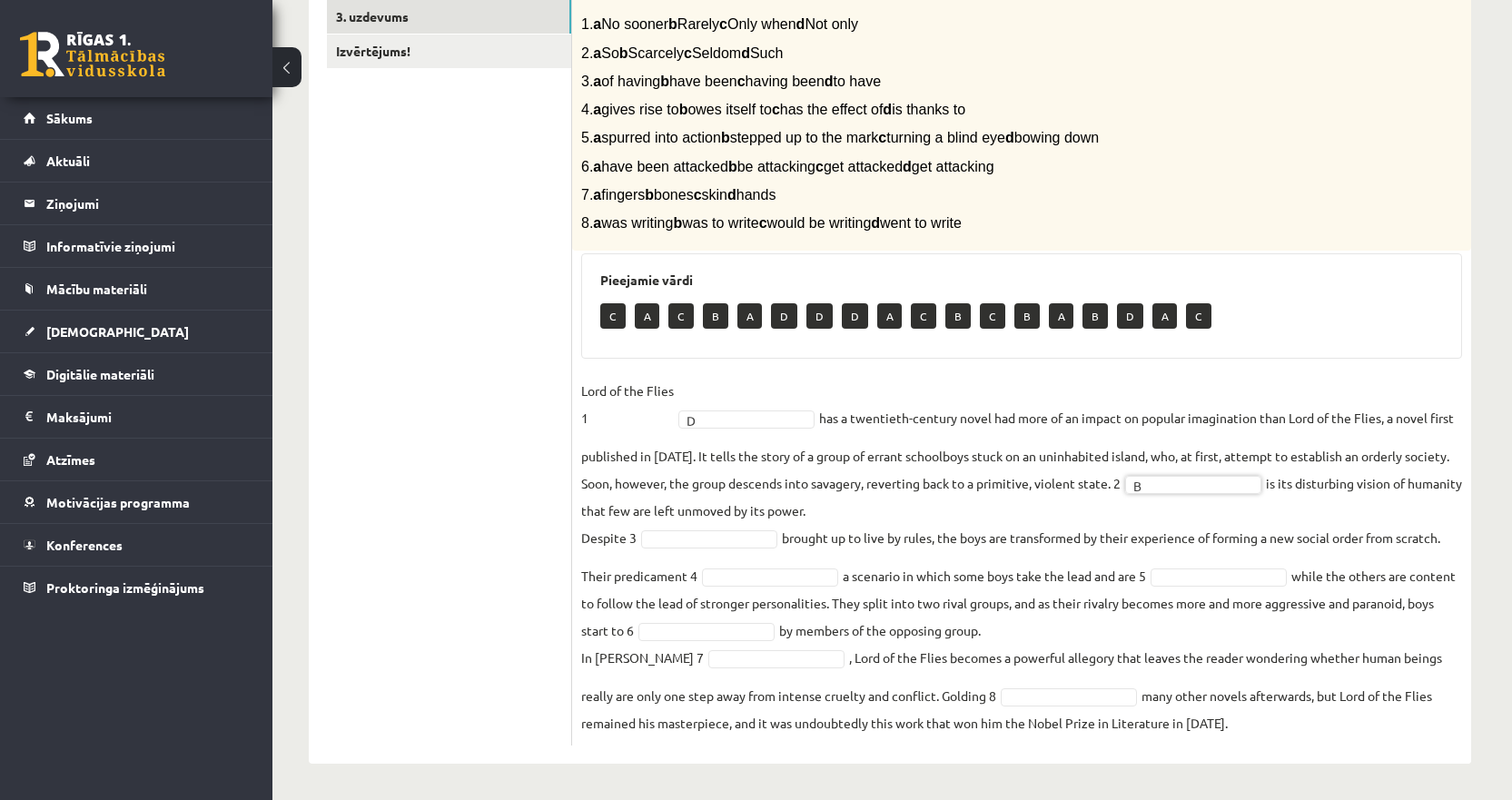
click at [731, 527] on fieldset "Lord of the Flies 1 D * has a twentieth-century novel had more of an impact on …" at bounding box center [1021, 556] width 881 height 360
click at [1214, 586] on fieldset "Lord of the Flies 1 D * has a twentieth-century novel had more of an impact on …" at bounding box center [1021, 556] width 881 height 360
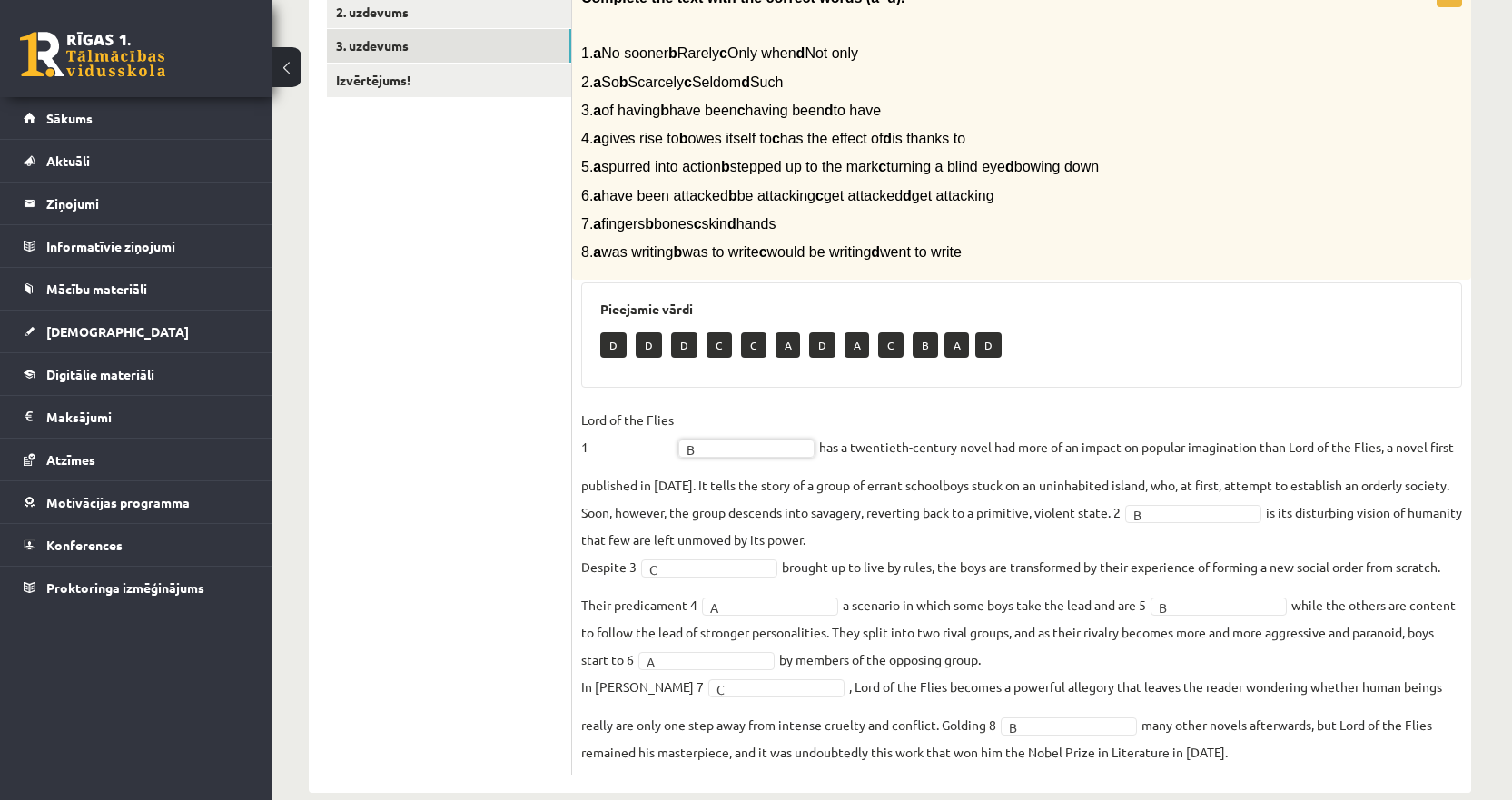
scroll to position [395, 0]
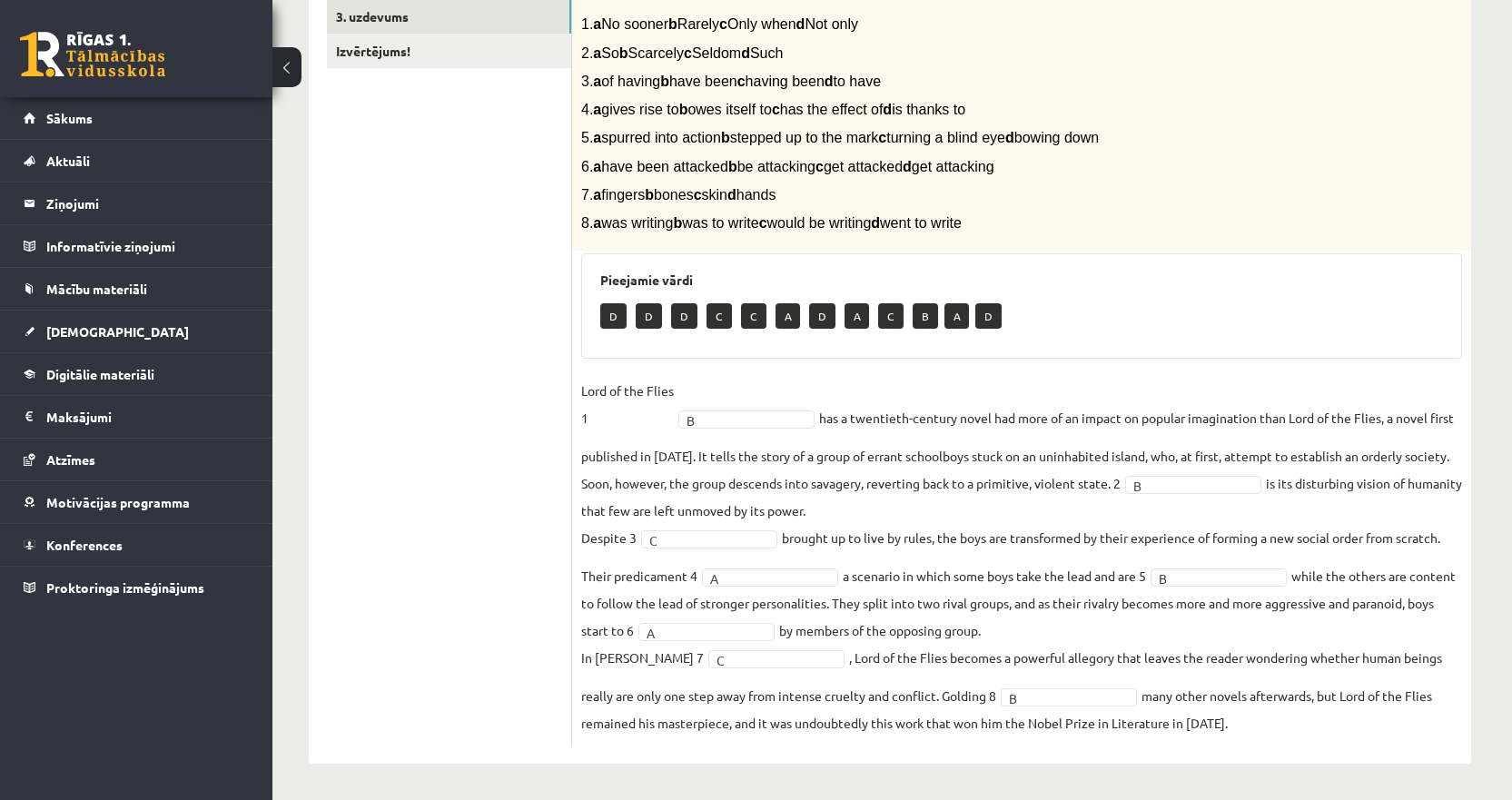
click at [724, 55] on span "2. a So b Scarcely c Seldom d Such" at bounding box center [682, 53] width 201 height 15
click at [831, 84] on span "3. a of having b have been c having been d to have" at bounding box center [731, 81] width 299 height 15
drag, startPoint x: 892, startPoint y: 135, endPoint x: 756, endPoint y: 142, distance: 136.2
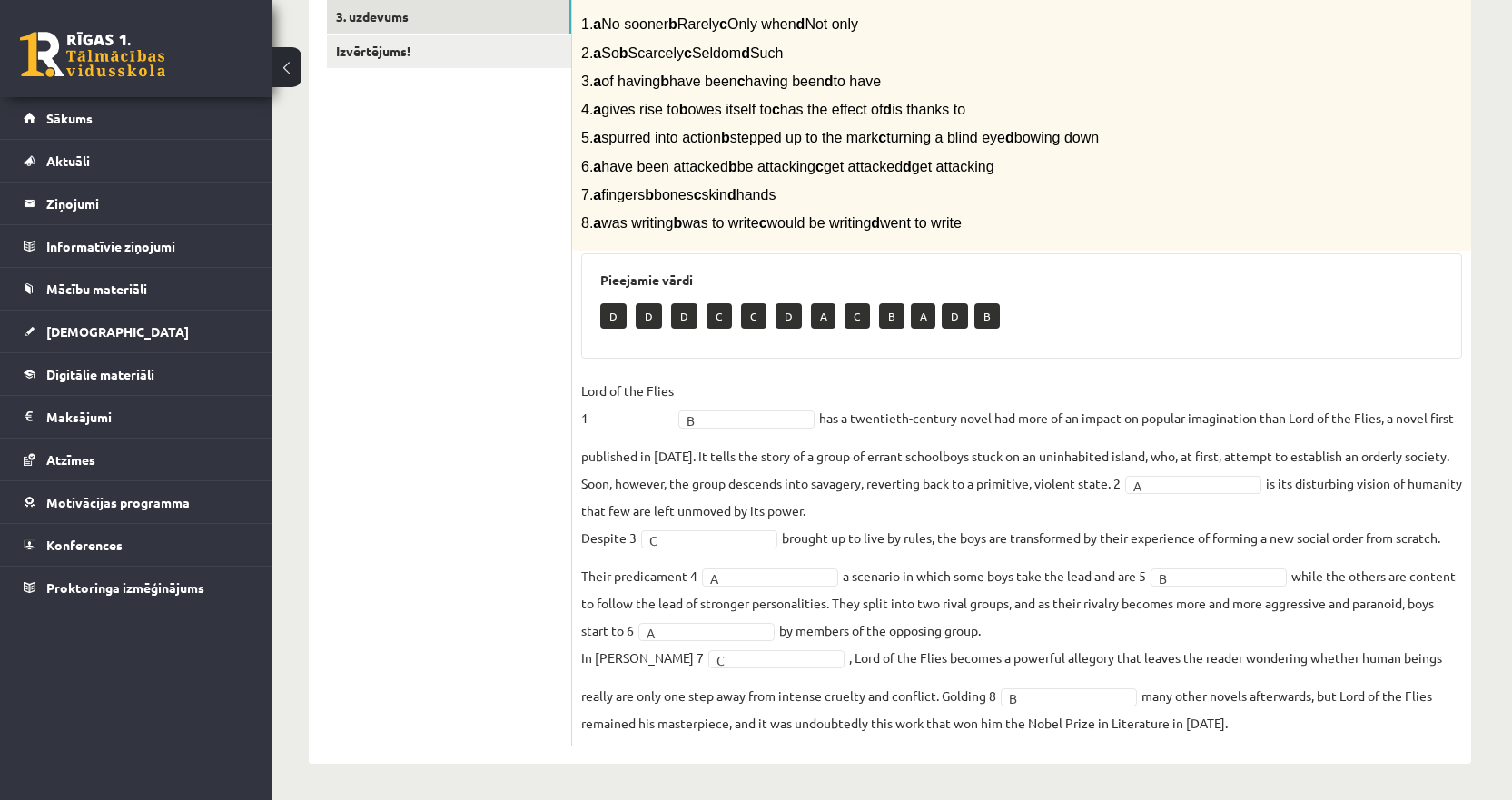
click at [756, 142] on span "5. a spurred into action b stepped up to the mark c turning a blind eye d bowin…" at bounding box center [840, 137] width 518 height 15
click at [1062, 566] on fieldset "Lord of the Flies 1 B * has a twentieth-century novel had more of an impact on …" at bounding box center [1021, 556] width 881 height 360
drag, startPoint x: 729, startPoint y: 140, endPoint x: 617, endPoint y: 142, distance: 112.0
click at [617, 142] on span "5. a spurred into action b stepped up to the mark c turning a blind eye d bowin…" at bounding box center [840, 137] width 518 height 15
click at [706, 632] on fieldset "Lord of the Flies 1 B * has a twentieth-century novel had more of an impact on …" at bounding box center [1021, 556] width 881 height 360
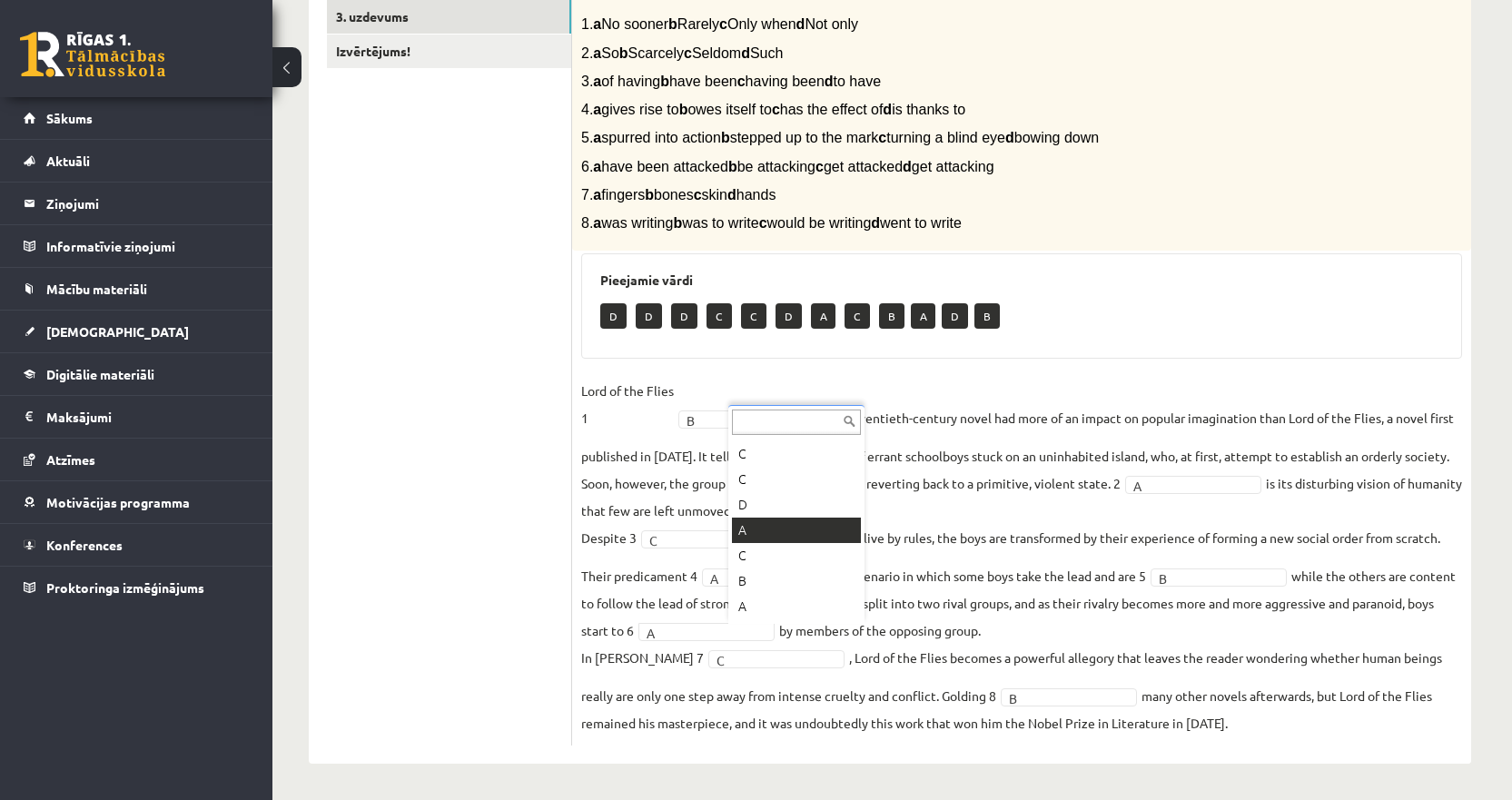
scroll to position [149, 0]
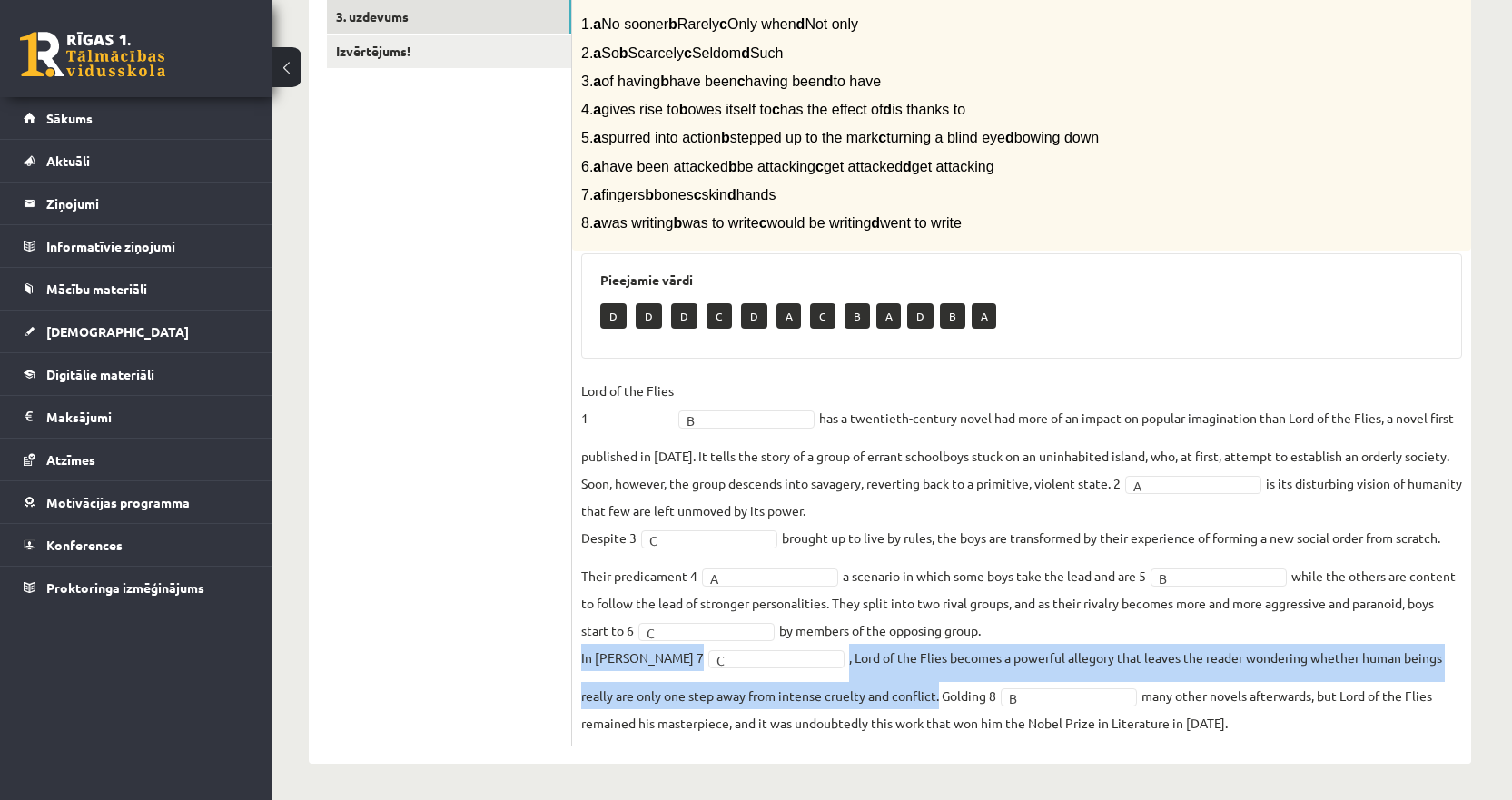
drag, startPoint x: 580, startPoint y: 656, endPoint x: 940, endPoint y: 699, distance: 362.6
click at [940, 699] on div "8p Complete the text with the correct words (a–d). 1. a No sooner b Rarely c On…" at bounding box center [1021, 347] width 899 height 795
drag, startPoint x: 831, startPoint y: 193, endPoint x: 601, endPoint y: 195, distance: 230.0
click at [601, 195] on p "7. a fingers b bones c skin d hands" at bounding box center [975, 195] width 790 height 19
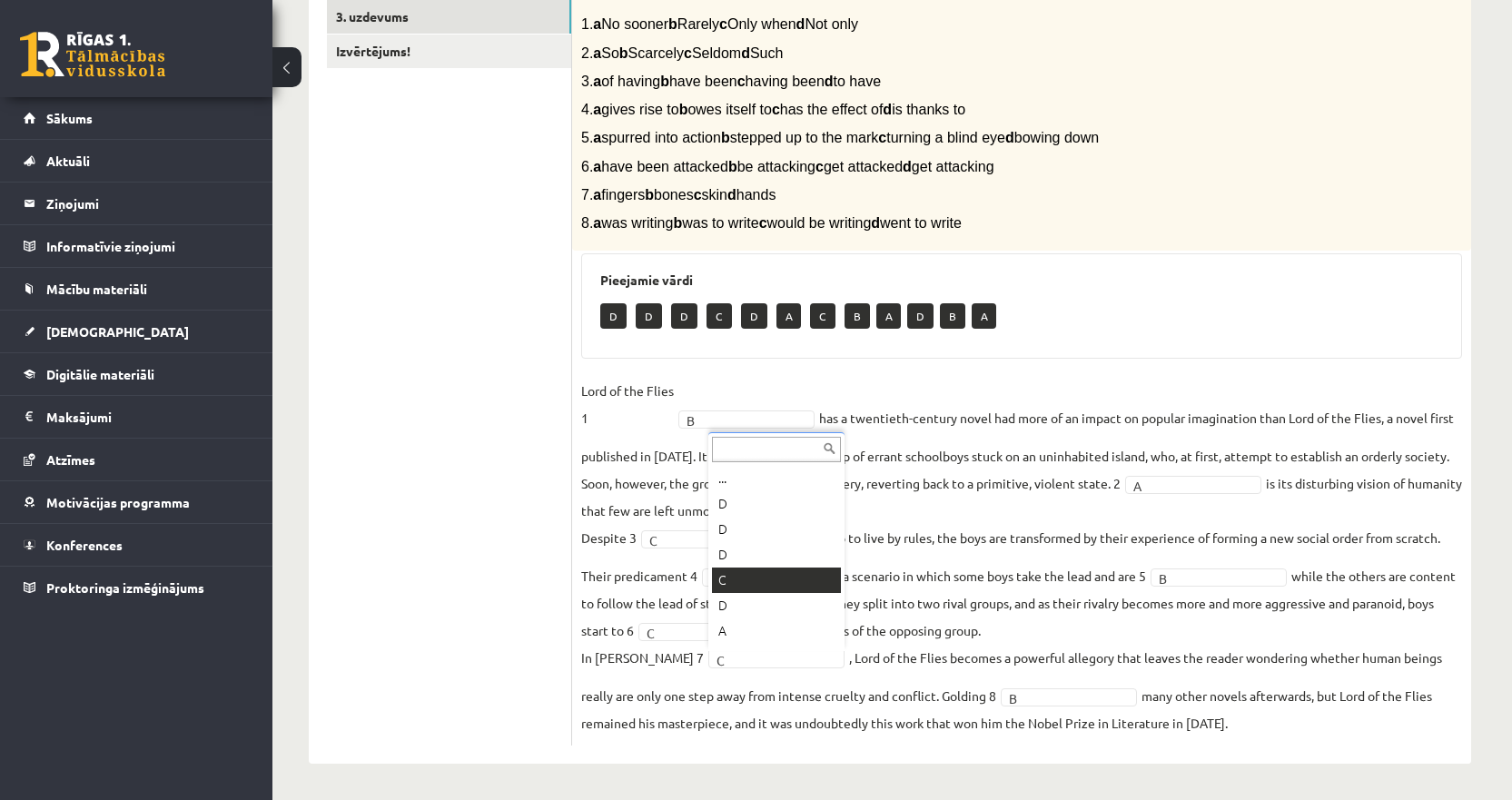
scroll to position [22, 0]
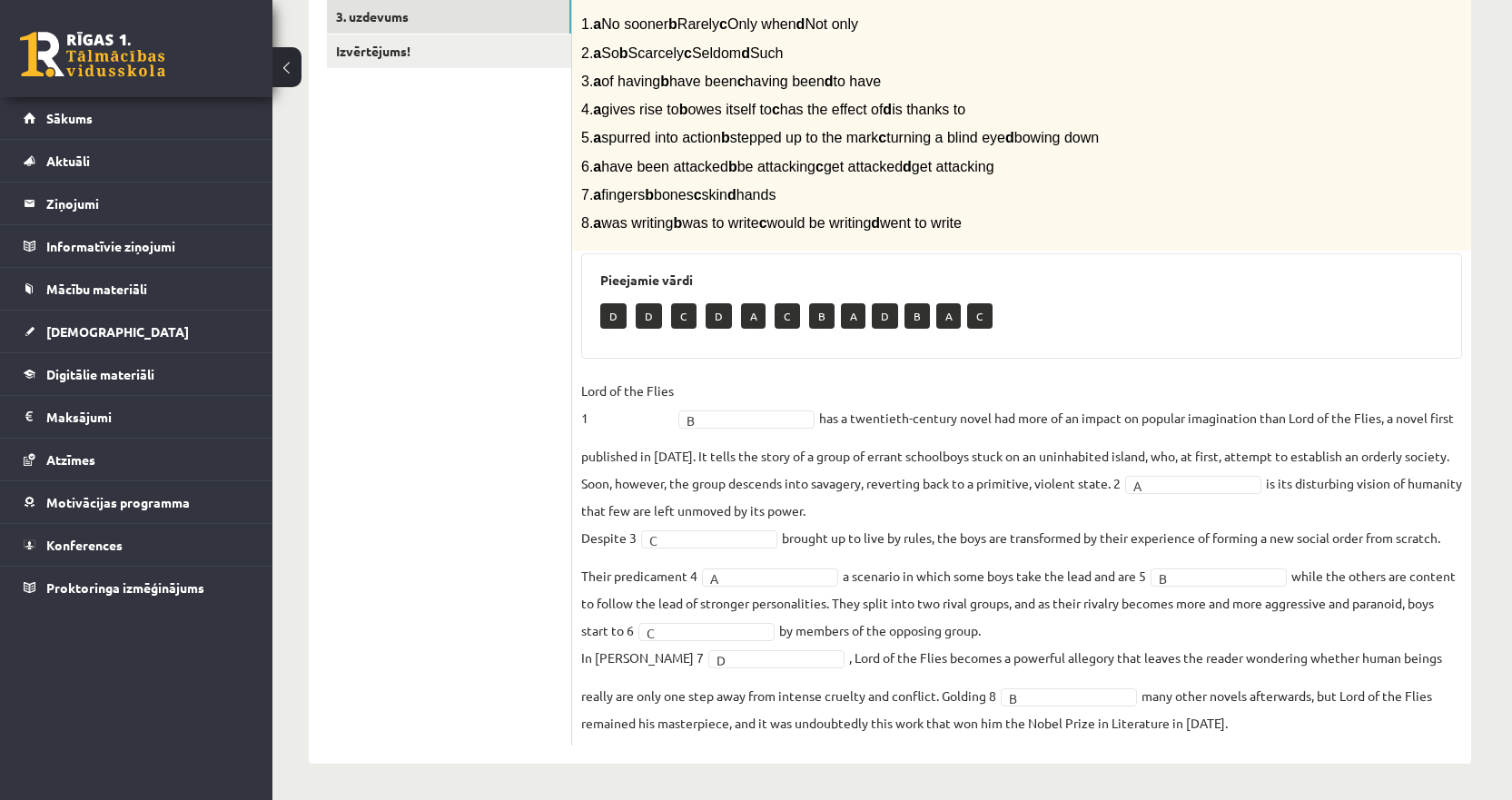
drag, startPoint x: 1087, startPoint y: 629, endPoint x: 884, endPoint y: 602, distance: 204.8
click at [884, 602] on fieldset "Lord of the Flies 1 B * has a twentieth-century novel had more of an impact on …" at bounding box center [1021, 556] width 881 height 360
click at [744, 160] on span "6. a have been attacked b be attacking c get attacked d get attacking" at bounding box center [787, 167] width 413 height 15
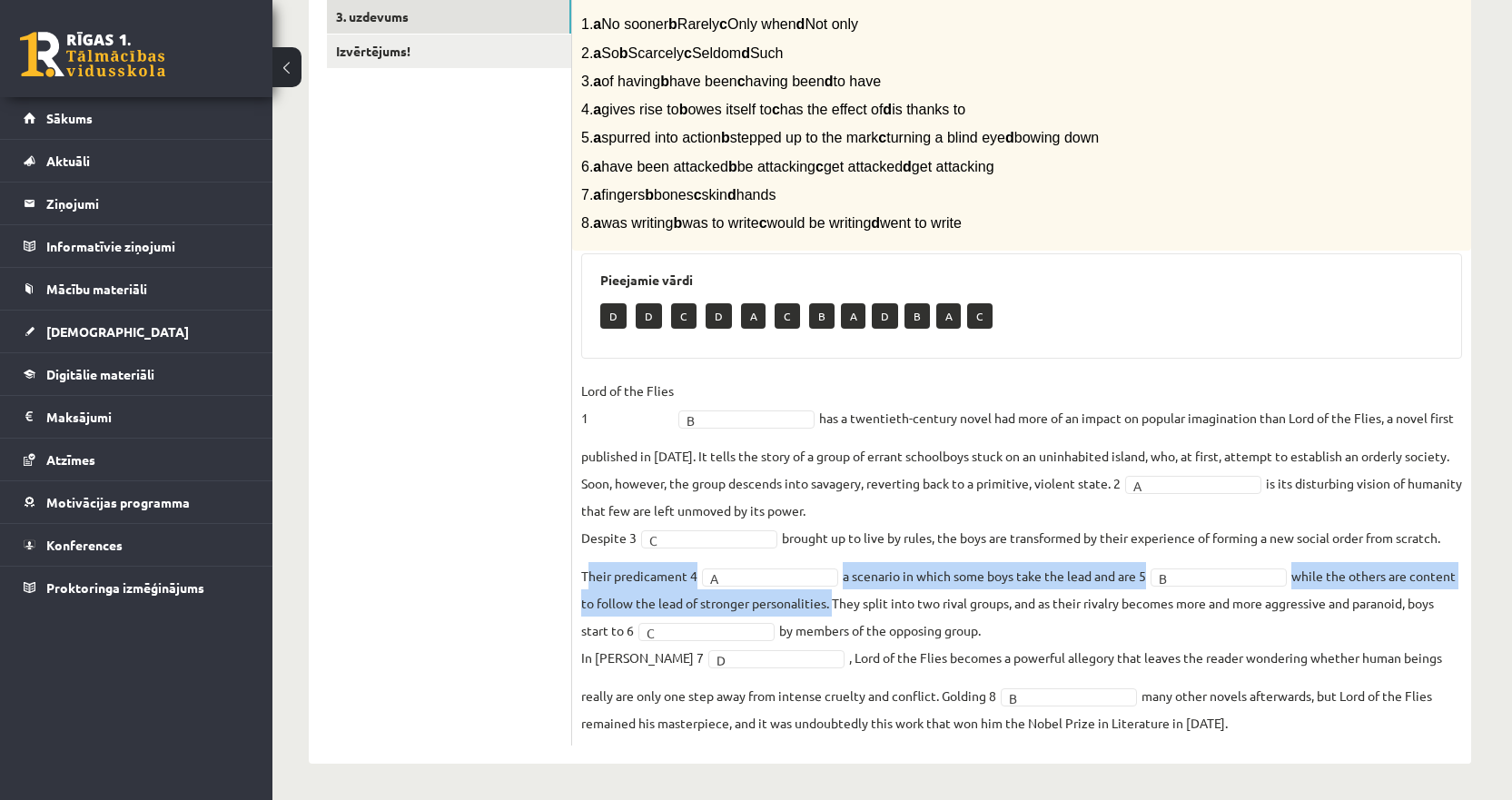
drag, startPoint x: 580, startPoint y: 575, endPoint x: 879, endPoint y: 609, distance: 300.9
click at [879, 609] on div "8p Complete the text with the correct words (a–d). 1. a No sooner b Rarely c On…" at bounding box center [1021, 347] width 899 height 795
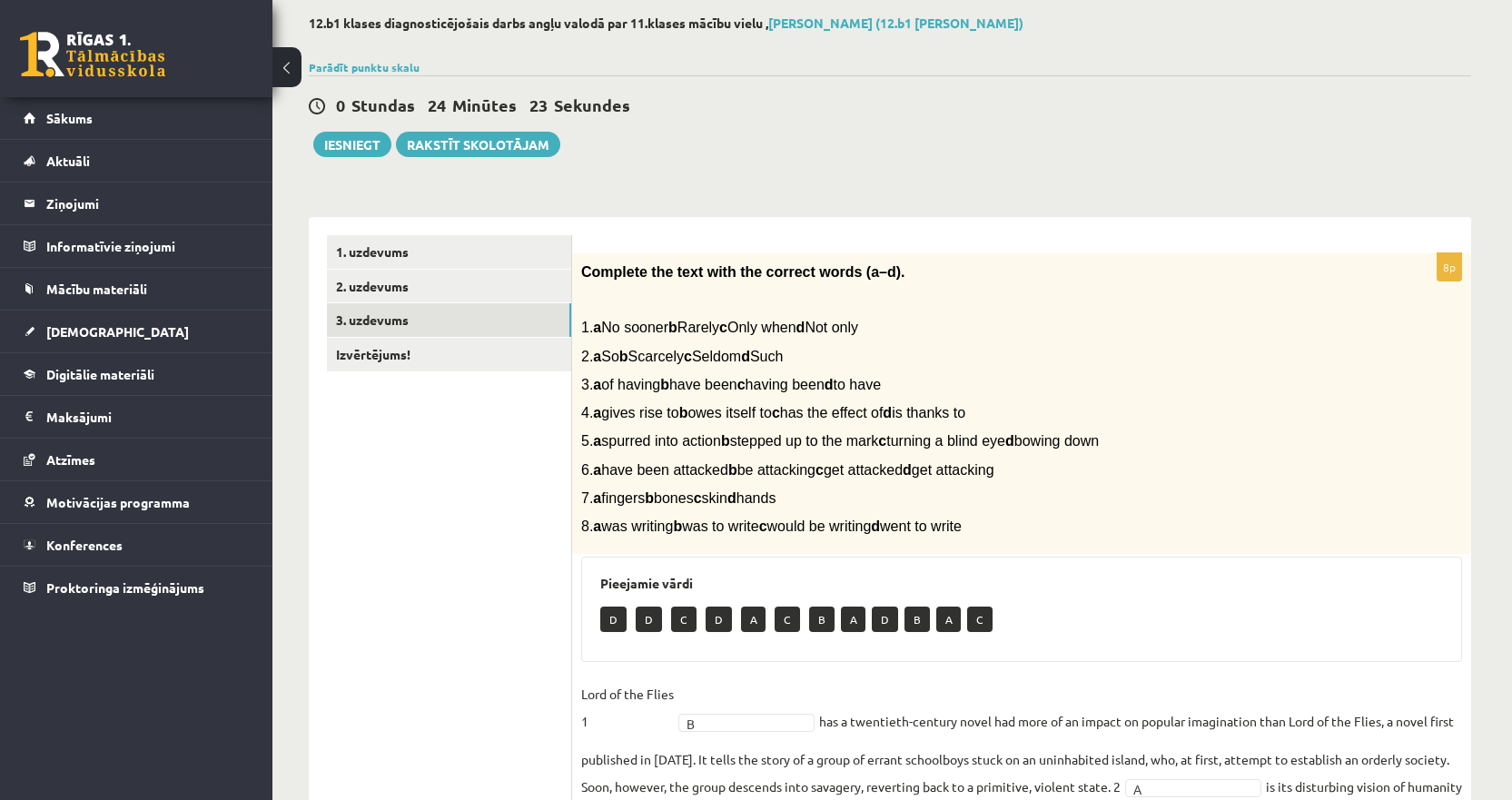
scroll to position [0, 0]
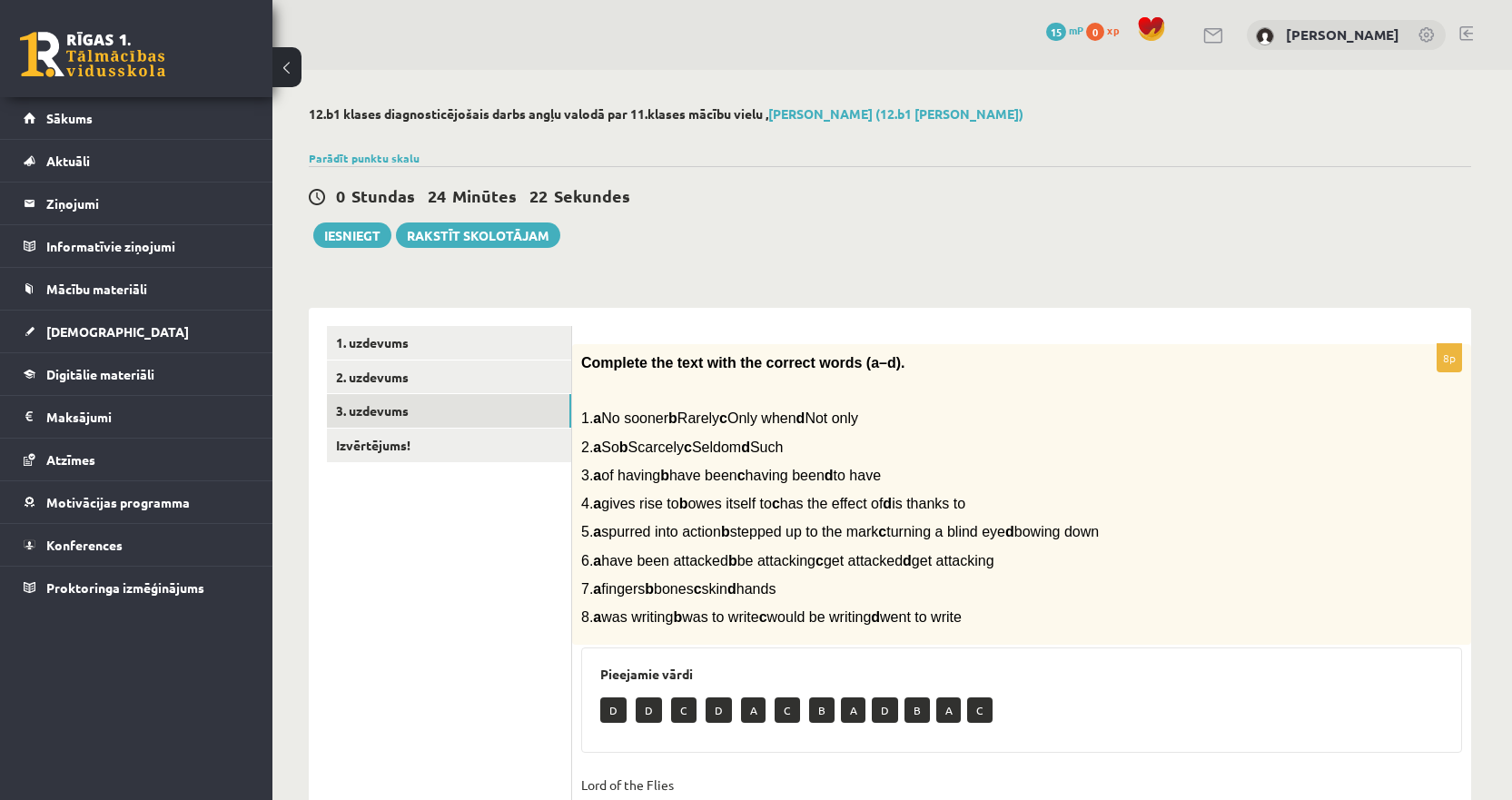
click at [500, 596] on ul "1. uzdevums 2. uzdevums 3. uzdevums Izvērtējums!" at bounding box center [449, 732] width 245 height 813
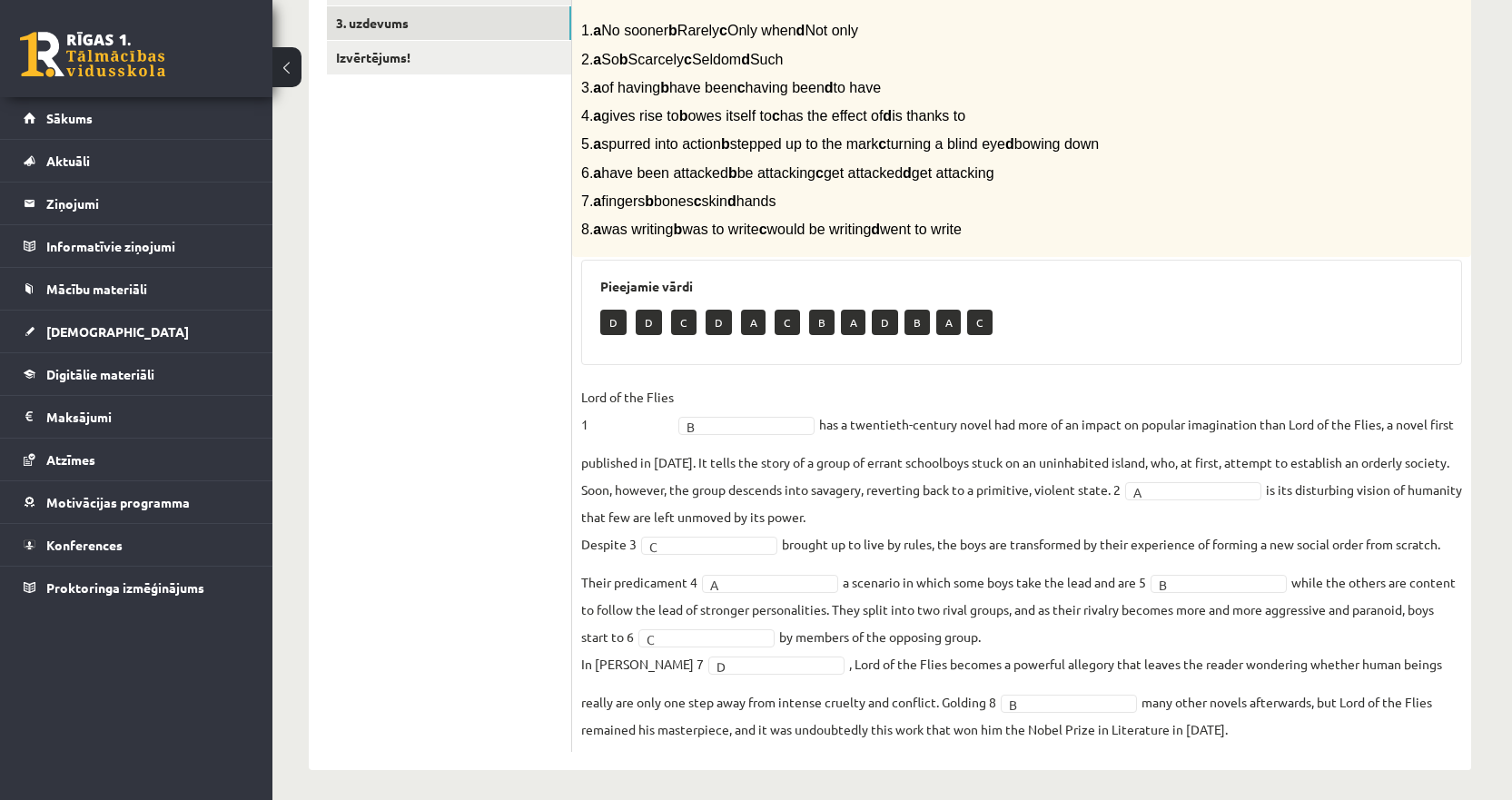
scroll to position [395, 0]
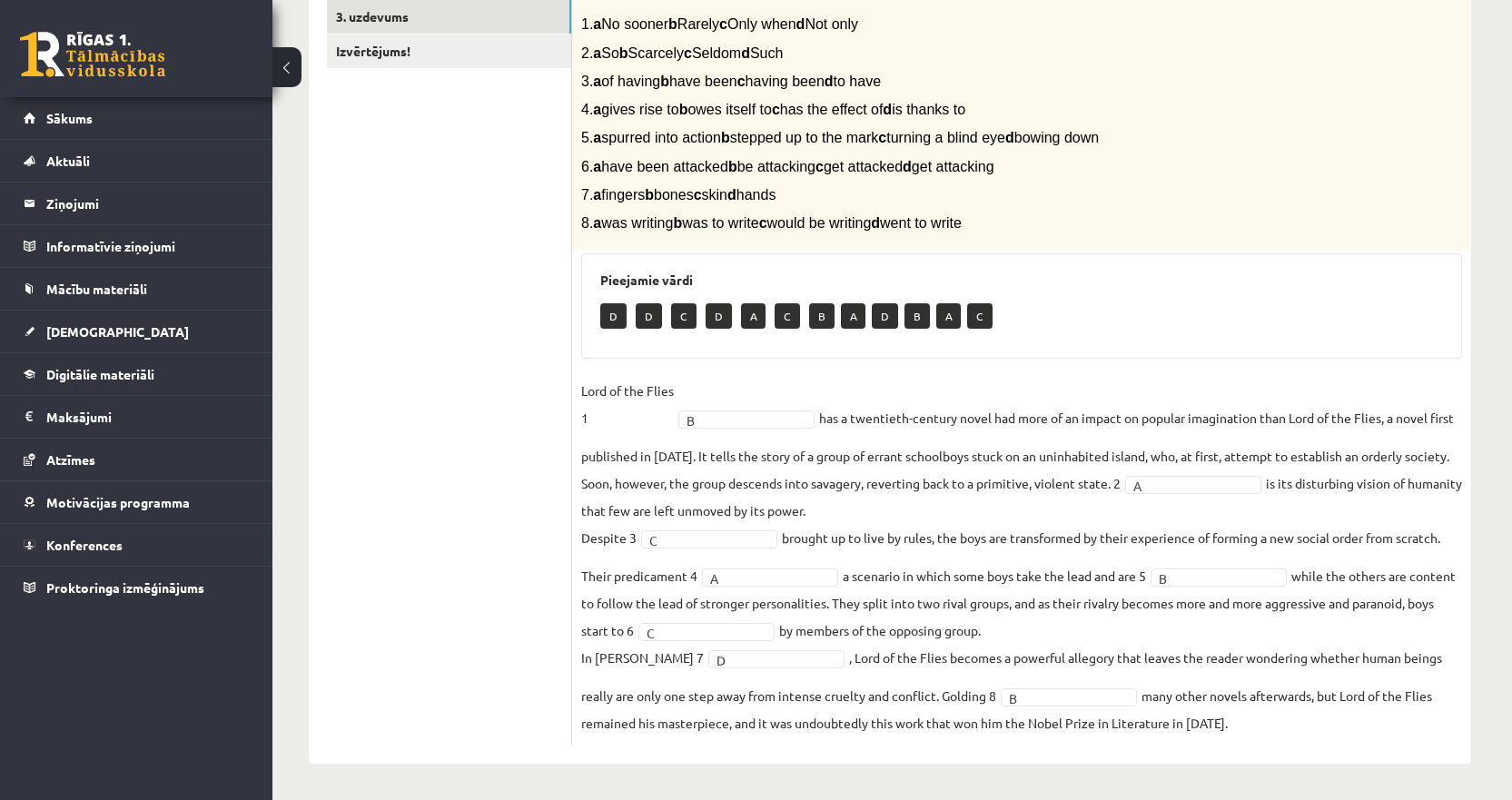
drag, startPoint x: 1024, startPoint y: 106, endPoint x: 604, endPoint y: 108, distance: 420.0
click at [604, 108] on p "4. a gives rise to b owes itself to c has the effect of d is thanks to" at bounding box center [975, 109] width 790 height 19
click at [695, 201] on span "7. a fingers b bones c skin d hands" at bounding box center [678, 195] width 194 height 15
drag, startPoint x: 1149, startPoint y: 135, endPoint x: 608, endPoint y: 143, distance: 541.1
click at [608, 143] on p "5. a spurred into action b stepped up to the mark c turning a blind eye d bowin…" at bounding box center [975, 137] width 790 height 19
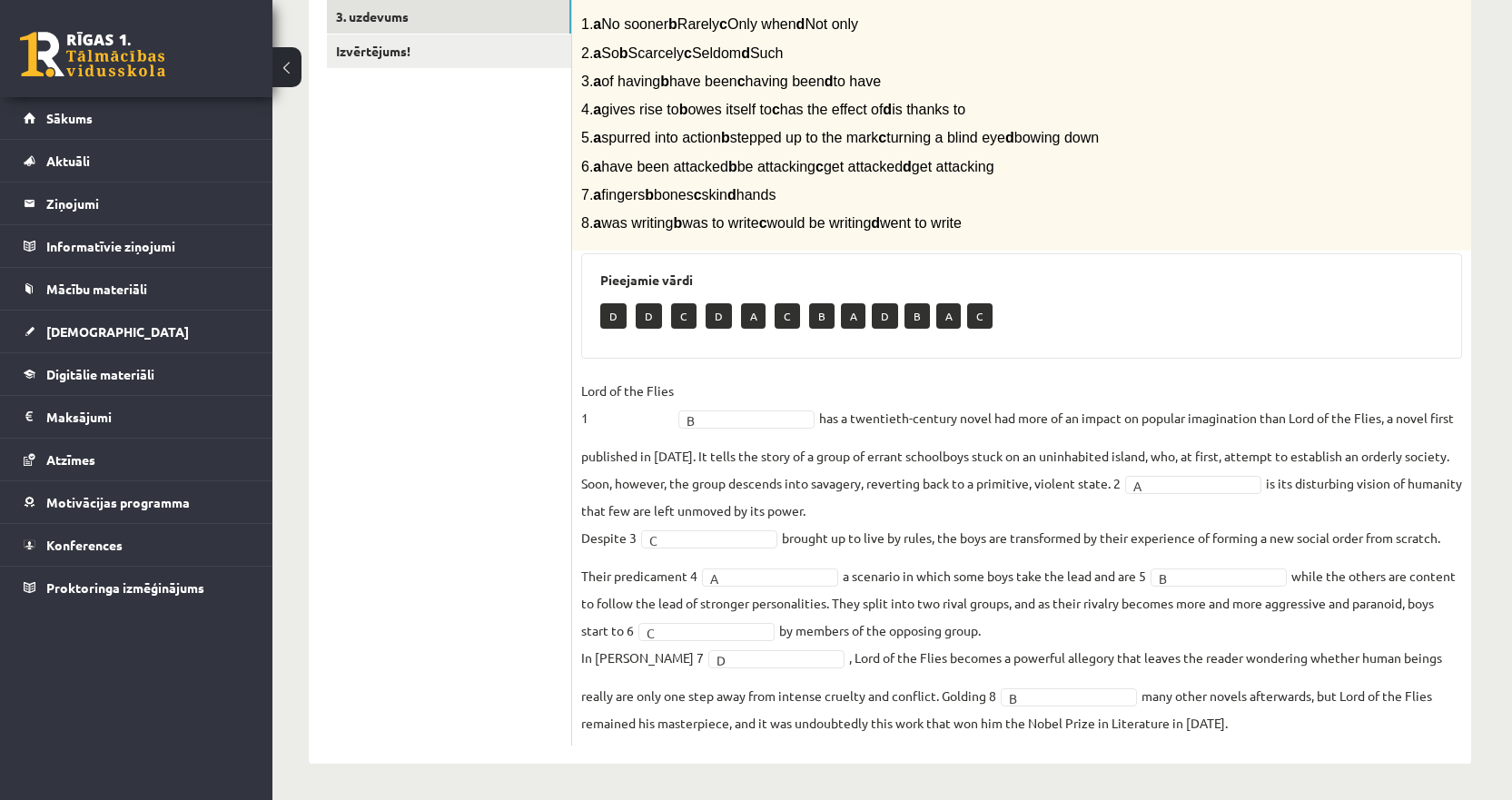
click at [955, 535] on fieldset "Lord of the Flies 1 B * has a twentieth-century novel had more of an impact on …" at bounding box center [1021, 556] width 881 height 360
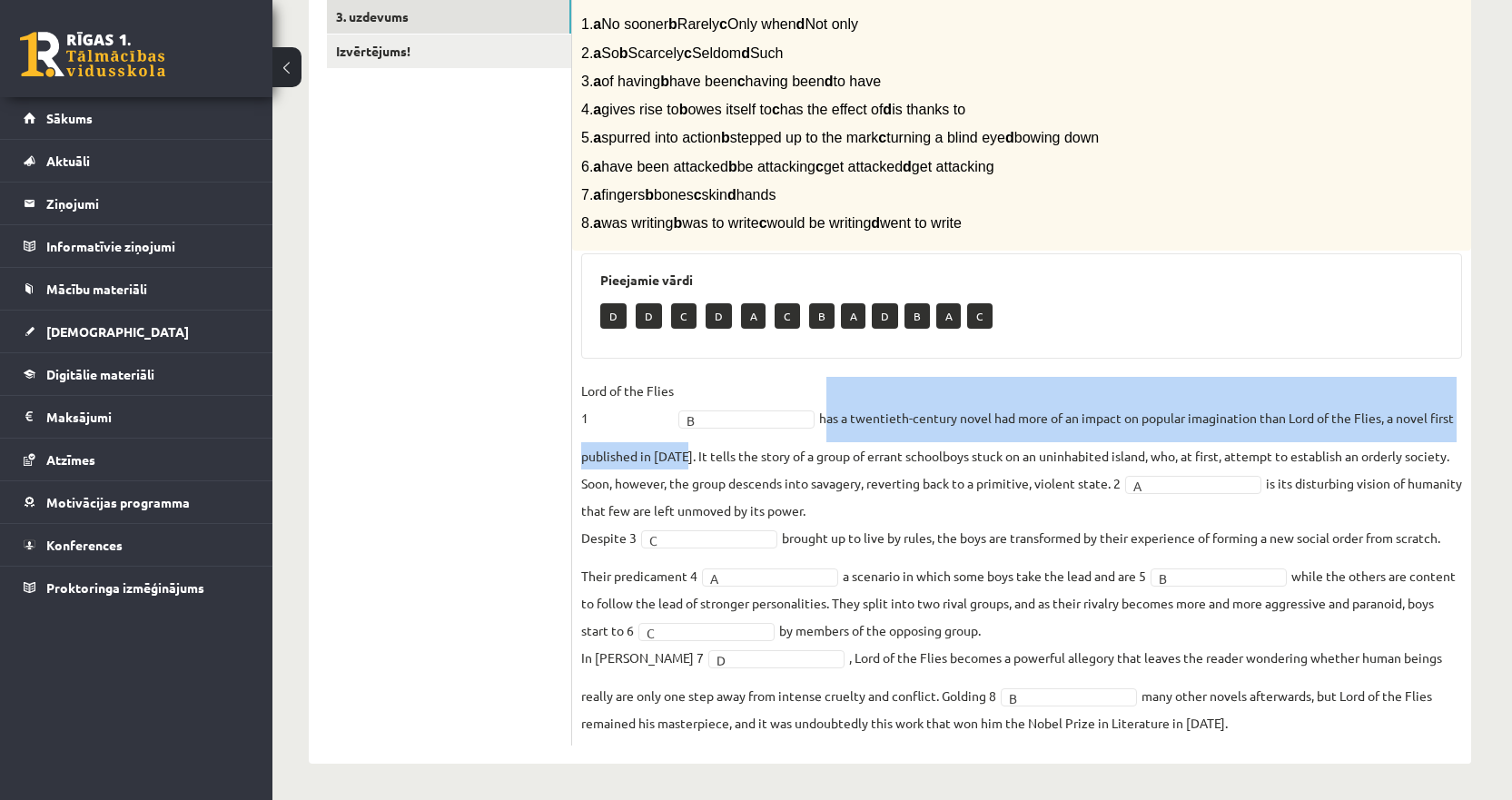
drag, startPoint x: 711, startPoint y: 455, endPoint x: 825, endPoint y: 418, distance: 119.9
click at [825, 418] on fieldset "Lord of the Flies 1 B * has a twentieth-century novel had more of an impact on …" at bounding box center [1021, 556] width 881 height 360
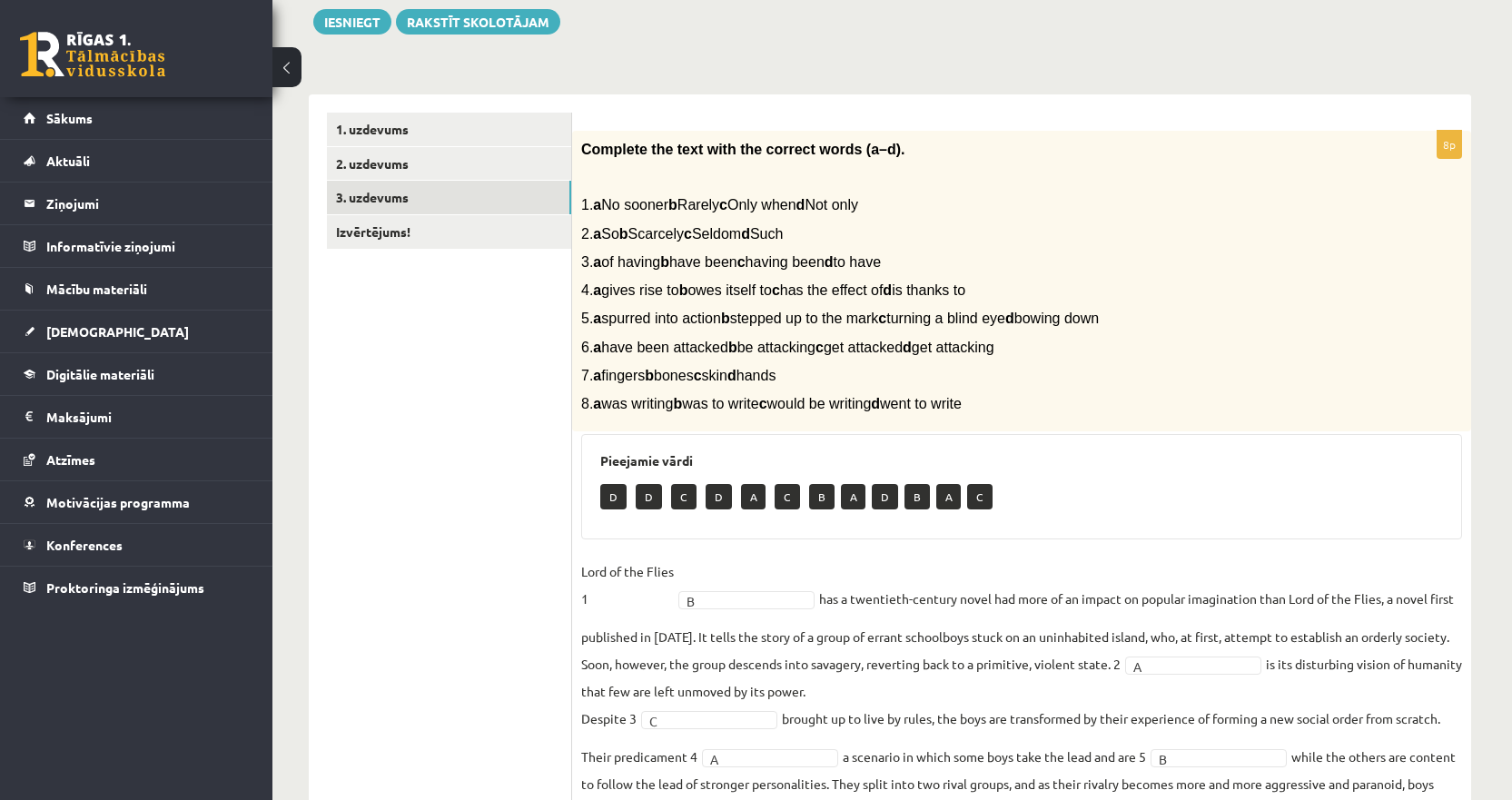
click at [780, 200] on span "1. a No sooner b Rarely c Only when d Not only" at bounding box center [719, 204] width 277 height 15
click at [780, 199] on span "1. a No sooner b Rarely c Only when d Not only" at bounding box center [719, 204] width 277 height 15
click at [925, 367] on p "7. a fingers b bones c skin d hands" at bounding box center [975, 376] width 790 height 19
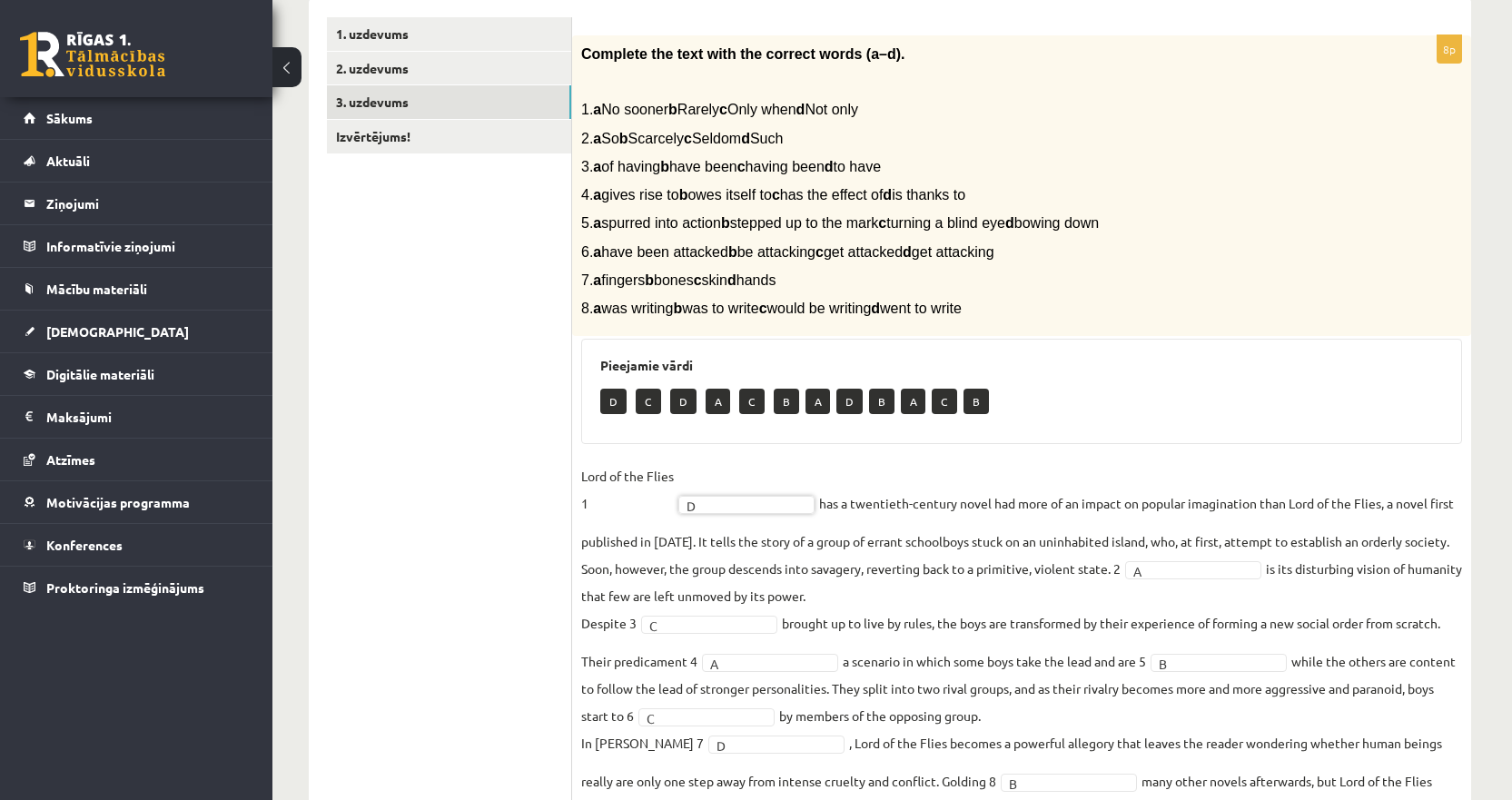
scroll to position [395, 0]
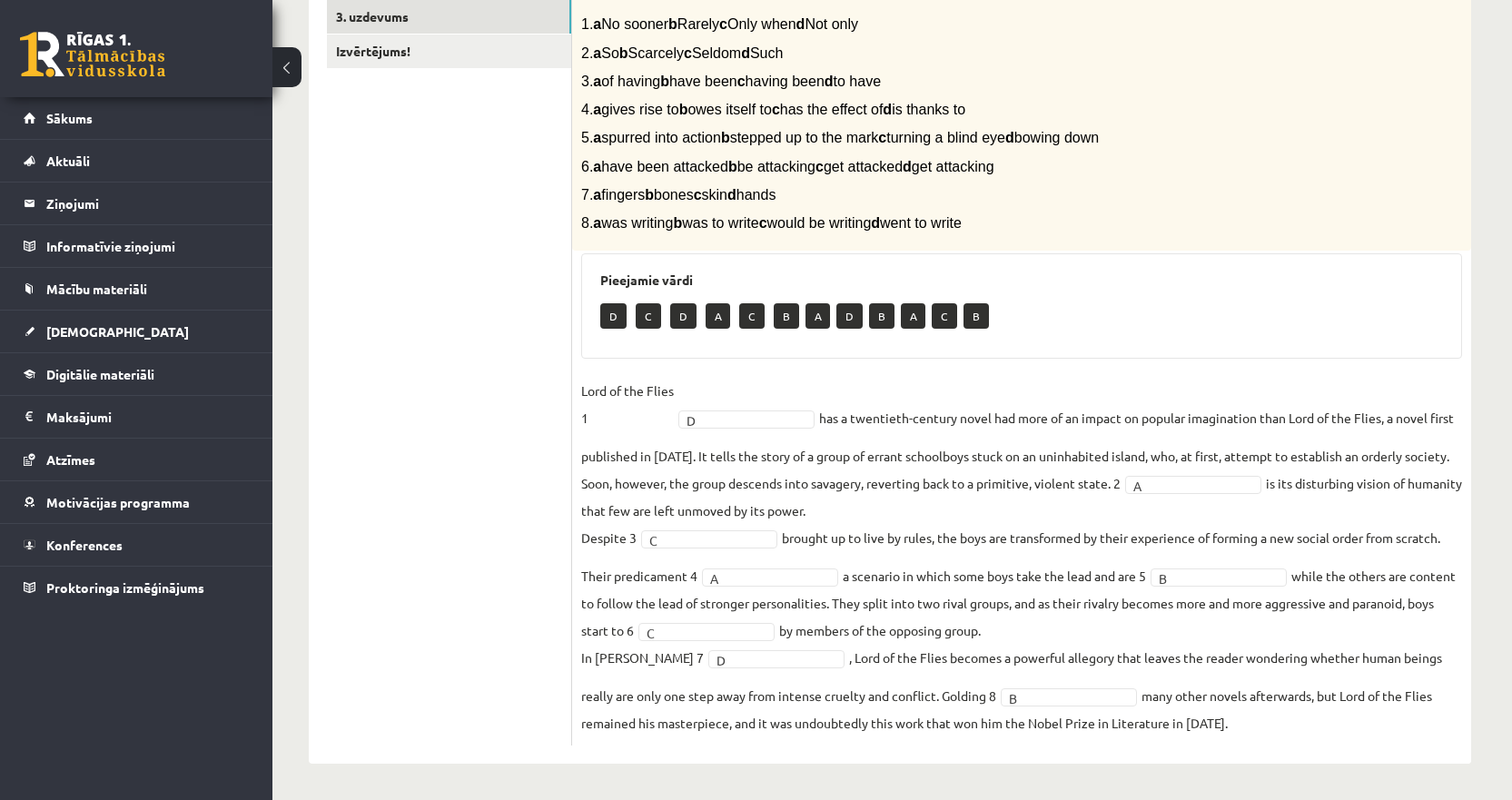
drag, startPoint x: 936, startPoint y: 508, endPoint x: 716, endPoint y: 456, distance: 226.1
click at [716, 456] on fieldset "Lord of the Flies 1 D * has a twentieth-century novel had more of an impact on …" at bounding box center [1021, 556] width 881 height 360
click at [882, 512] on fieldset "Lord of the Flies 1 D * has a twentieth-century novel had more of an impact on …" at bounding box center [1021, 556] width 881 height 360
drag, startPoint x: 891, startPoint y: 51, endPoint x: 608, endPoint y: 55, distance: 283.0
click at [608, 55] on p "2. a So b Scarcely c Seldom d Such" at bounding box center [975, 53] width 790 height 19
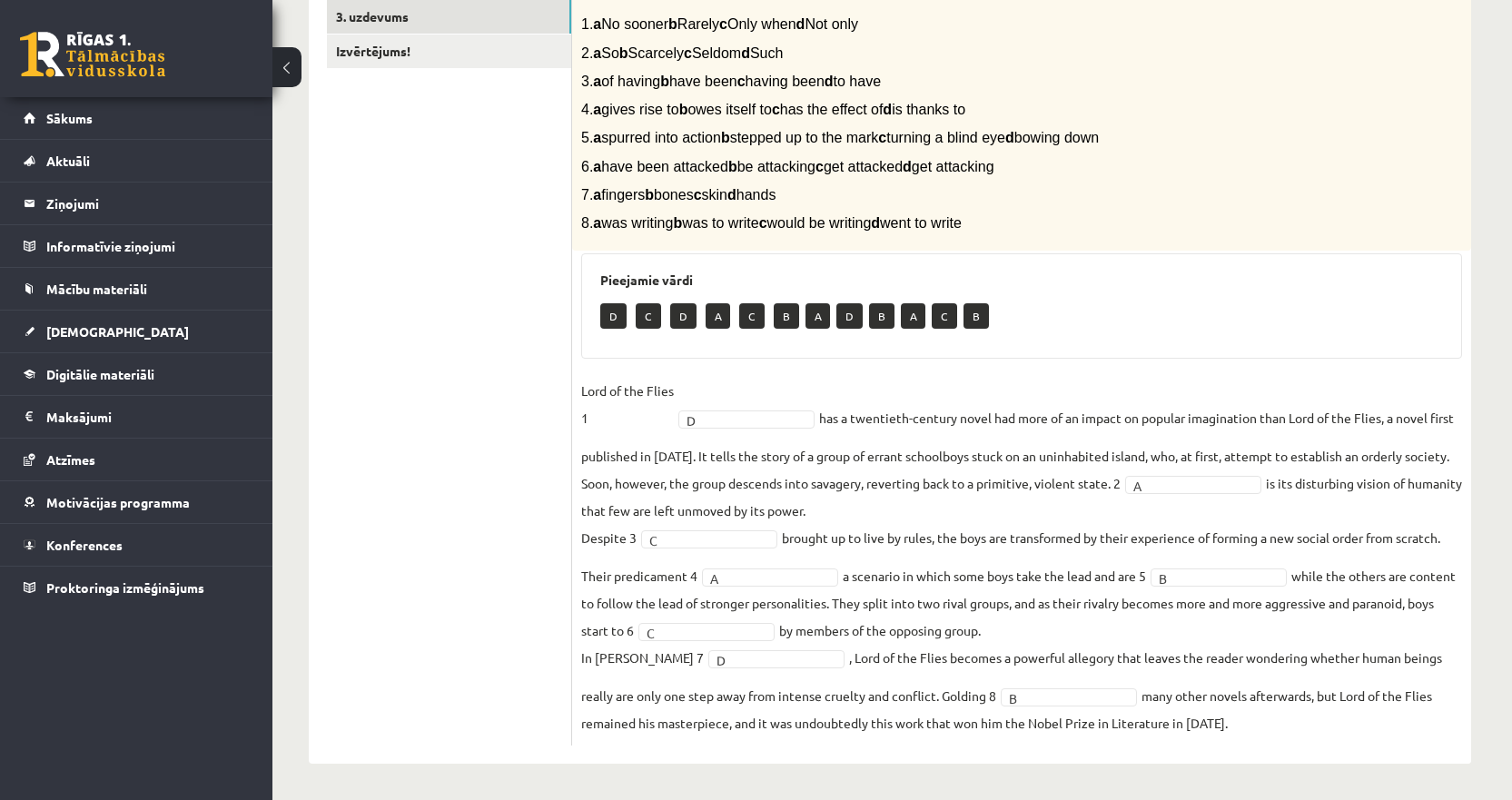
click at [1263, 473] on fieldset "Lord of the Flies 1 D * has a twentieth-century novel had more of an impact on …" at bounding box center [1021, 556] width 881 height 360
click at [920, 431] on fieldset "Lord of the Flies 1 D * has a twentieth-century novel had more of an impact on …" at bounding box center [1021, 556] width 881 height 360
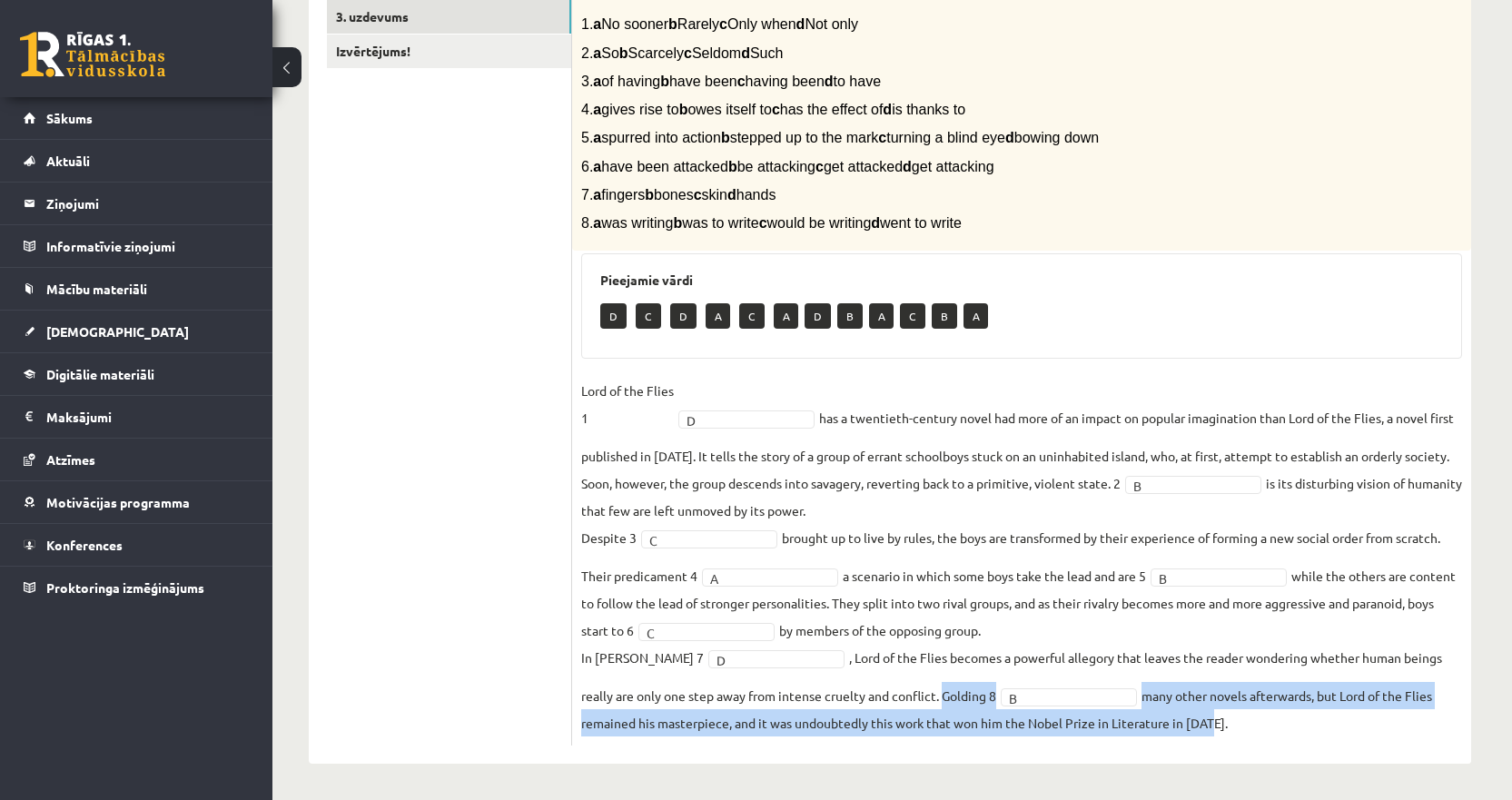
drag, startPoint x: 1206, startPoint y: 725, endPoint x: 944, endPoint y: 697, distance: 263.5
click at [944, 697] on fieldset "Lord of the Flies 1 D * has a twentieth-century novel had more of an impact on …" at bounding box center [1021, 556] width 881 height 360
drag, startPoint x: 1221, startPoint y: 728, endPoint x: 948, endPoint y: 699, distance: 274.5
click at [948, 699] on fieldset "Lord of the Flies 1 D * has a twentieth-century novel had more of an impact on …" at bounding box center [1021, 556] width 881 height 360
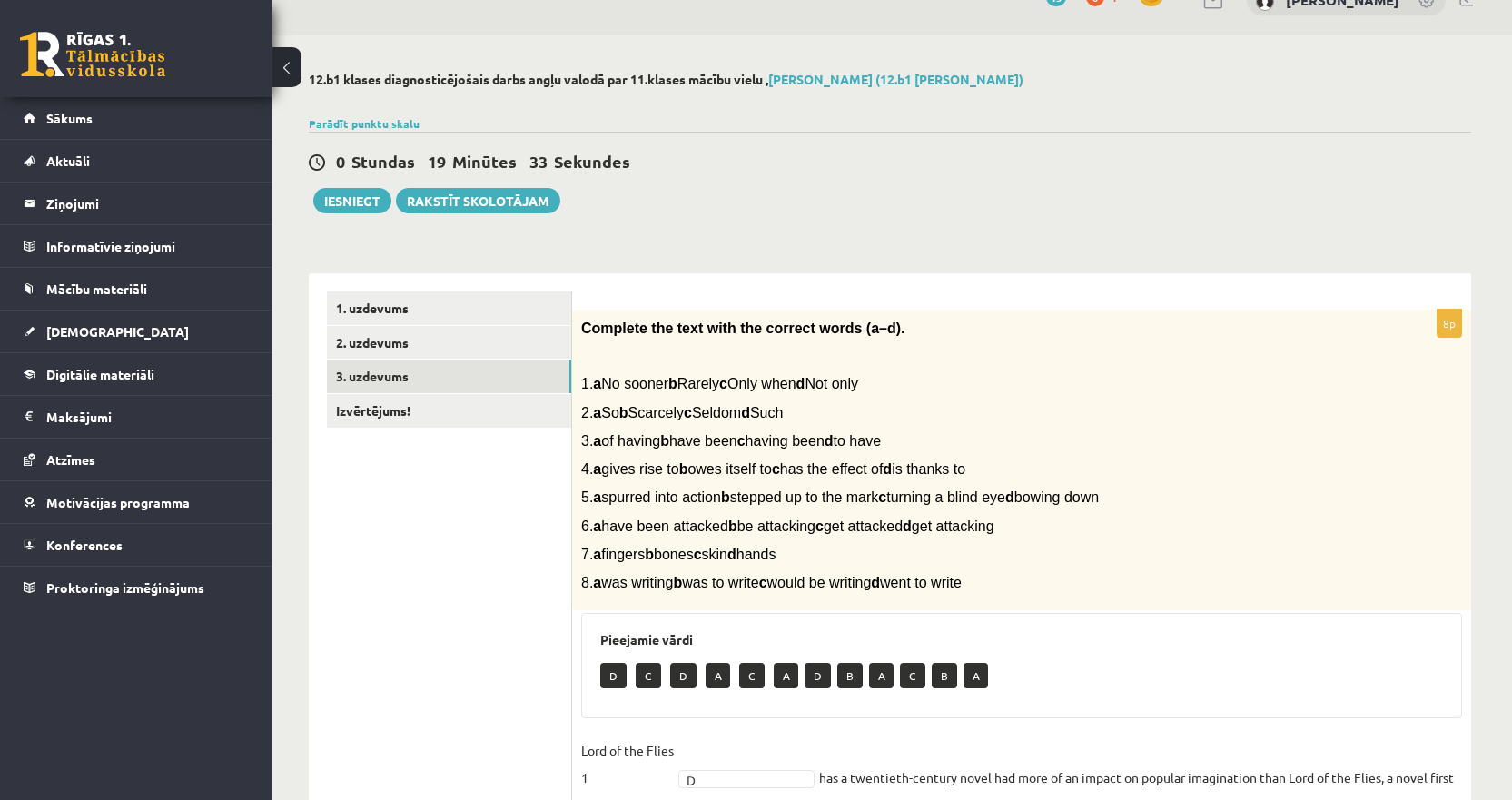
scroll to position [32, 0]
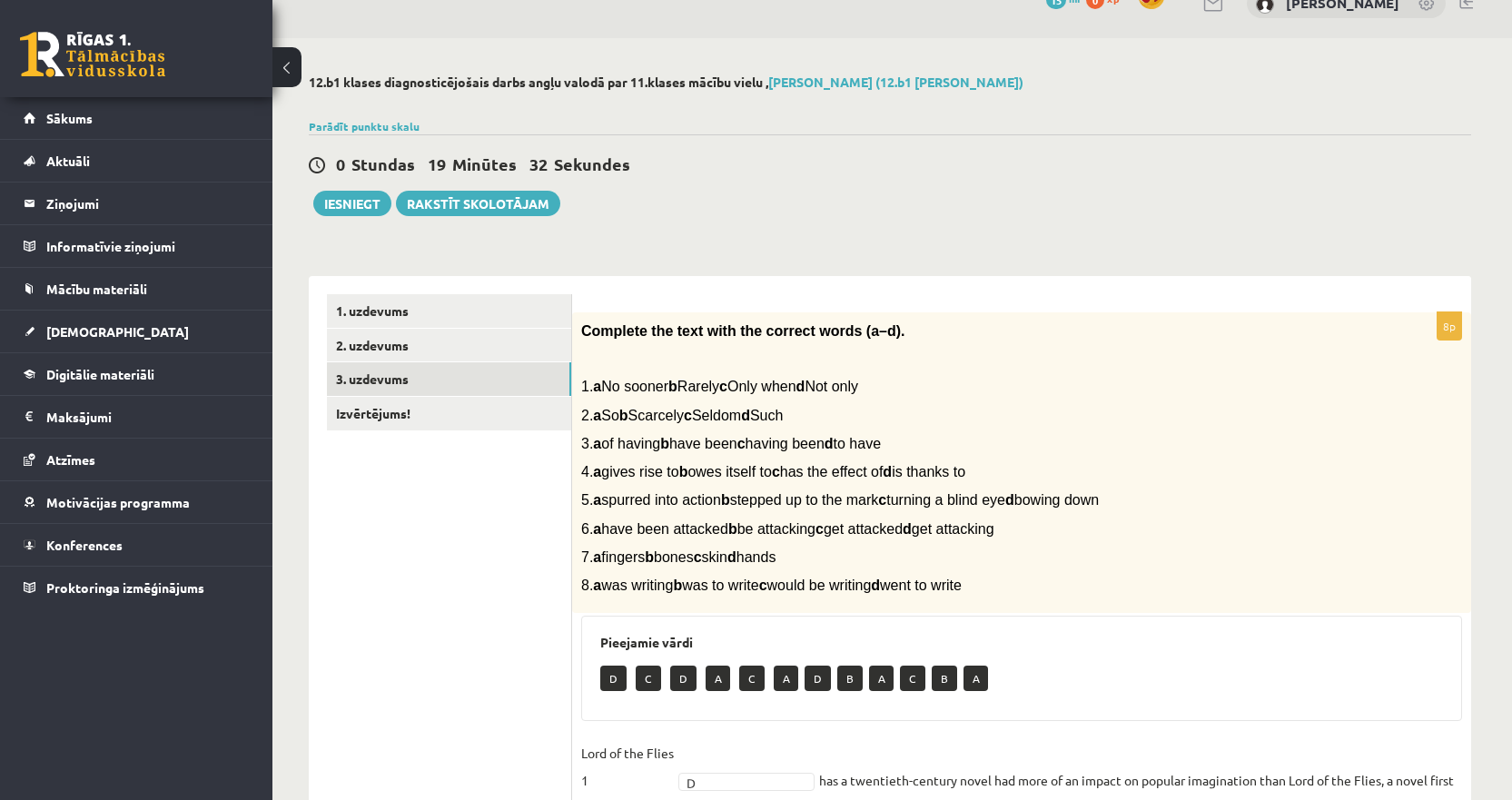
click at [932, 497] on span "5. a spurred into action b stepped up to the mark c turning a blind eye d bowin…" at bounding box center [840, 500] width 518 height 15
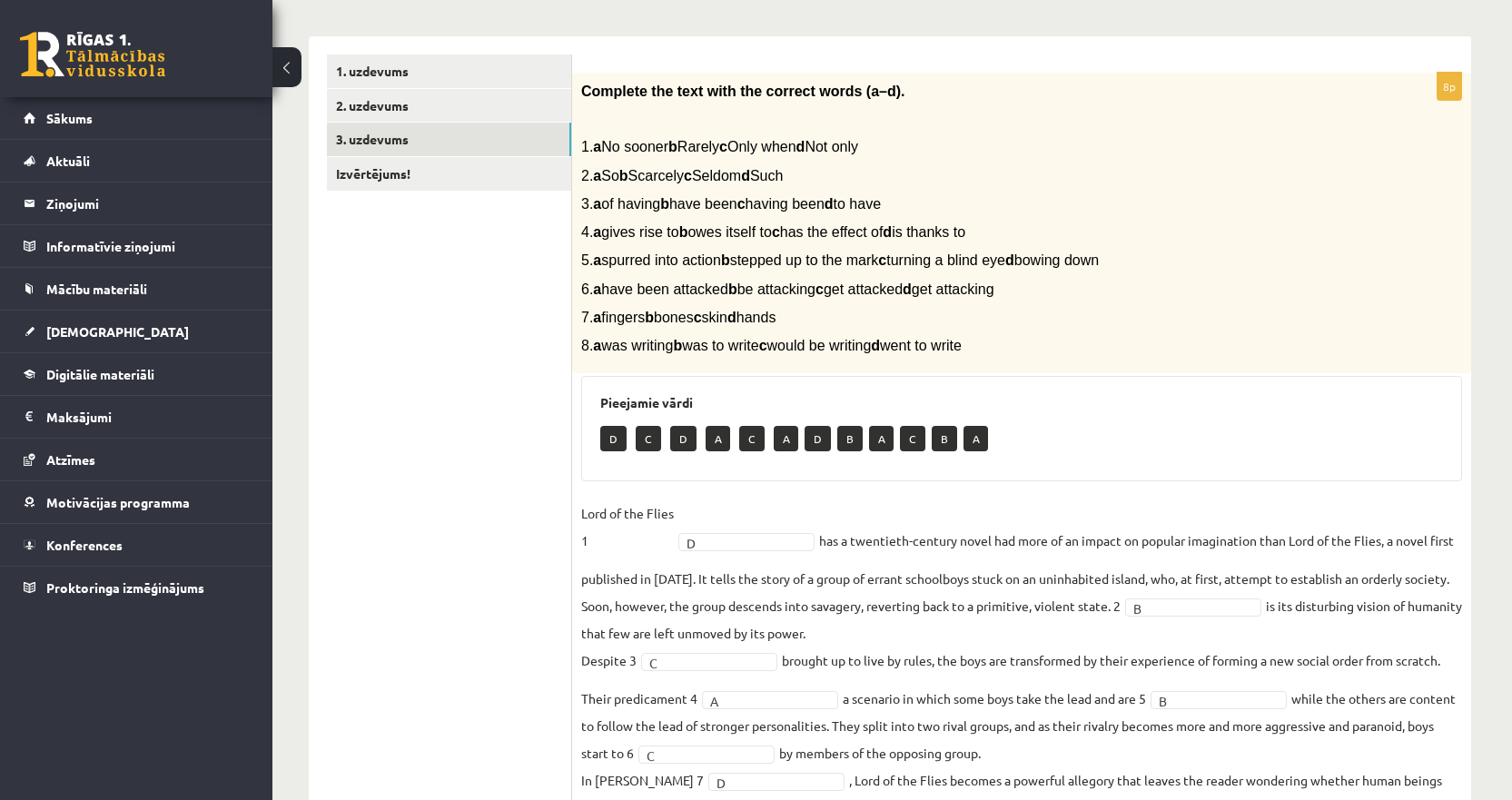
scroll to position [304, 0]
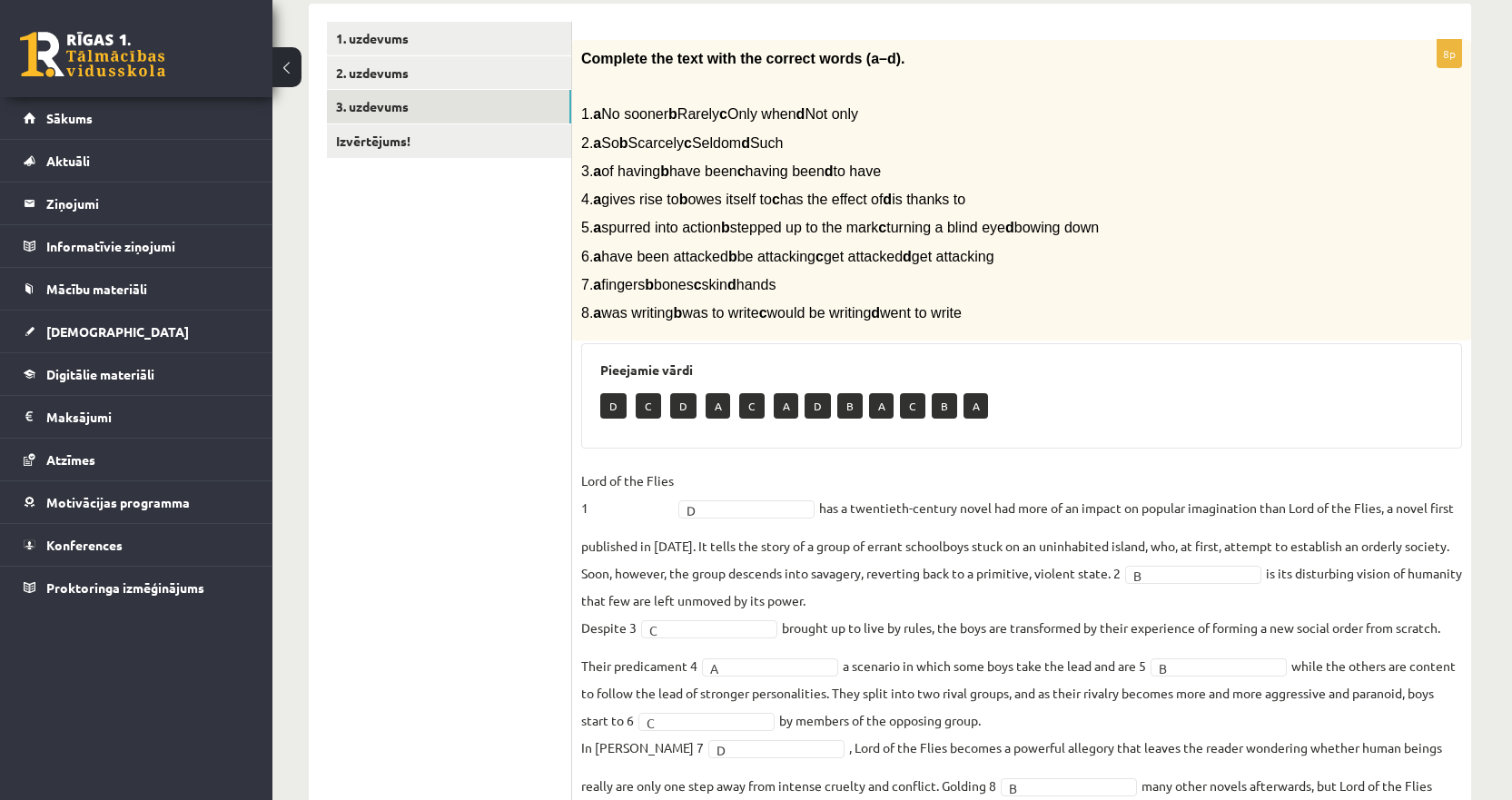
drag, startPoint x: 1032, startPoint y: 319, endPoint x: 608, endPoint y: 317, distance: 424.0
click at [608, 317] on p "8. a was writing b was to write c would be writing d went to write" at bounding box center [975, 312] width 790 height 19
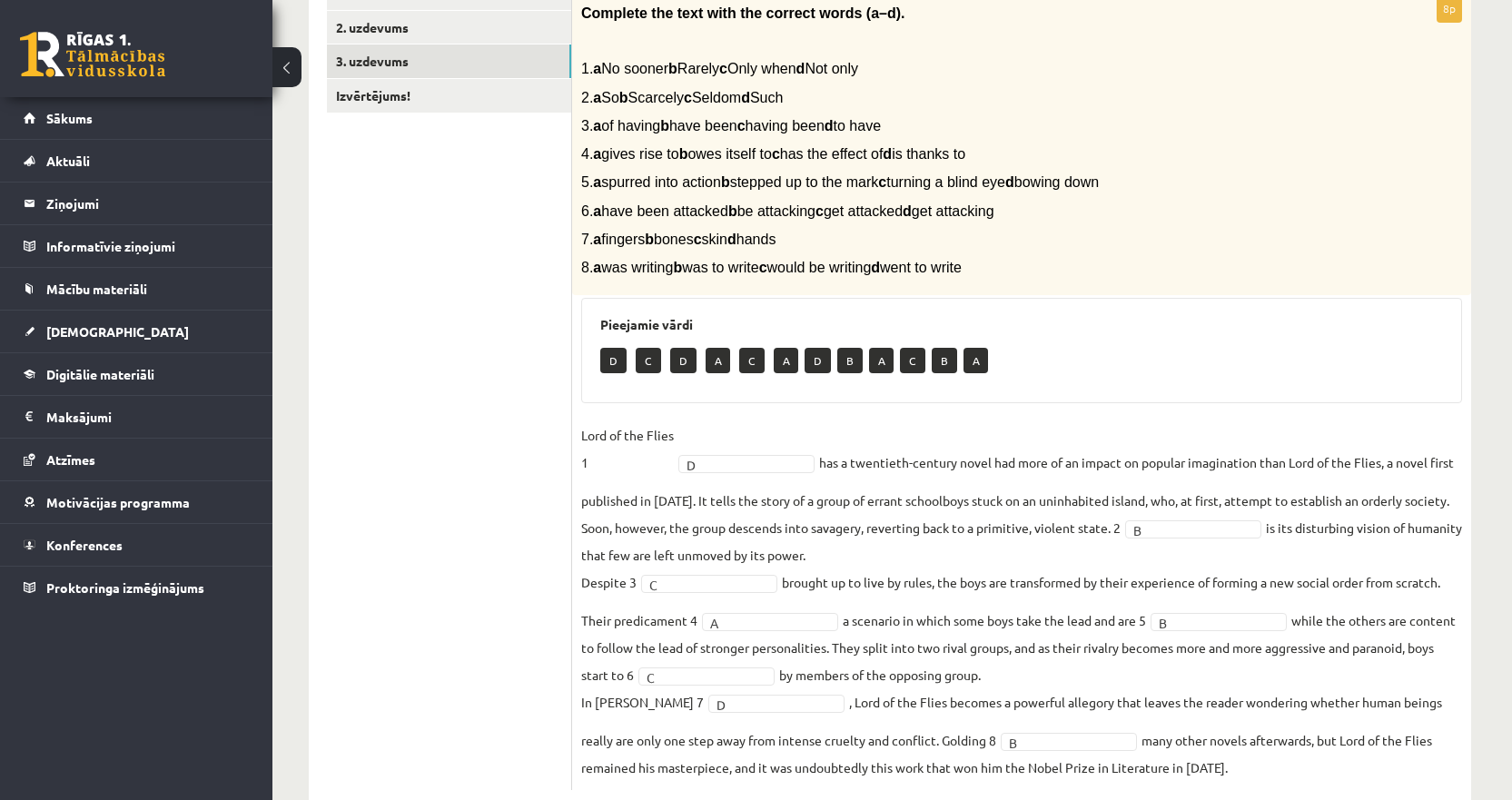
scroll to position [395, 0]
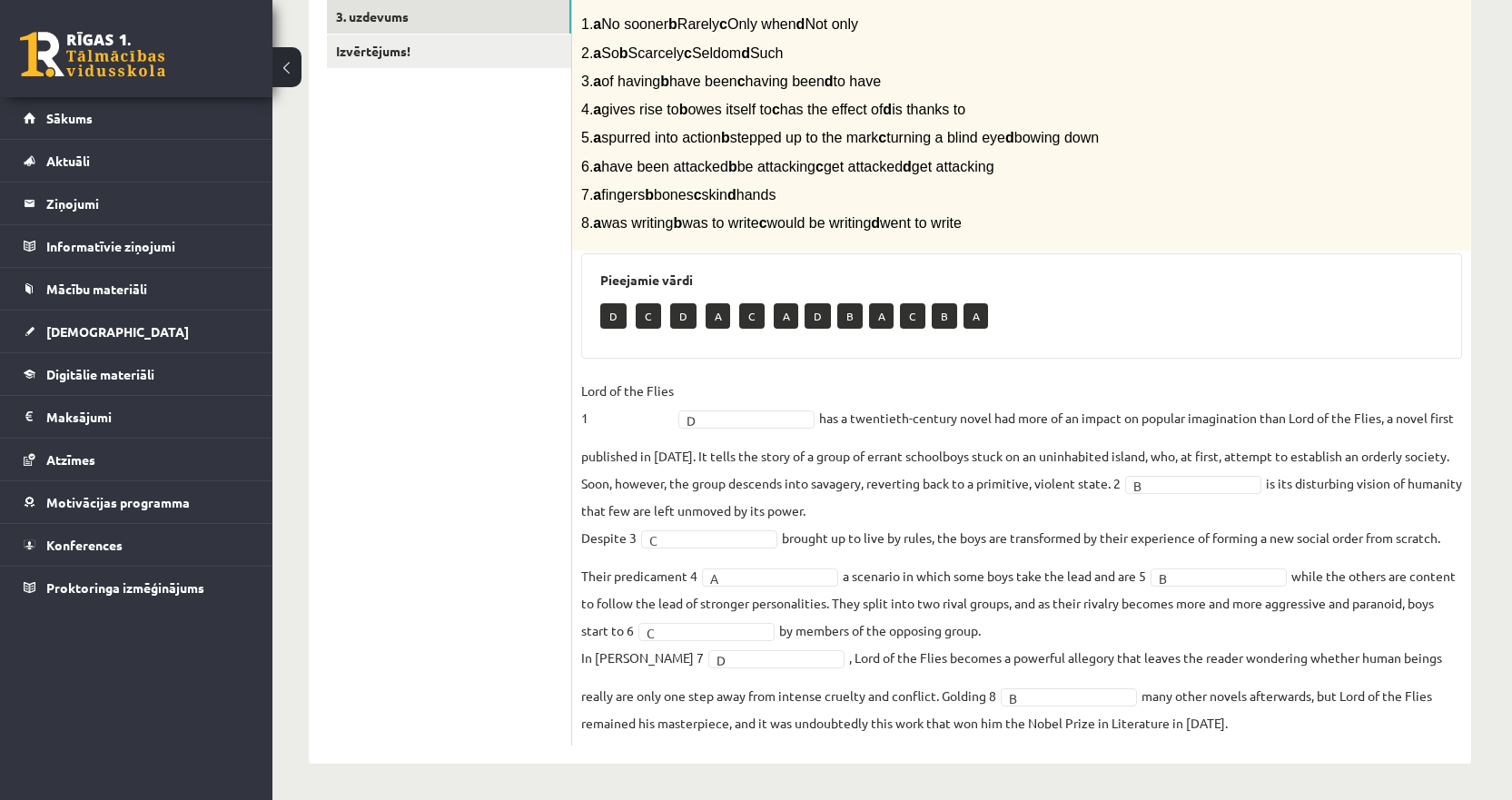
click at [447, 487] on ul "1. uzdevums 2. uzdevums 3. uzdevums Izvērtējums!" at bounding box center [449, 339] width 245 height 813
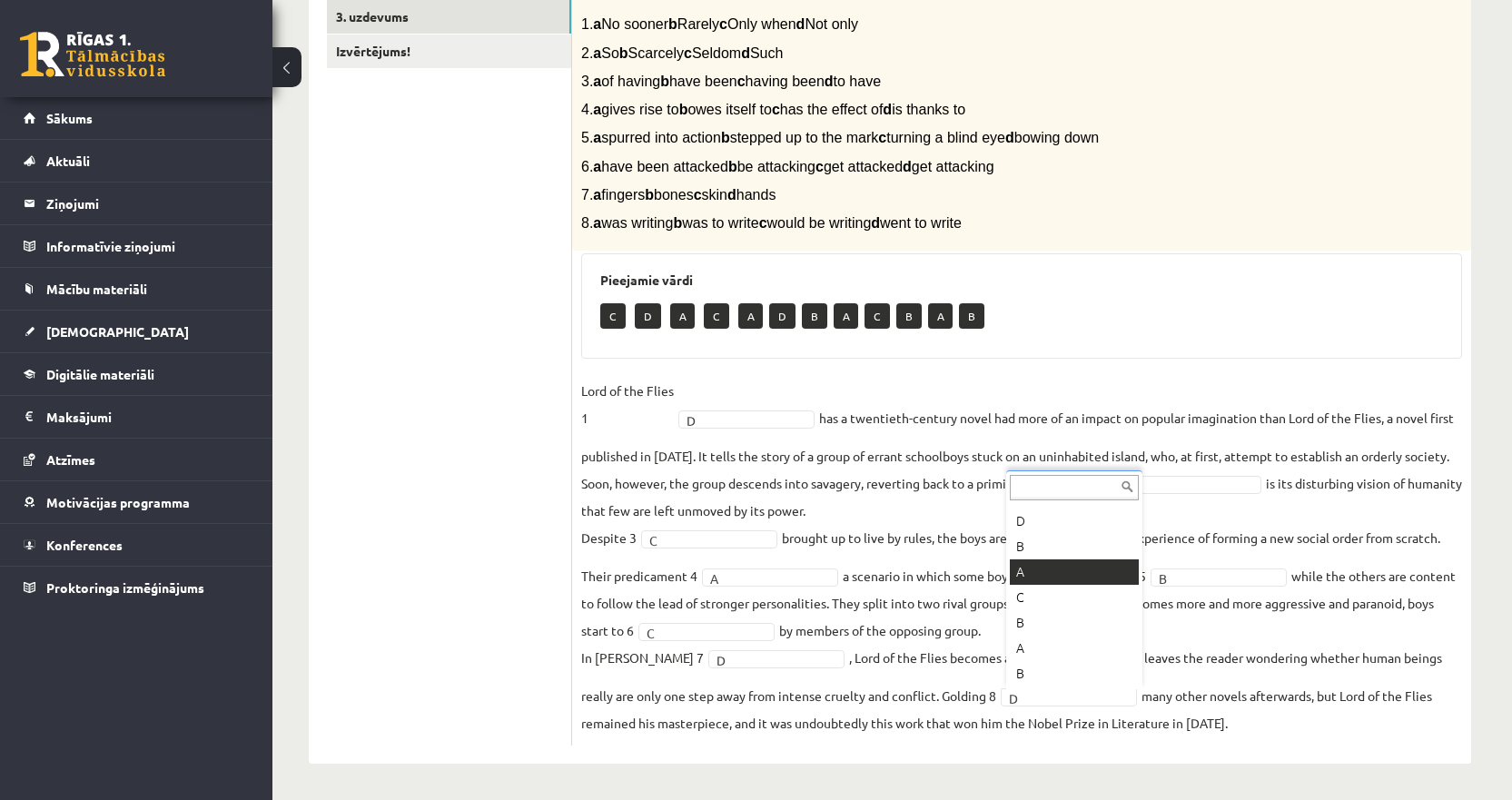
scroll to position [149, 0]
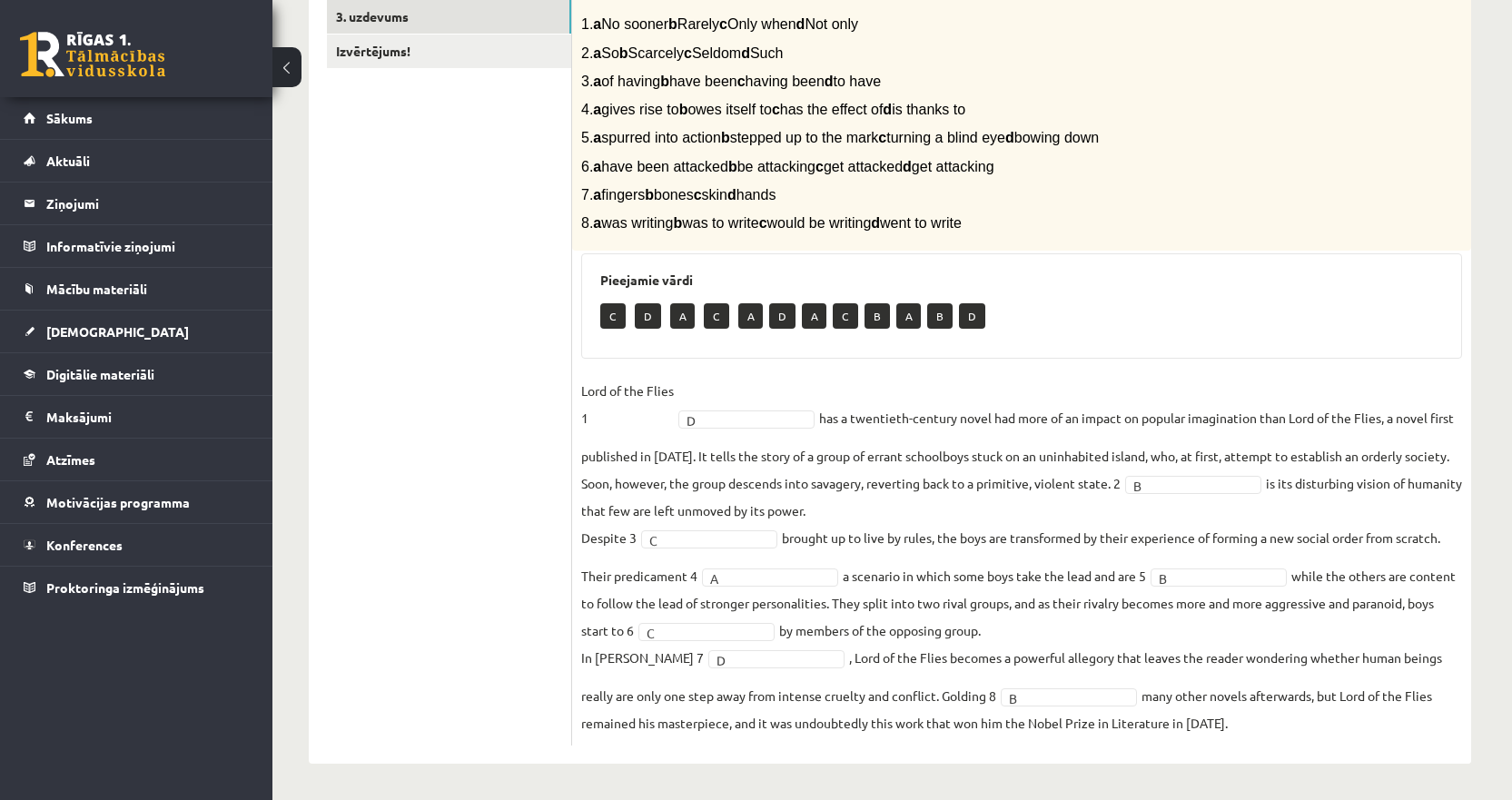
click at [1007, 604] on fieldset "Lord of the Flies 1 D * has a twentieth-century novel had more of an impact on …" at bounding box center [1021, 556] width 881 height 360
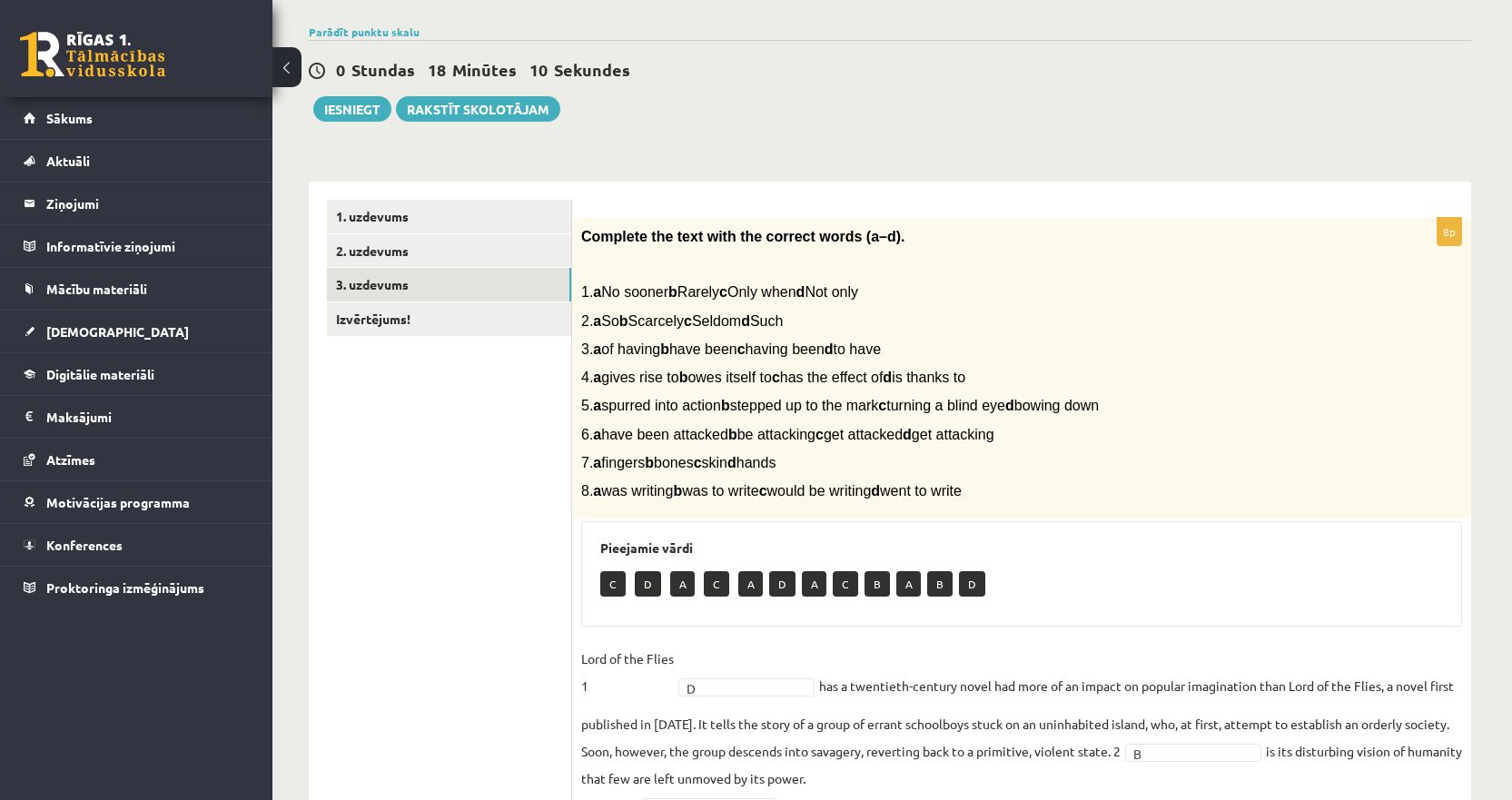
scroll to position [122, 0]
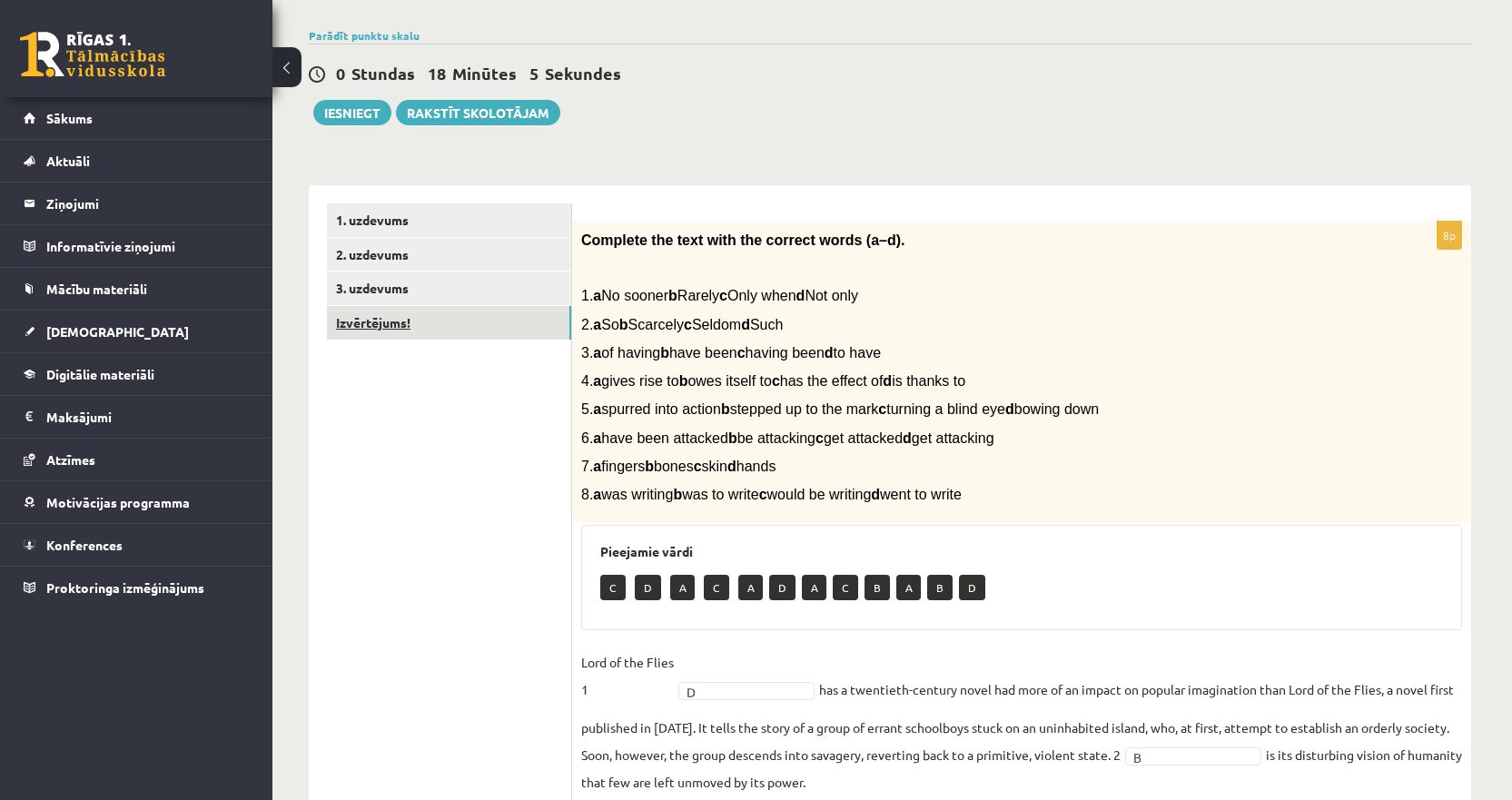
click at [417, 329] on link "Izvērtējums!" at bounding box center [448, 323] width 244 height 34
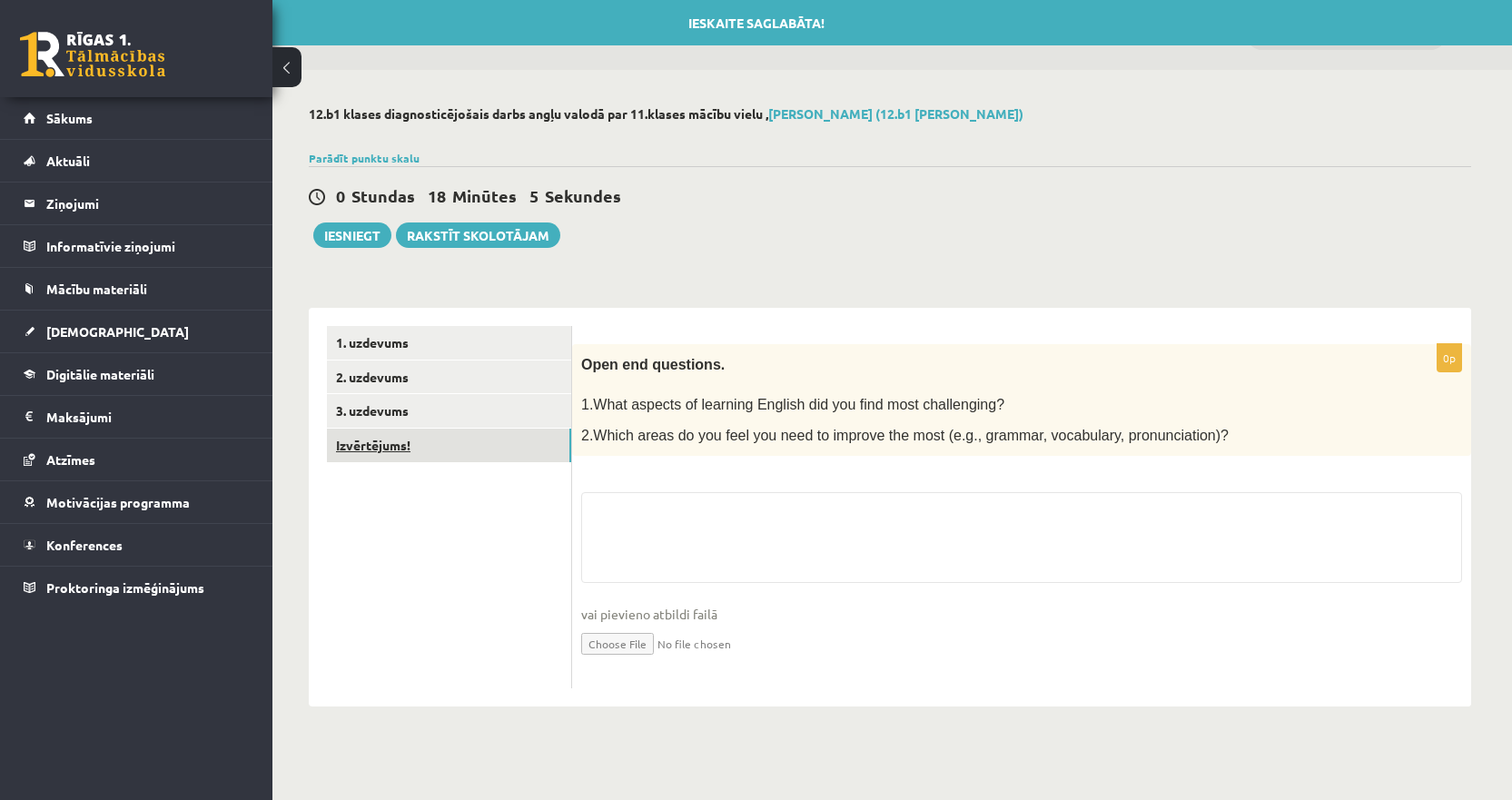
scroll to position [0, 0]
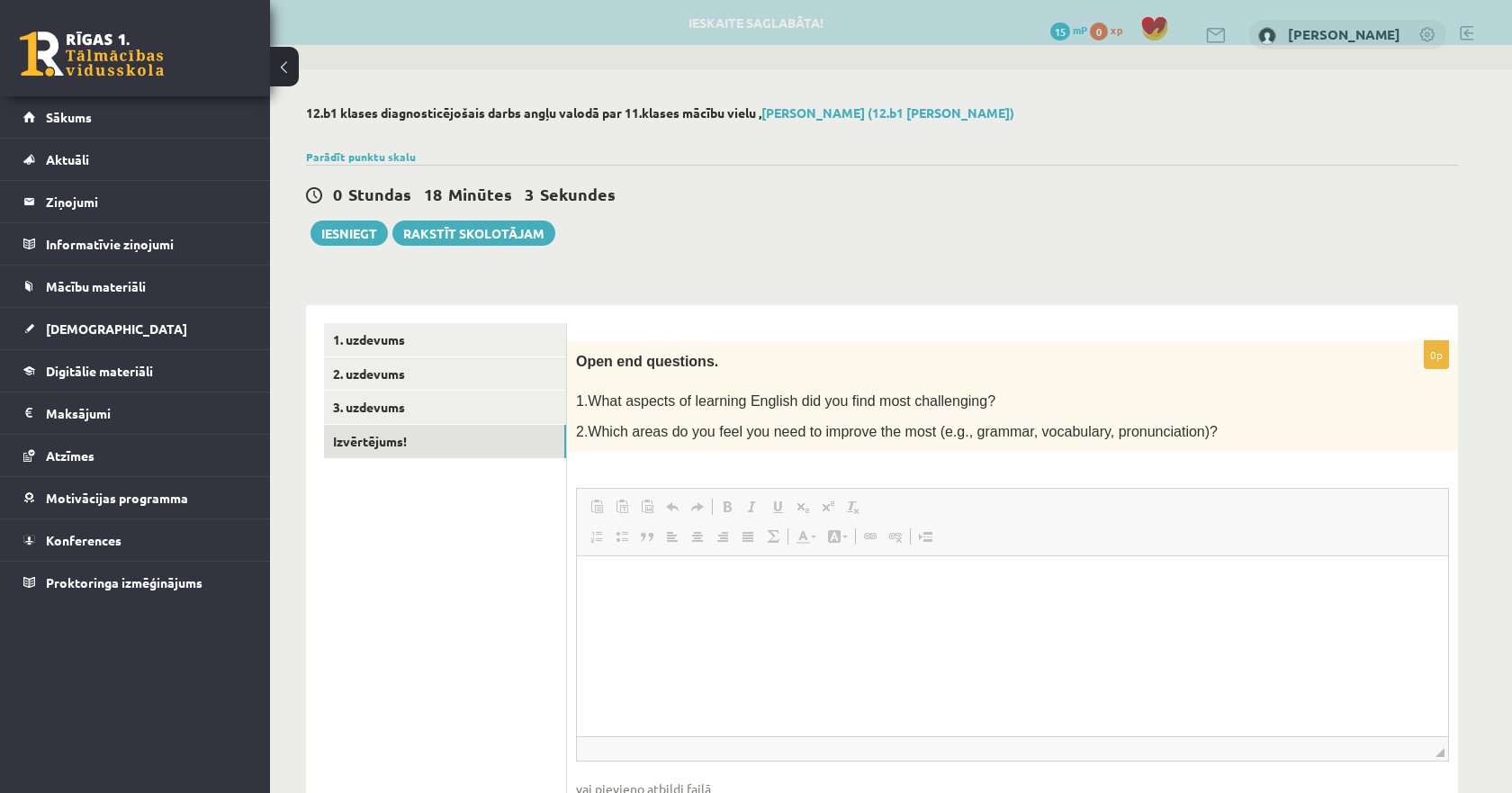
click at [798, 535] on span at bounding box center [803, 536] width 14 height 14
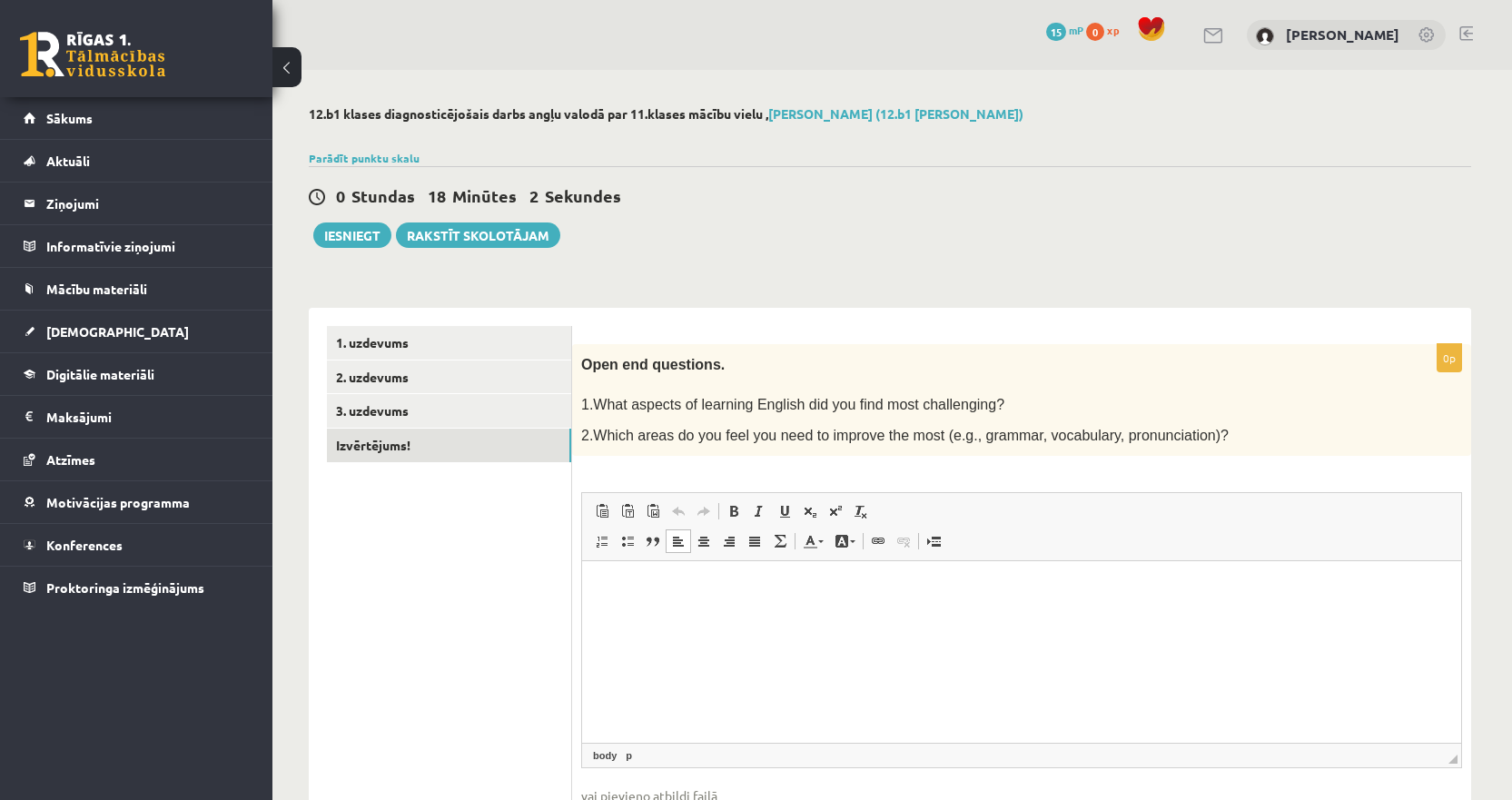
click at [717, 606] on html at bounding box center [1021, 588] width 879 height 56
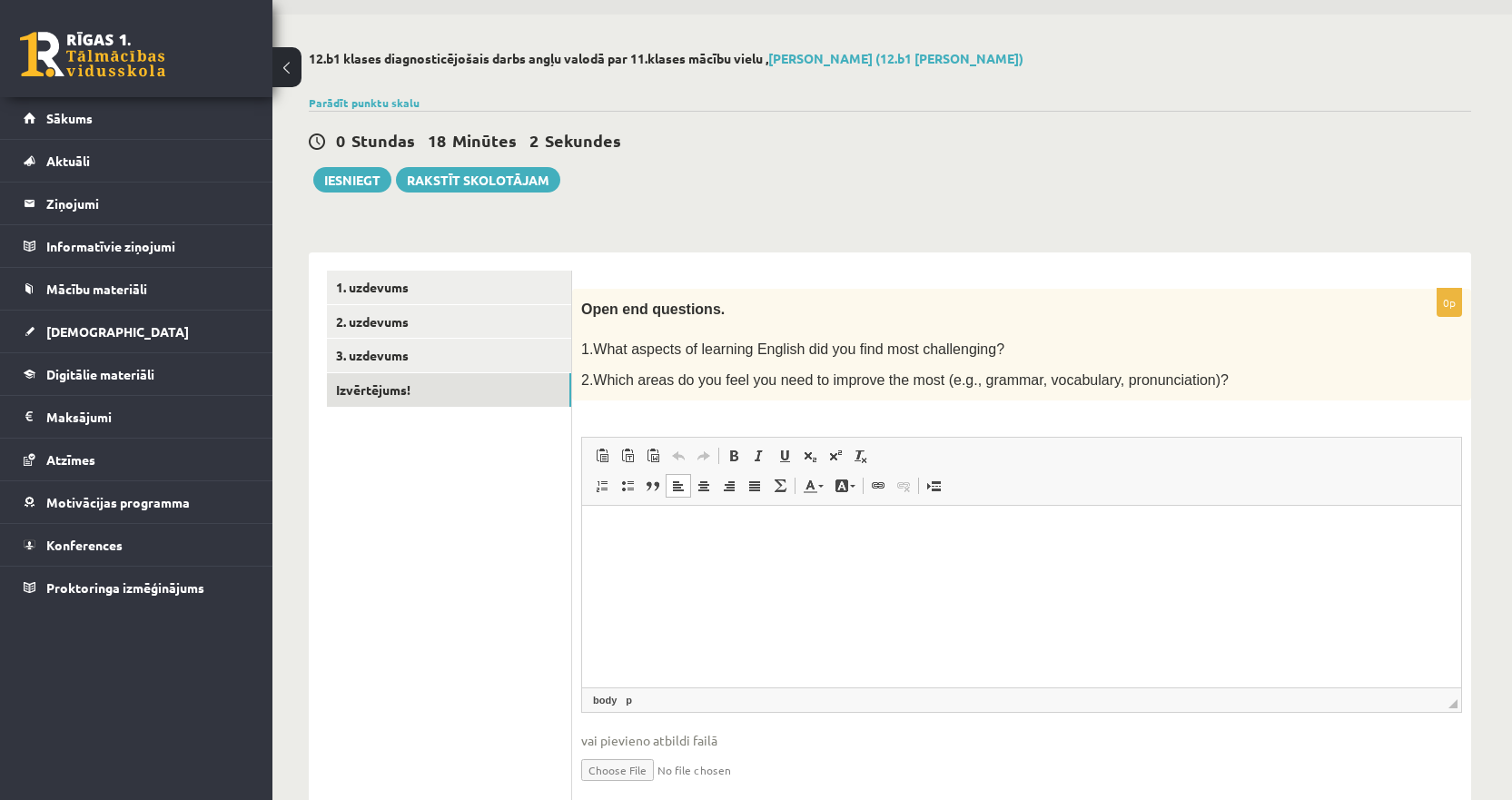
scroll to position [124, 0]
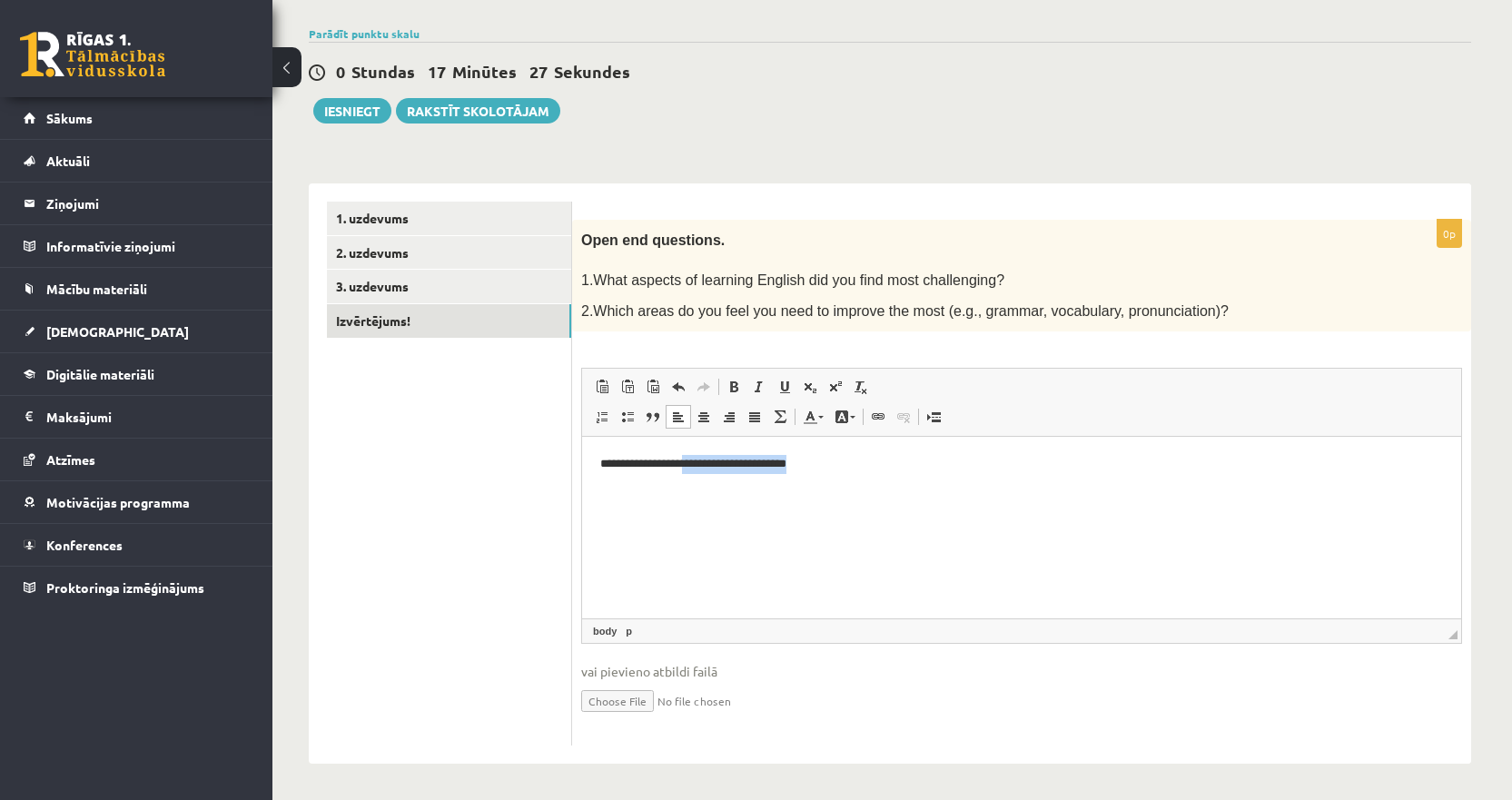
drag, startPoint x: 804, startPoint y: 463, endPoint x: 689, endPoint y: 463, distance: 115.0
click at [689, 463] on p "**********" at bounding box center [1021, 464] width 843 height 19
click at [468, 501] on ul "1. uzdevums 2. uzdevums 3. uzdevums Izvērtējums!" at bounding box center [449, 473] width 245 height 545
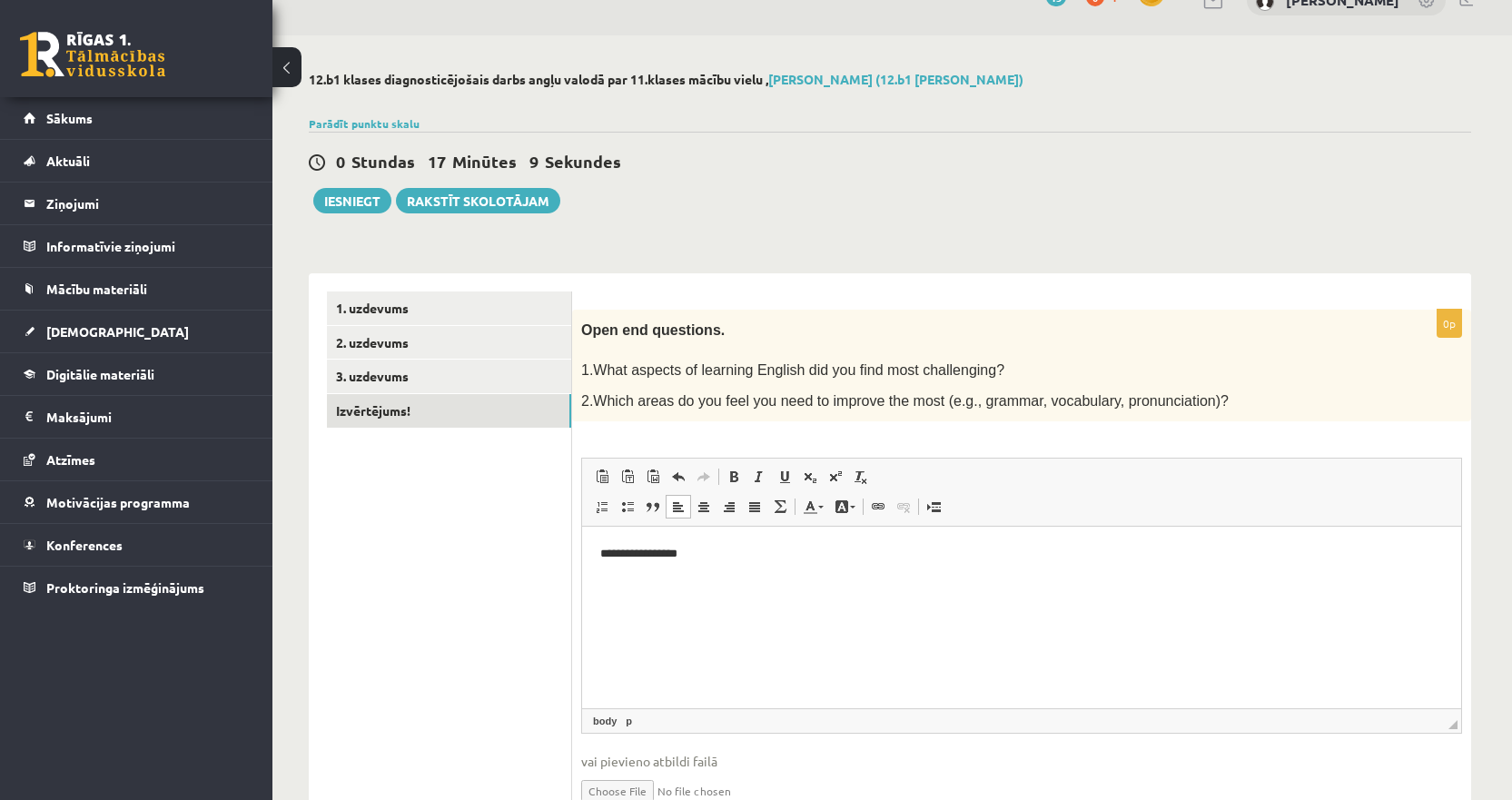
scroll to position [34, 0]
click at [830, 583] on html "**********" at bounding box center [1021, 554] width 879 height 56
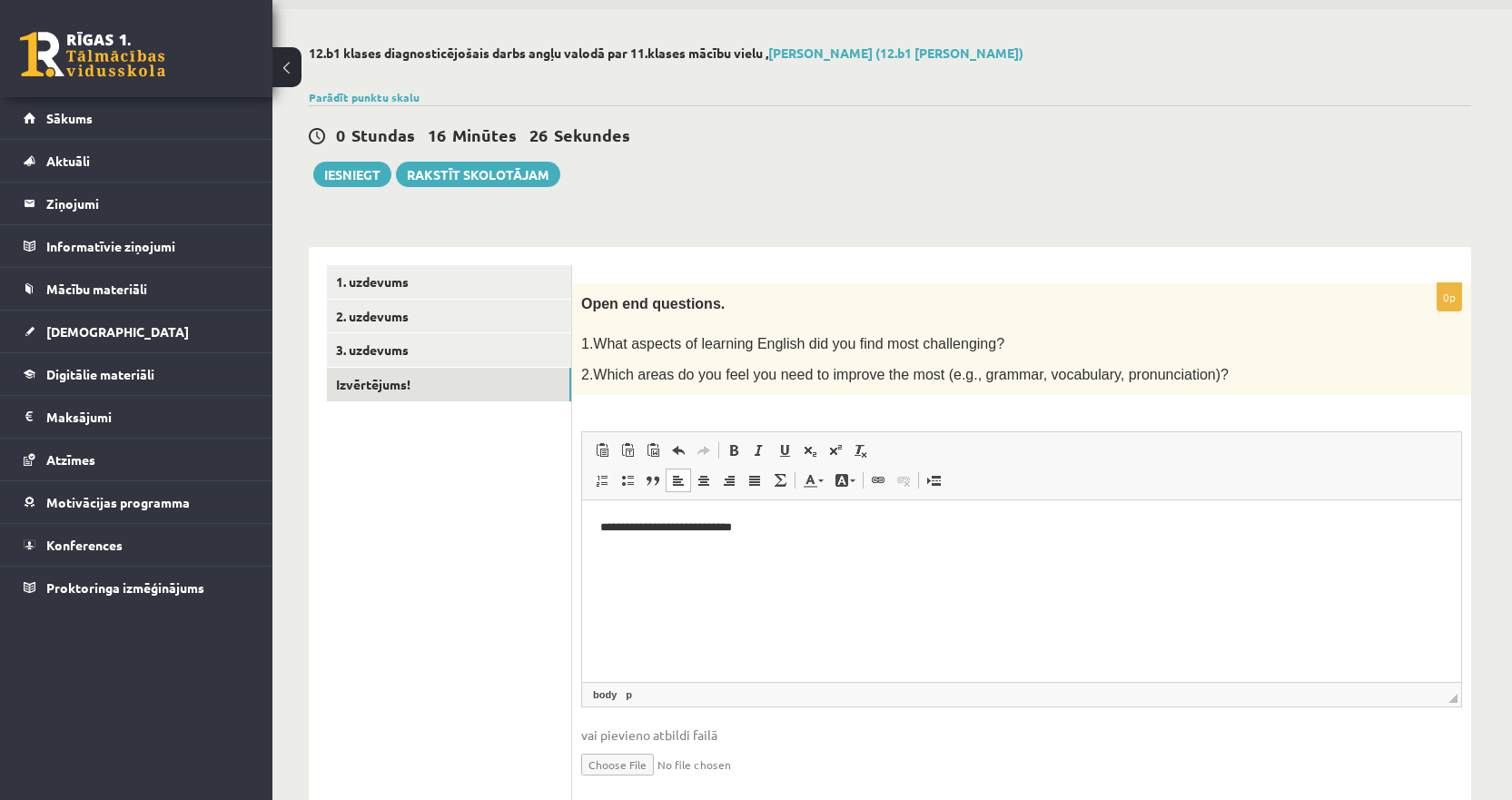
scroll to position [90, 0]
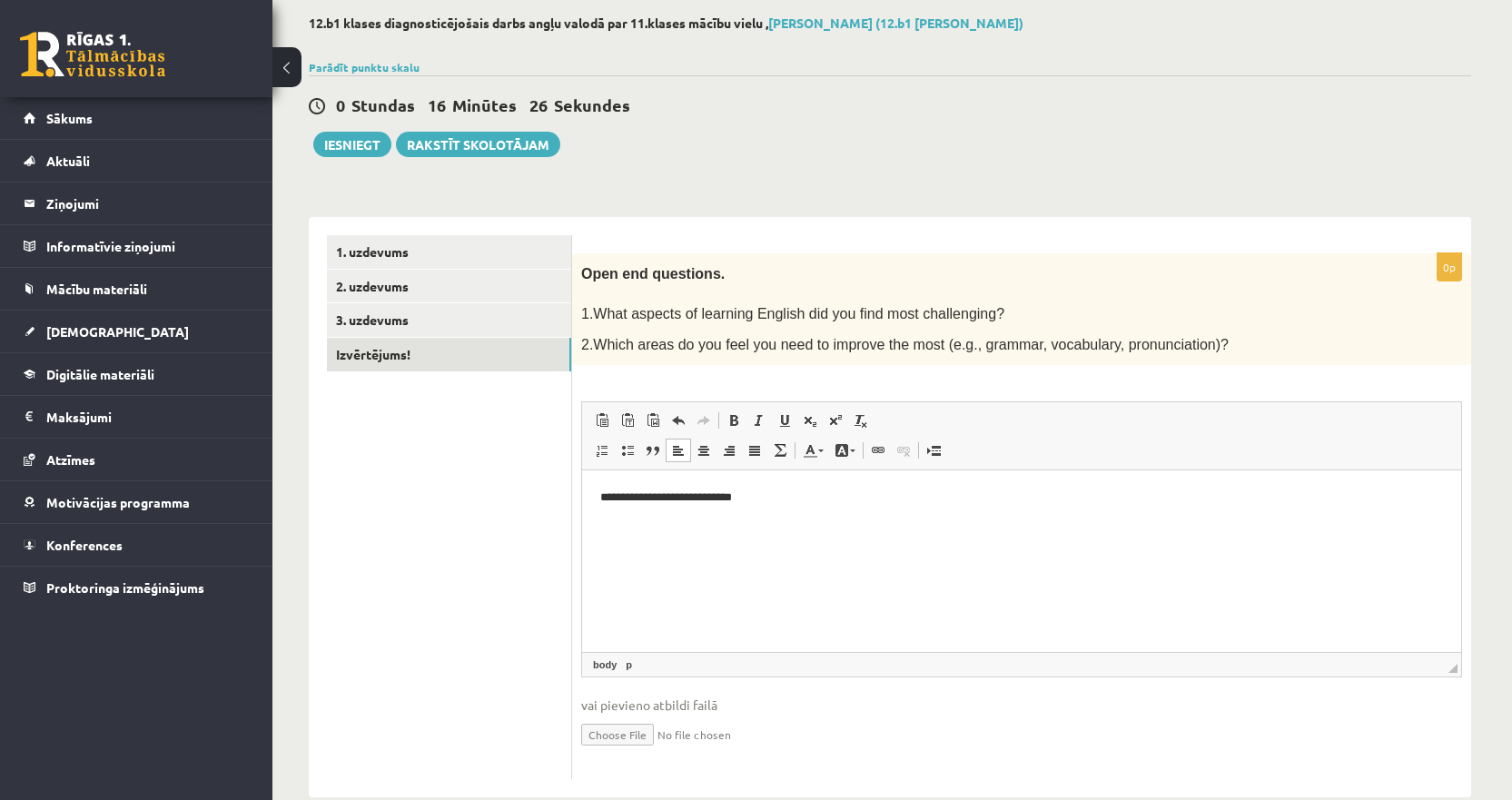
click at [793, 517] on html "**********" at bounding box center [1021, 498] width 879 height 56
drag, startPoint x: 955, startPoint y: 496, endPoint x: 964, endPoint y: 497, distance: 9.1
click at [955, 496] on p "**********" at bounding box center [1021, 498] width 843 height 19
click at [1194, 507] on html "**********" at bounding box center [1021, 498] width 879 height 56
click at [887, 496] on p "**********" at bounding box center [1021, 498] width 843 height 19
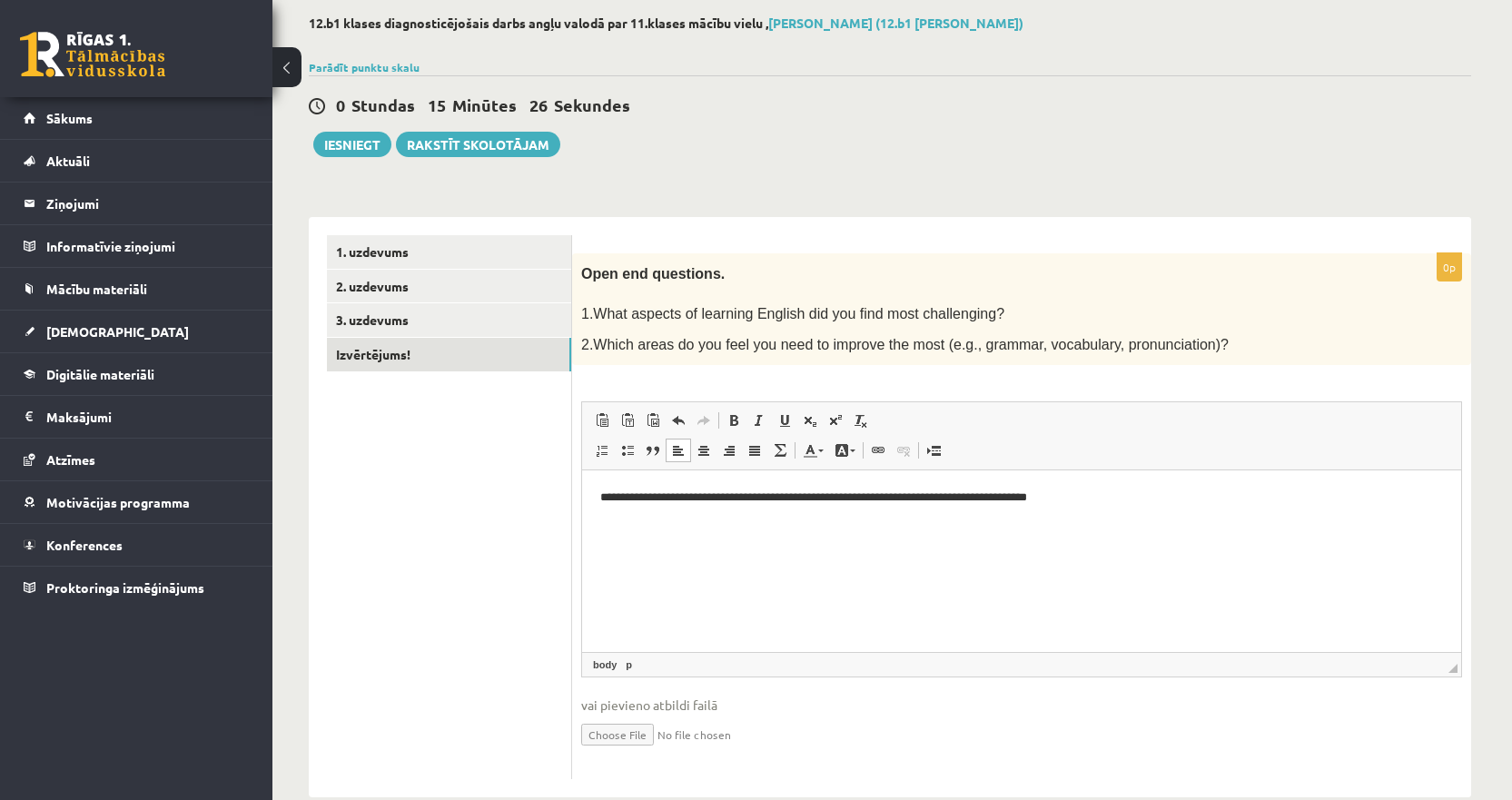
click at [730, 493] on p "**********" at bounding box center [1021, 498] width 843 height 19
drag, startPoint x: 955, startPoint y: 499, endPoint x: 813, endPoint y: 506, distance: 142.2
click at [813, 506] on p "**********" at bounding box center [1021, 498] width 843 height 19
drag, startPoint x: 1006, startPoint y: 495, endPoint x: 974, endPoint y: 500, distance: 32.4
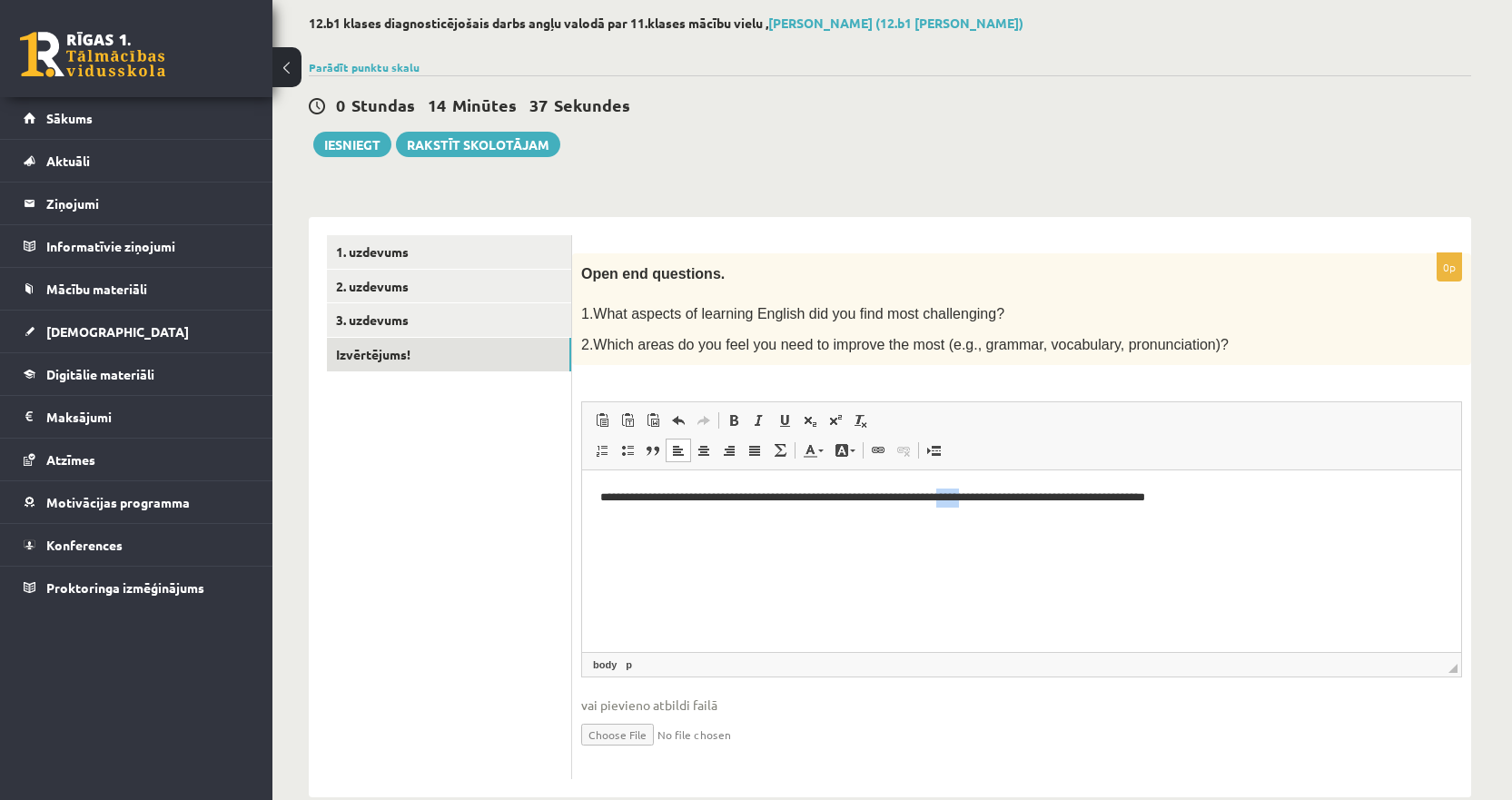
click at [974, 500] on p "**********" at bounding box center [1021, 498] width 843 height 19
click at [1016, 496] on p "**********" at bounding box center [1021, 498] width 843 height 19
click at [1151, 500] on p "**********" at bounding box center [1021, 498] width 843 height 19
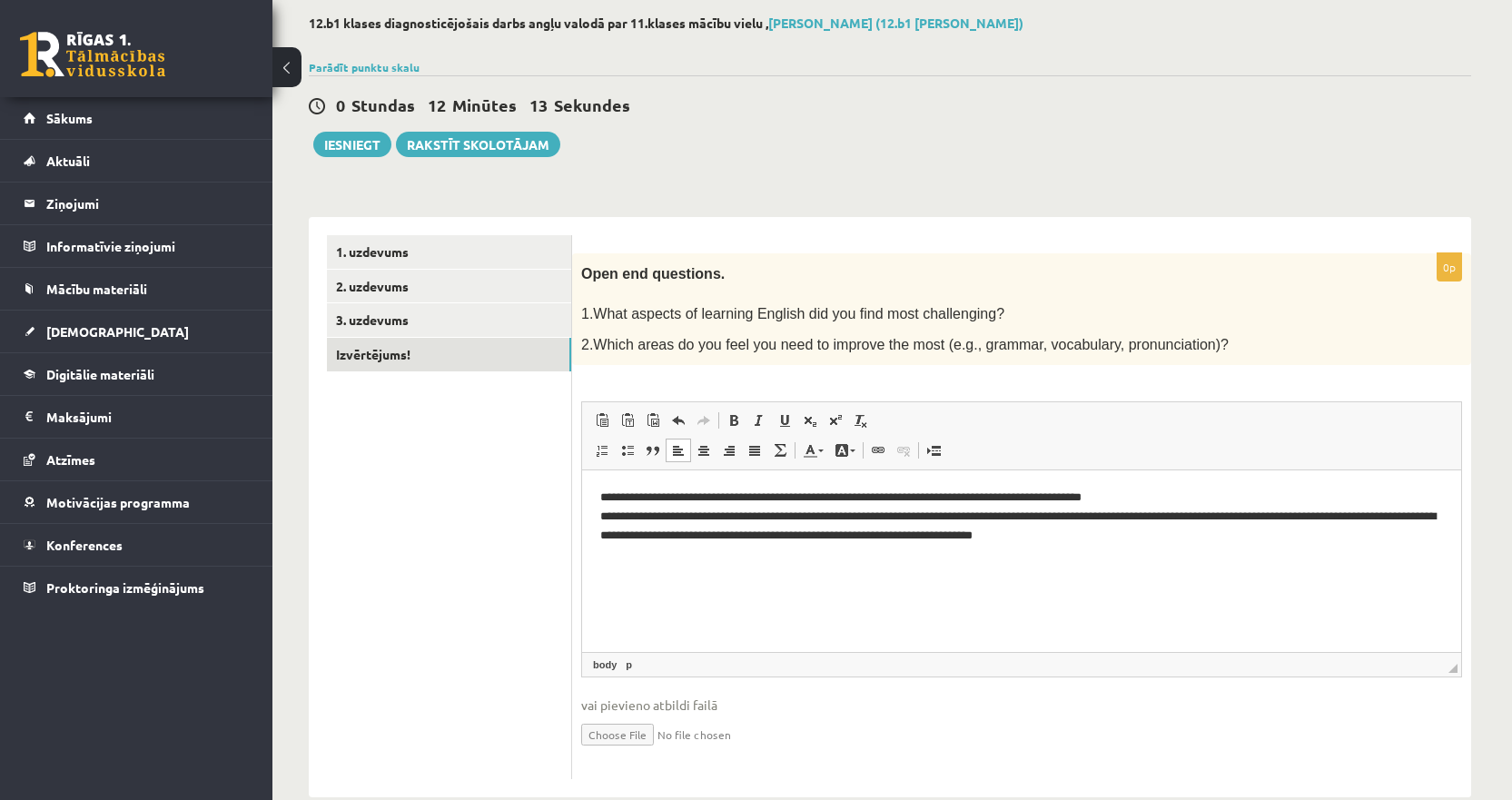
click at [624, 535] on p "**********" at bounding box center [1021, 517] width 843 height 56
click at [1121, 544] on p "**********" at bounding box center [1021, 517] width 843 height 56
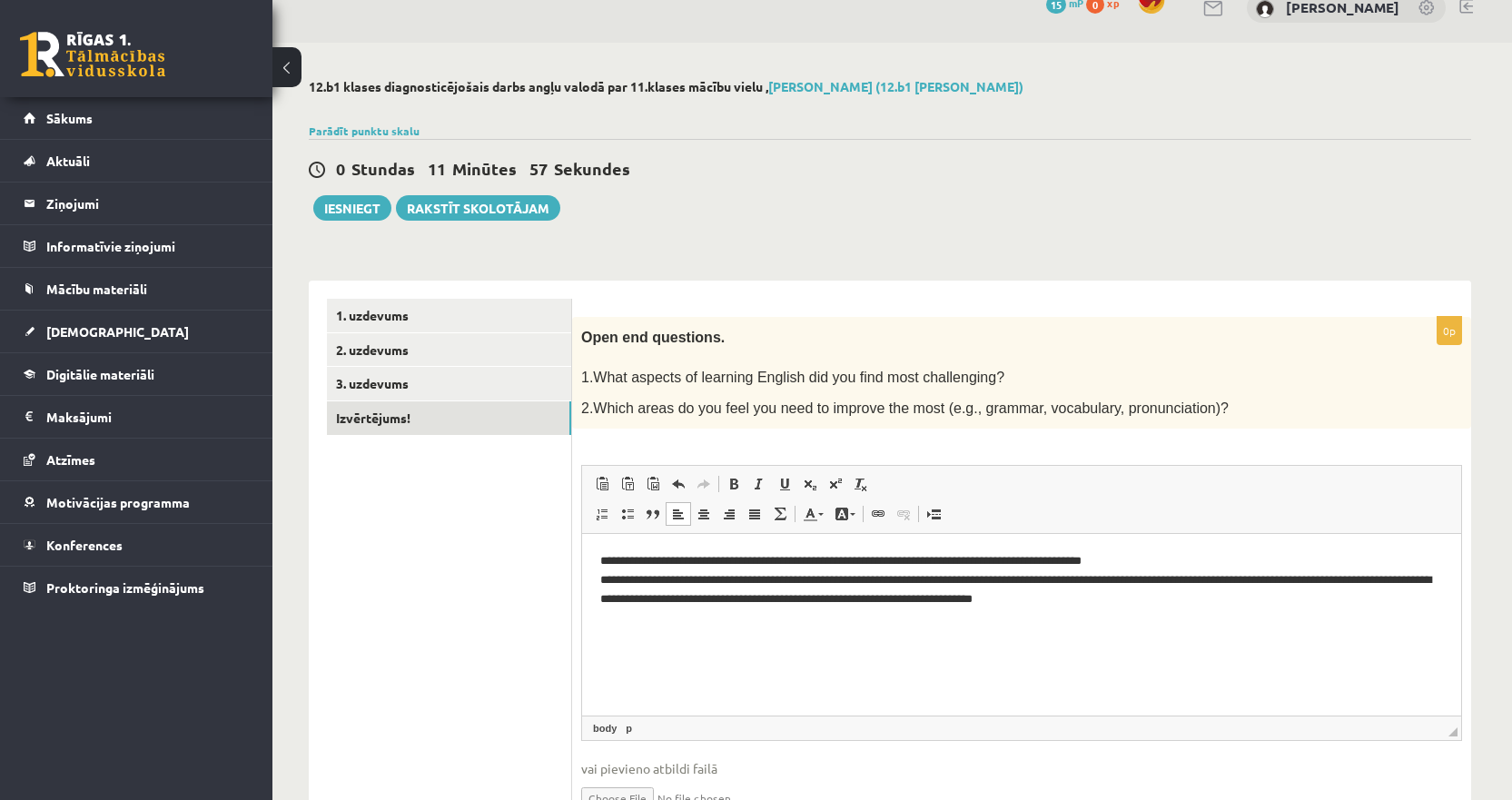
scroll to position [0, 0]
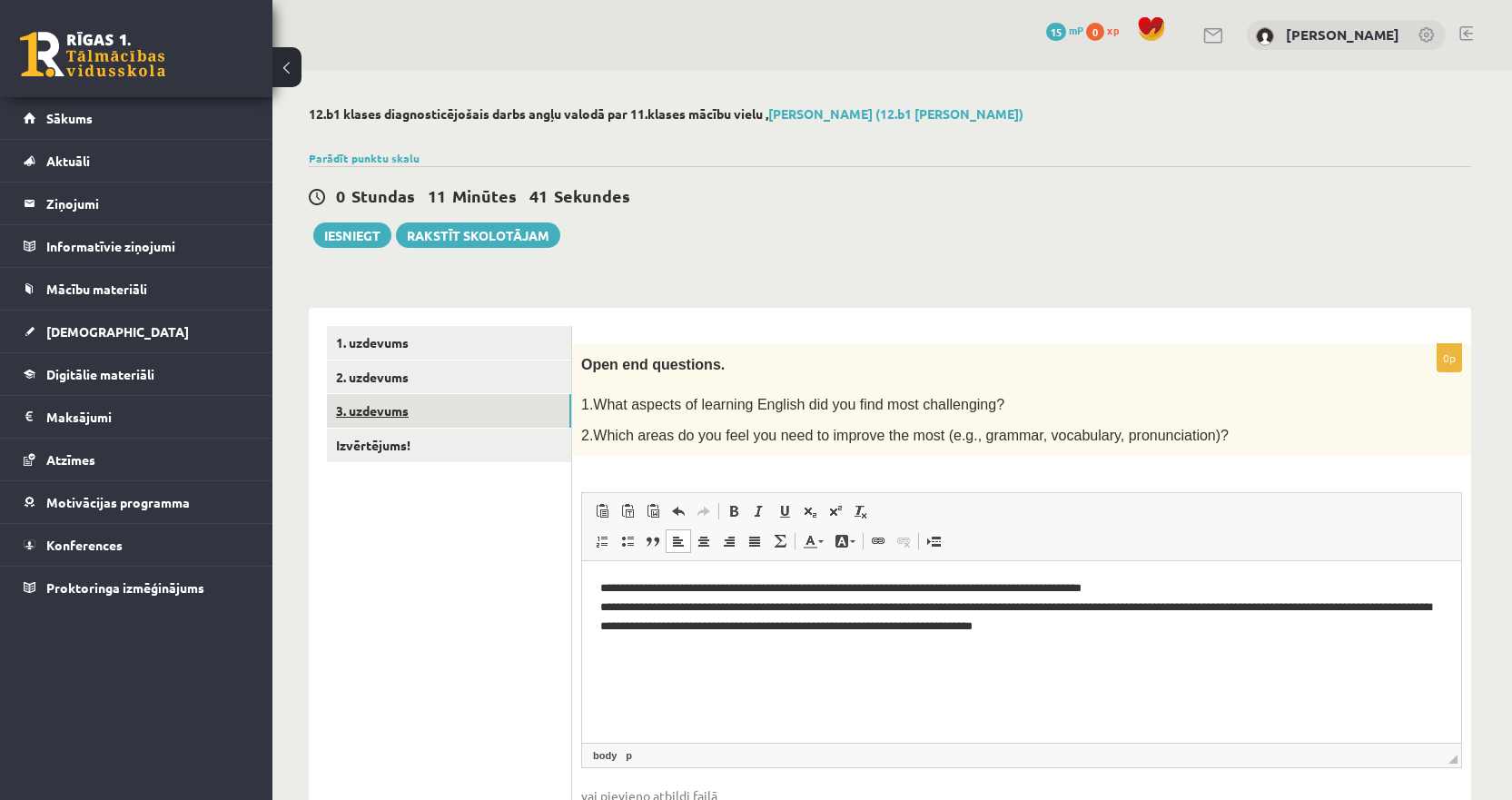
click at [396, 409] on link "3. uzdevums" at bounding box center [448, 411] width 244 height 34
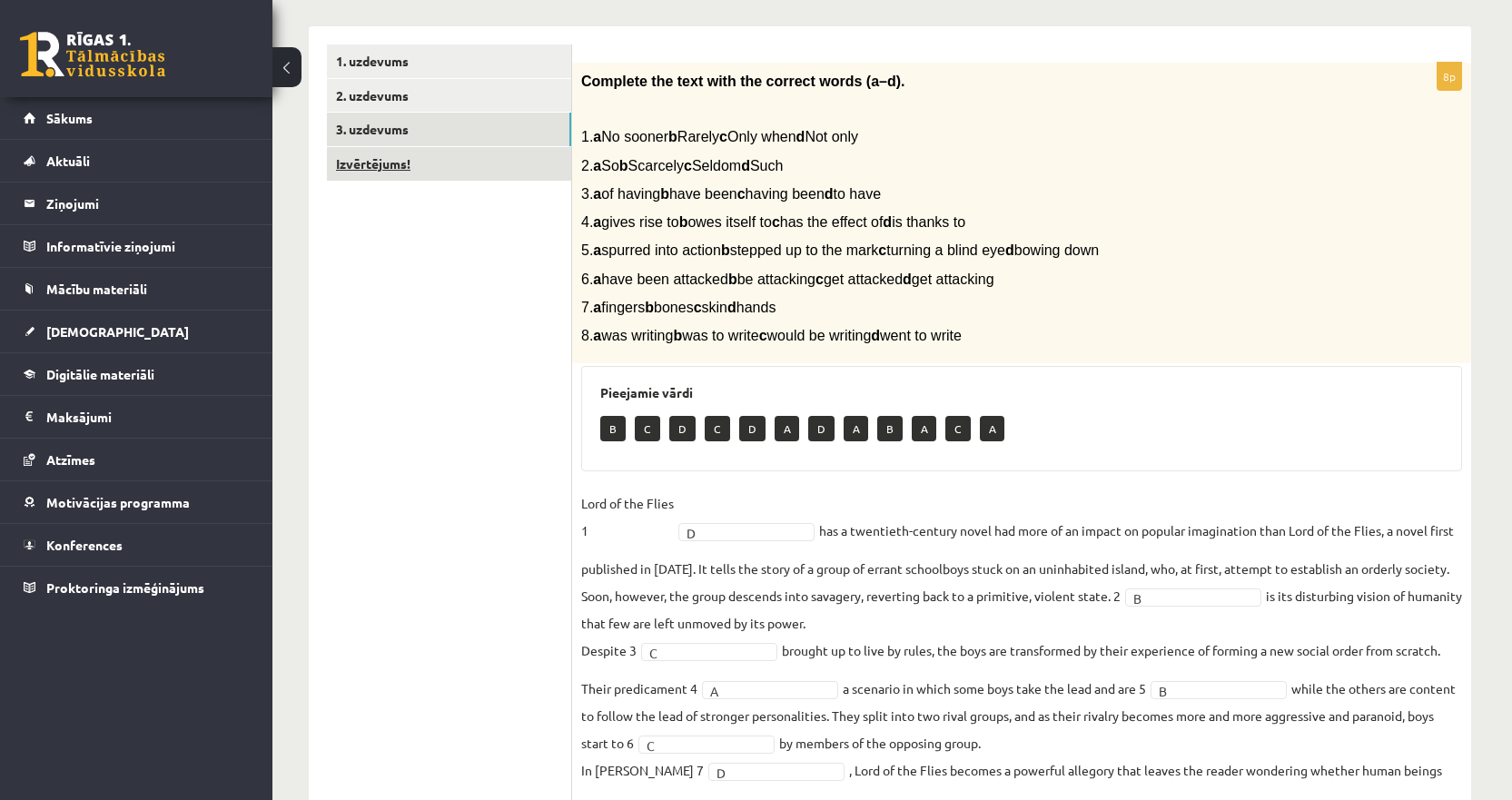
scroll to position [123, 0]
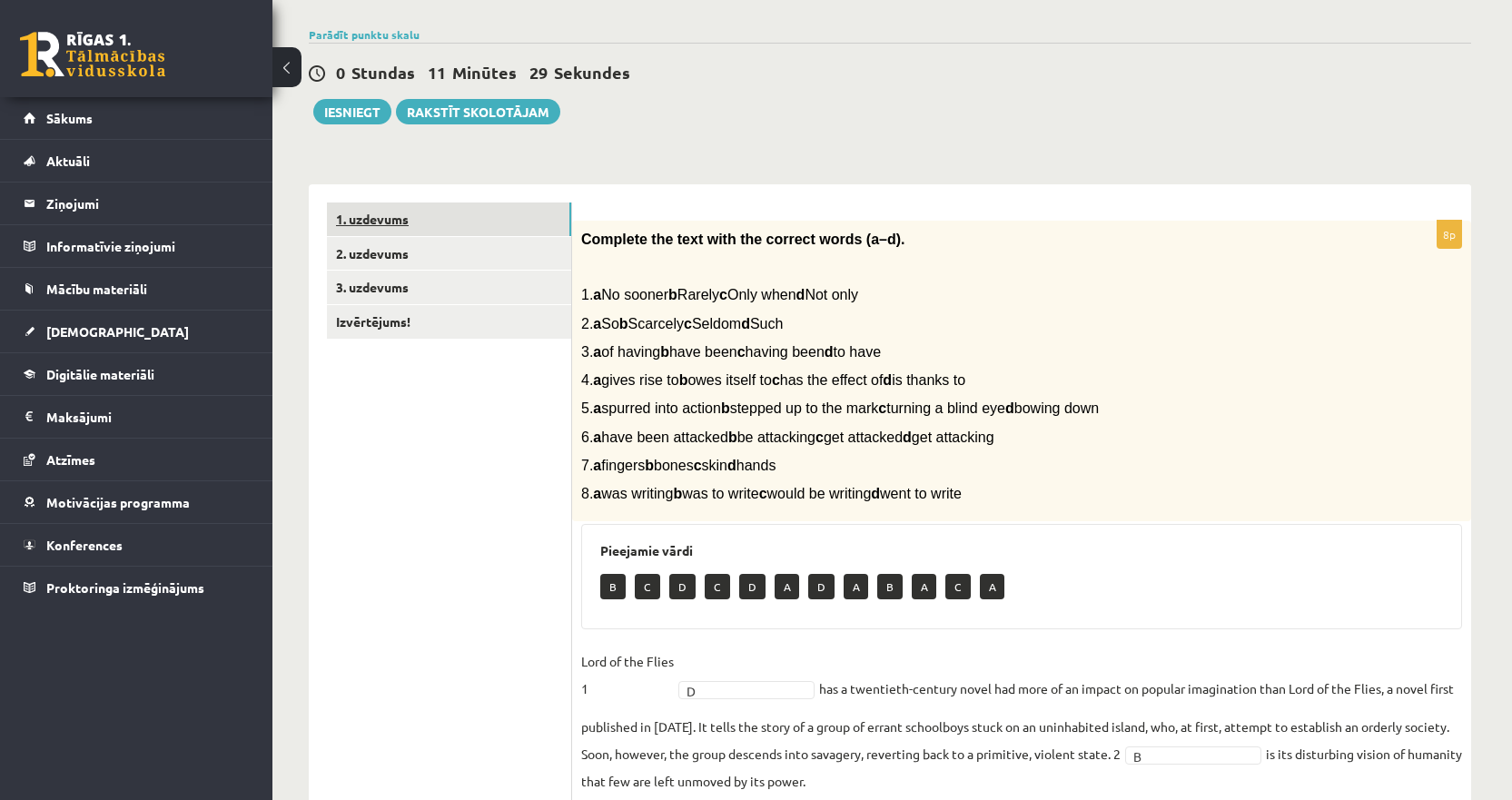
click at [474, 226] on link "1. uzdevums" at bounding box center [448, 219] width 244 height 34
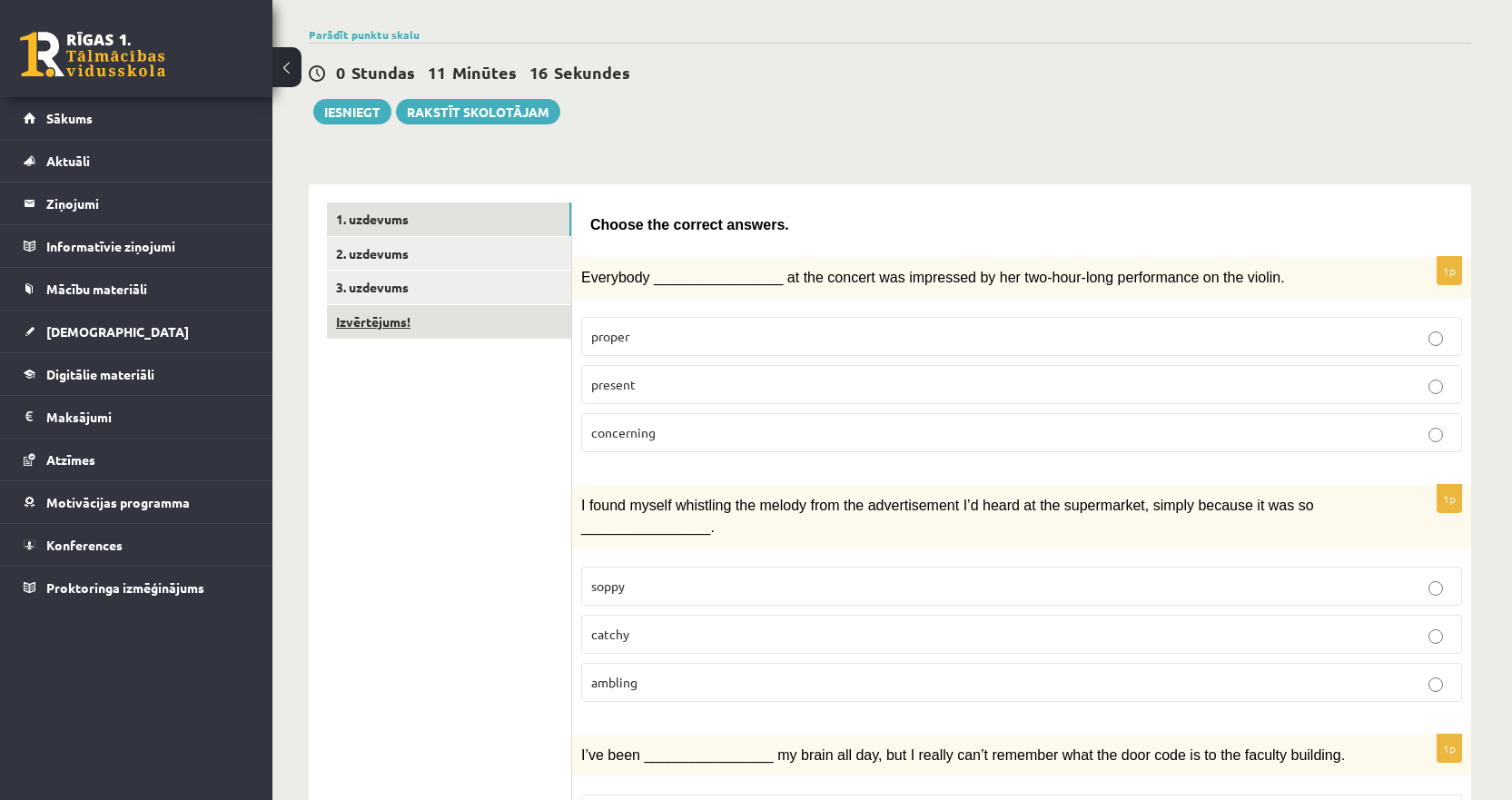
click at [470, 325] on link "Izvērtējums!" at bounding box center [448, 322] width 244 height 34
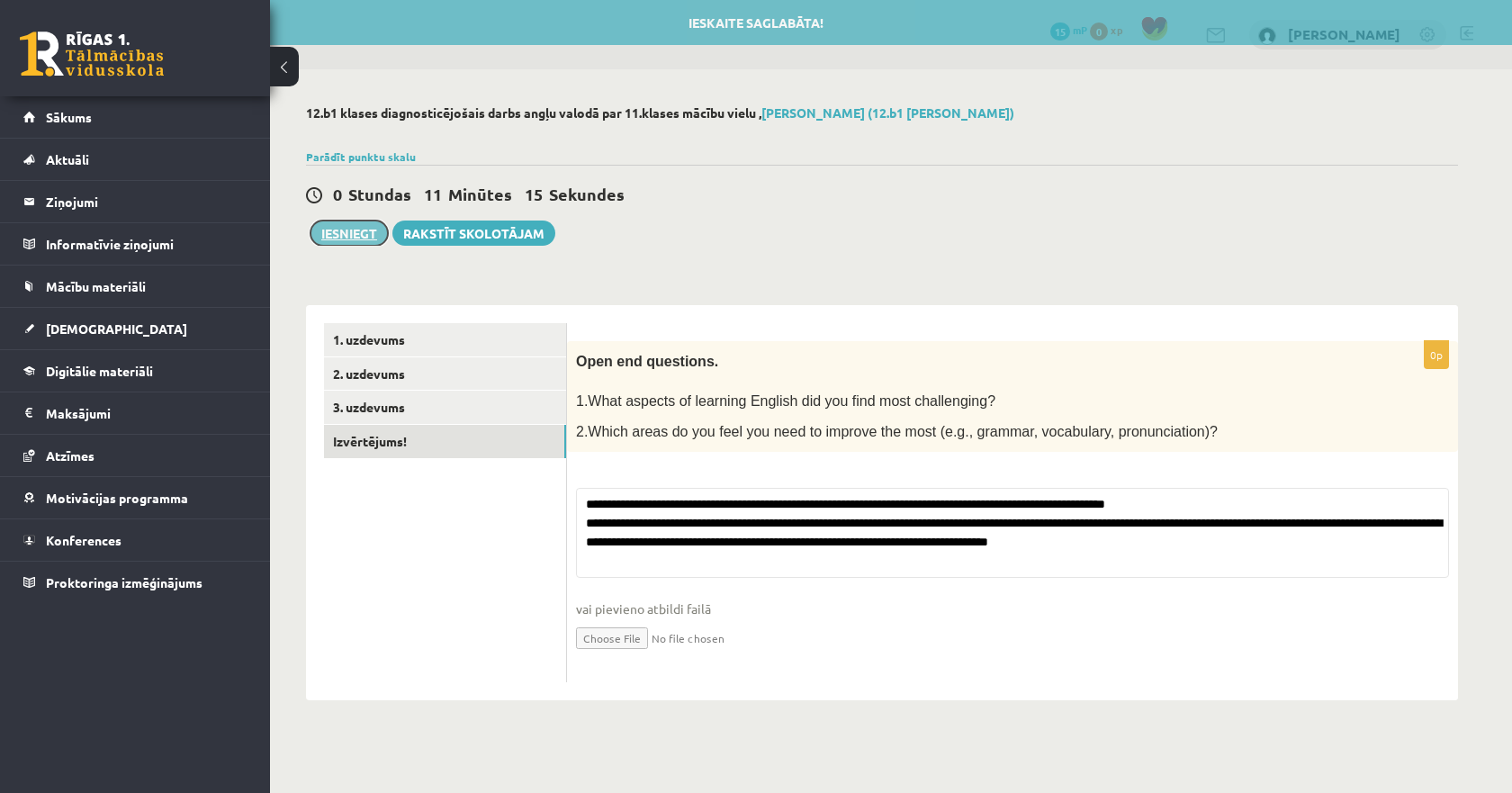
click at [362, 236] on button "Iesniegt" at bounding box center [349, 232] width 77 height 25
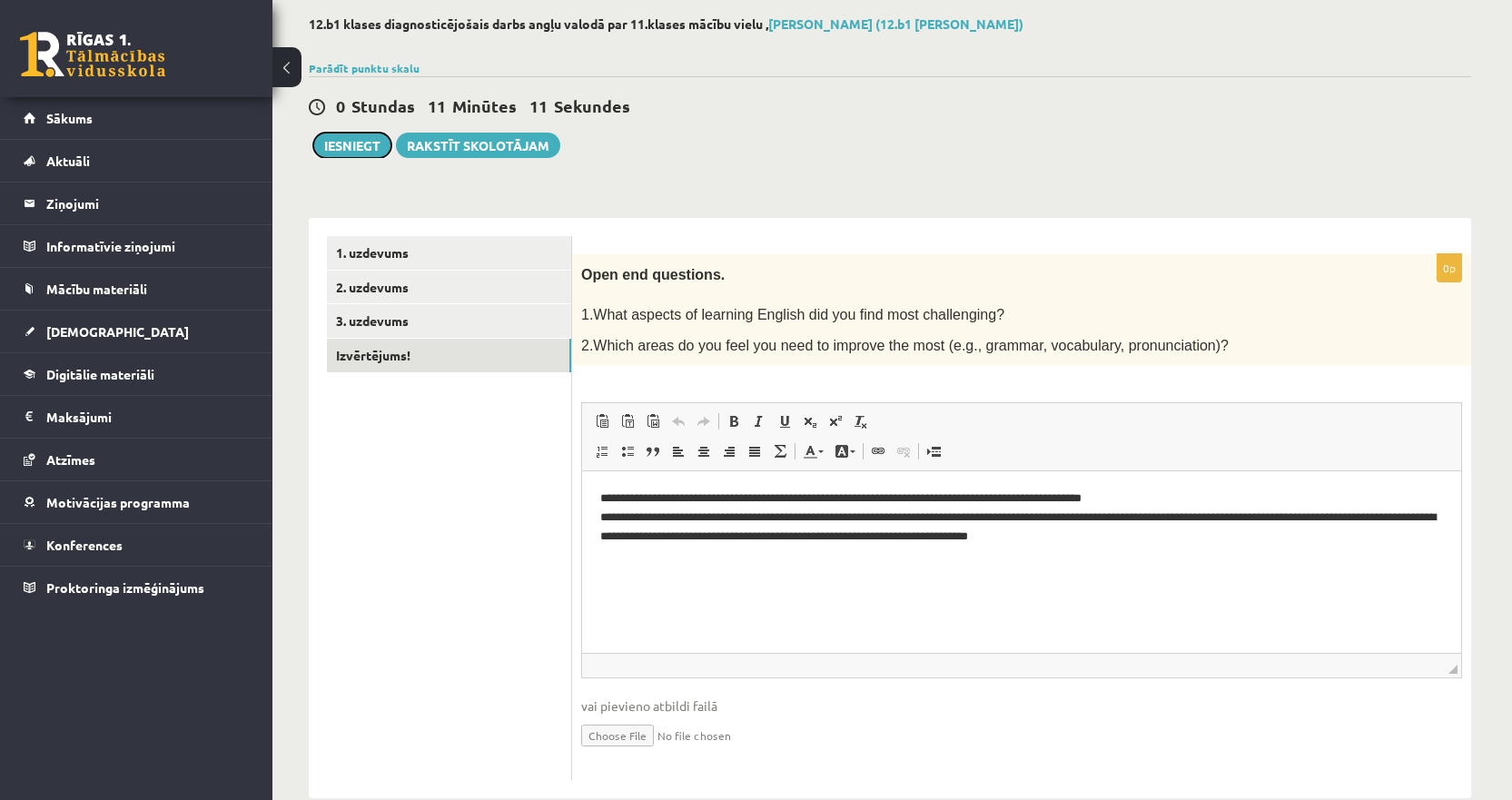
scroll to position [90, 0]
click at [385, 309] on link "3. uzdevums" at bounding box center [448, 320] width 244 height 34
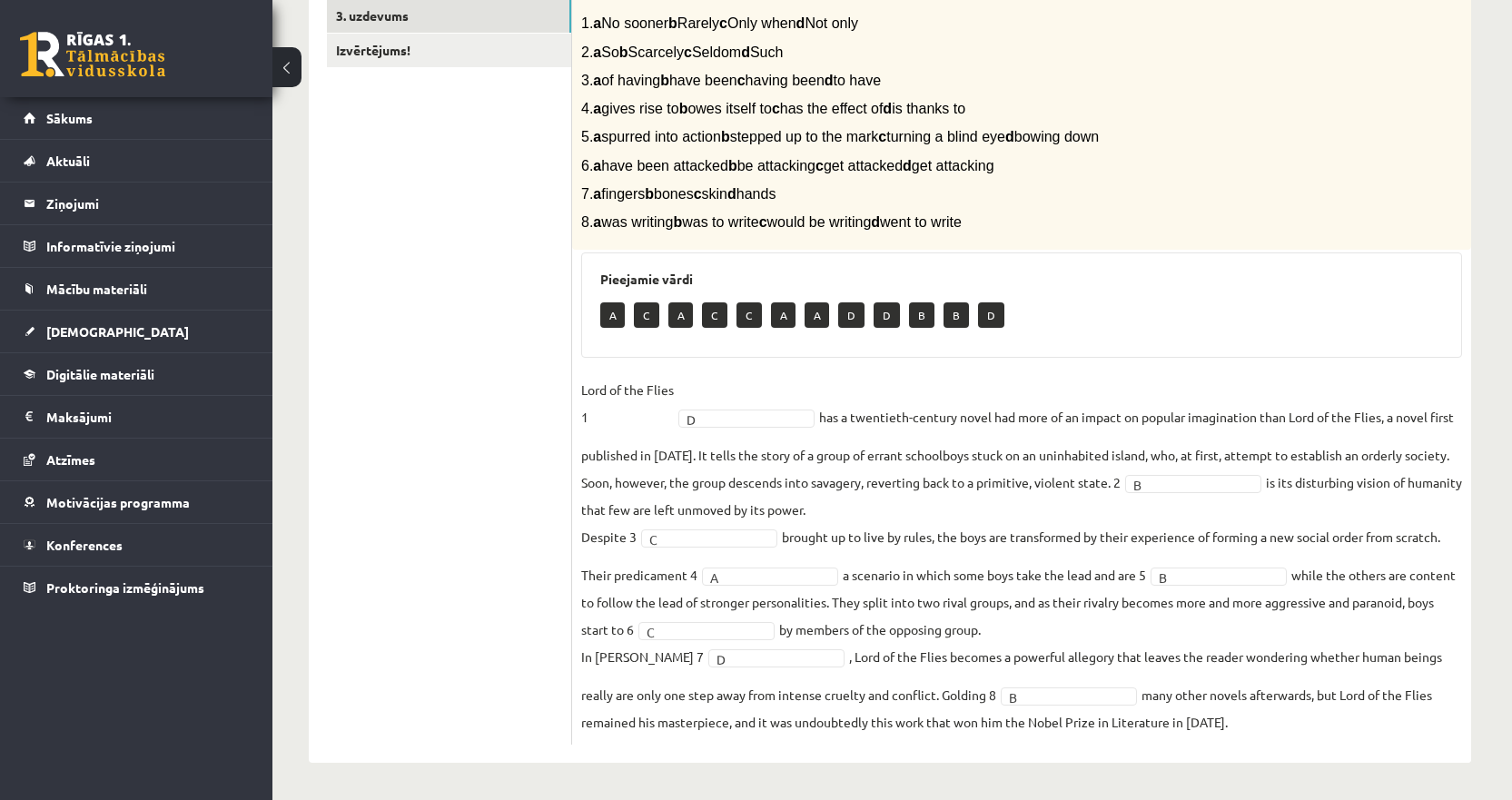
scroll to position [215, 0]
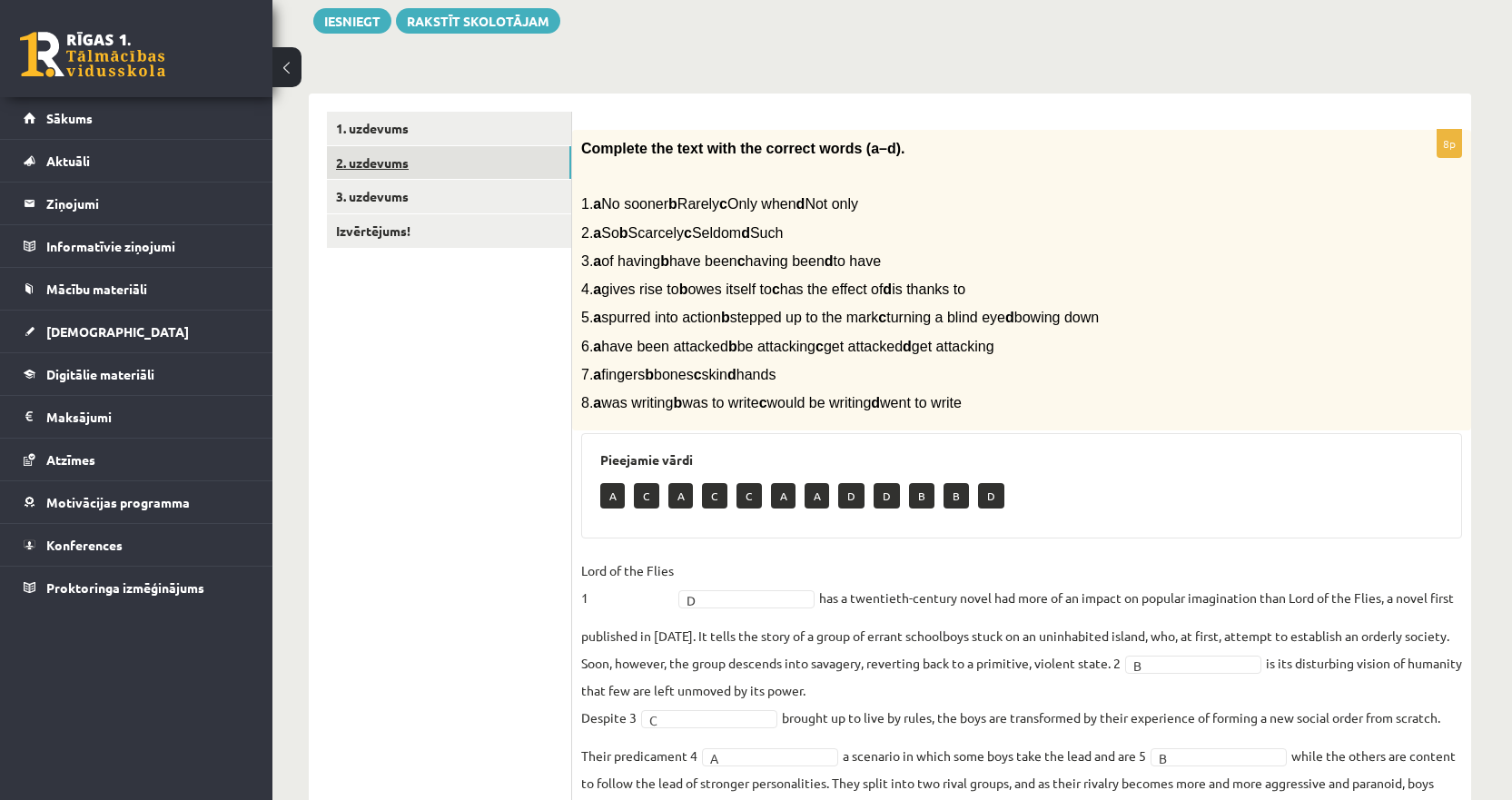
click at [407, 176] on link "2. uzdevums" at bounding box center [448, 163] width 244 height 34
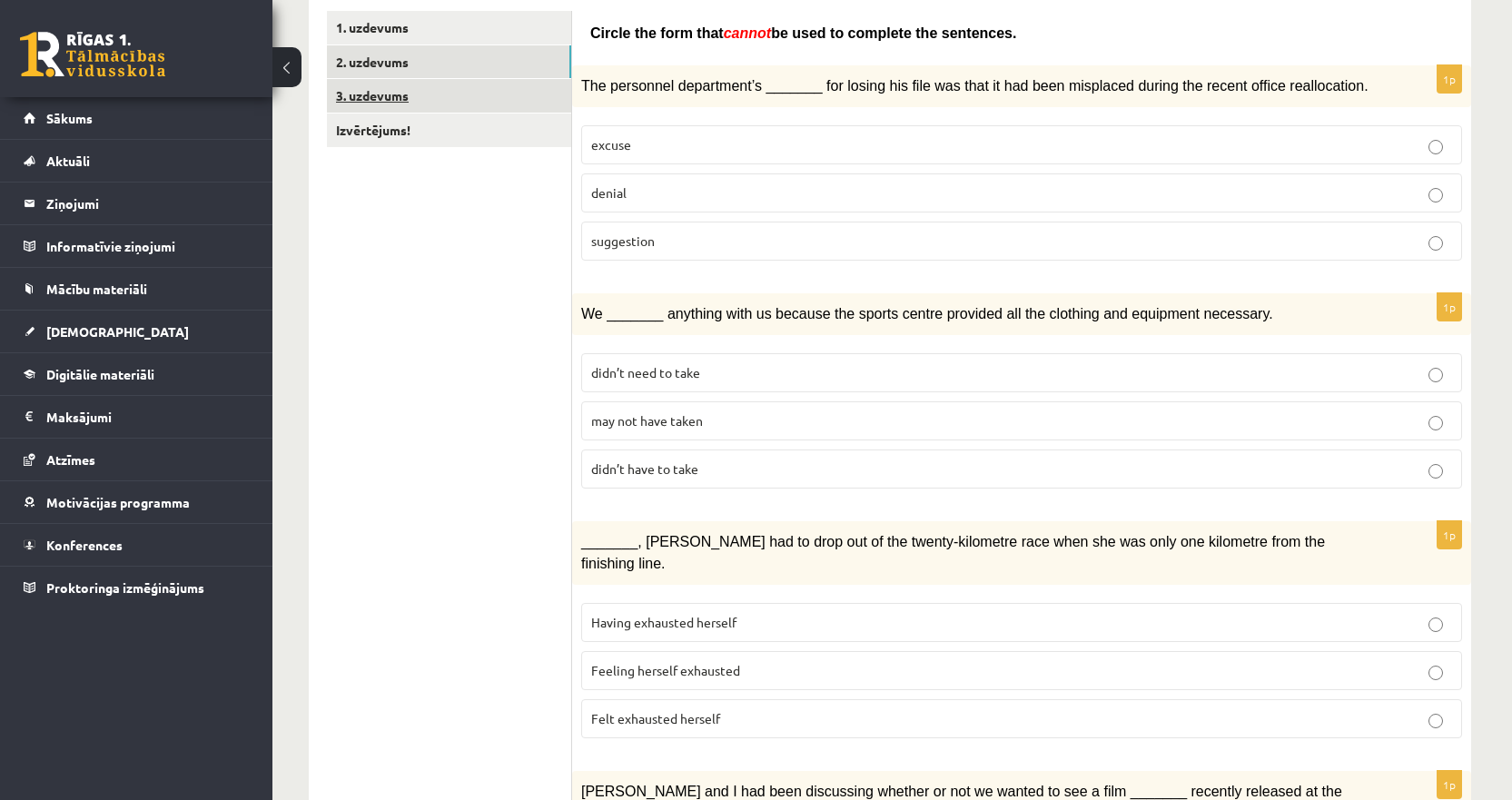
scroll to position [123, 0]
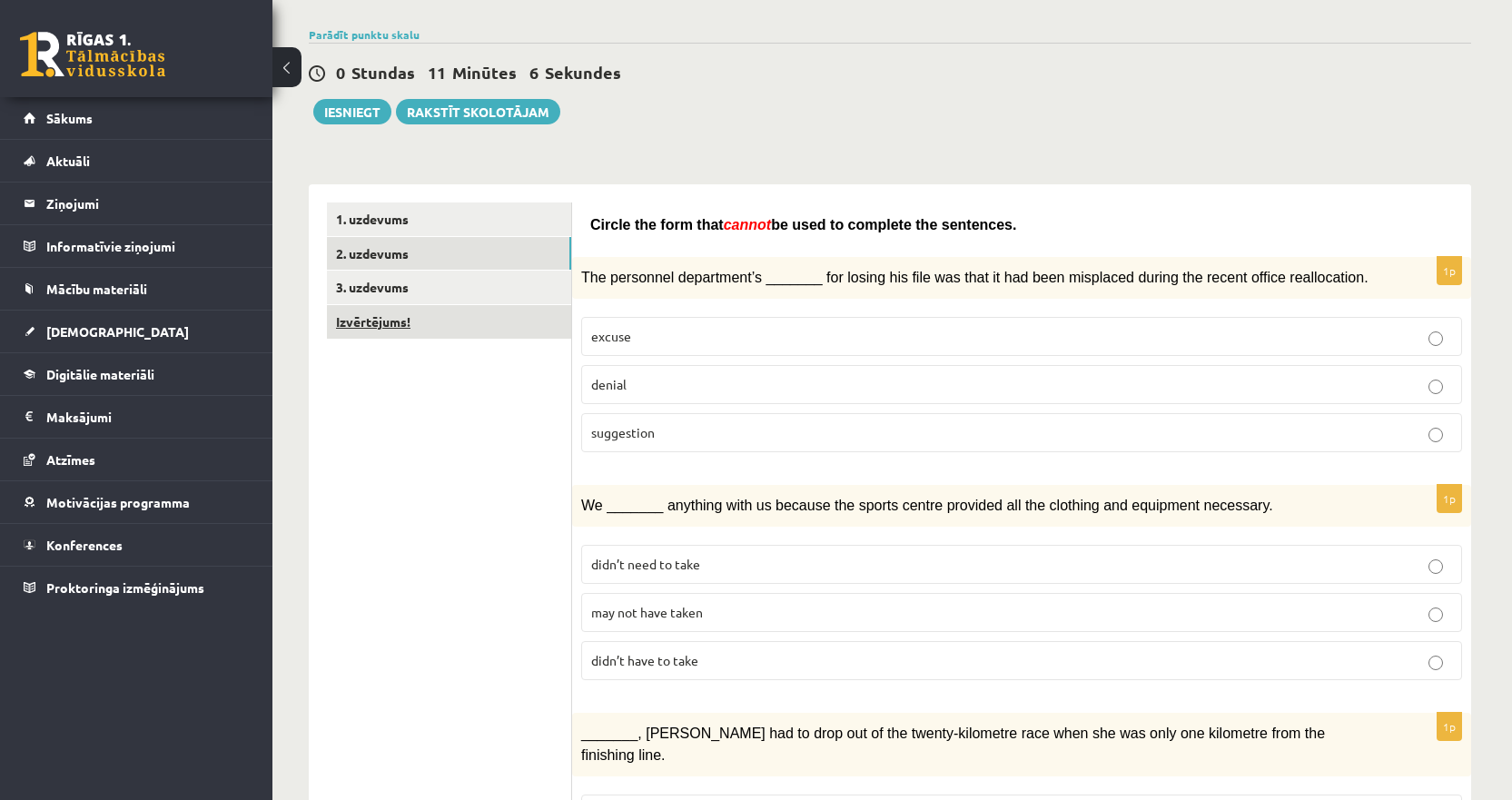
click at [420, 321] on link "Izvērtējums!" at bounding box center [448, 322] width 244 height 34
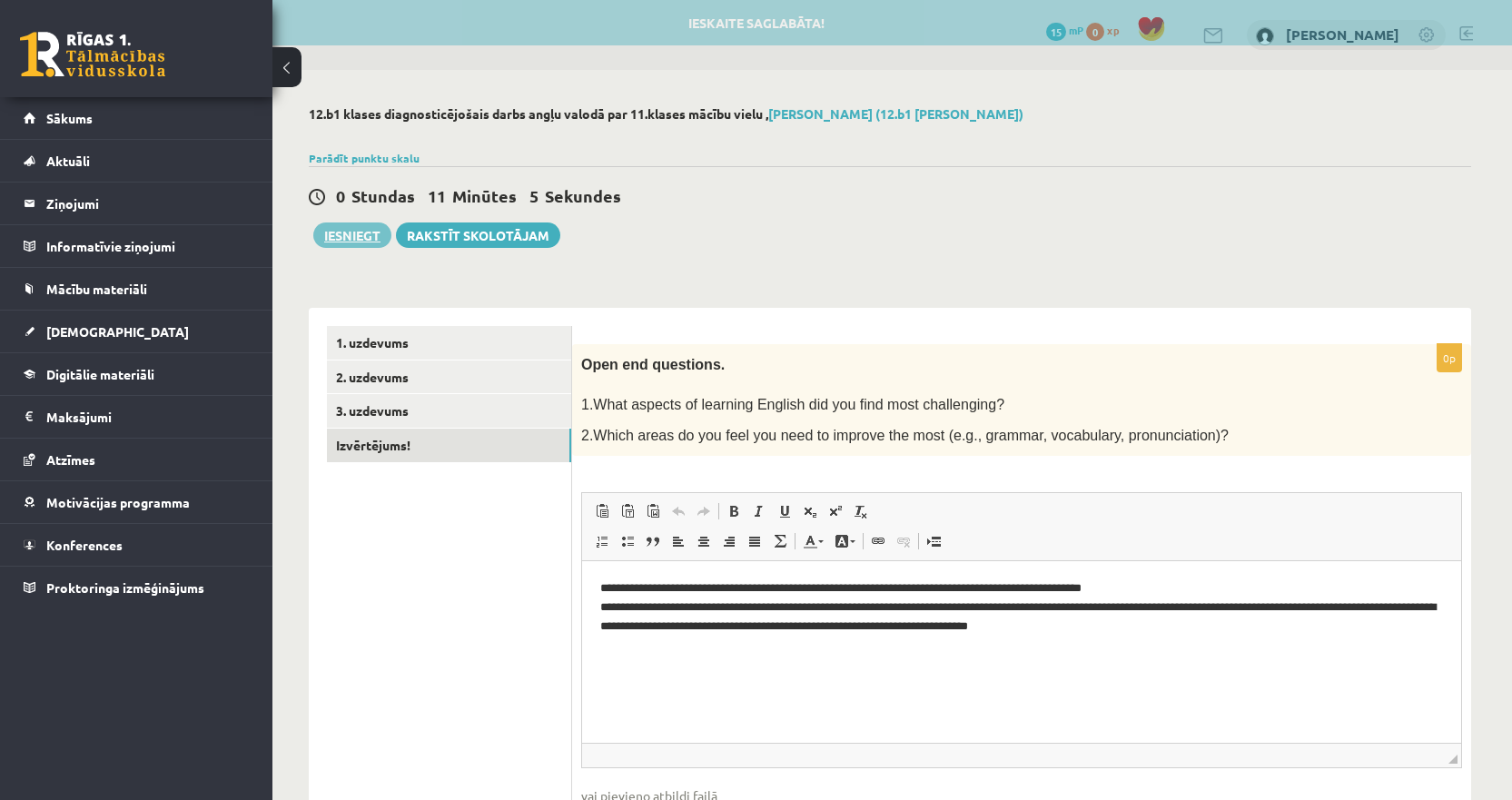
scroll to position [0, 0]
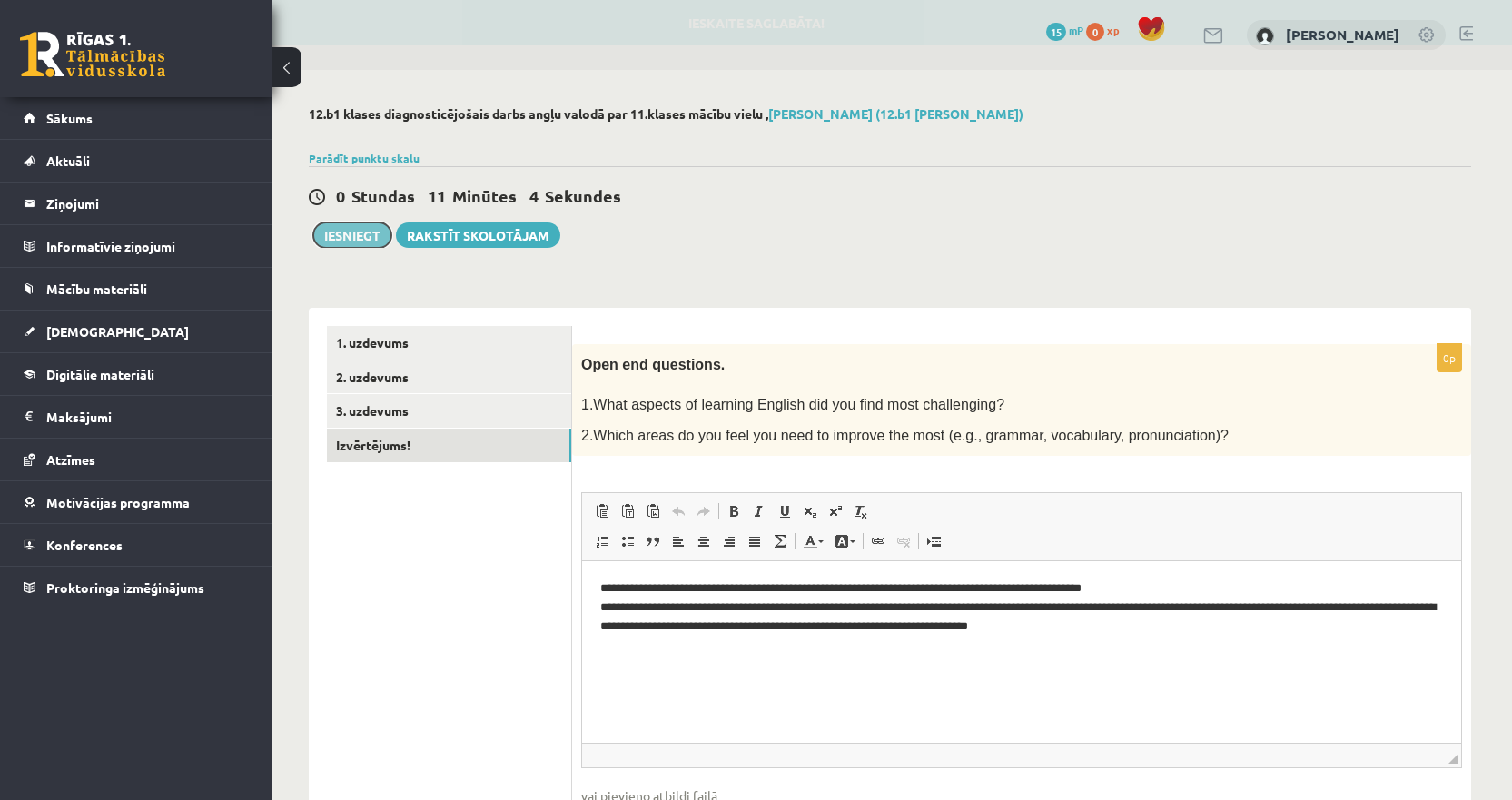
click at [361, 236] on button "Iesniegt" at bounding box center [352, 234] width 78 height 25
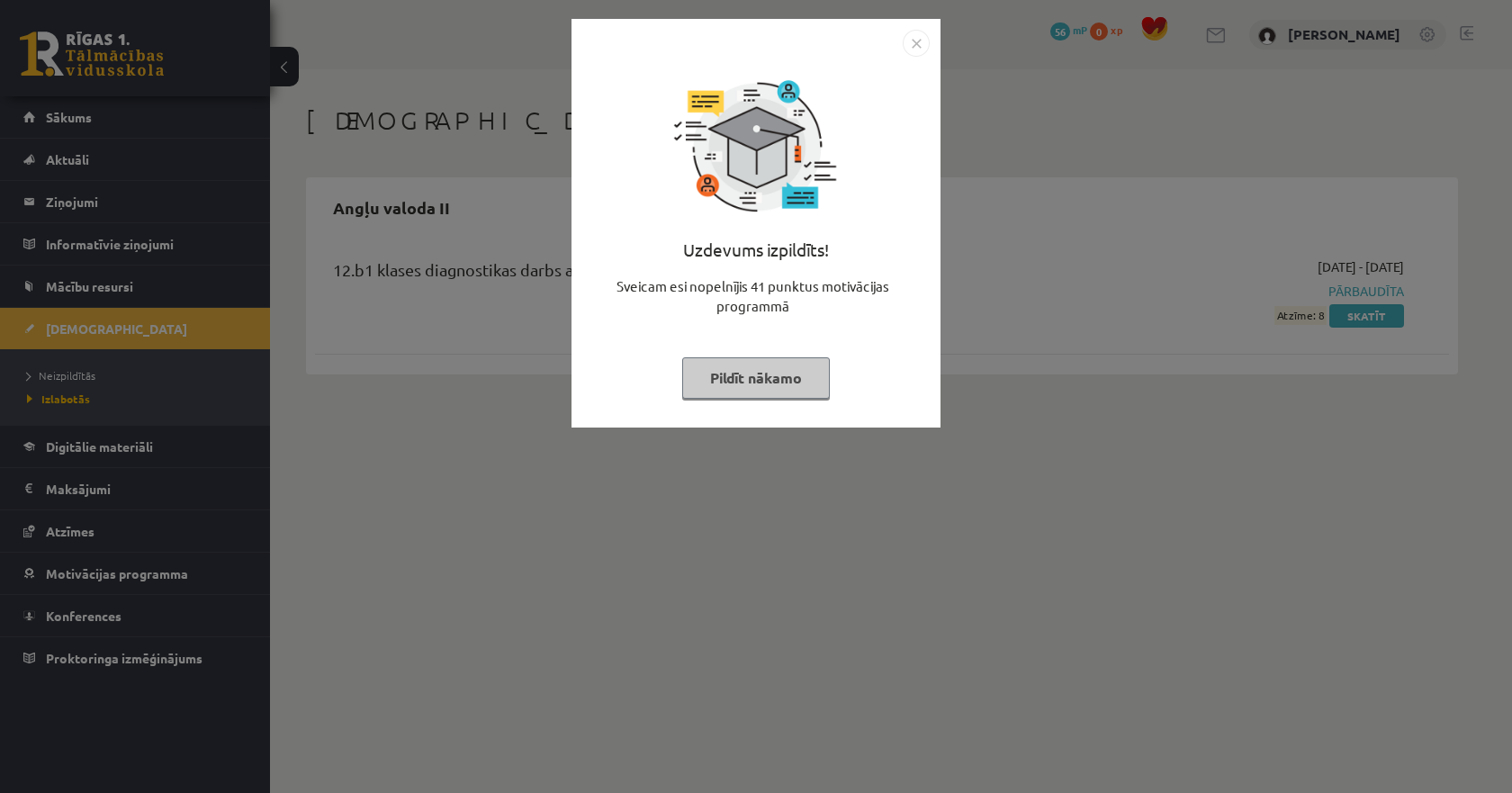
click at [917, 43] on img "Close" at bounding box center [916, 43] width 27 height 27
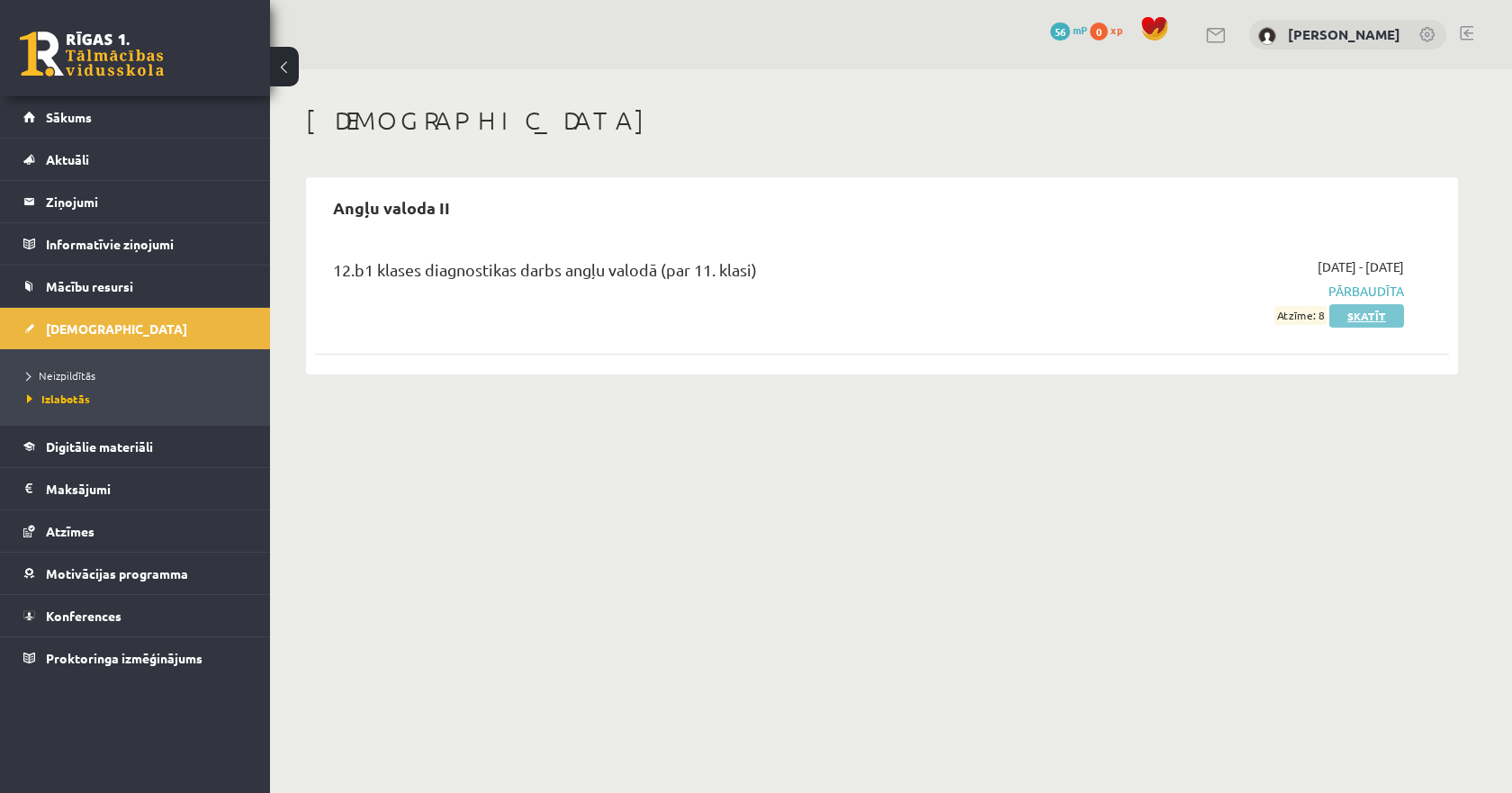
click at [1379, 314] on link "Skatīt" at bounding box center [1367, 315] width 75 height 23
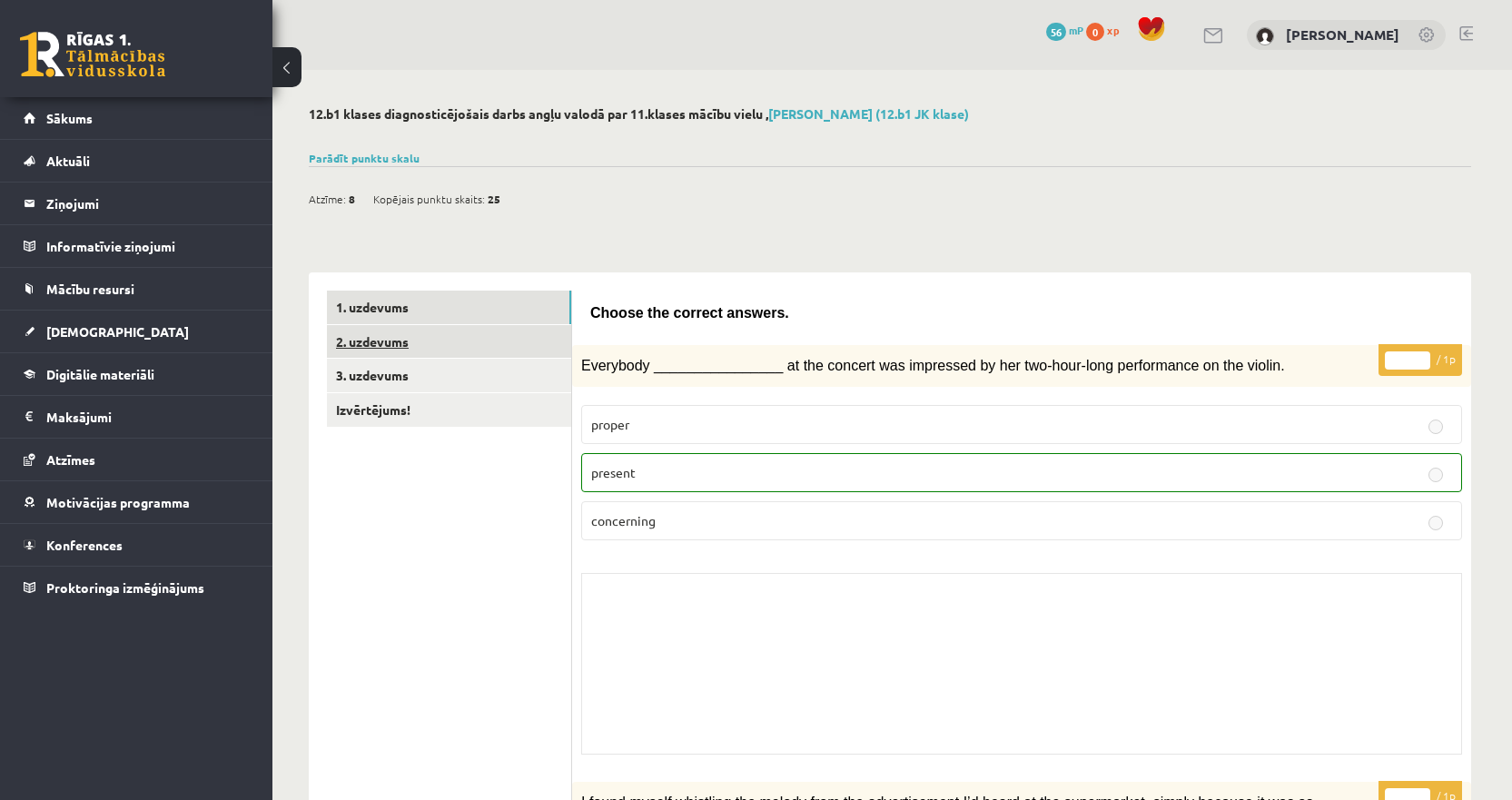
click at [426, 351] on link "2. uzdevums" at bounding box center [448, 342] width 244 height 34
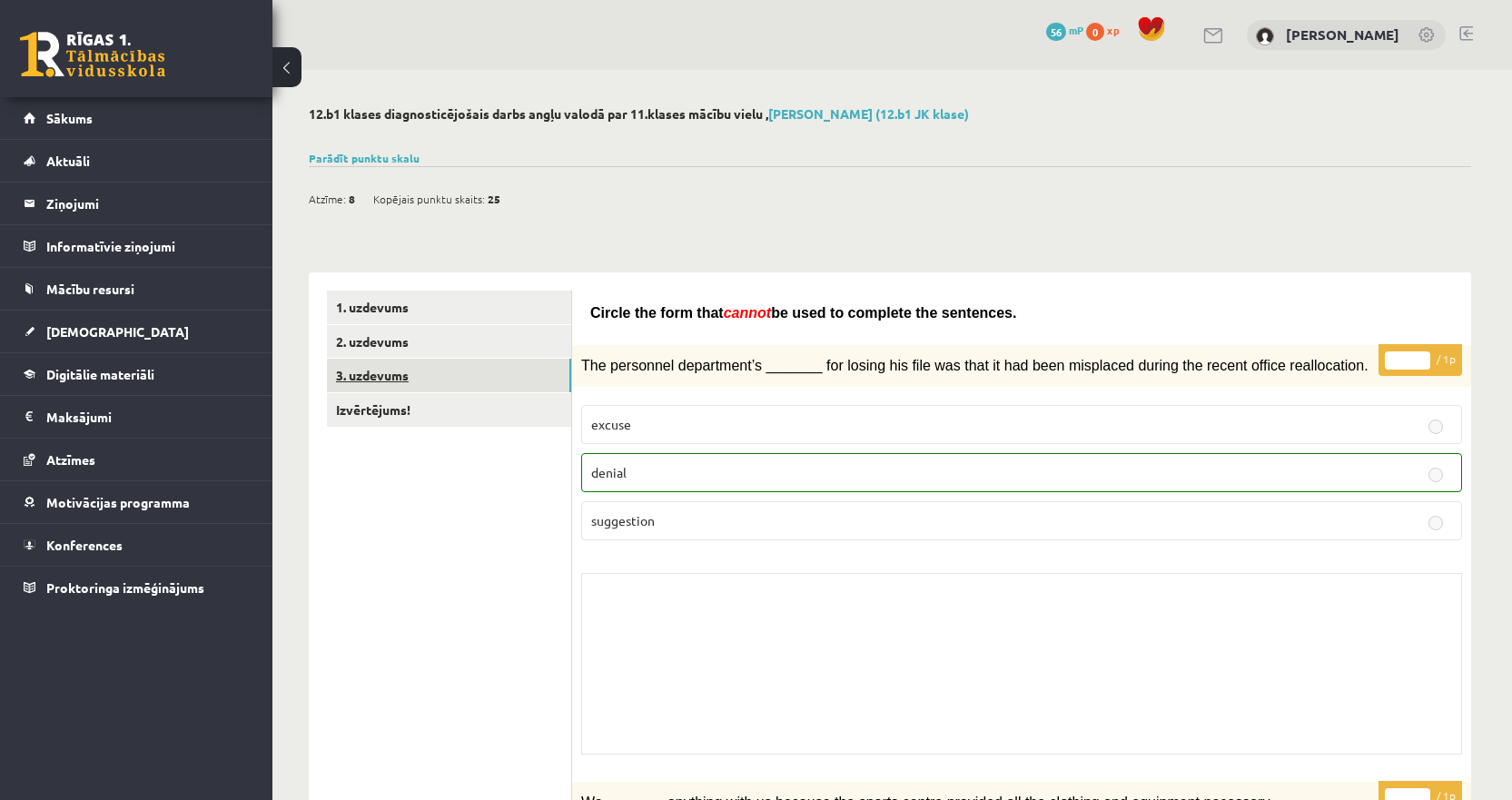
click at [386, 378] on link "3. uzdevums" at bounding box center [448, 376] width 244 height 34
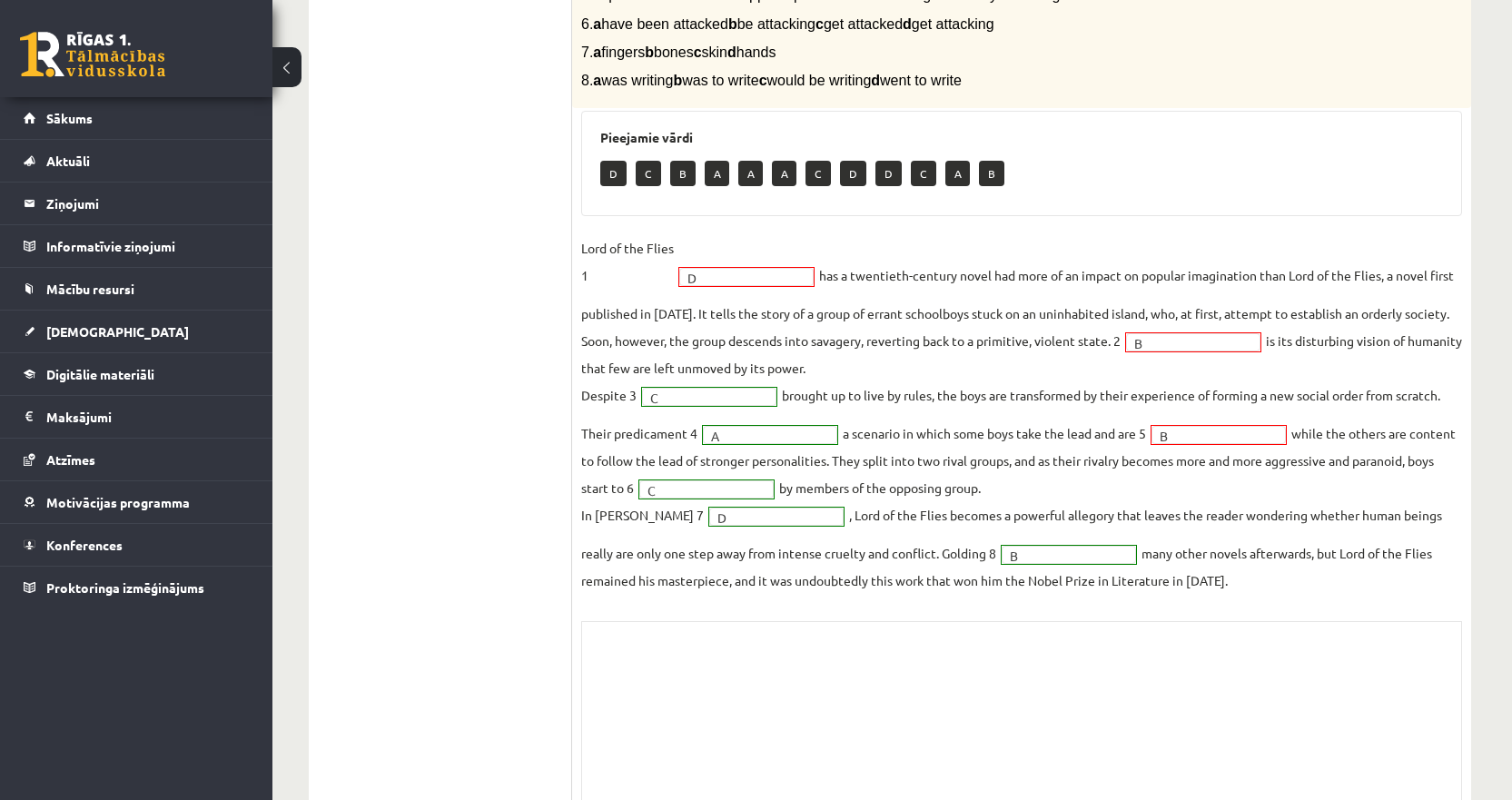
scroll to position [568, 0]
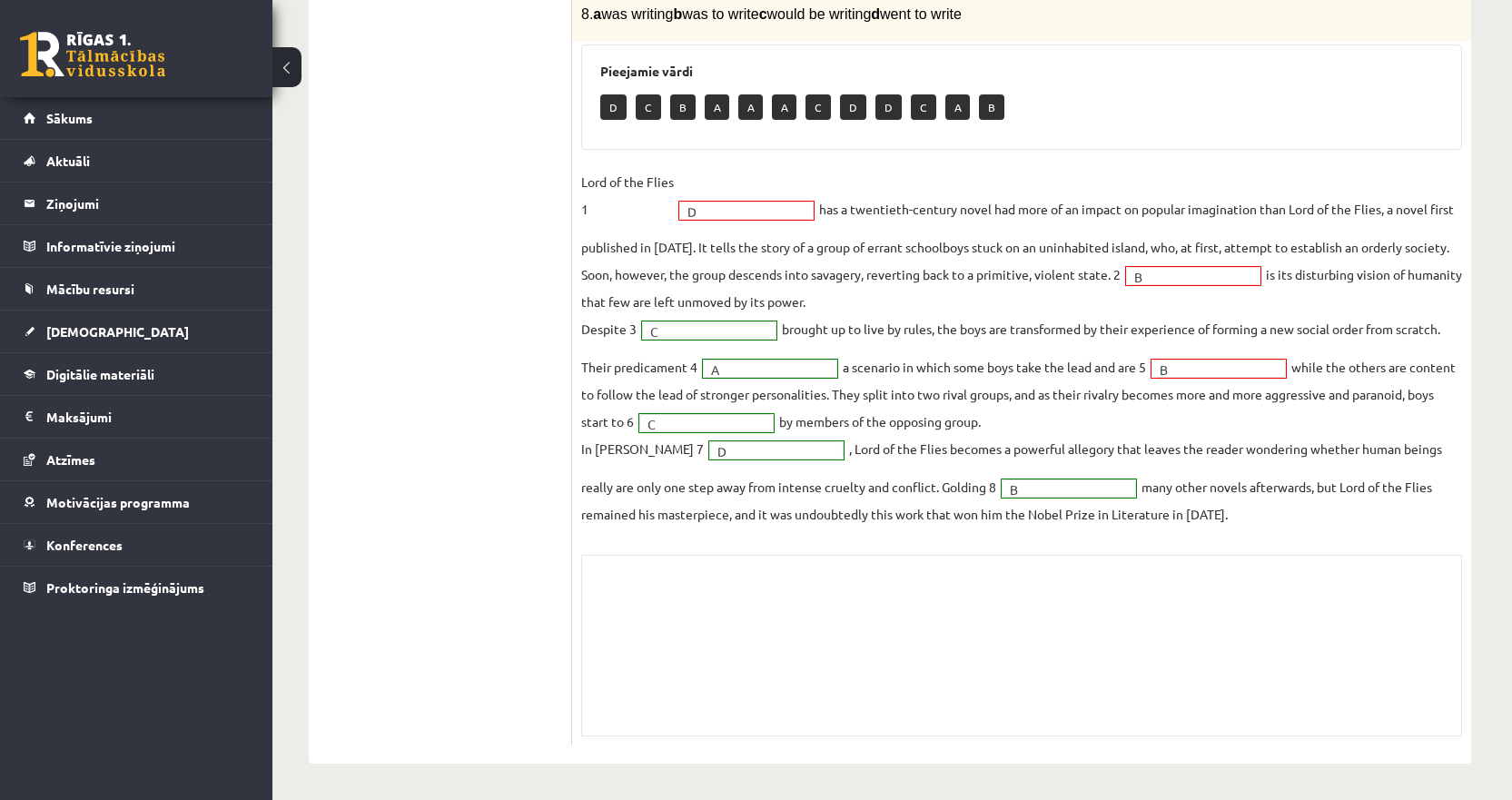
click at [718, 591] on div "Skolotāja pielikums" at bounding box center [1021, 645] width 881 height 182
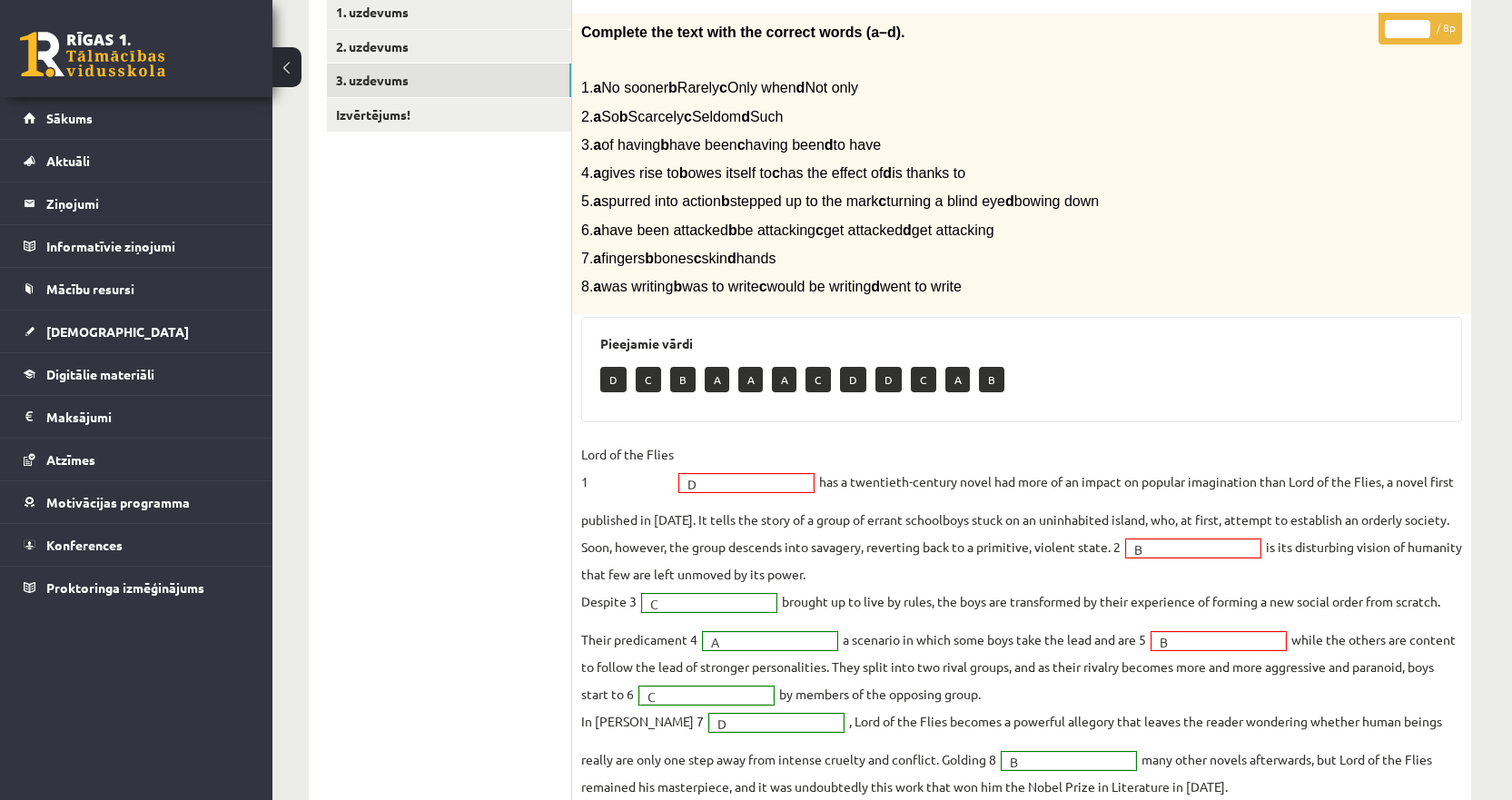
scroll to position [0, 0]
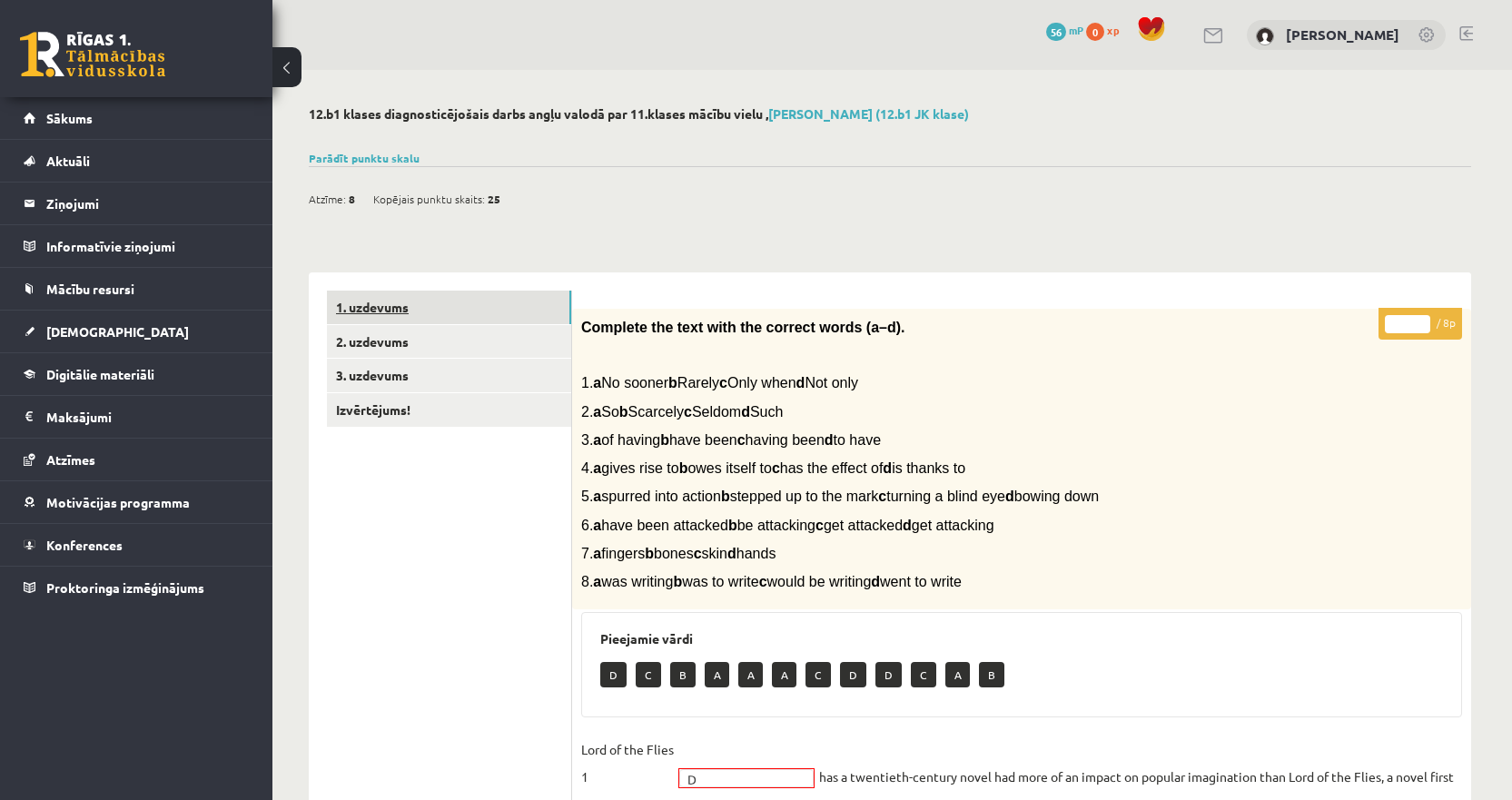
click at [426, 302] on link "1. uzdevums" at bounding box center [448, 308] width 244 height 34
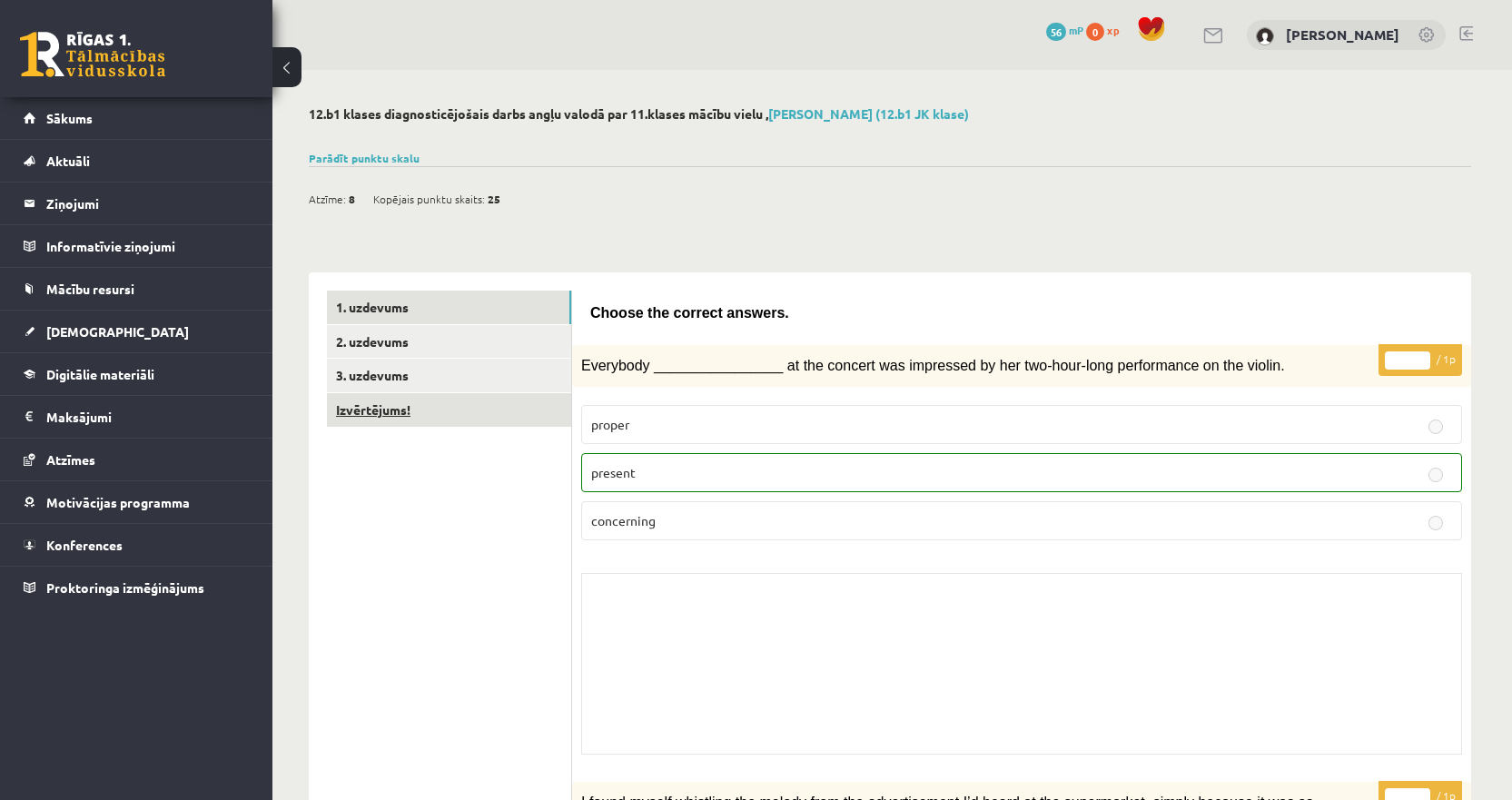
click at [406, 408] on link "Izvērtējums!" at bounding box center [448, 410] width 244 height 34
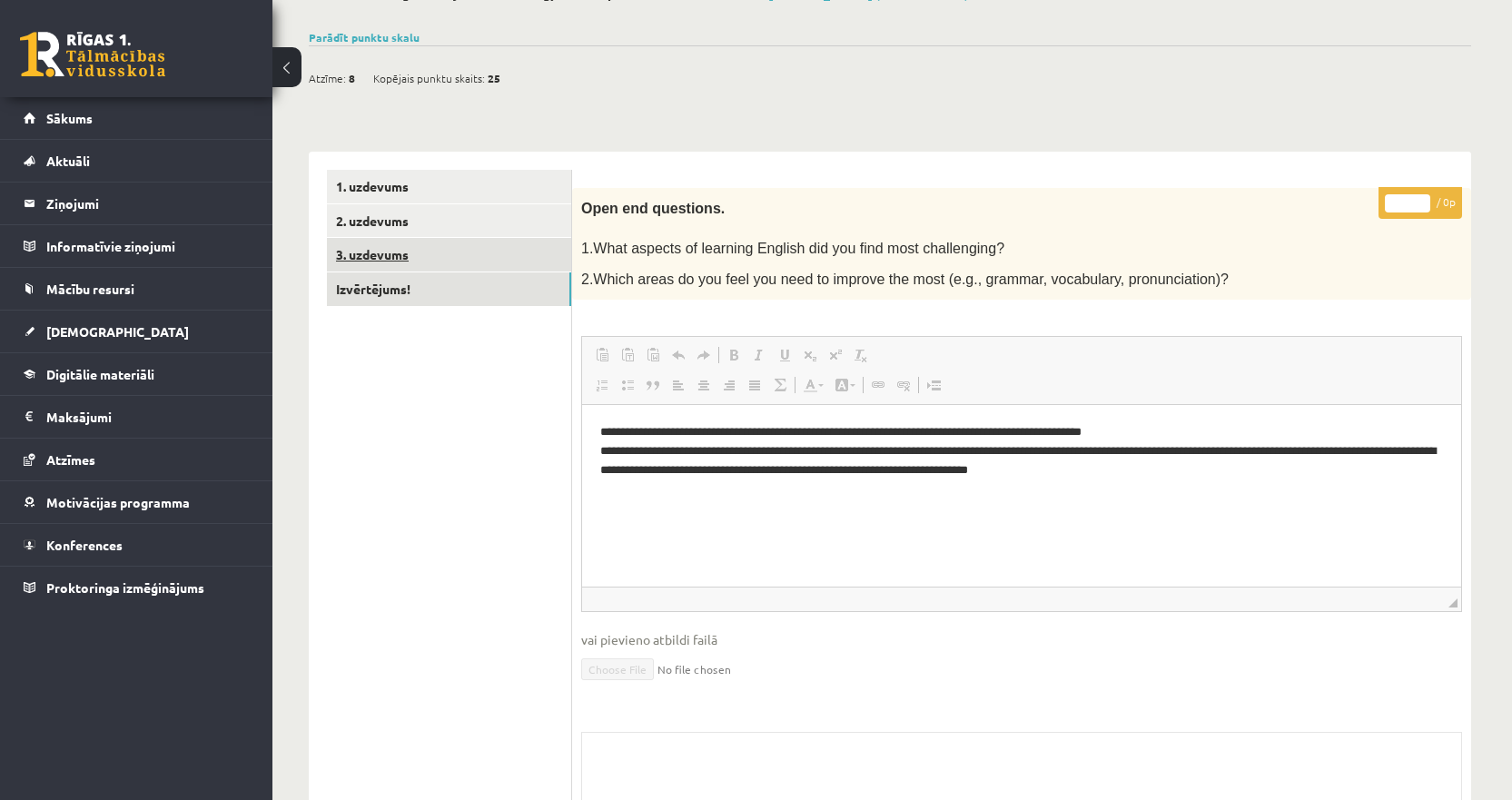
scroll to position [115, 0]
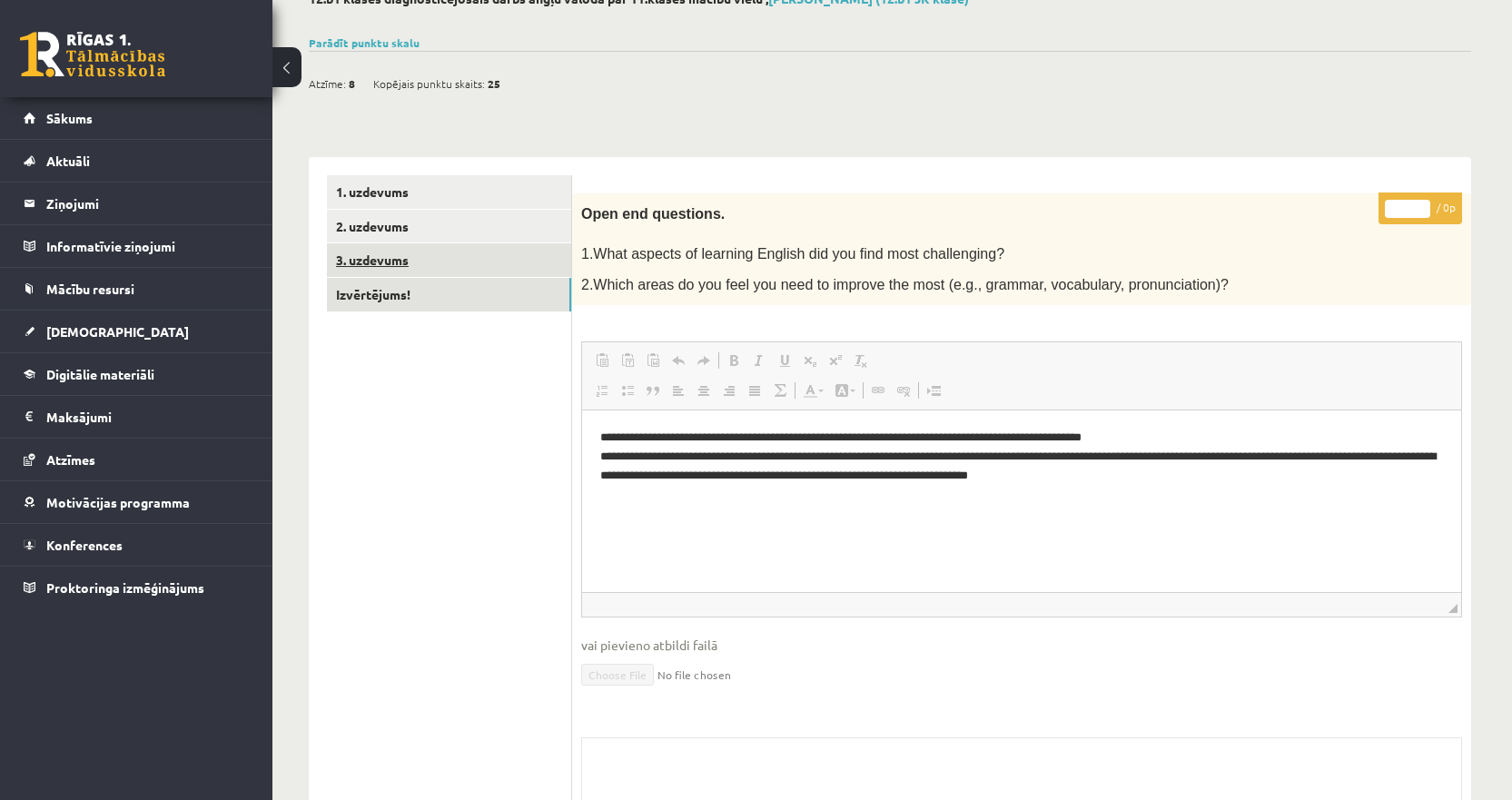
click at [437, 267] on link "3. uzdevums" at bounding box center [448, 260] width 244 height 34
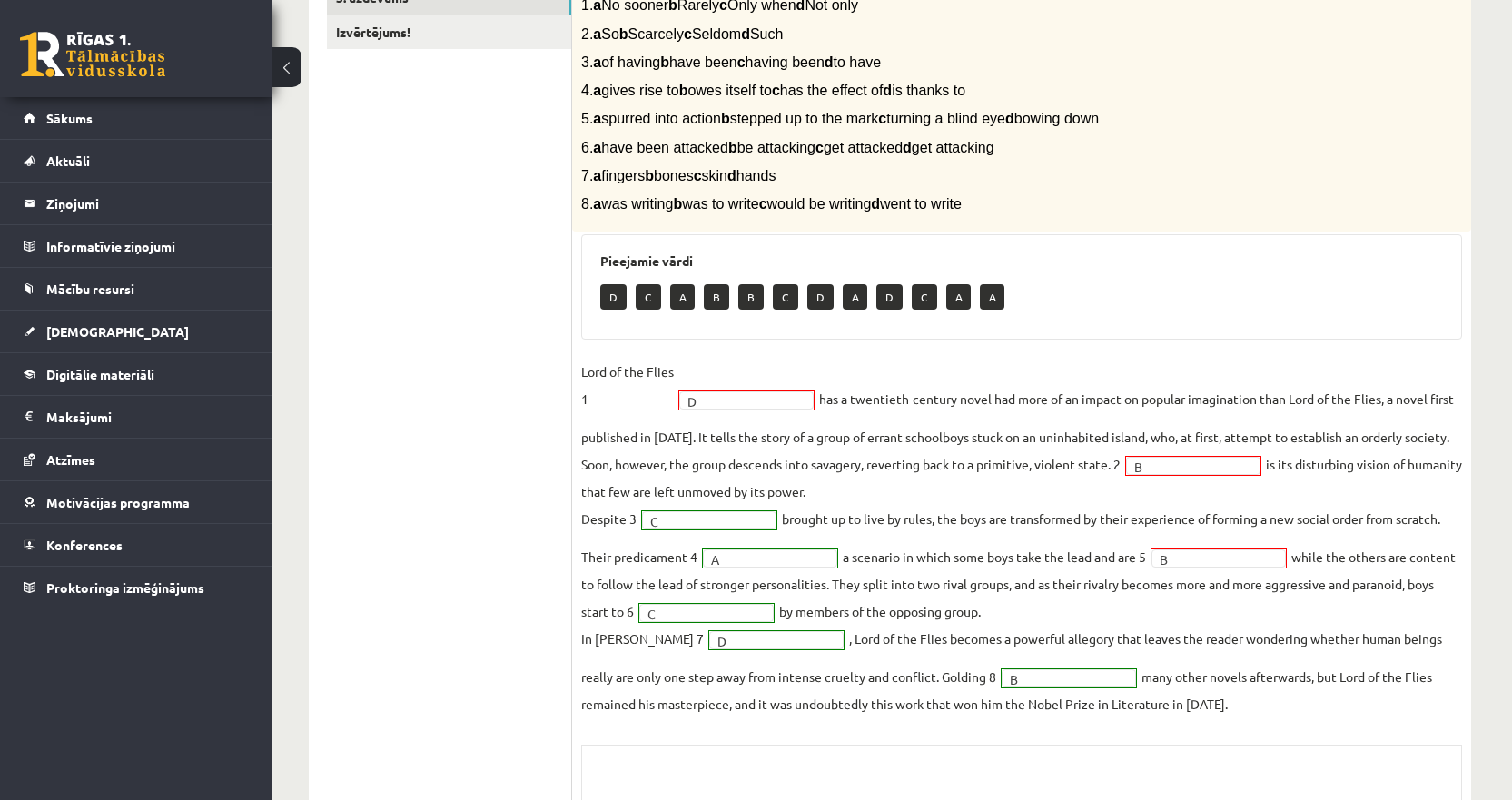
scroll to position [205, 0]
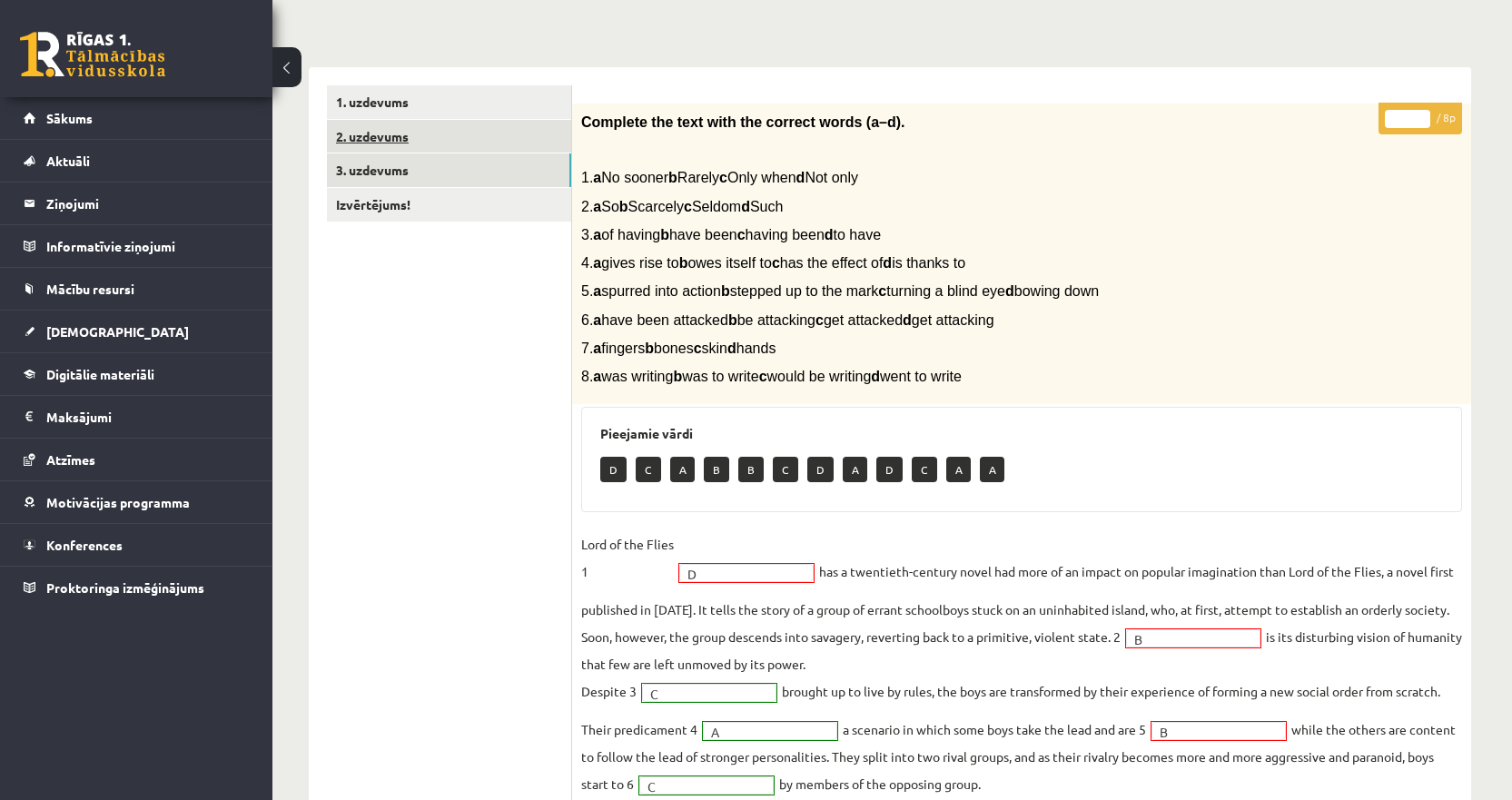
click at [436, 136] on link "2. uzdevums" at bounding box center [448, 136] width 244 height 34
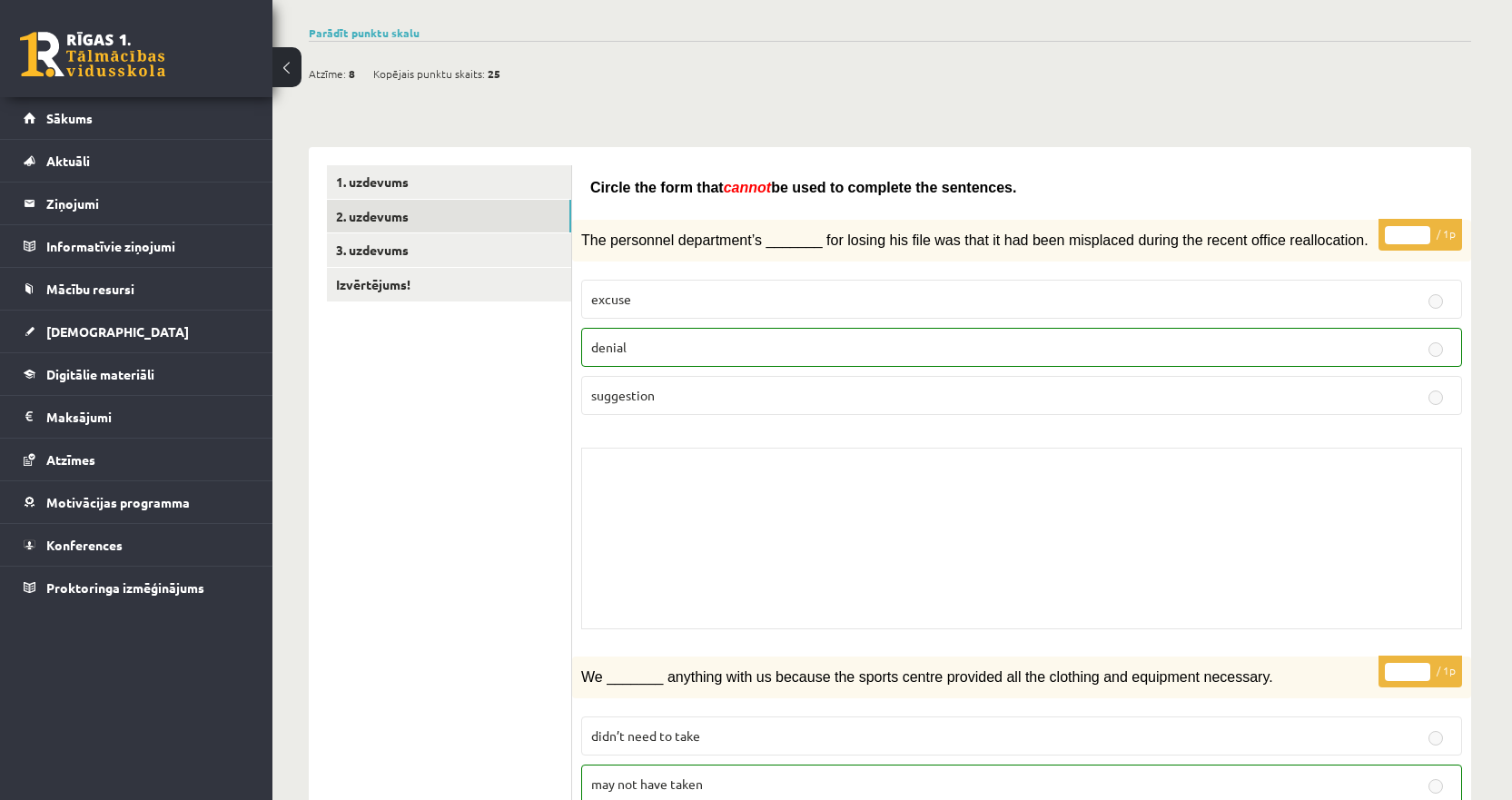
scroll to position [0, 0]
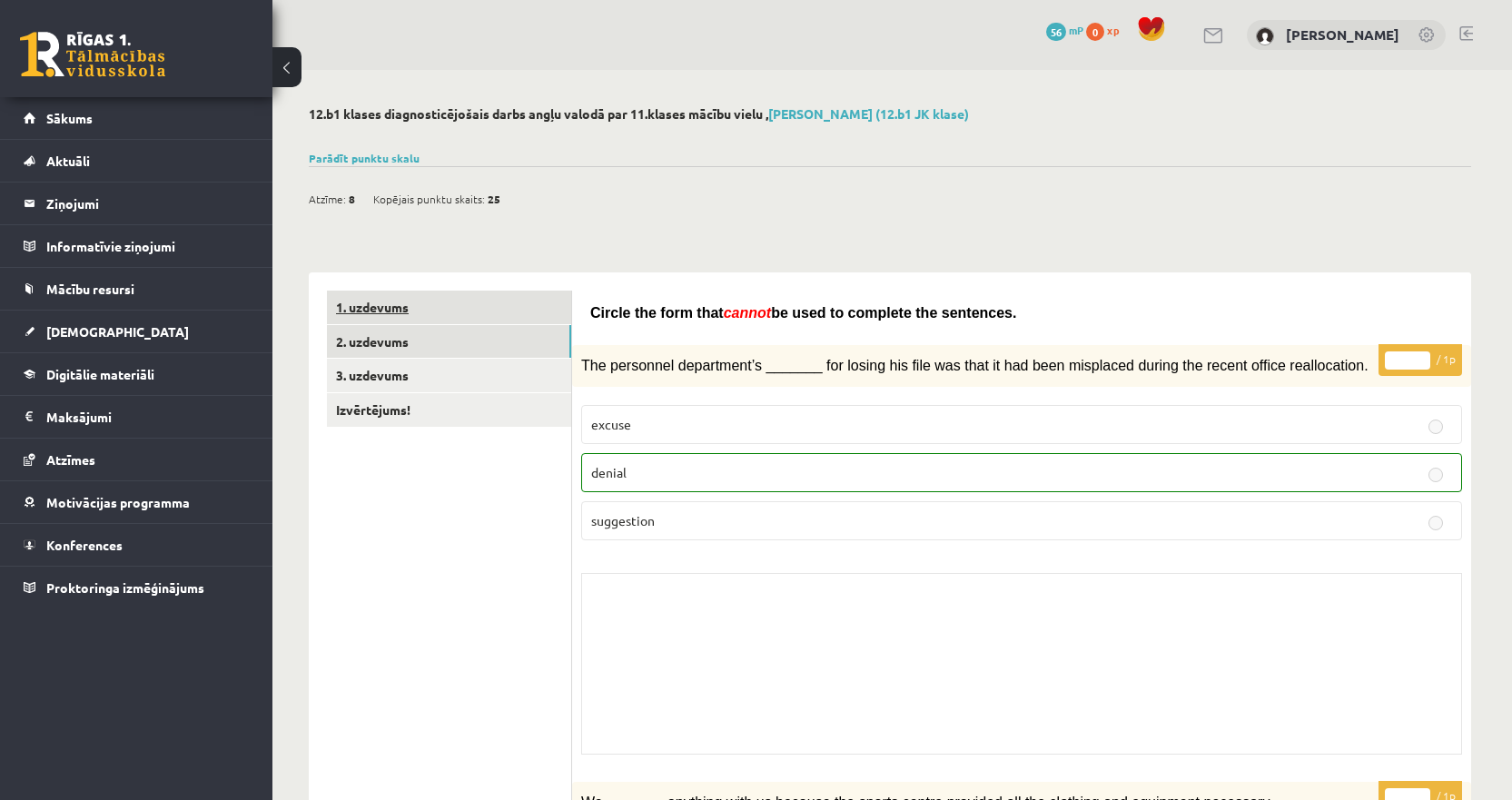
click at [450, 308] on link "1. uzdevums" at bounding box center [448, 308] width 244 height 34
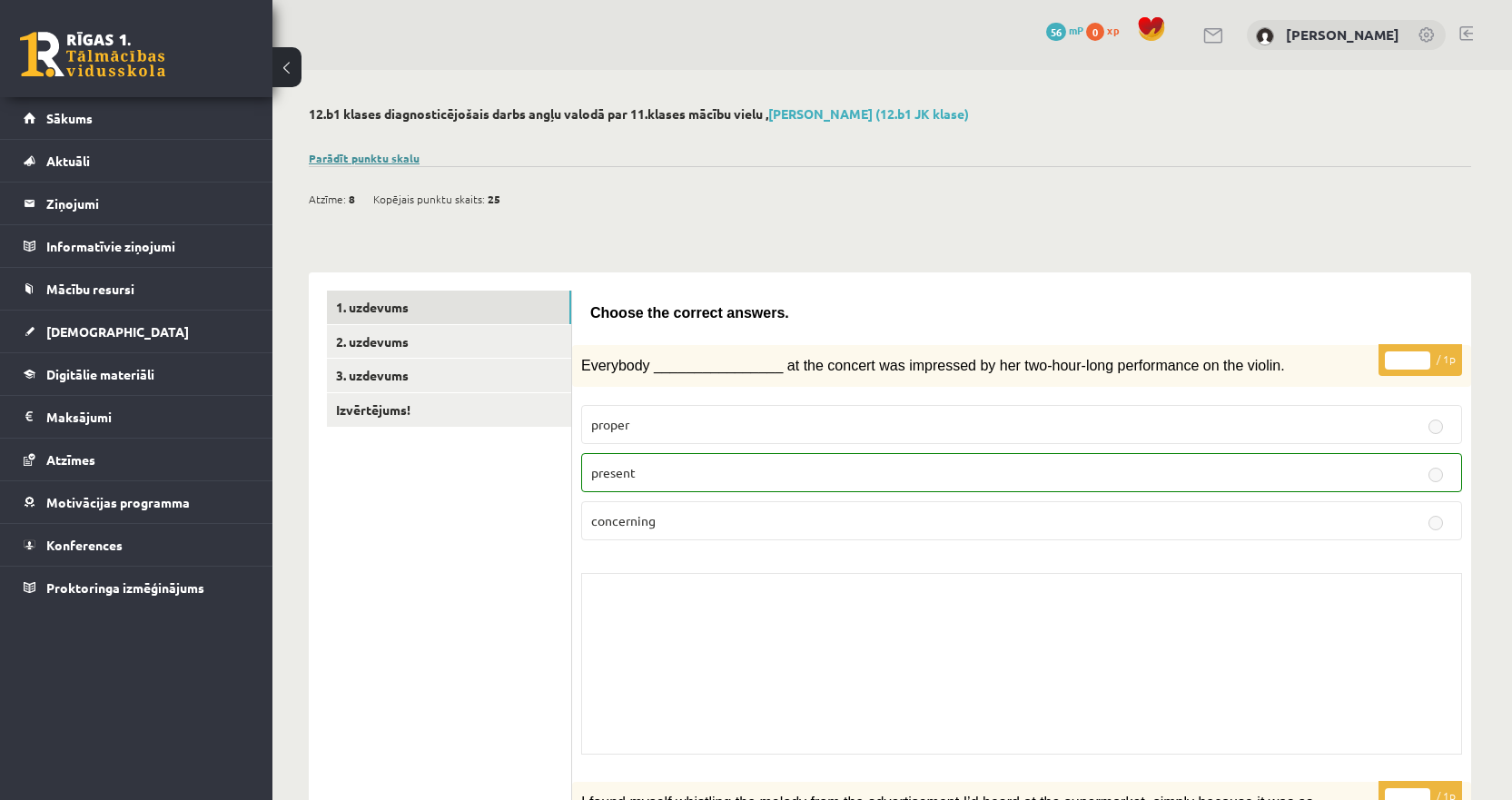
click at [391, 158] on link "Parādīt punktu skalu" at bounding box center [364, 157] width 111 height 14
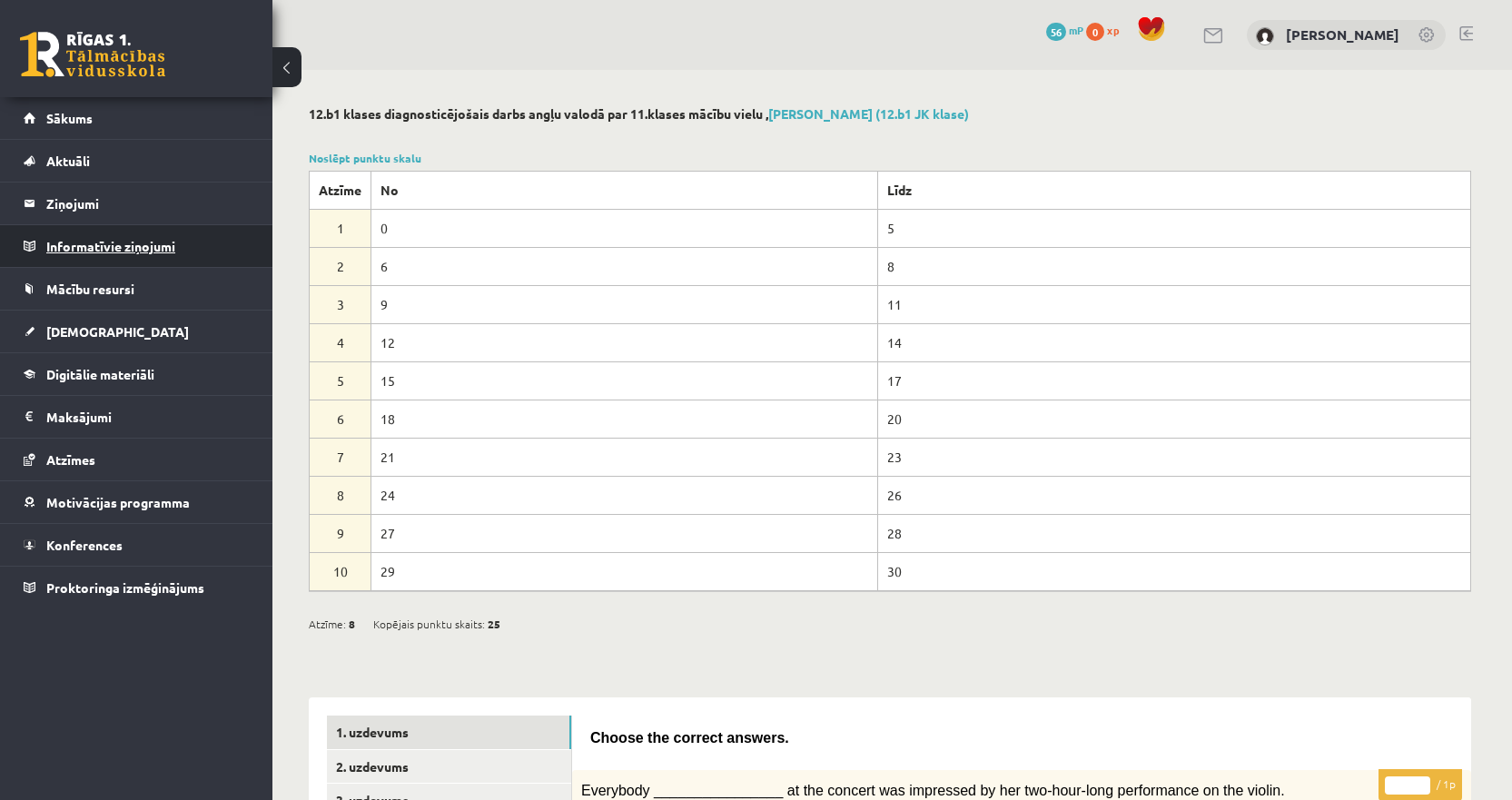
click at [131, 239] on legend "Informatīvie ziņojumi 0" at bounding box center [148, 246] width 203 height 41
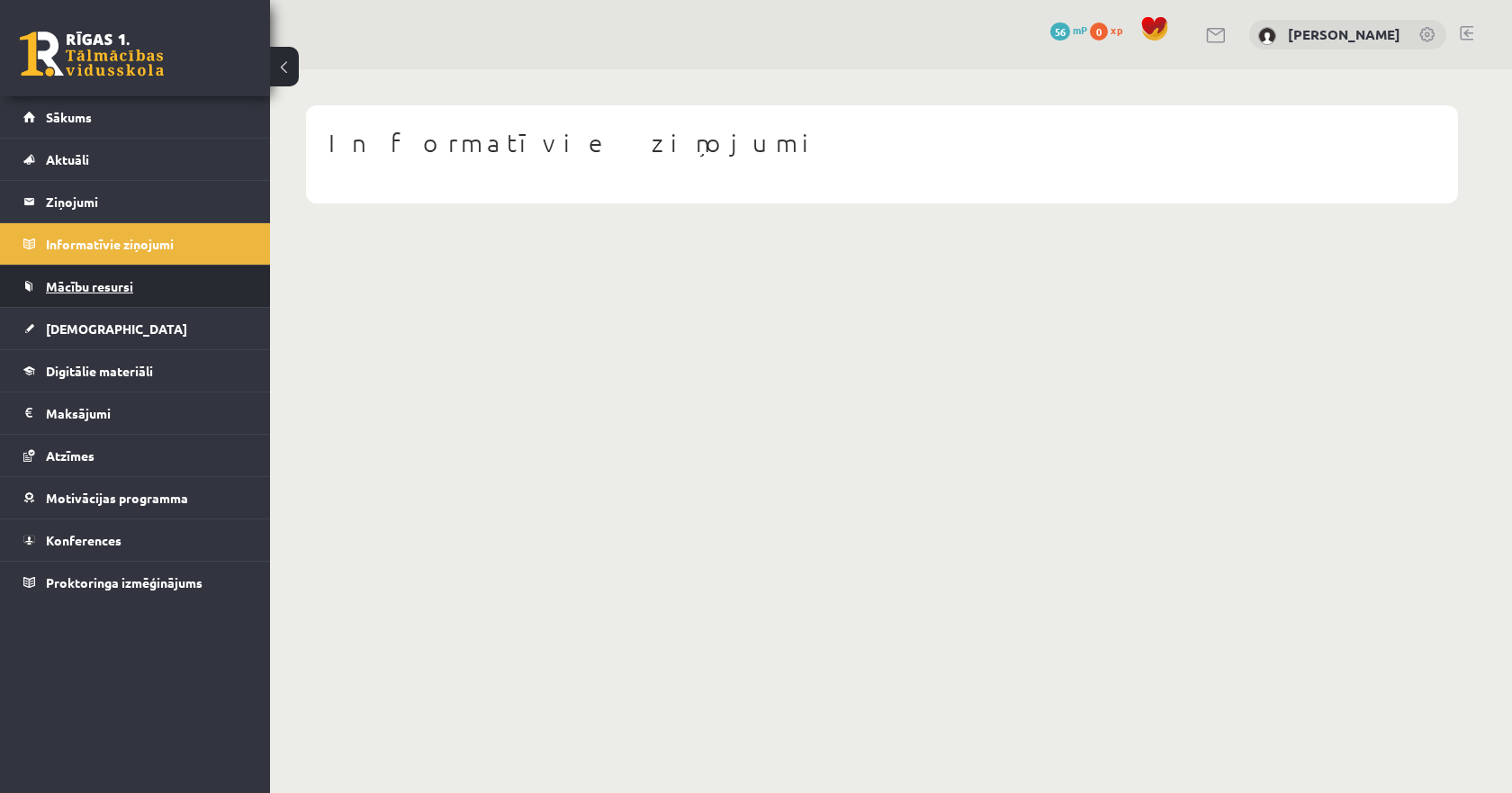
click at [119, 273] on link "Mācību resursi" at bounding box center [135, 286] width 224 height 41
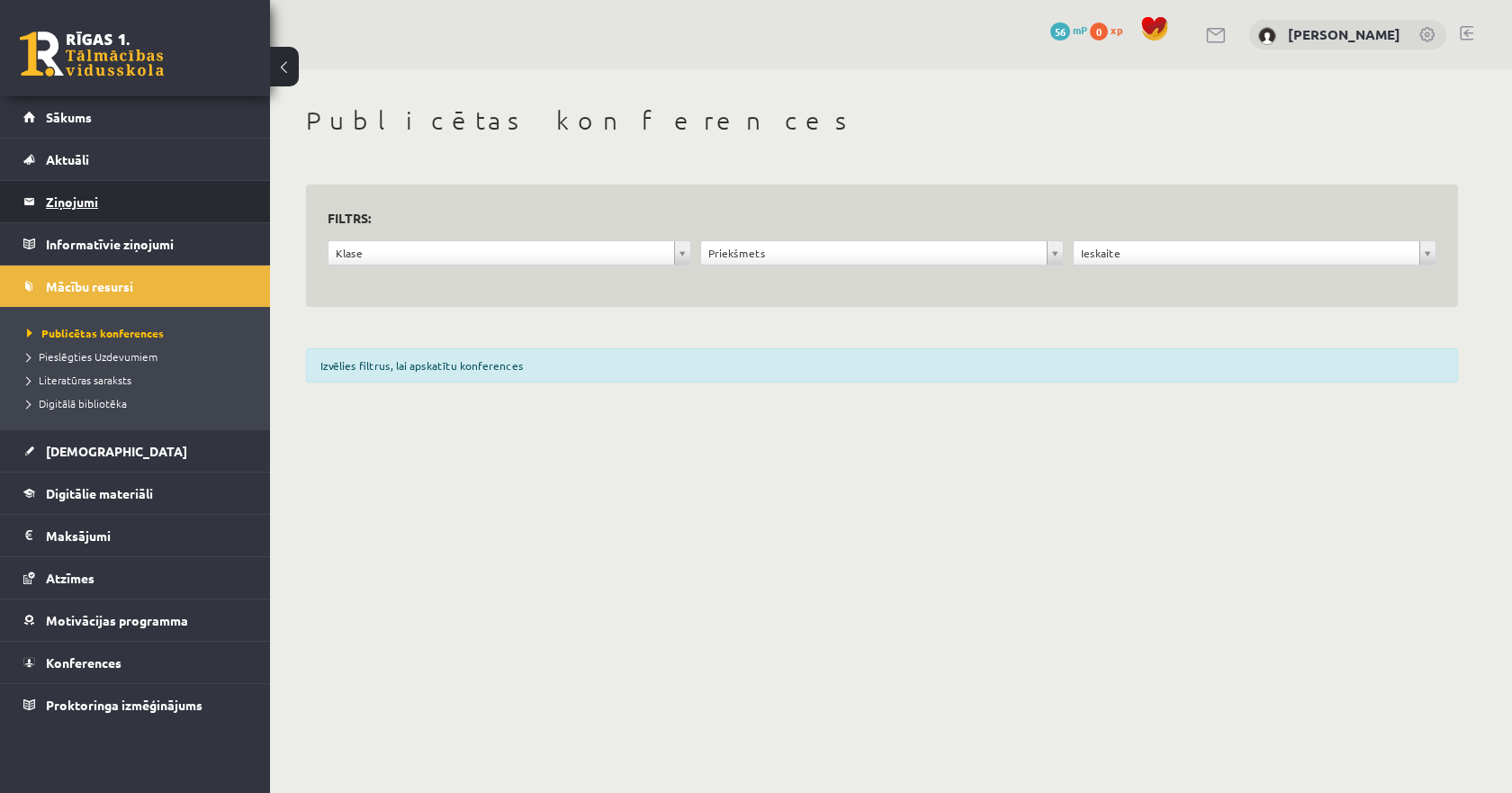
click at [93, 195] on legend "Ziņojumi 0" at bounding box center [147, 202] width 202 height 41
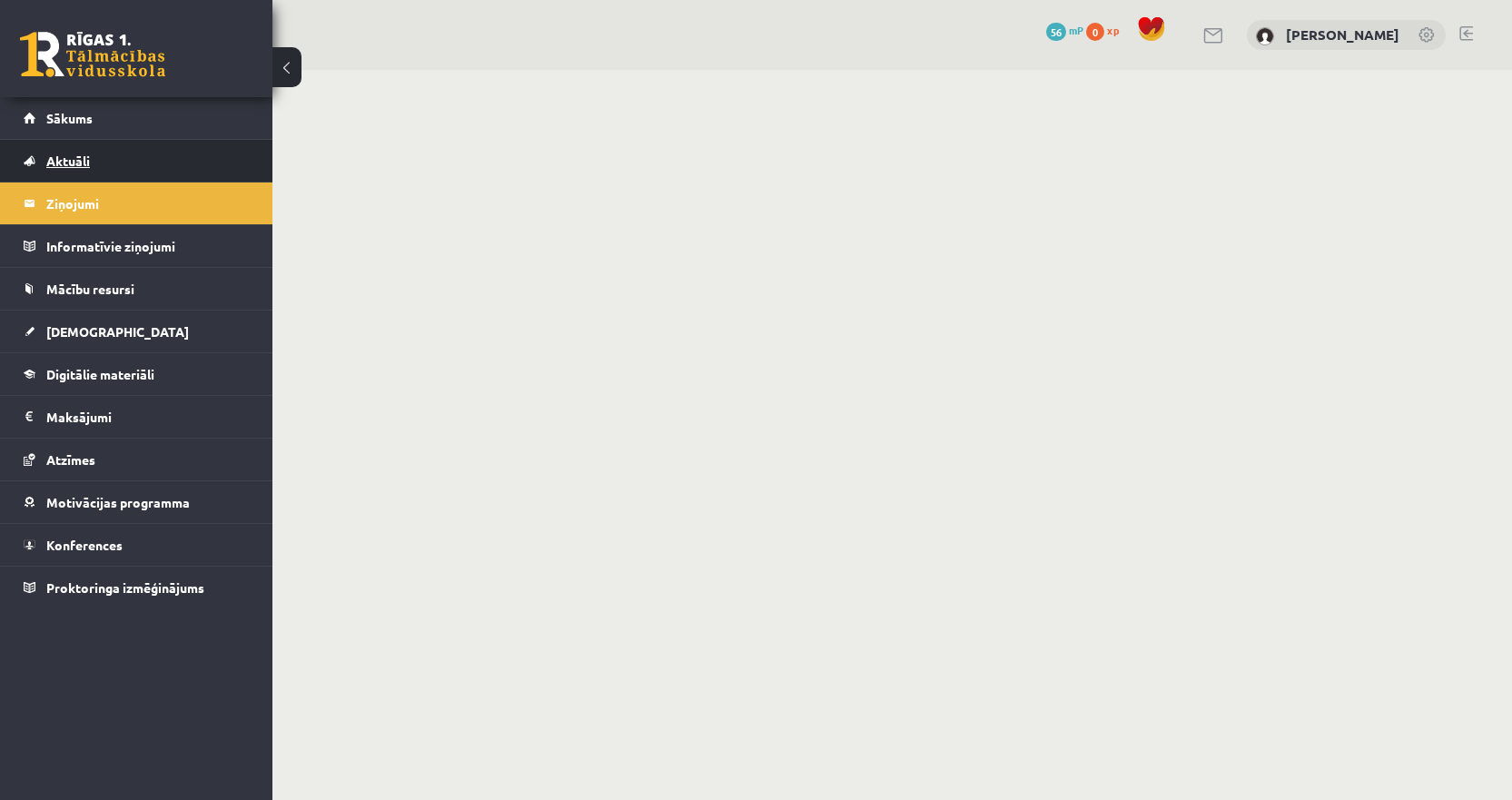
click at [92, 169] on link "Aktuāli" at bounding box center [137, 161] width 226 height 41
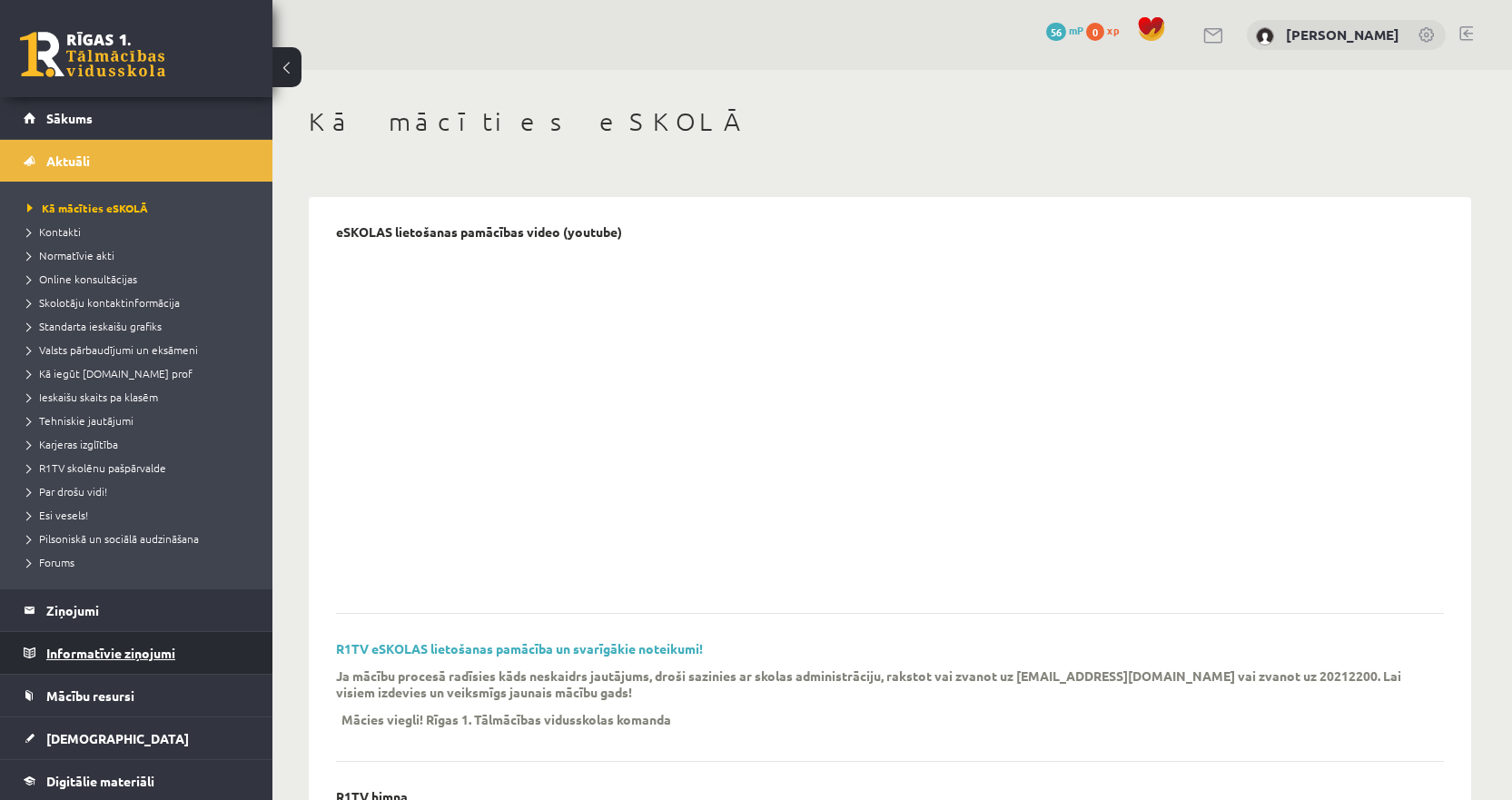
click at [113, 655] on legend "Informatīvie ziņojumi 0" at bounding box center [148, 652] width 203 height 41
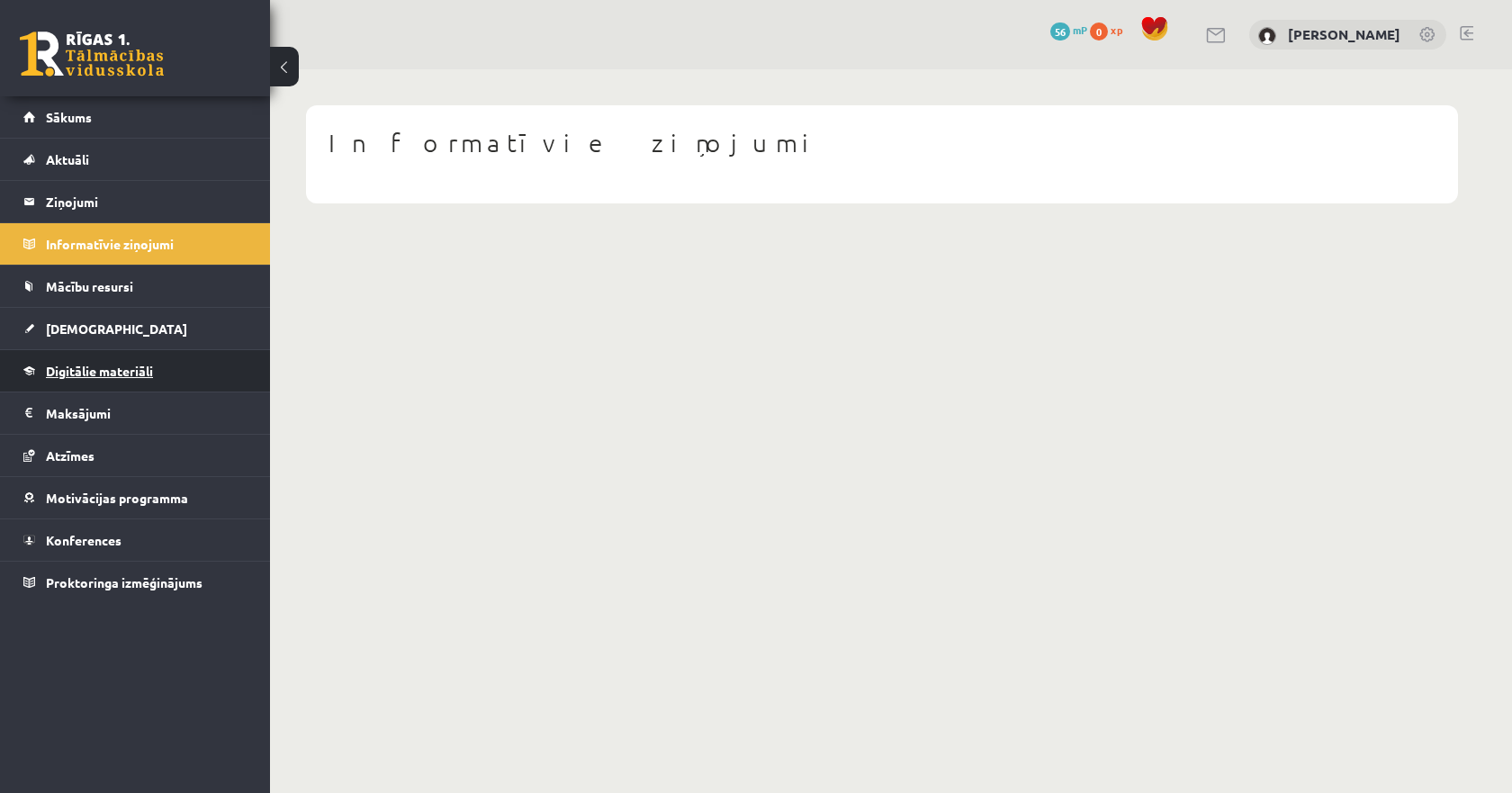
click at [117, 385] on link "Digitālie materiāli" at bounding box center [135, 370] width 224 height 41
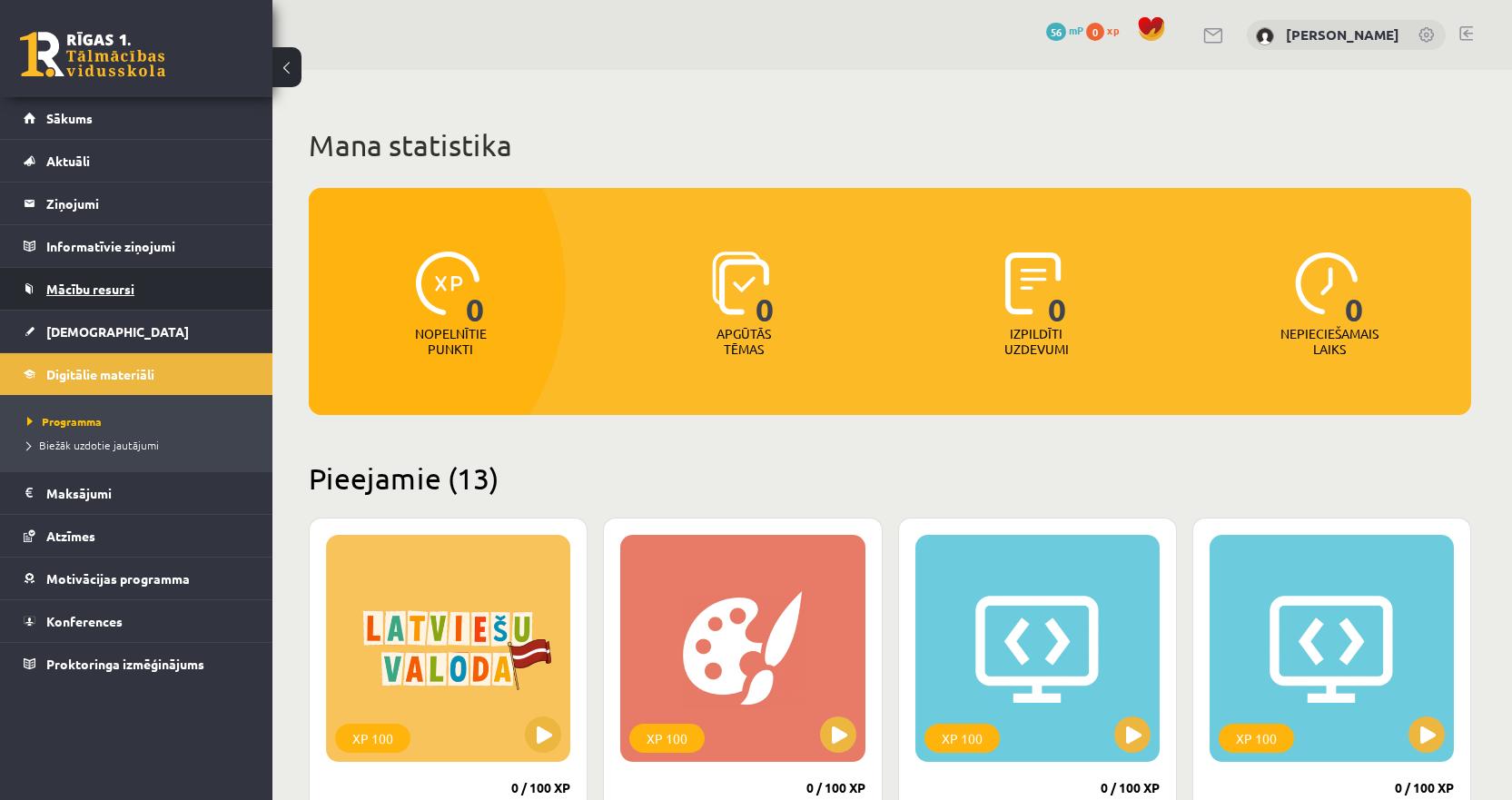
click at [91, 309] on link "Mācību resursi" at bounding box center [137, 289] width 226 height 41
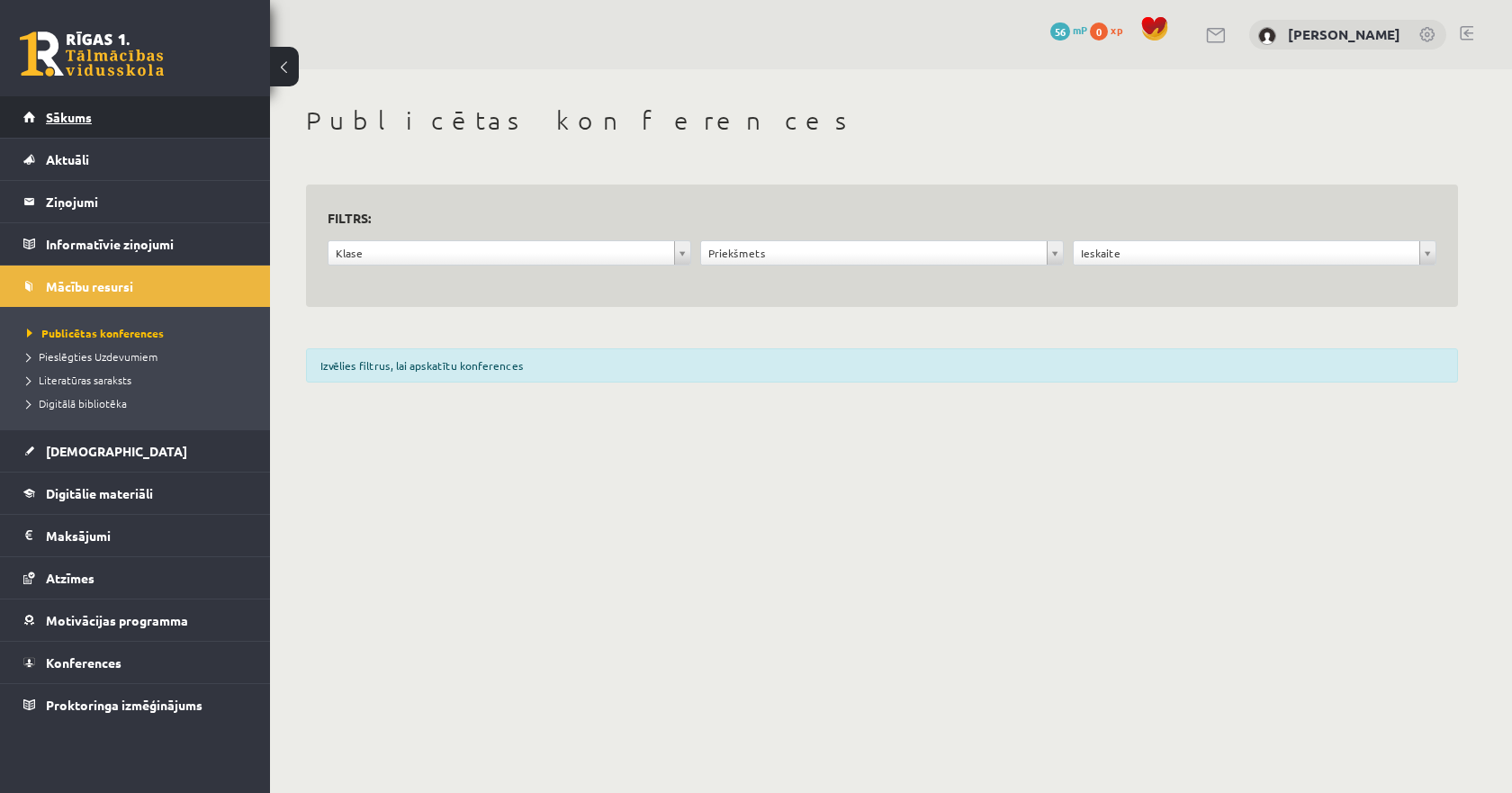
click at [91, 106] on link "Sākums" at bounding box center [135, 117] width 224 height 41
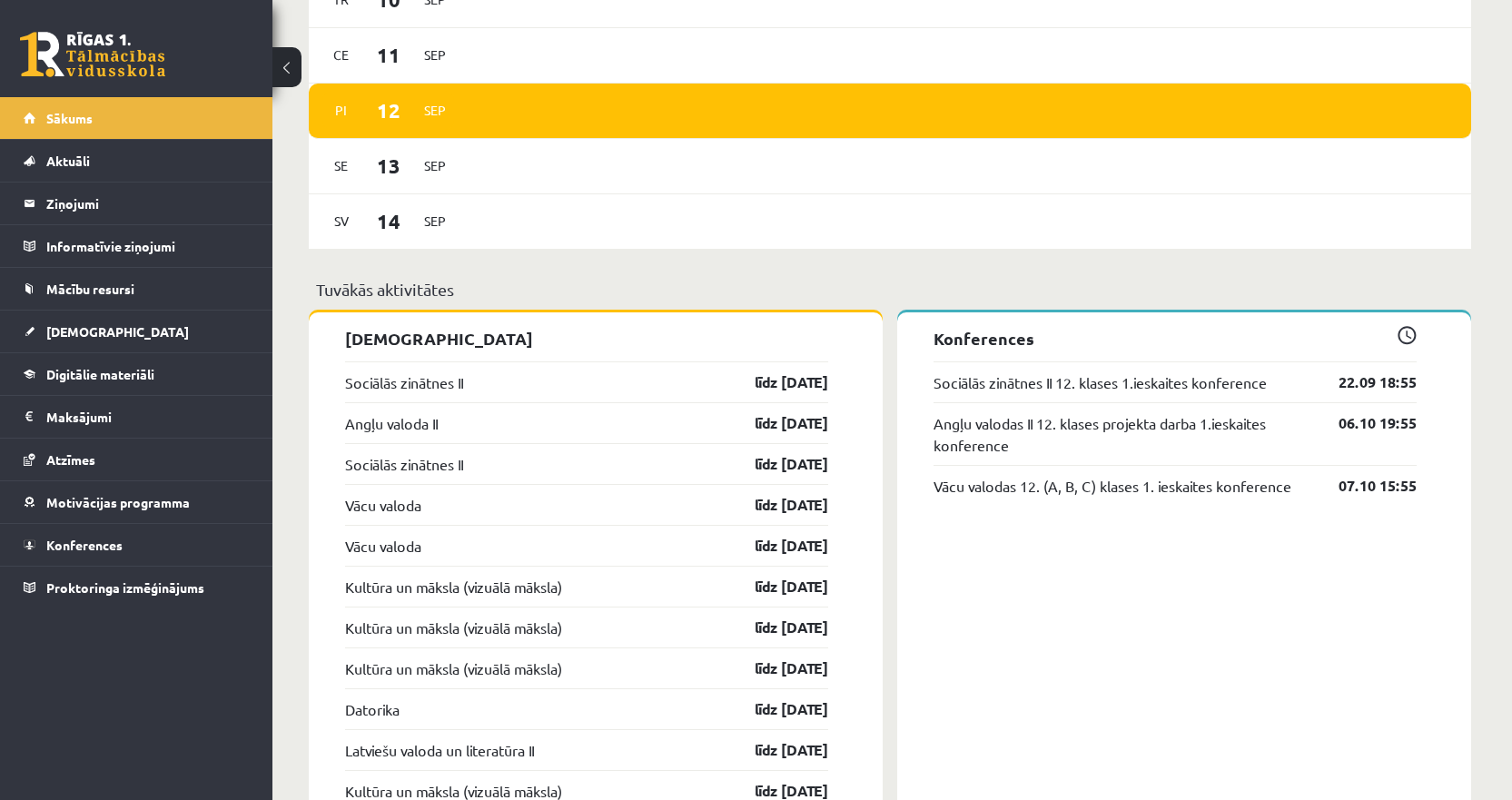
scroll to position [1182, 0]
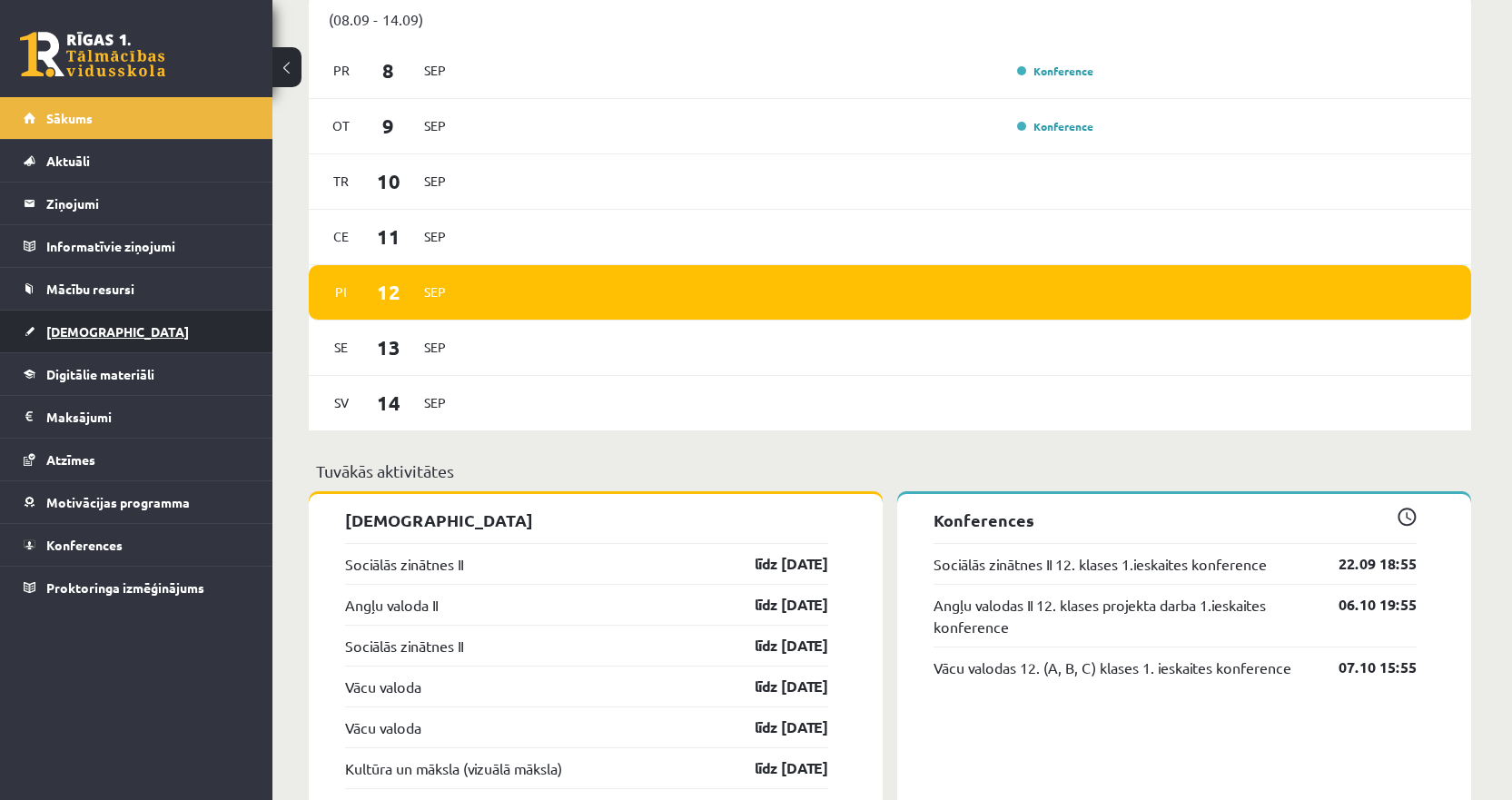
click at [106, 328] on link "[DEMOGRAPHIC_DATA]" at bounding box center [137, 331] width 226 height 41
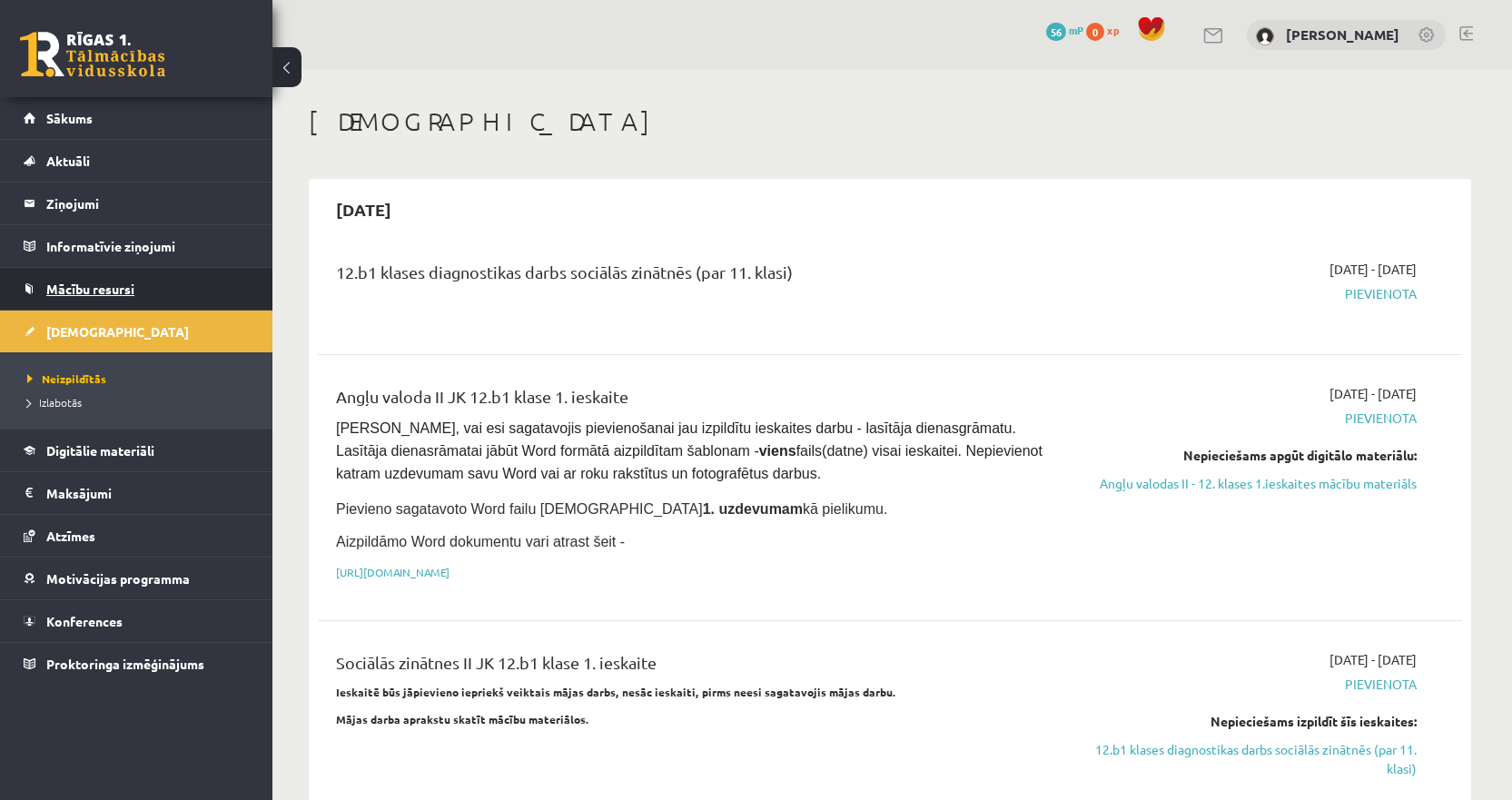
click at [97, 299] on link "Mācību resursi" at bounding box center [137, 289] width 226 height 41
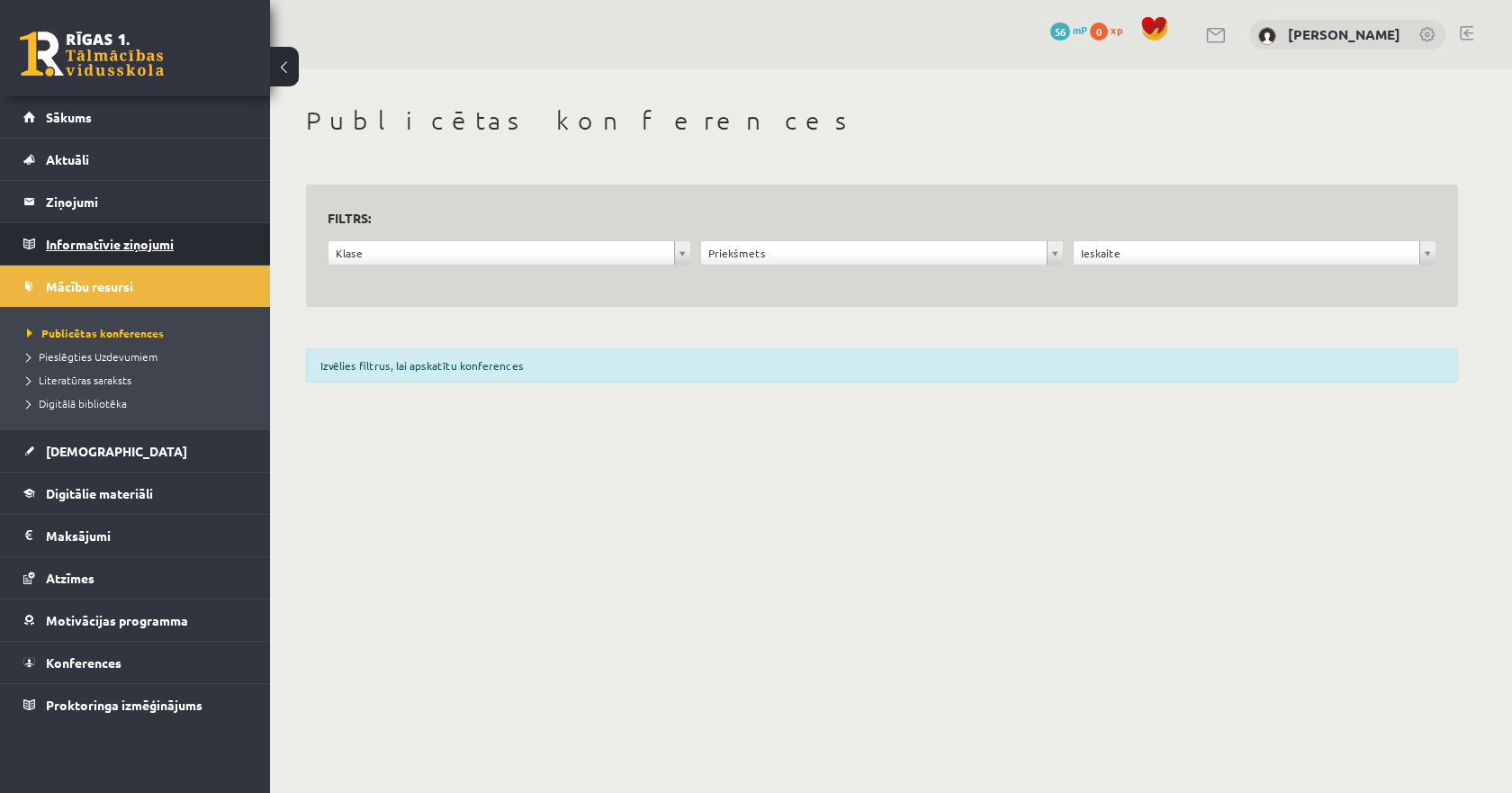
click at [116, 259] on legend "Informatīvie ziņojumi 0" at bounding box center [147, 243] width 202 height 41
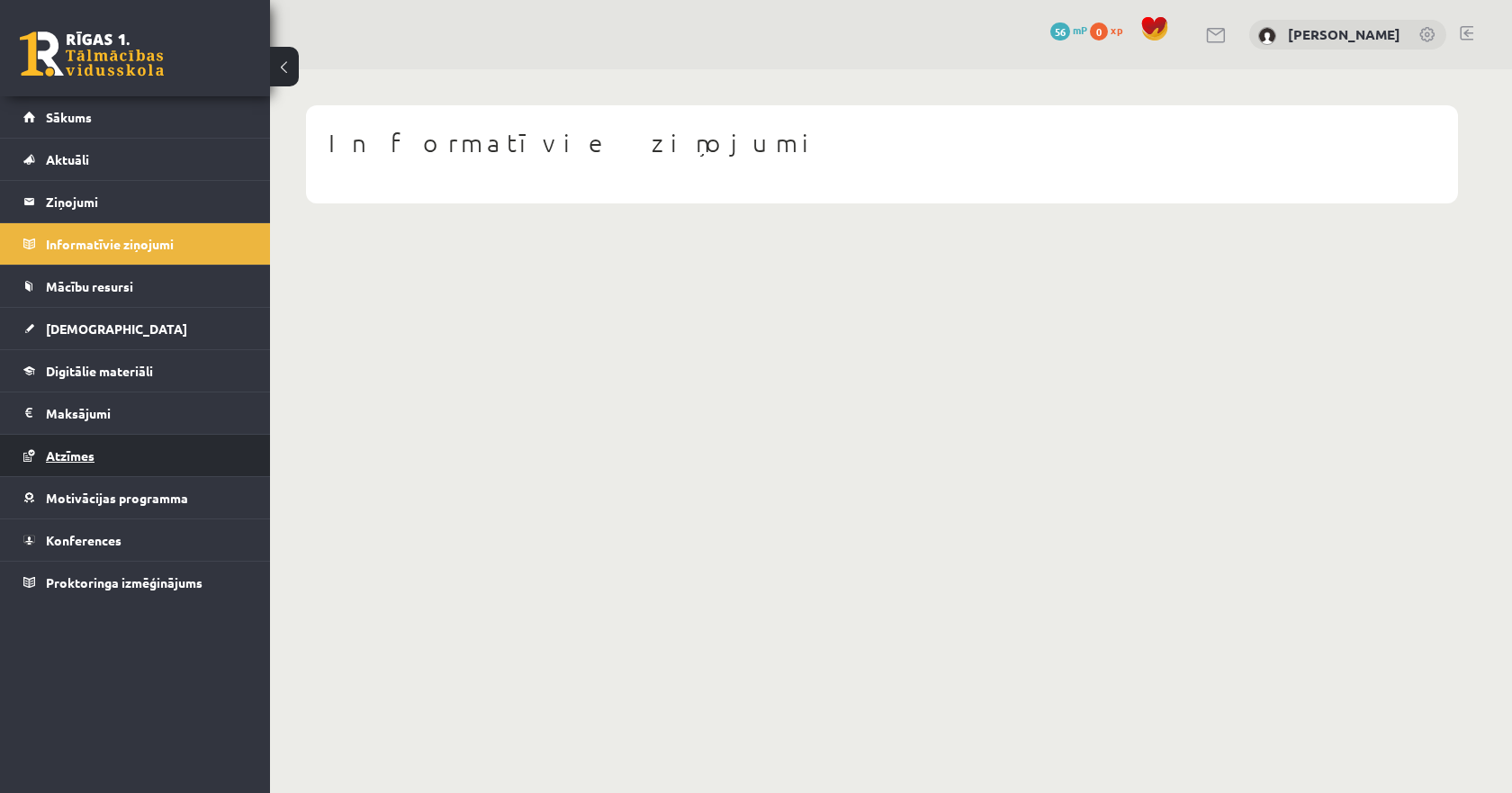
click at [81, 459] on span "Atzīmes" at bounding box center [70, 454] width 49 height 16
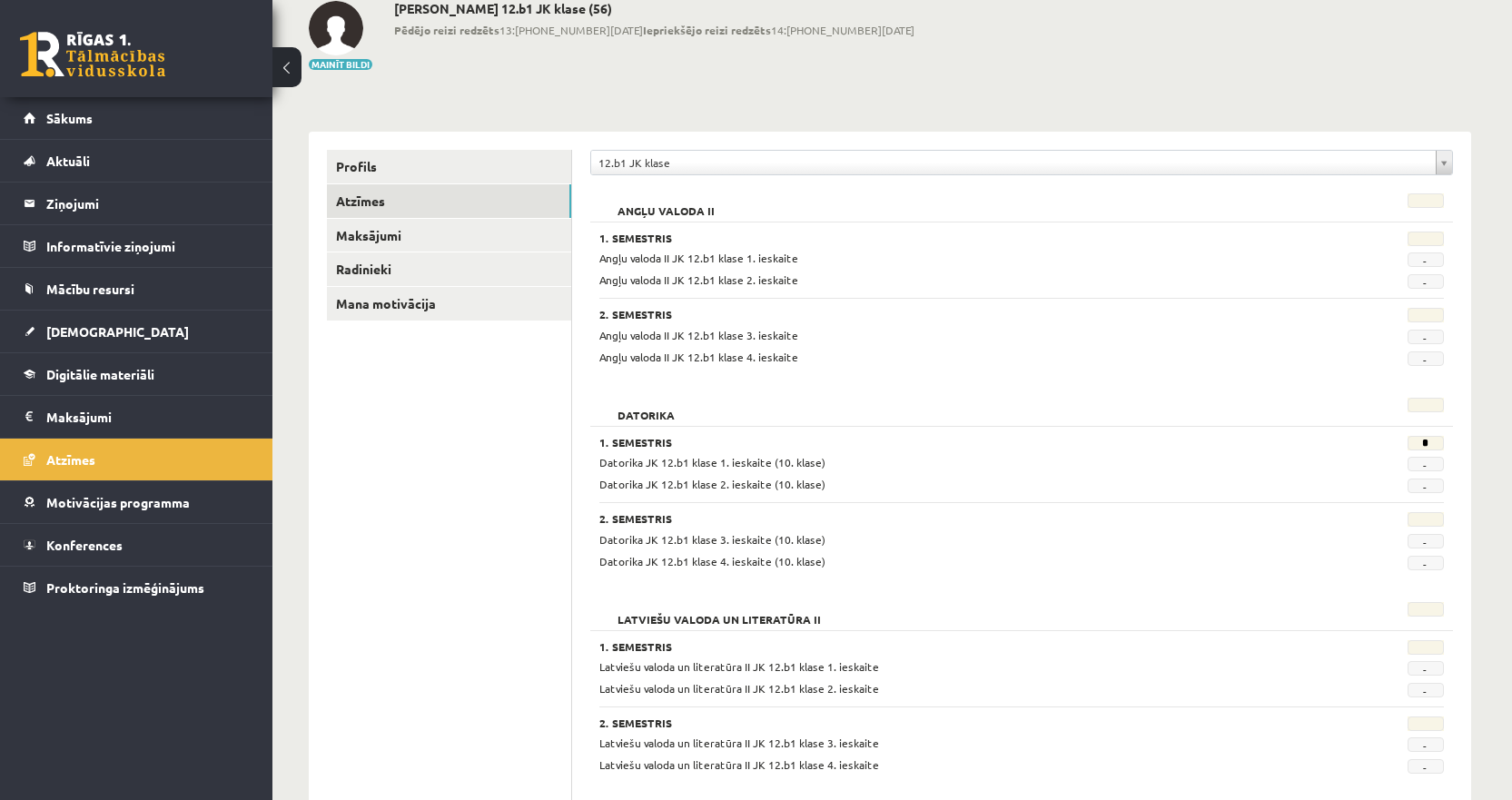
scroll to position [19, 0]
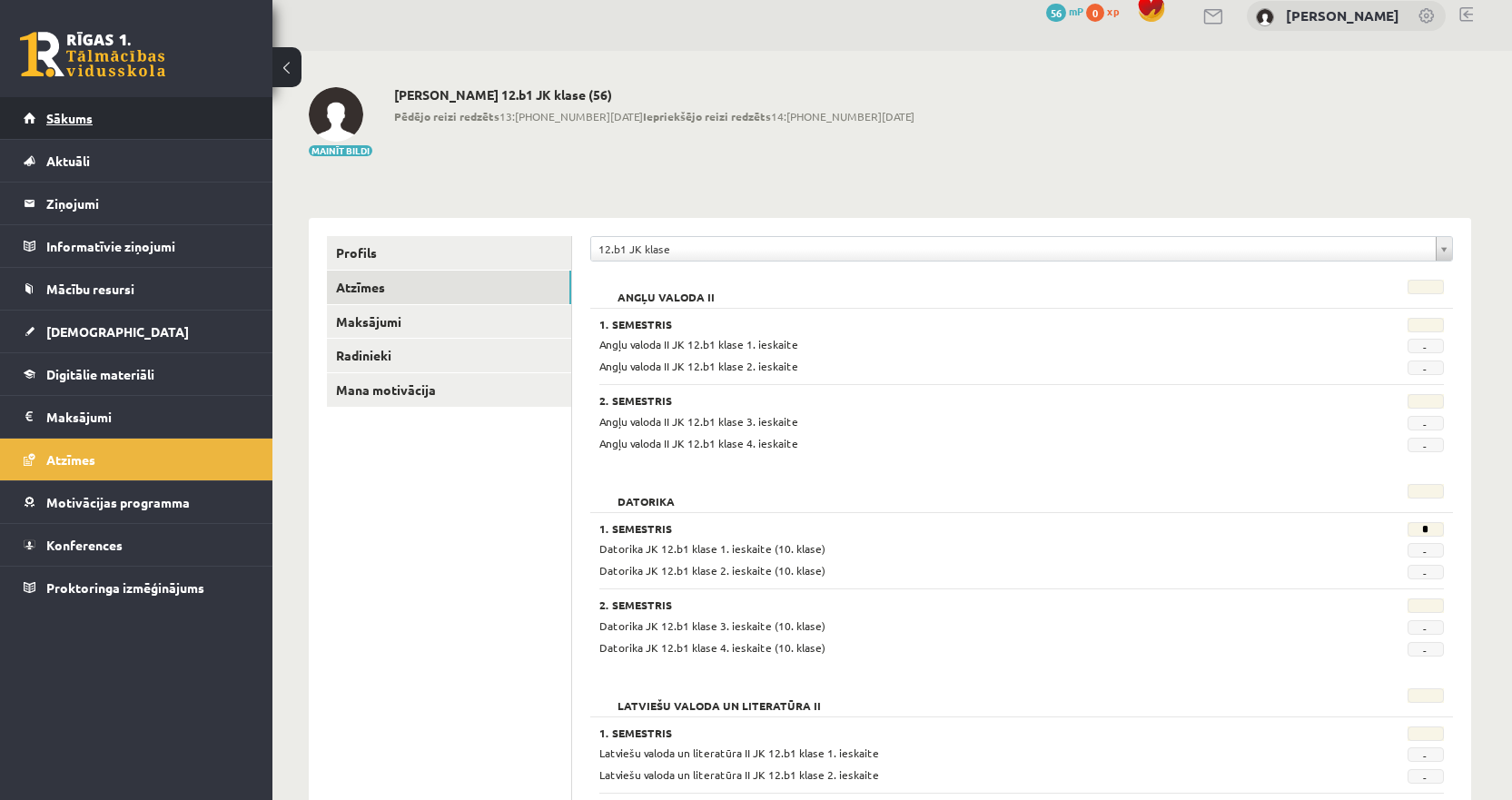
click at [116, 119] on link "Sākums" at bounding box center [137, 118] width 226 height 41
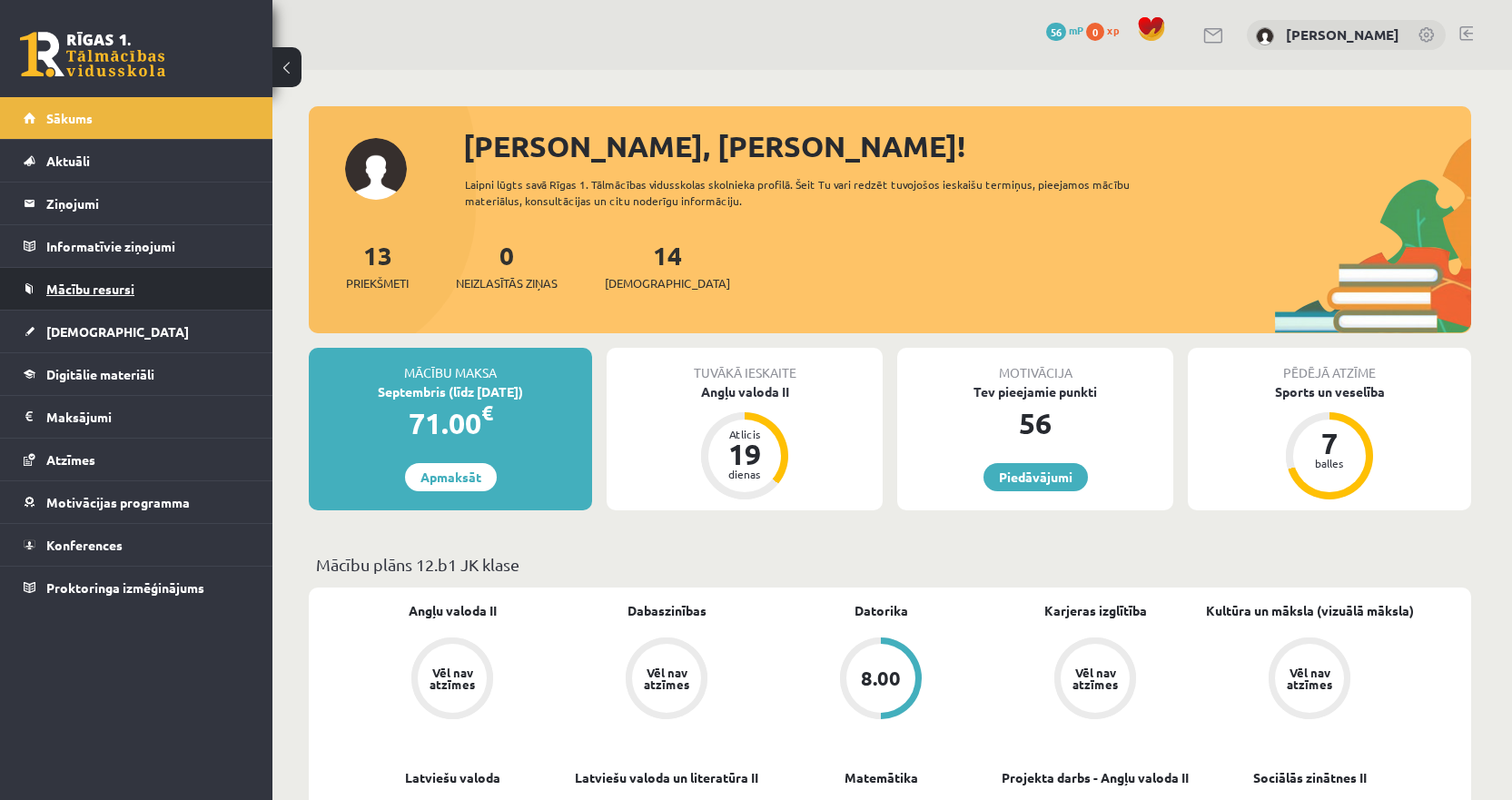
click at [86, 291] on span "Mācību resursi" at bounding box center [90, 288] width 88 height 16
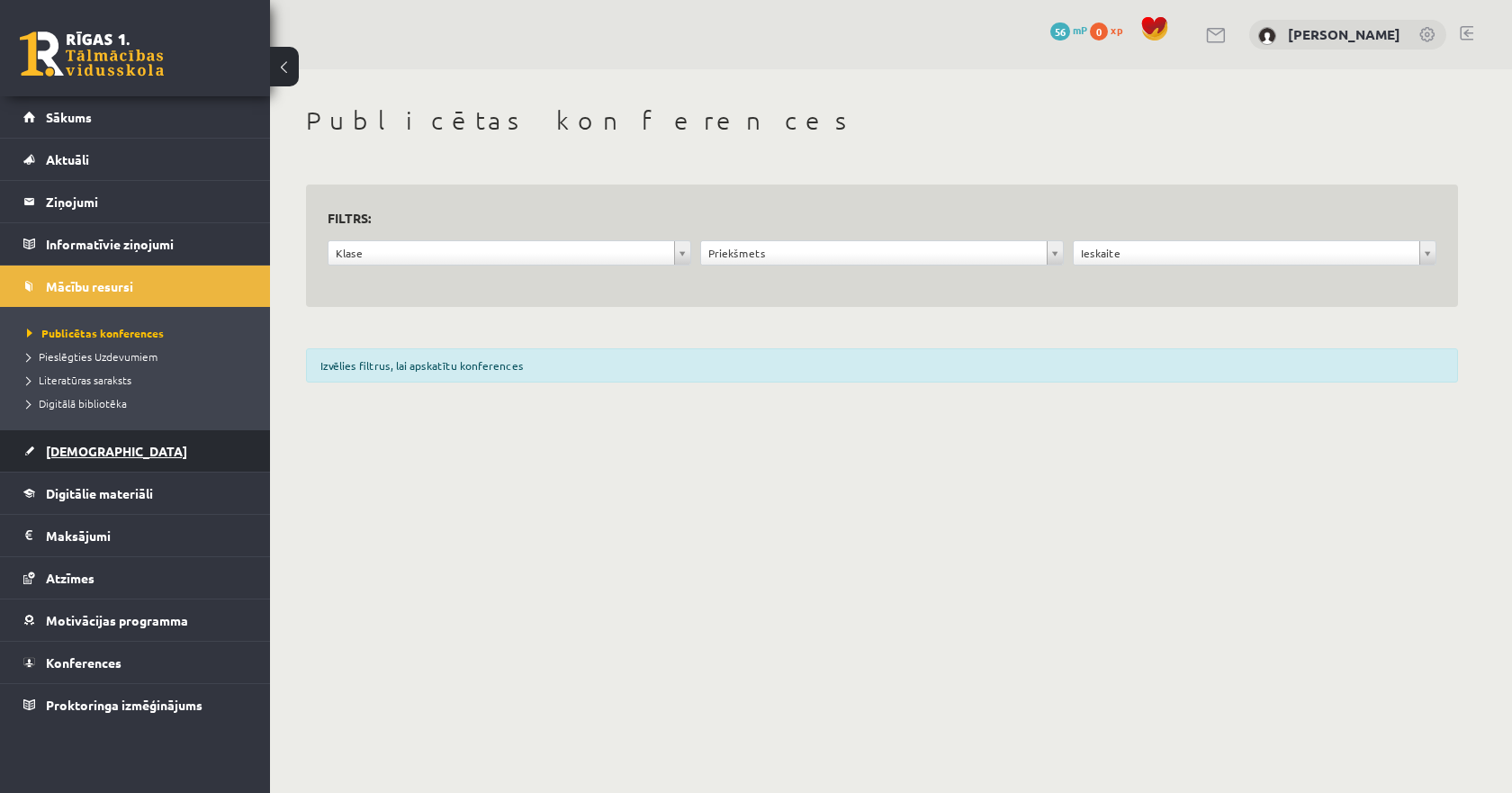
click at [77, 455] on span "[DEMOGRAPHIC_DATA]" at bounding box center [116, 451] width 141 height 16
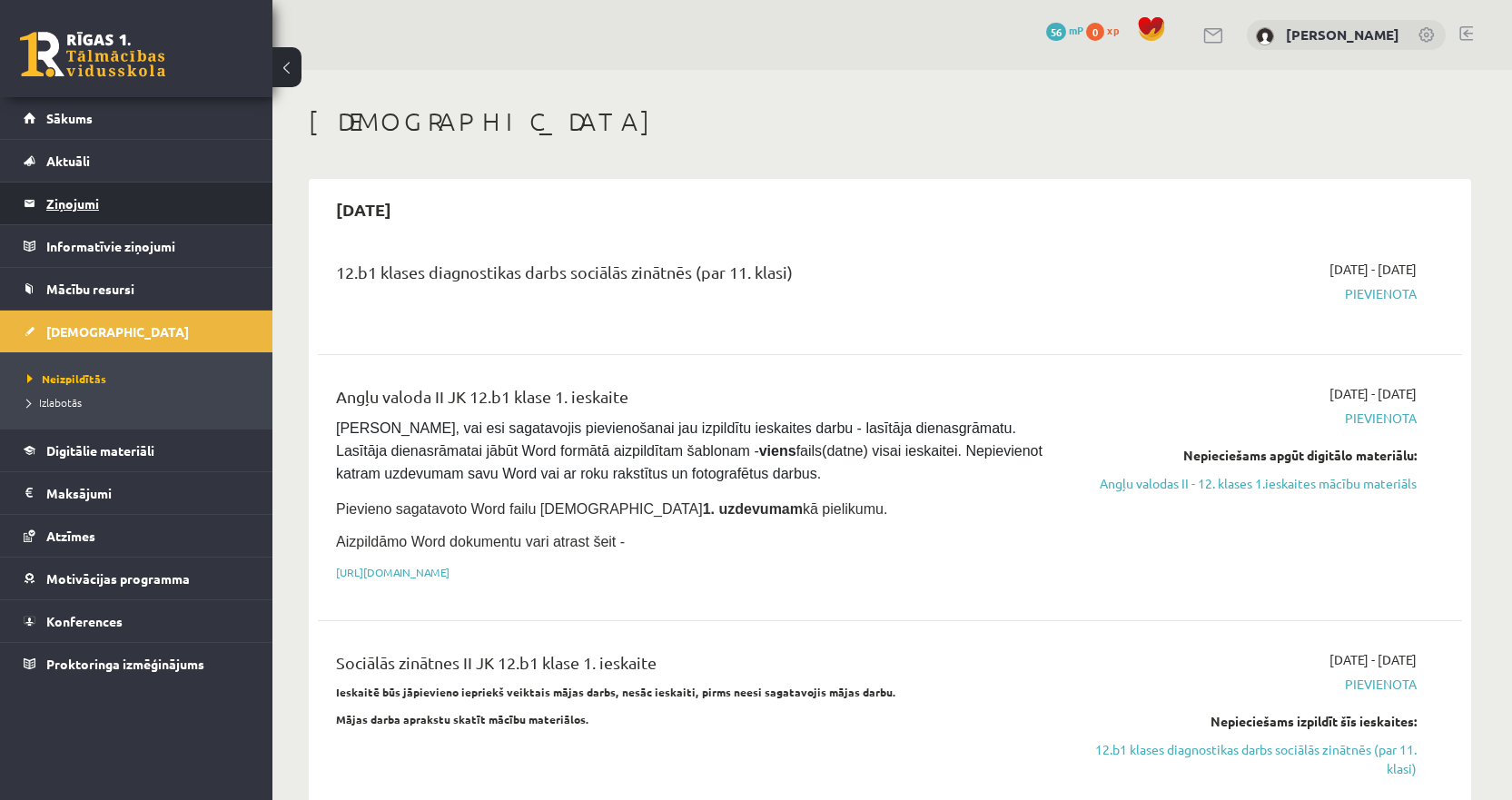
click at [82, 194] on legend "Ziņojumi 0" at bounding box center [148, 203] width 203 height 41
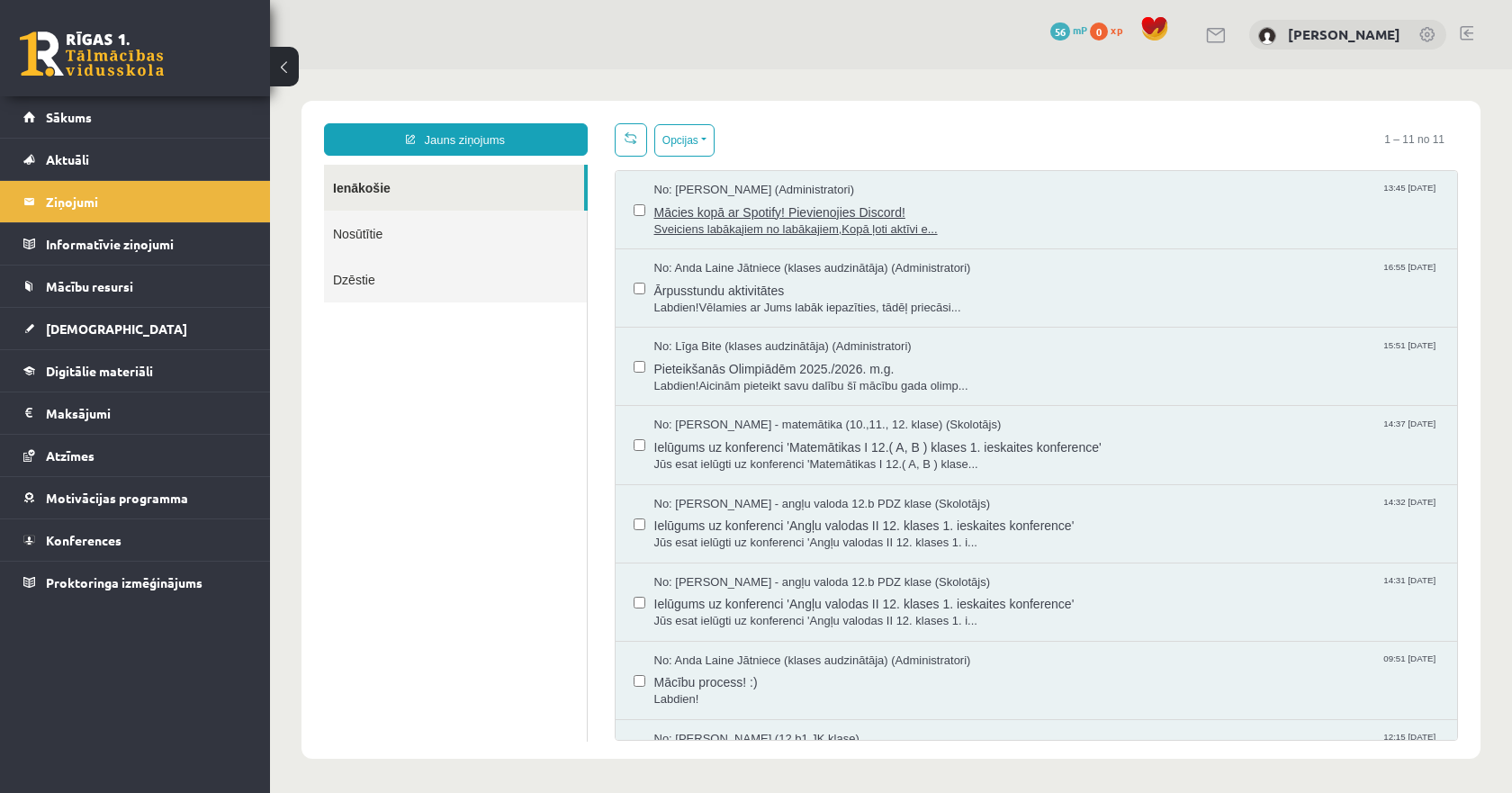
click at [751, 221] on span "Sveiciens labākajiem no labākajiem,Kopā ļoti aktīvi e..." at bounding box center [1047, 230] width 786 height 17
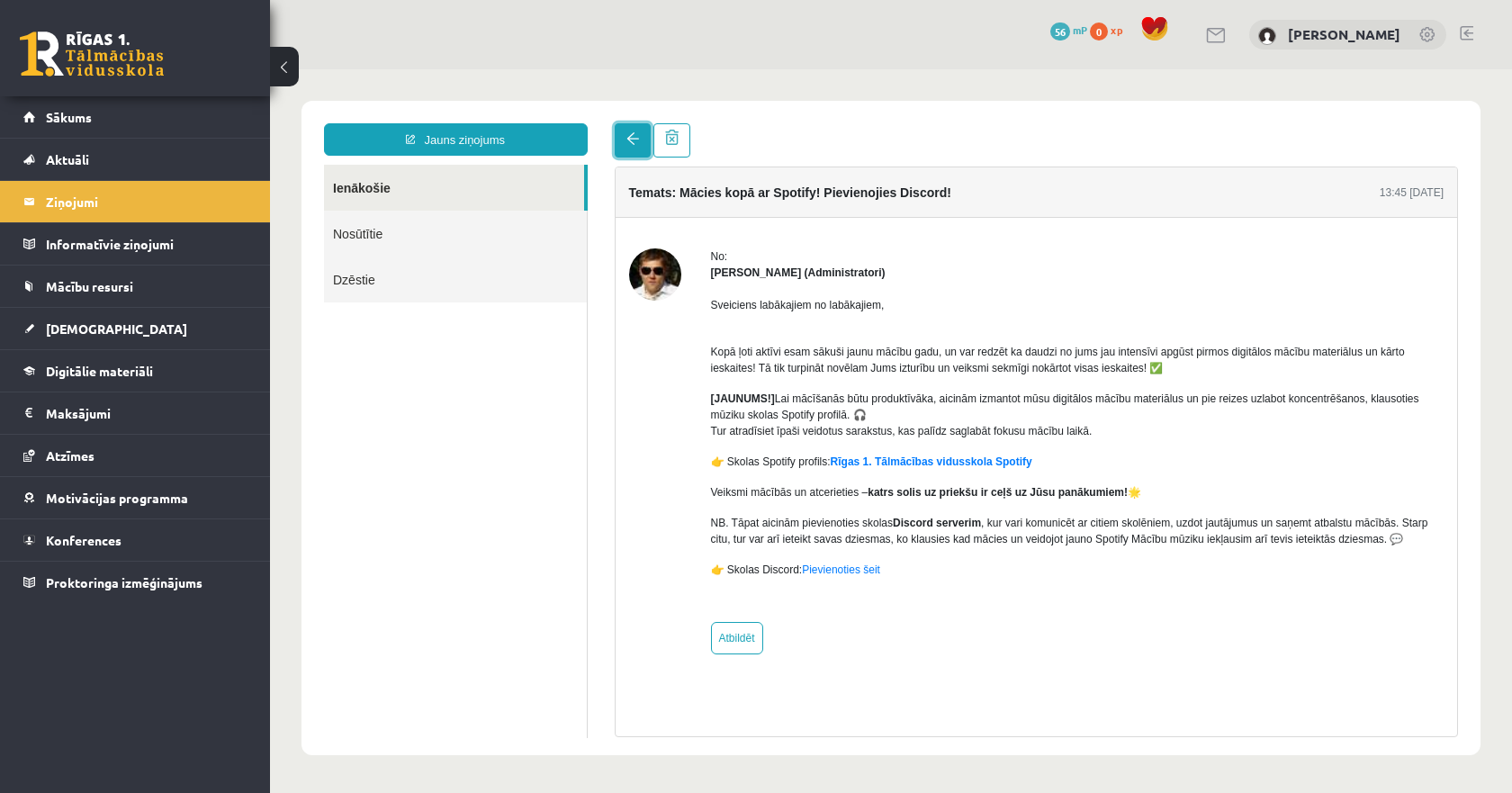
click at [626, 144] on span at bounding box center [633, 139] width 13 height 13
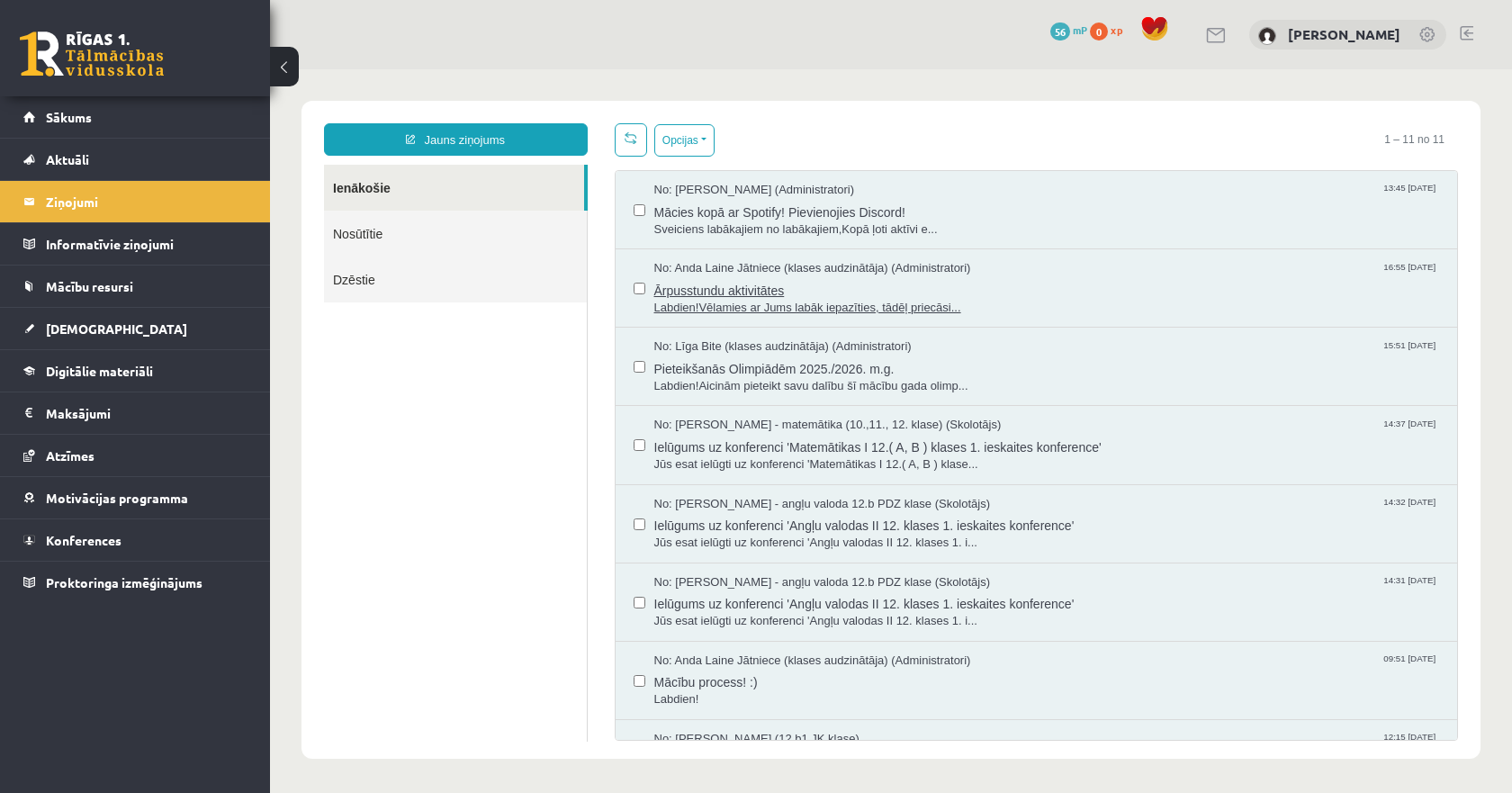
click at [736, 291] on span "Ārpusstundu aktivitātes" at bounding box center [1047, 288] width 786 height 22
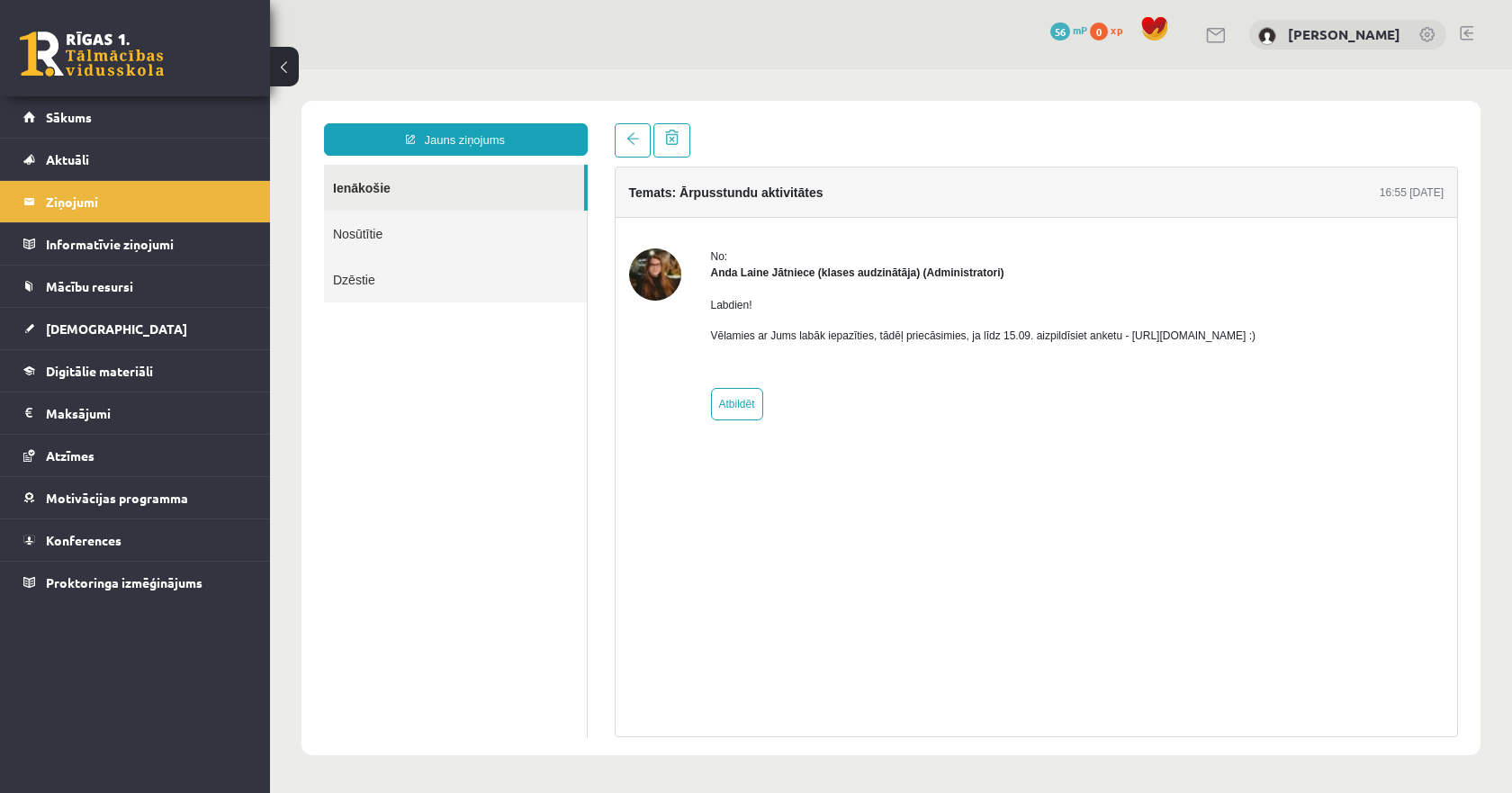
drag, startPoint x: 1311, startPoint y: 336, endPoint x: 1122, endPoint y: 340, distance: 189.0
click at [1122, 340] on p "Vēlamies ar Jums labāk iepazīties, tādēļ priecāsimies, ja līdz 15.09. aizpildīs…" at bounding box center [984, 335] width 545 height 16
drag, startPoint x: 1313, startPoint y: 333, endPoint x: 1122, endPoint y: 335, distance: 191.0
click at [1122, 335] on p "Vēlamies ar Jums labāk iepazīties, tādēļ priecāsimies, ja līdz 15.09. aizpildīs…" at bounding box center [984, 335] width 545 height 16
copy p "https://forms.gle/mVxkUEapGFxHM7hU7"
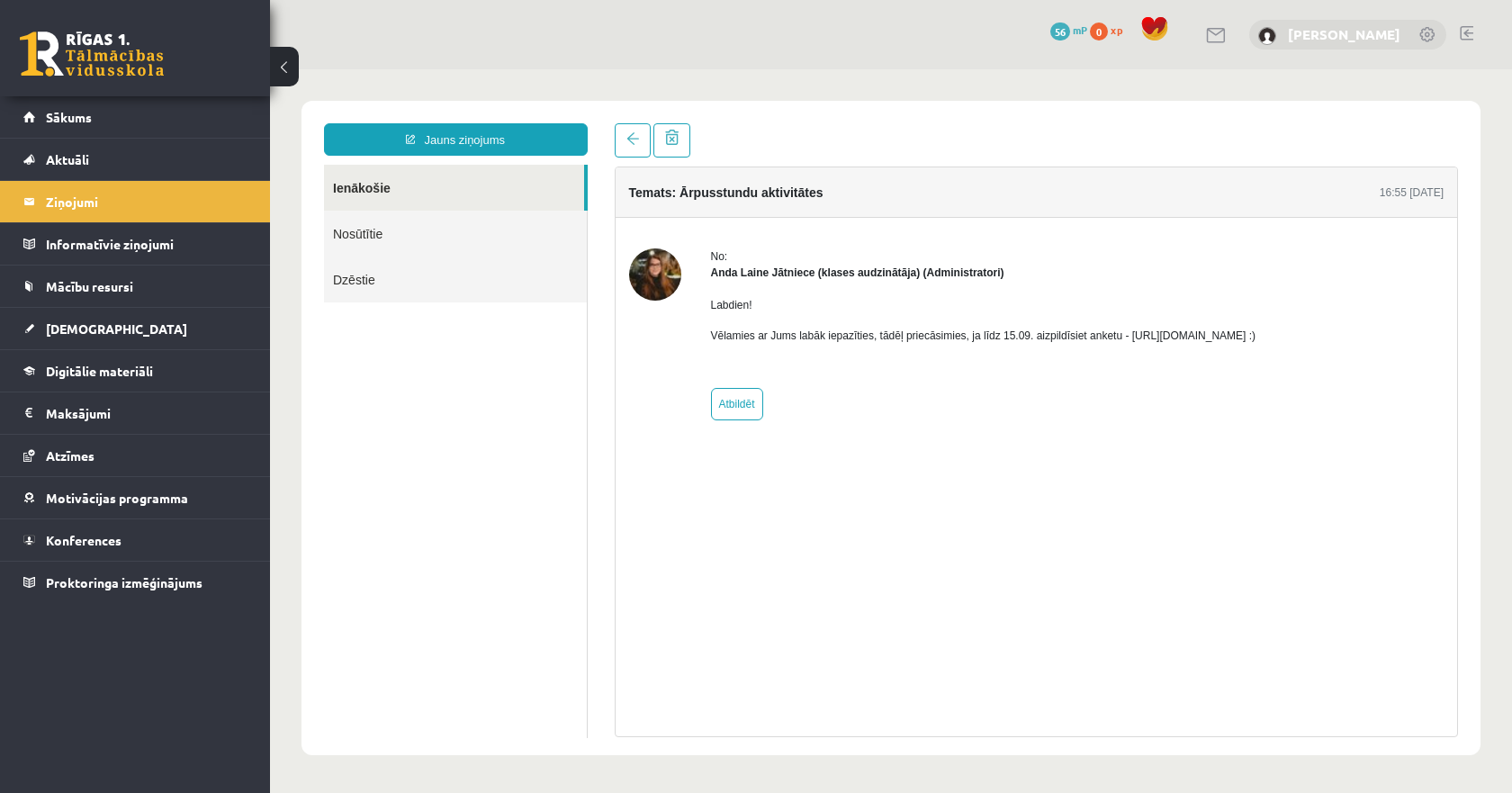
click at [1309, 37] on link "[PERSON_NAME]" at bounding box center [1344, 34] width 113 height 18
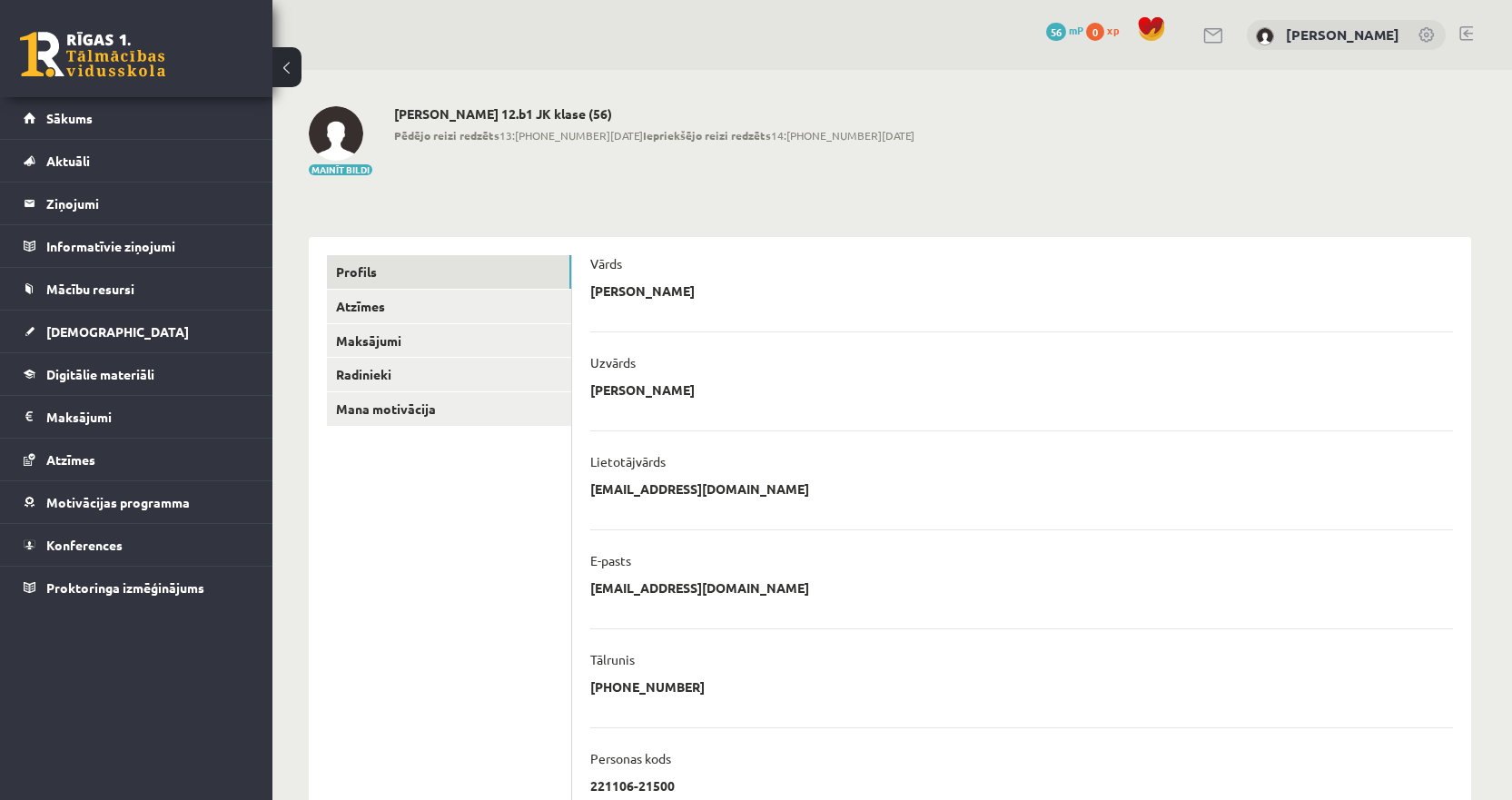
drag, startPoint x: 514, startPoint y: 111, endPoint x: 600, endPoint y: 113, distance: 86.0
click at [600, 113] on h2 "[PERSON_NAME] 12.b1 JK klase (56)" at bounding box center [654, 114] width 521 height 15
copy h2 "12.b1 JK klase"
click at [807, 282] on div "**********" at bounding box center [1021, 296] width 862 height 27
